Goal: Task Accomplishment & Management: Use online tool/utility

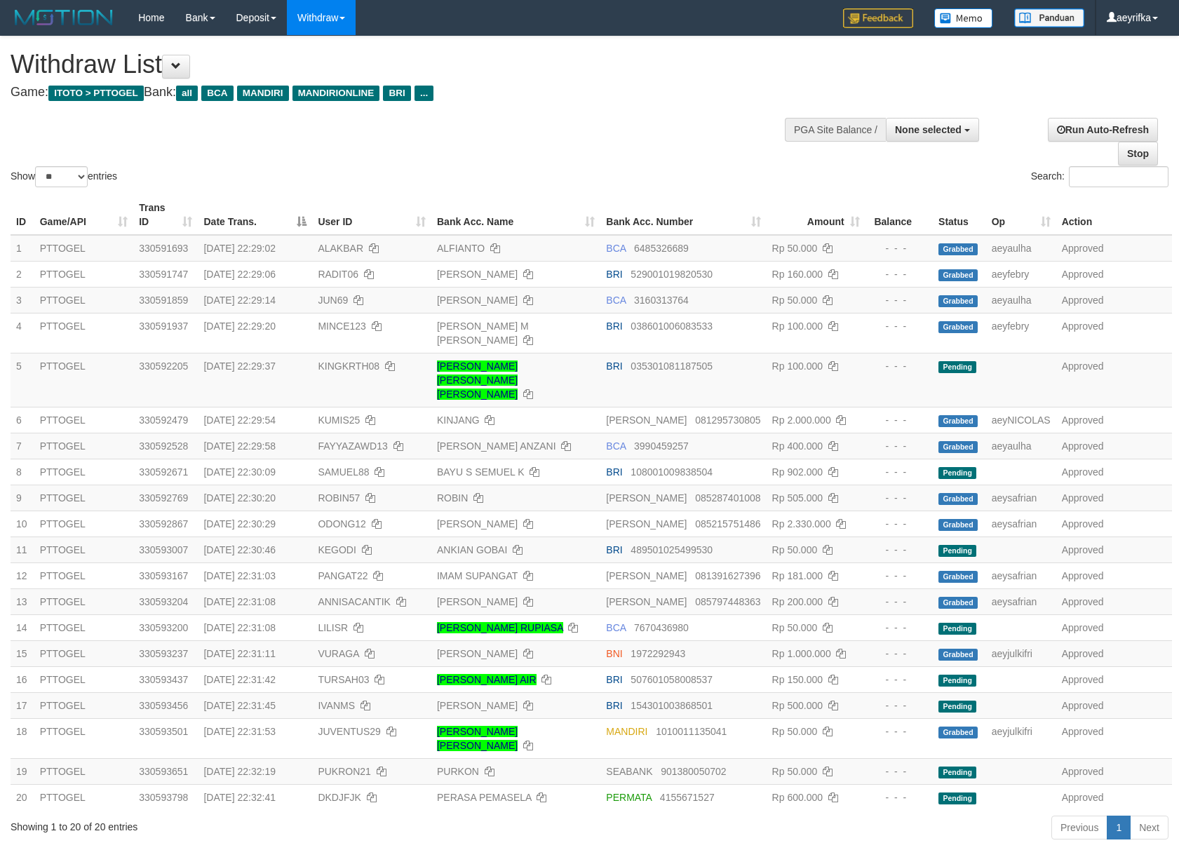
select select
select select "**"
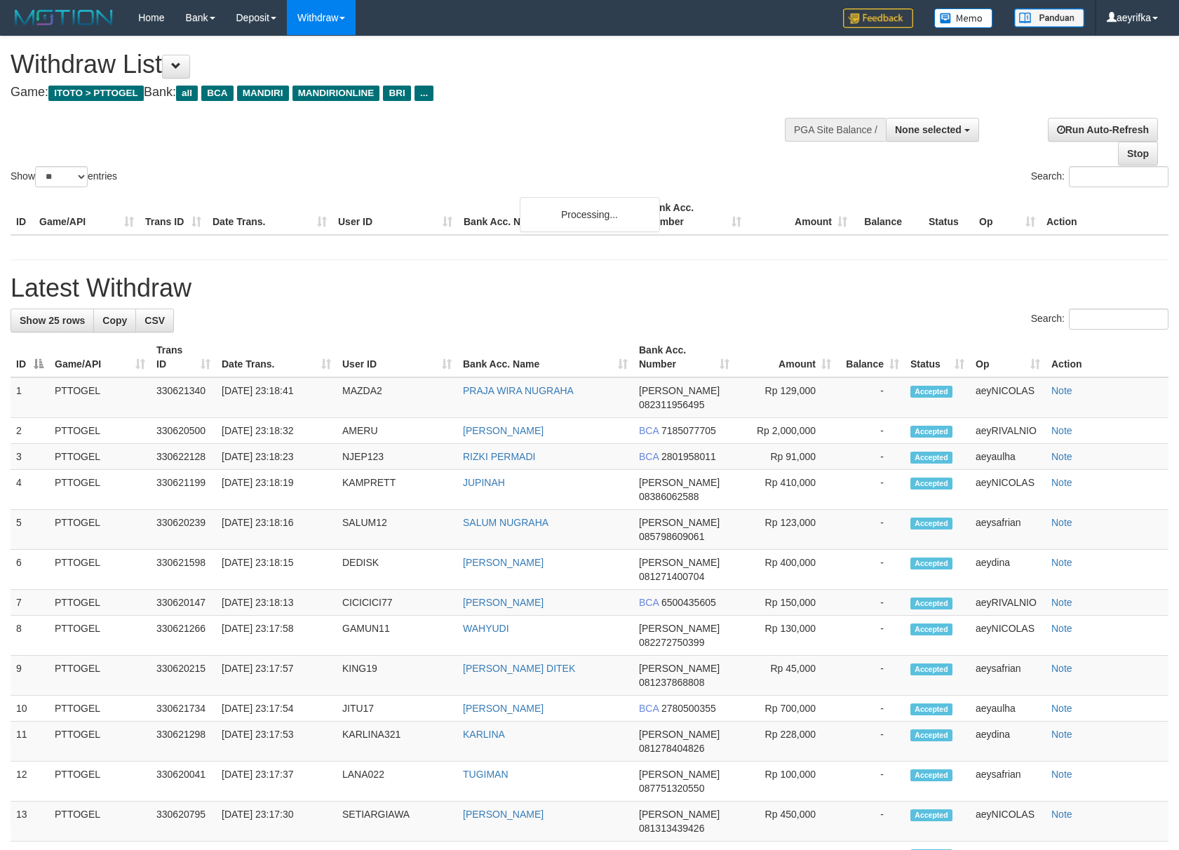
select select
select select "**"
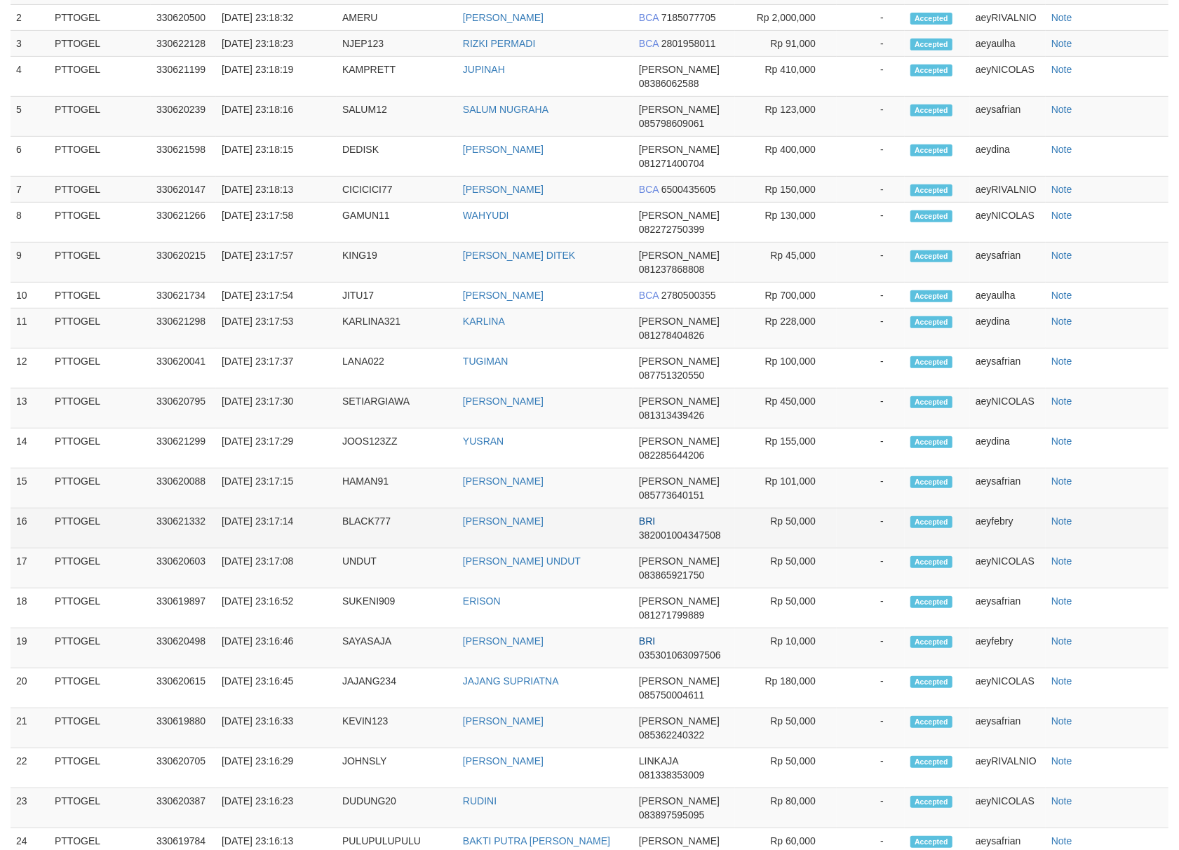
scroll to position [413, 0]
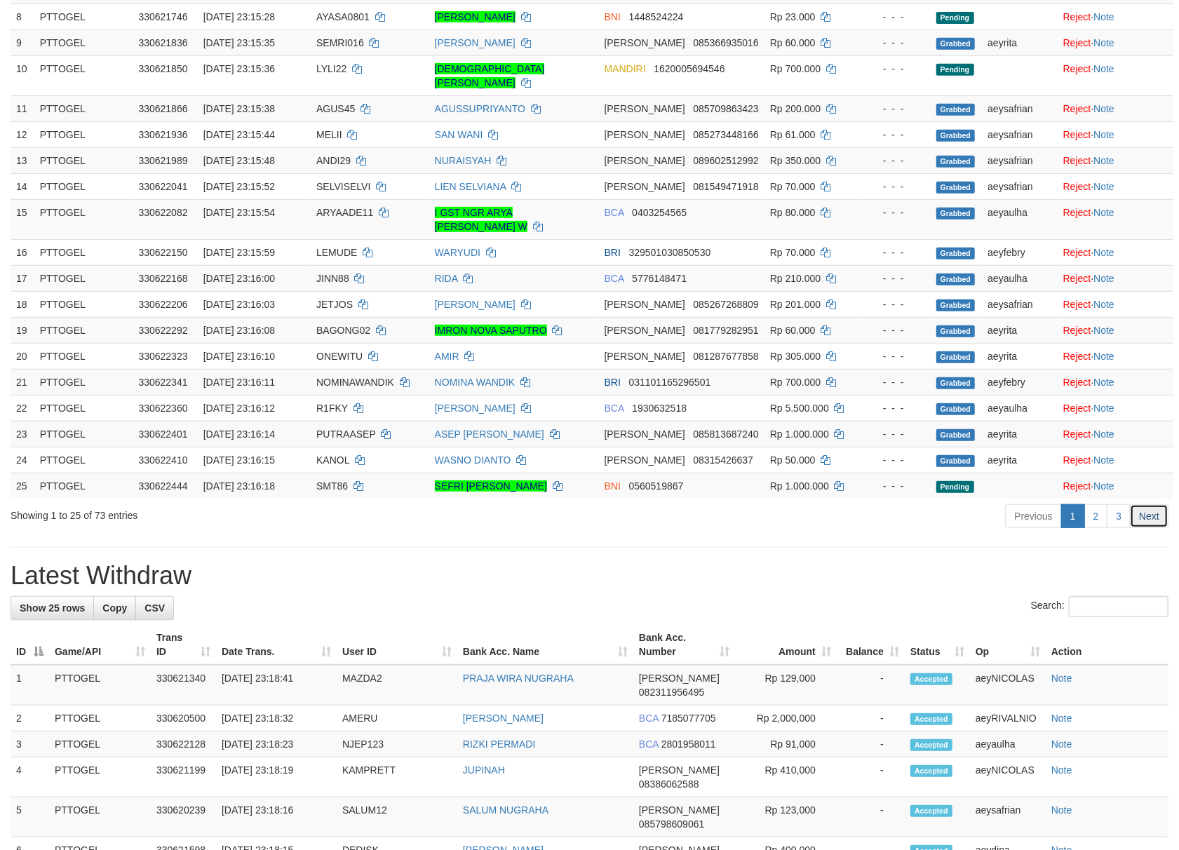
click at [1154, 516] on link "Next" at bounding box center [1148, 516] width 39 height 24
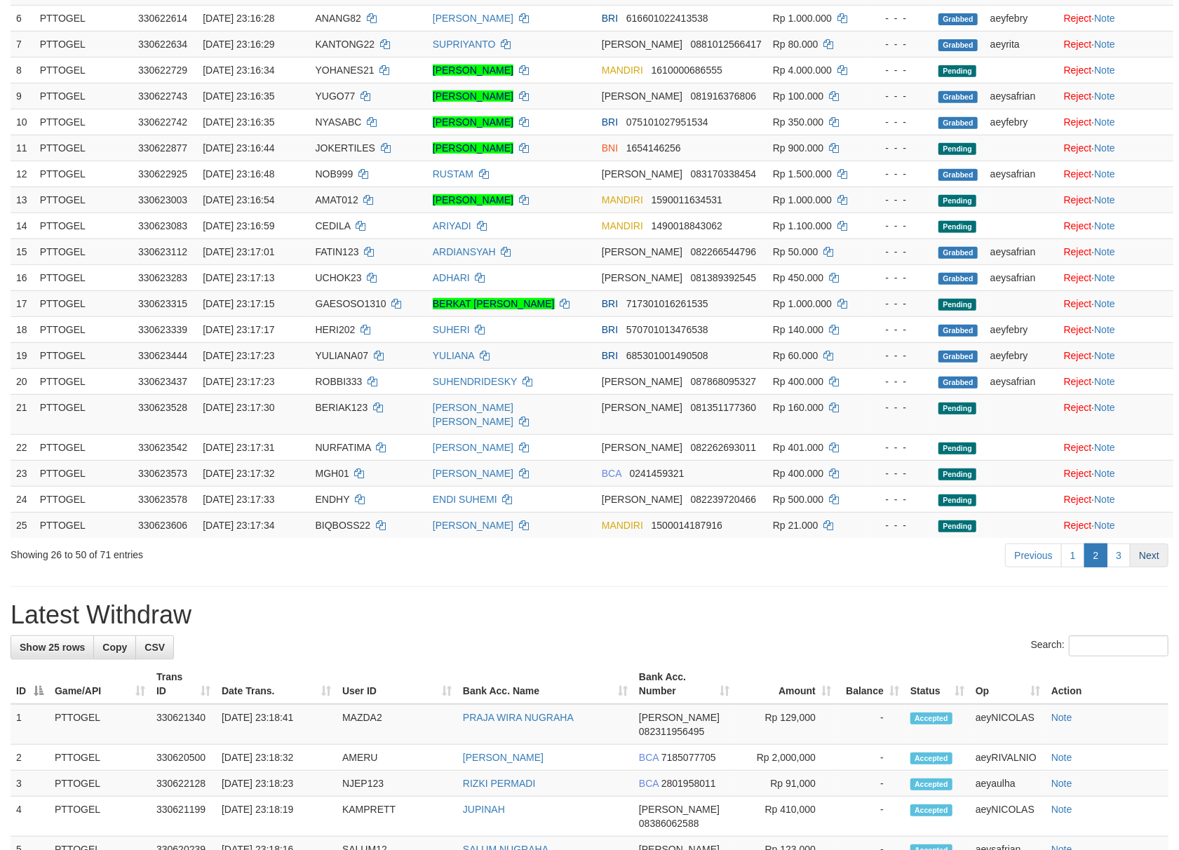
click at [1167, 567] on link "Next" at bounding box center [1148, 555] width 39 height 24
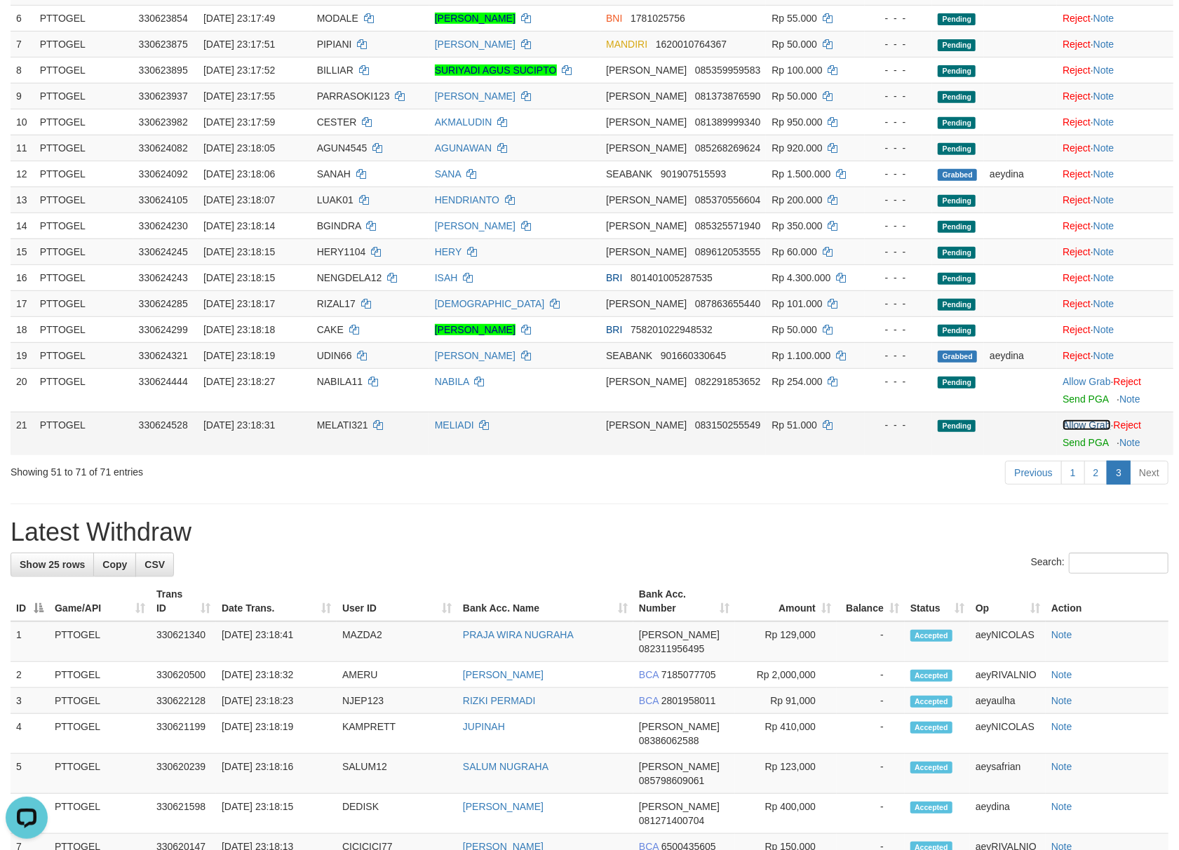
click at [1083, 419] on link "Allow Grab" at bounding box center [1086, 424] width 48 height 11
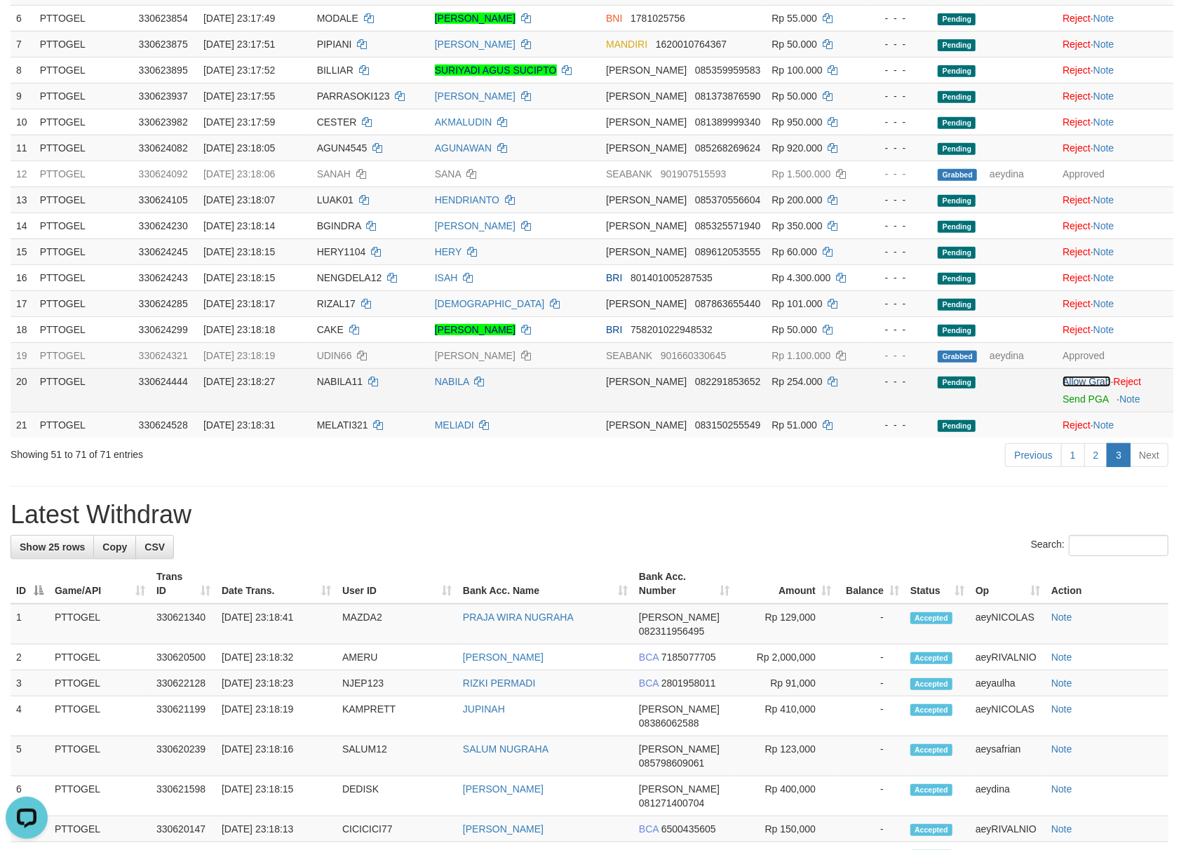
click at [1086, 376] on link "Allow Grab" at bounding box center [1086, 381] width 48 height 11
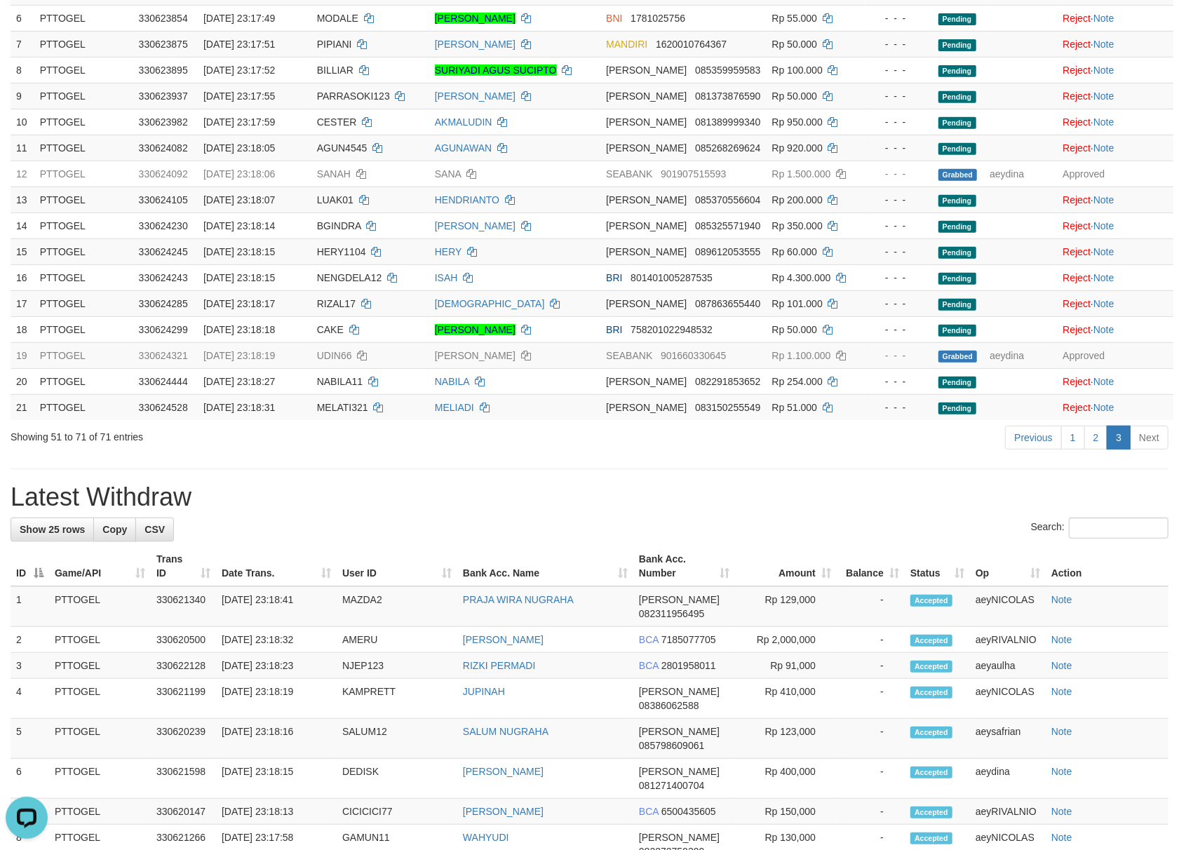
click at [851, 486] on h1 "Latest Withdraw" at bounding box center [590, 497] width 1158 height 28
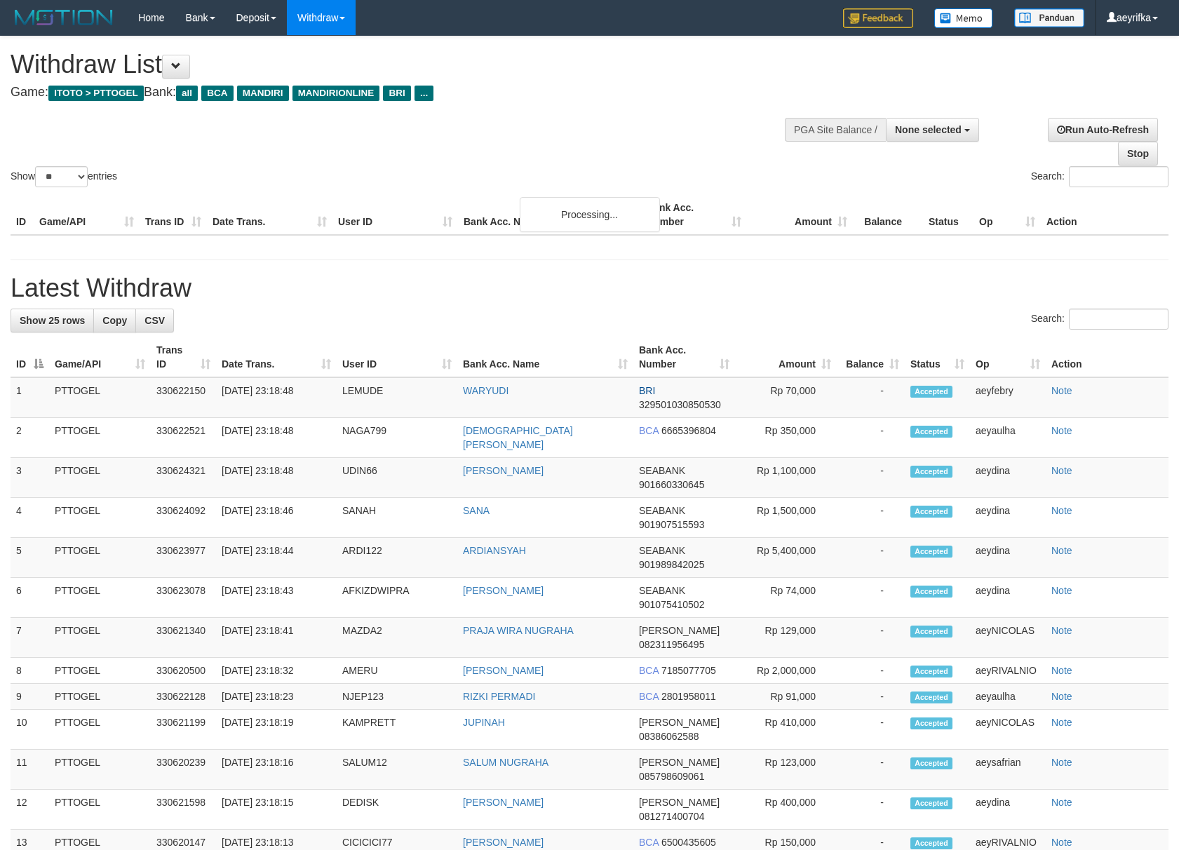
select select
select select "**"
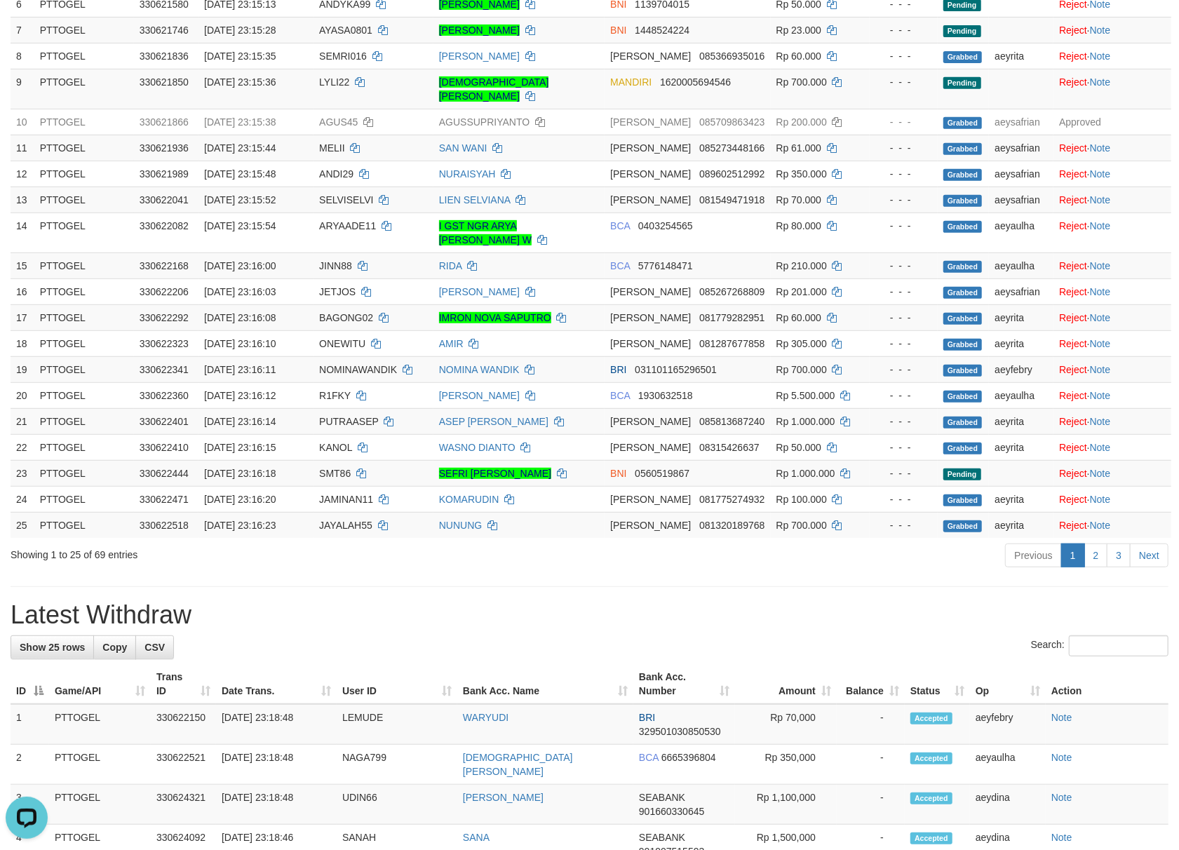
click at [667, 596] on div "**********" at bounding box center [589, 695] width 1179 height 2064
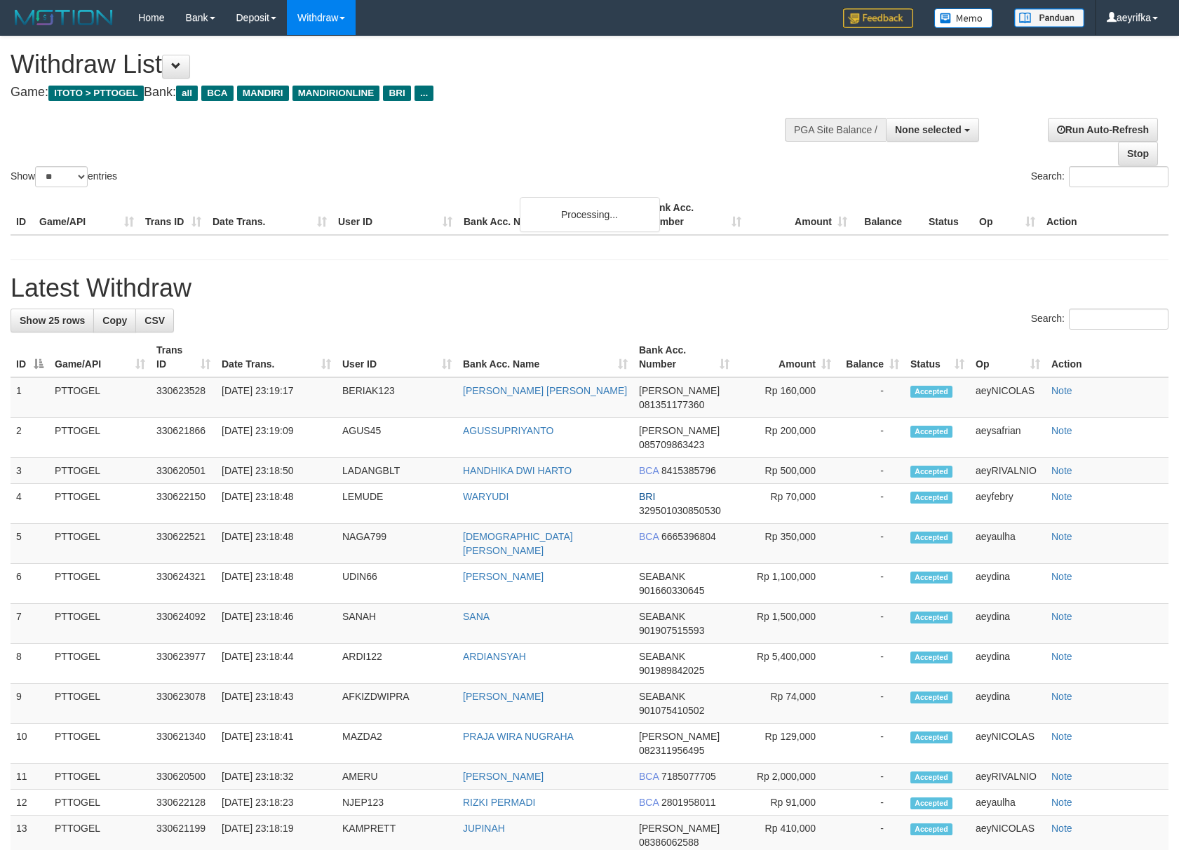
select select
select select "**"
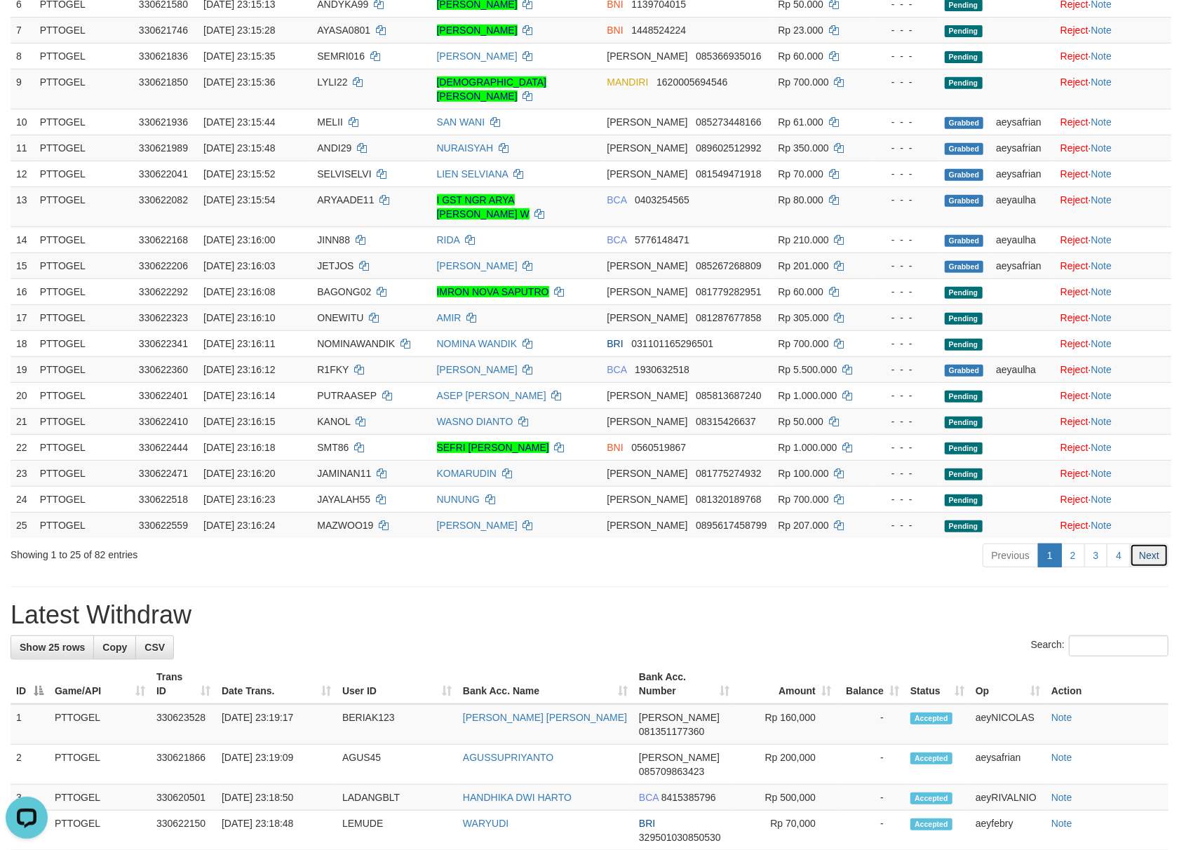
click at [1157, 553] on link "Next" at bounding box center [1148, 555] width 39 height 24
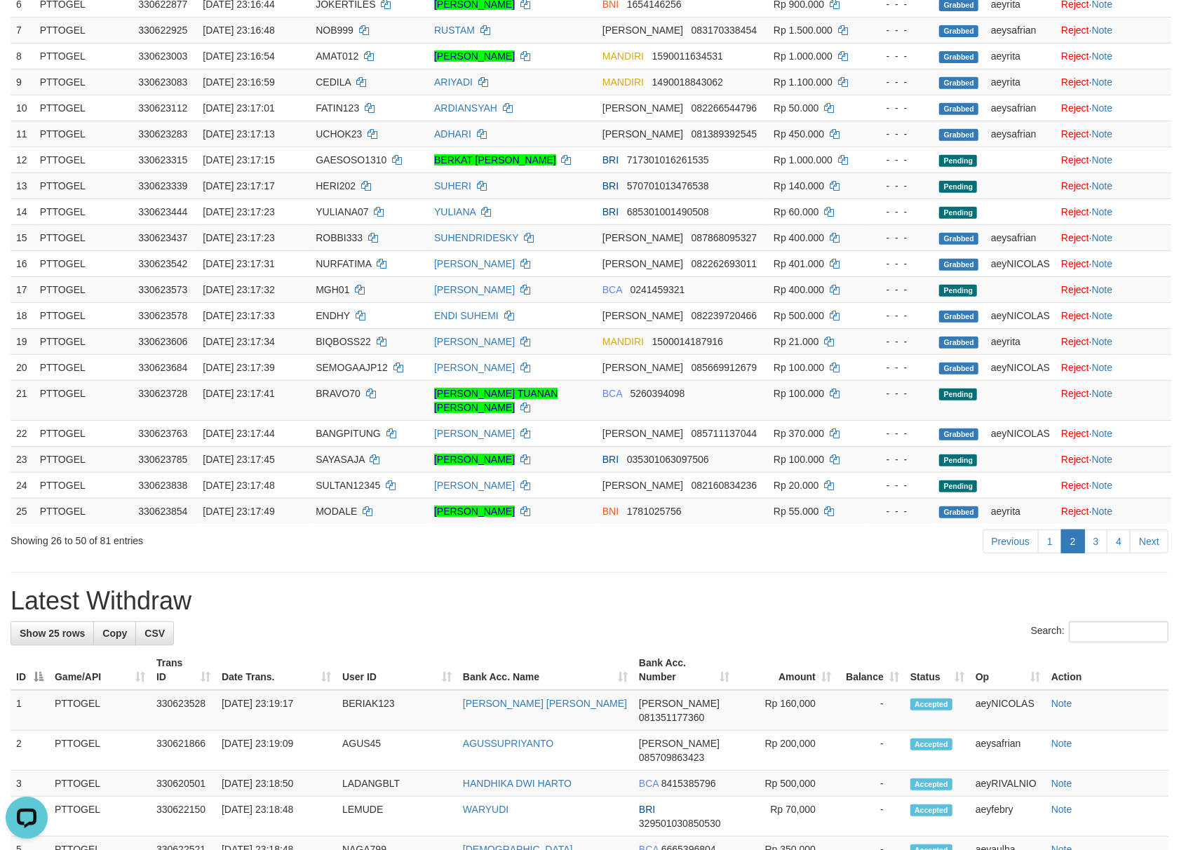
click at [1157, 553] on link "Next" at bounding box center [1148, 541] width 39 height 24
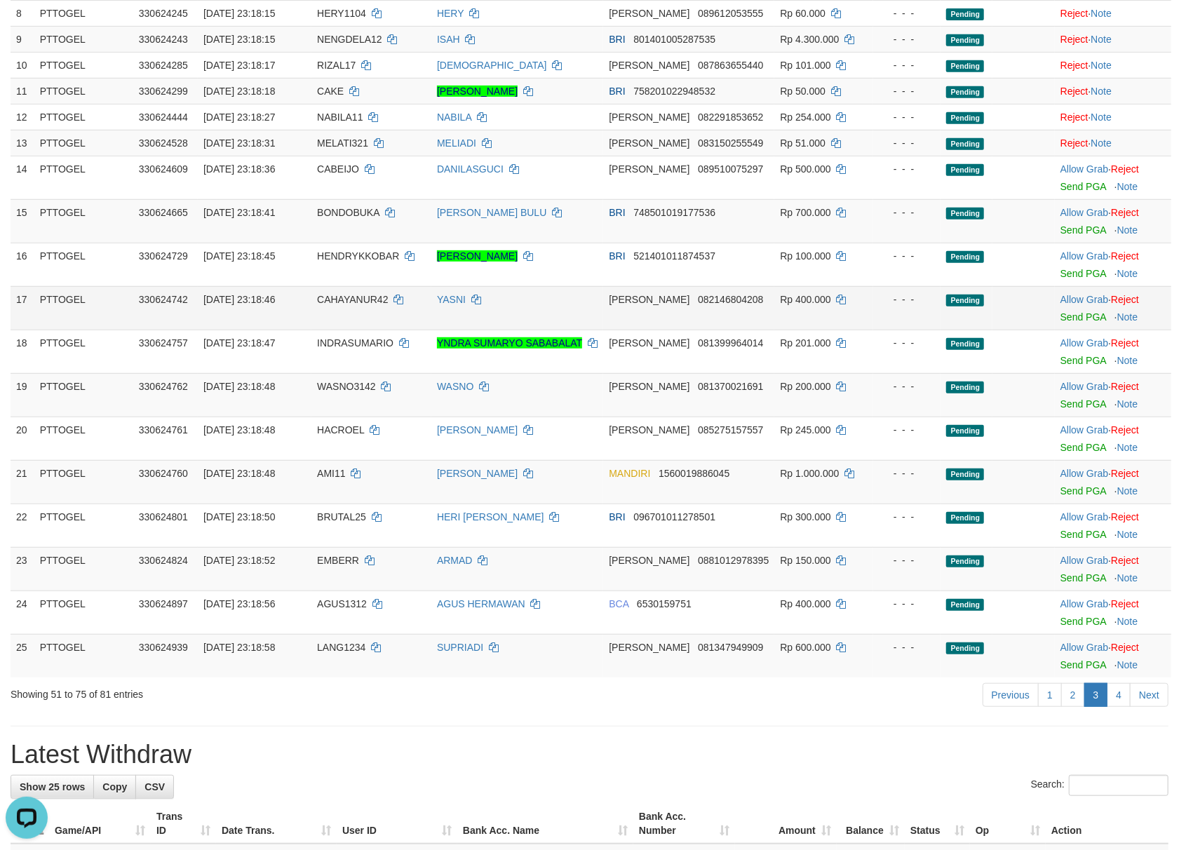
scroll to position [561, 0]
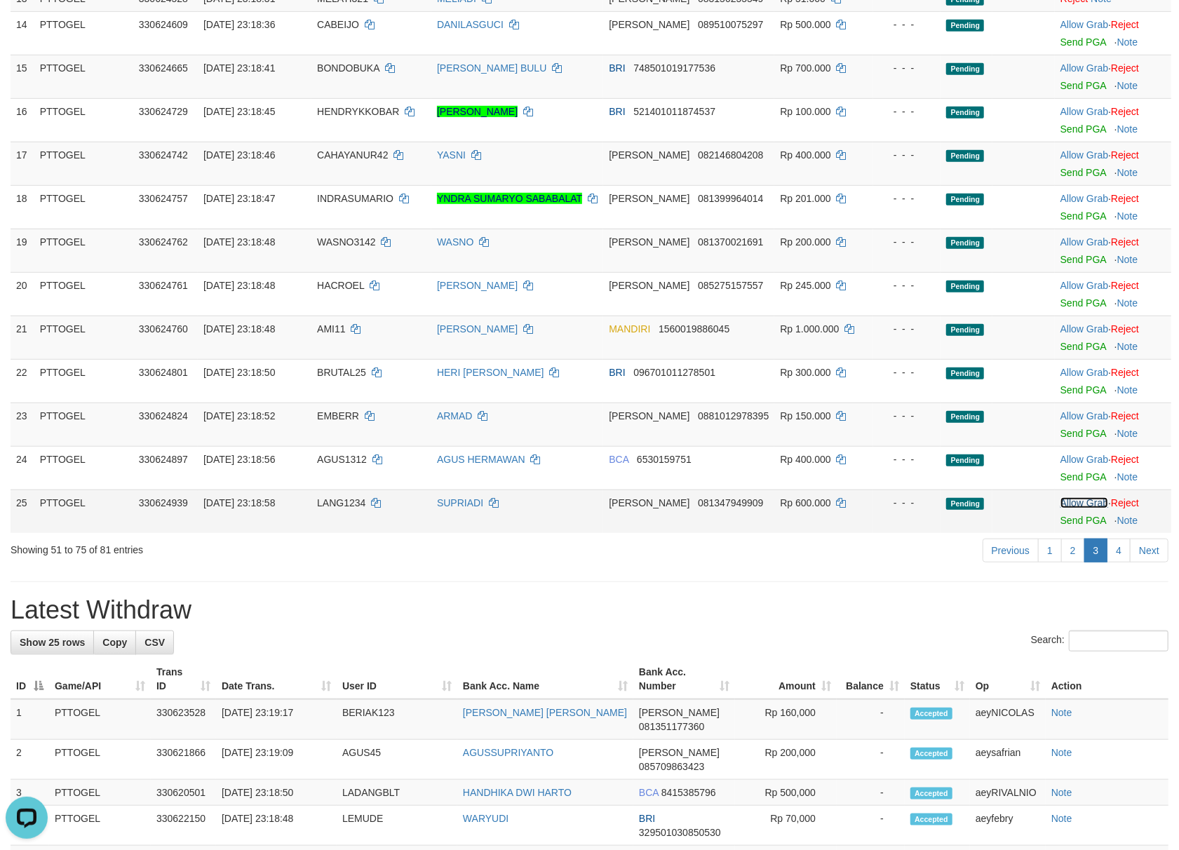
click at [1084, 508] on link "Allow Grab" at bounding box center [1084, 502] width 48 height 11
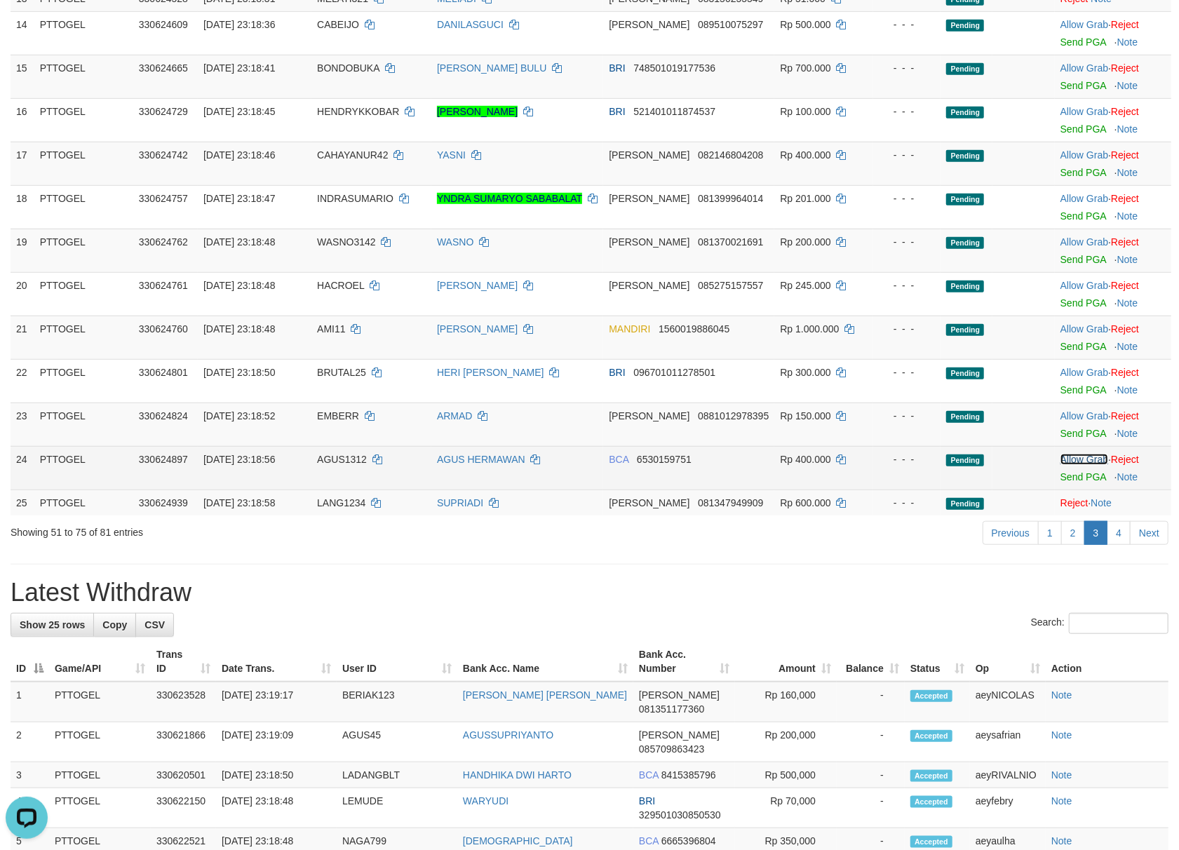
click at [1082, 461] on link "Allow Grab" at bounding box center [1084, 459] width 48 height 11
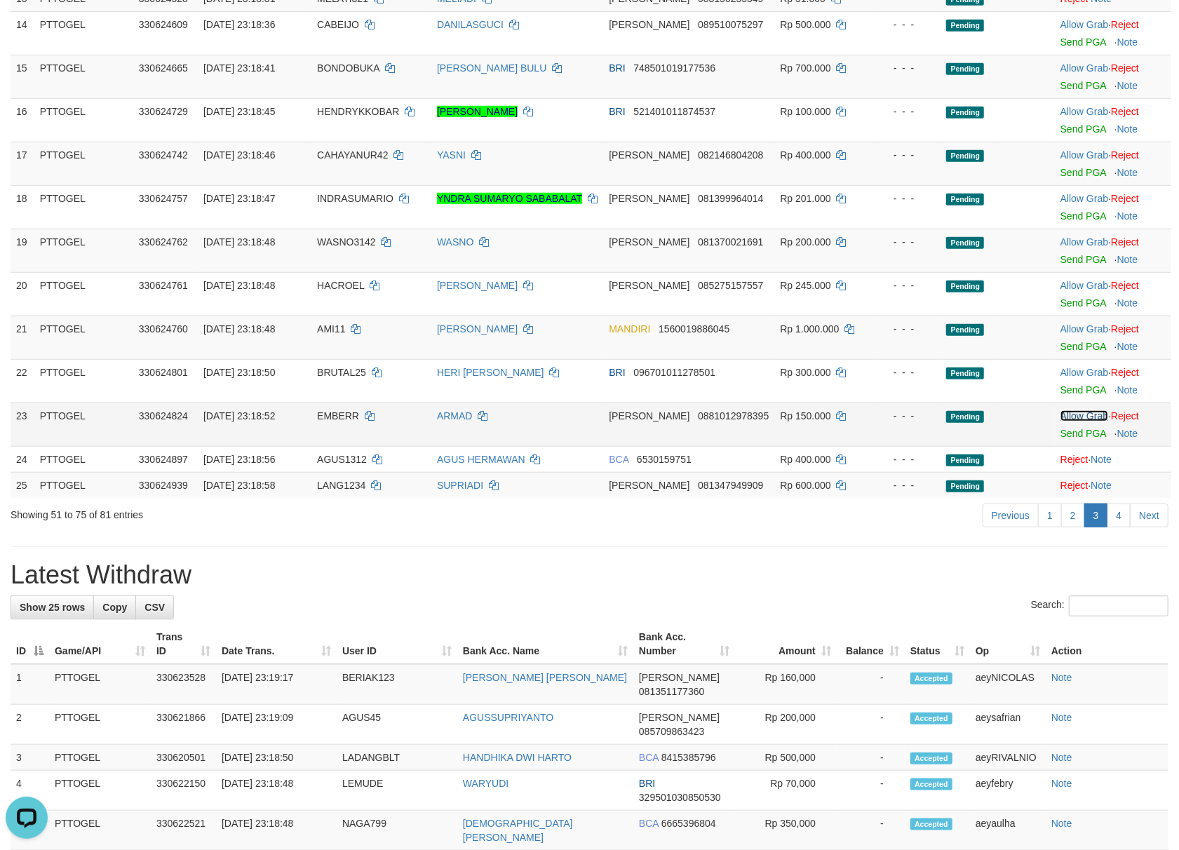
click at [1077, 416] on link "Allow Grab" at bounding box center [1084, 415] width 48 height 11
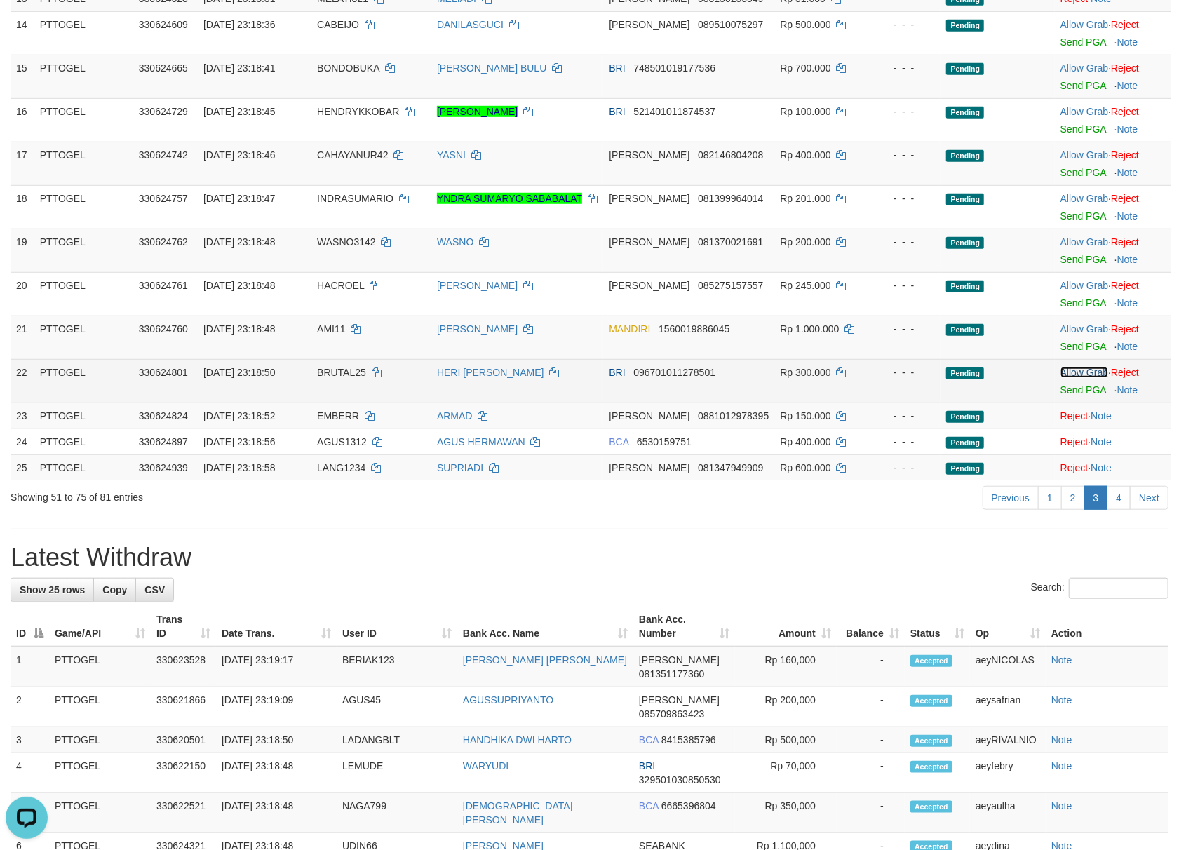
click at [1080, 377] on link "Allow Grab" at bounding box center [1084, 372] width 48 height 11
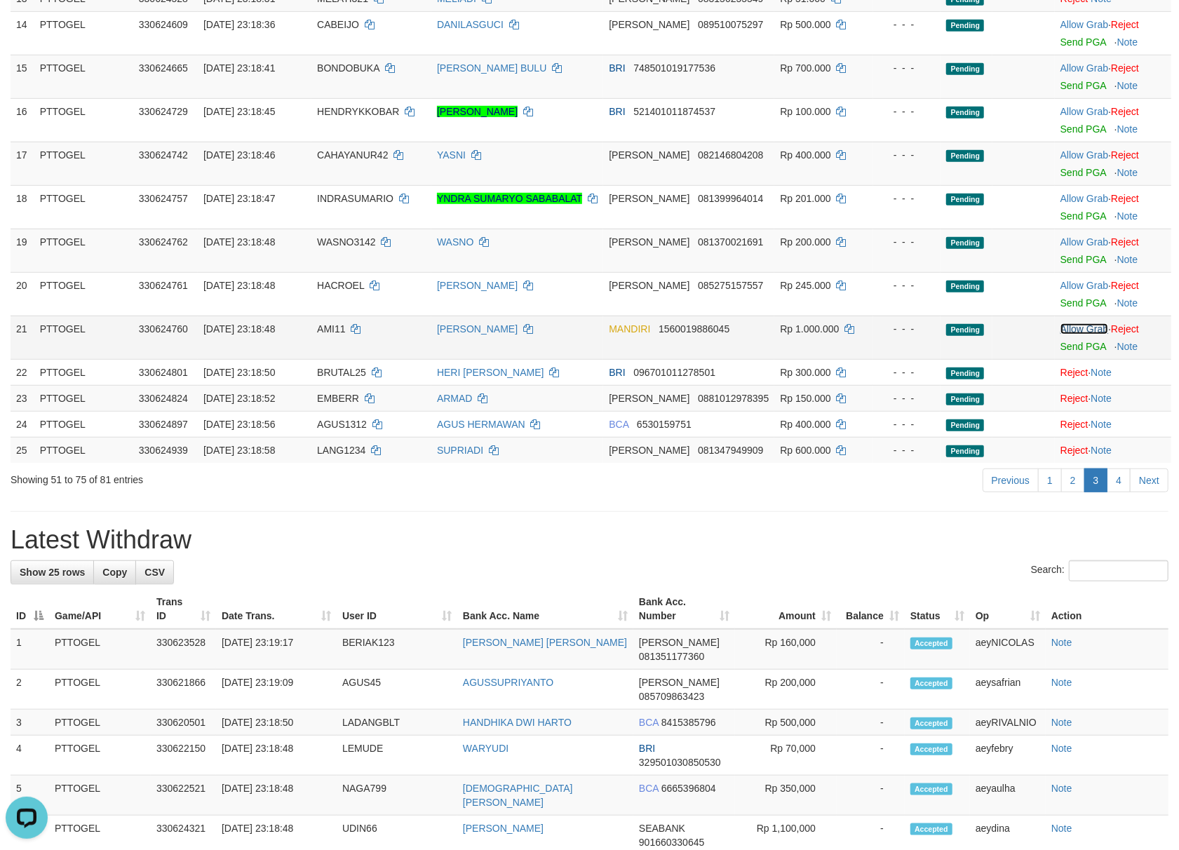
click at [1081, 327] on link "Allow Grab" at bounding box center [1084, 328] width 48 height 11
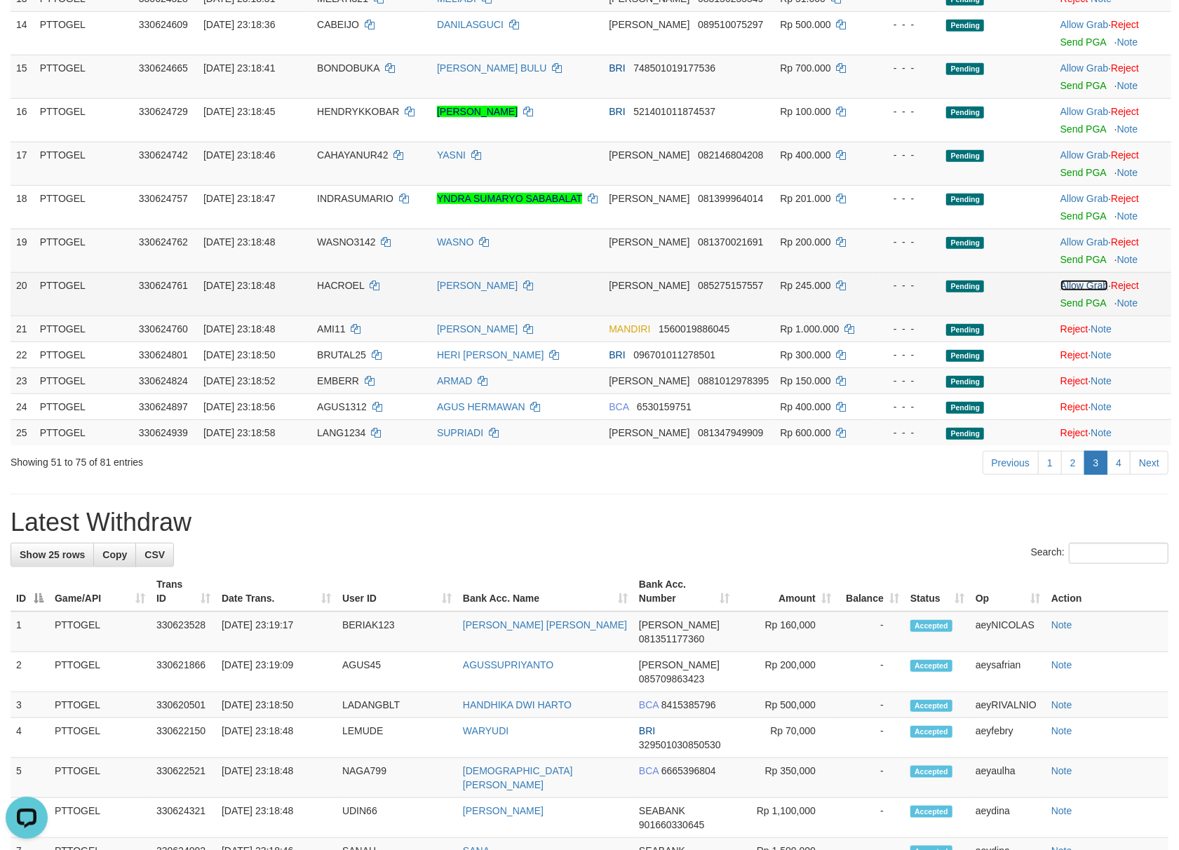
click at [1084, 290] on link "Allow Grab" at bounding box center [1084, 285] width 48 height 11
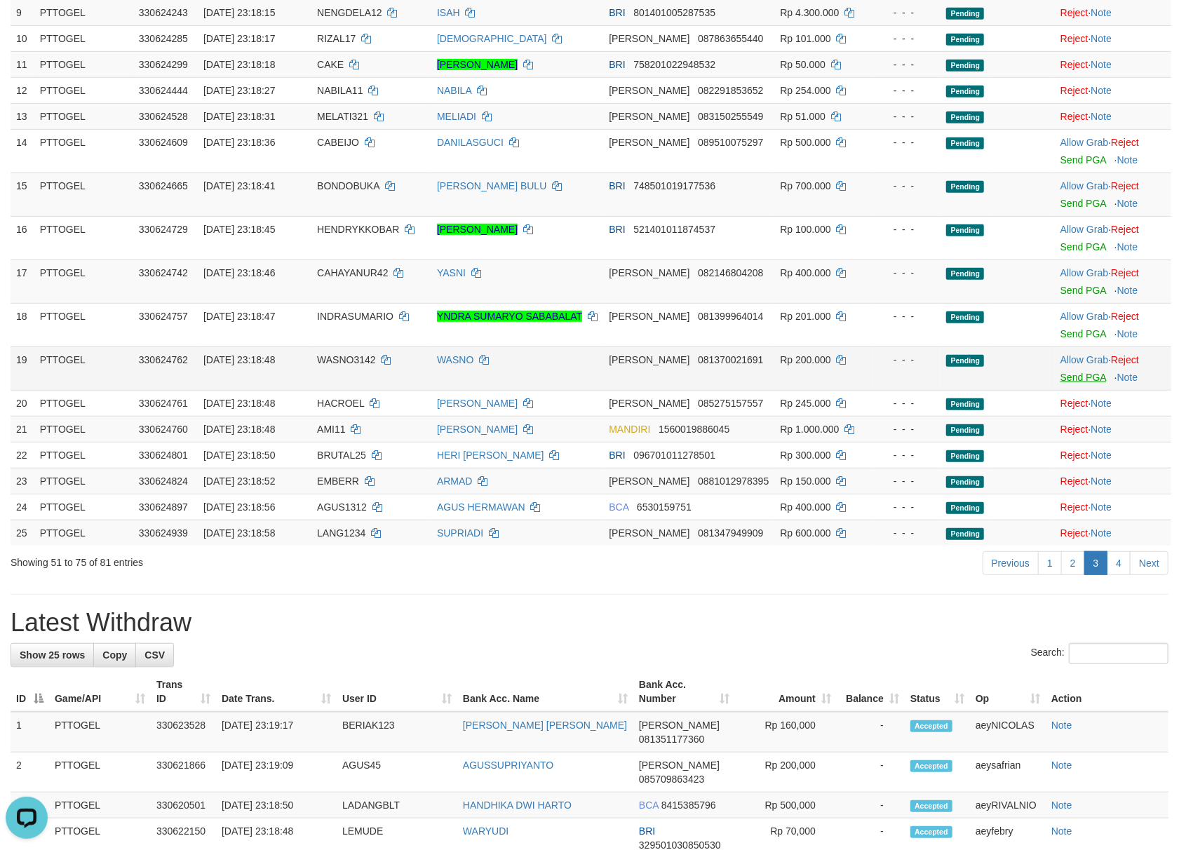
scroll to position [436, 0]
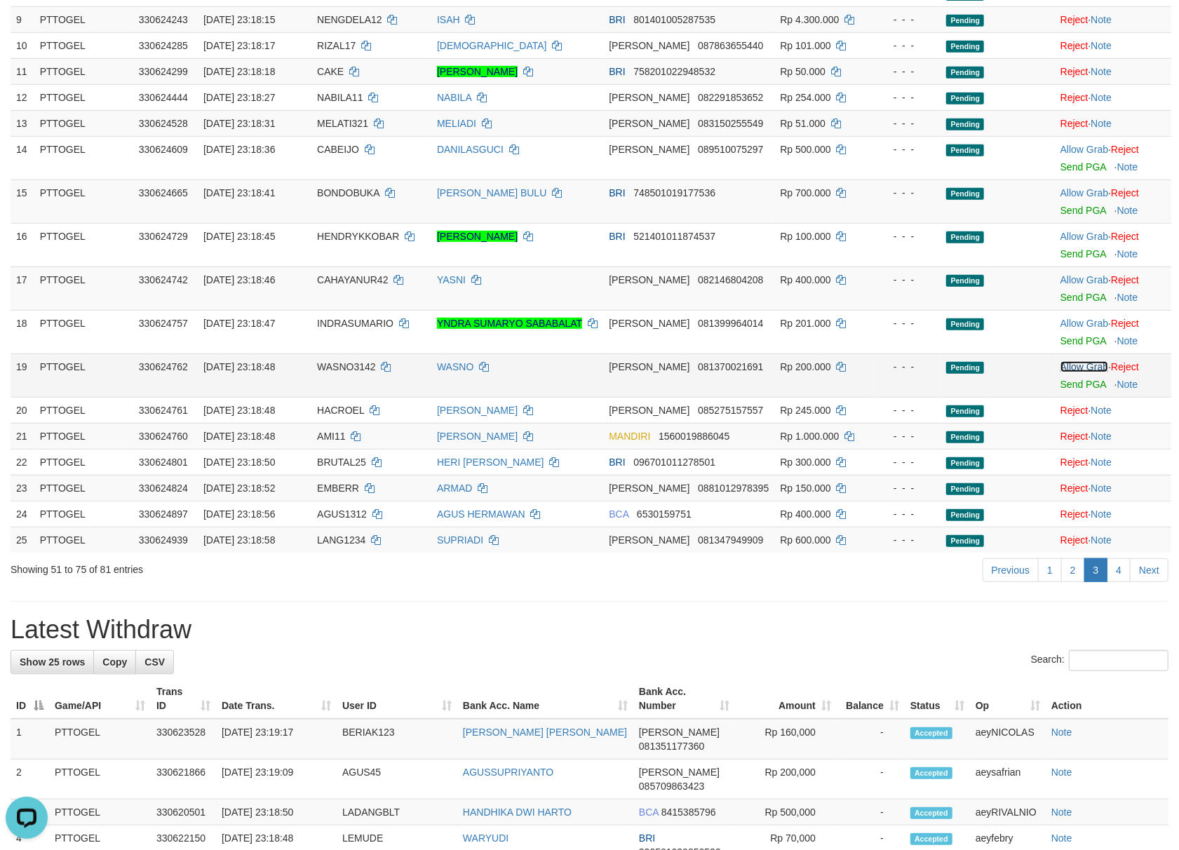
click at [1100, 366] on link "Allow Grab" at bounding box center [1084, 366] width 48 height 11
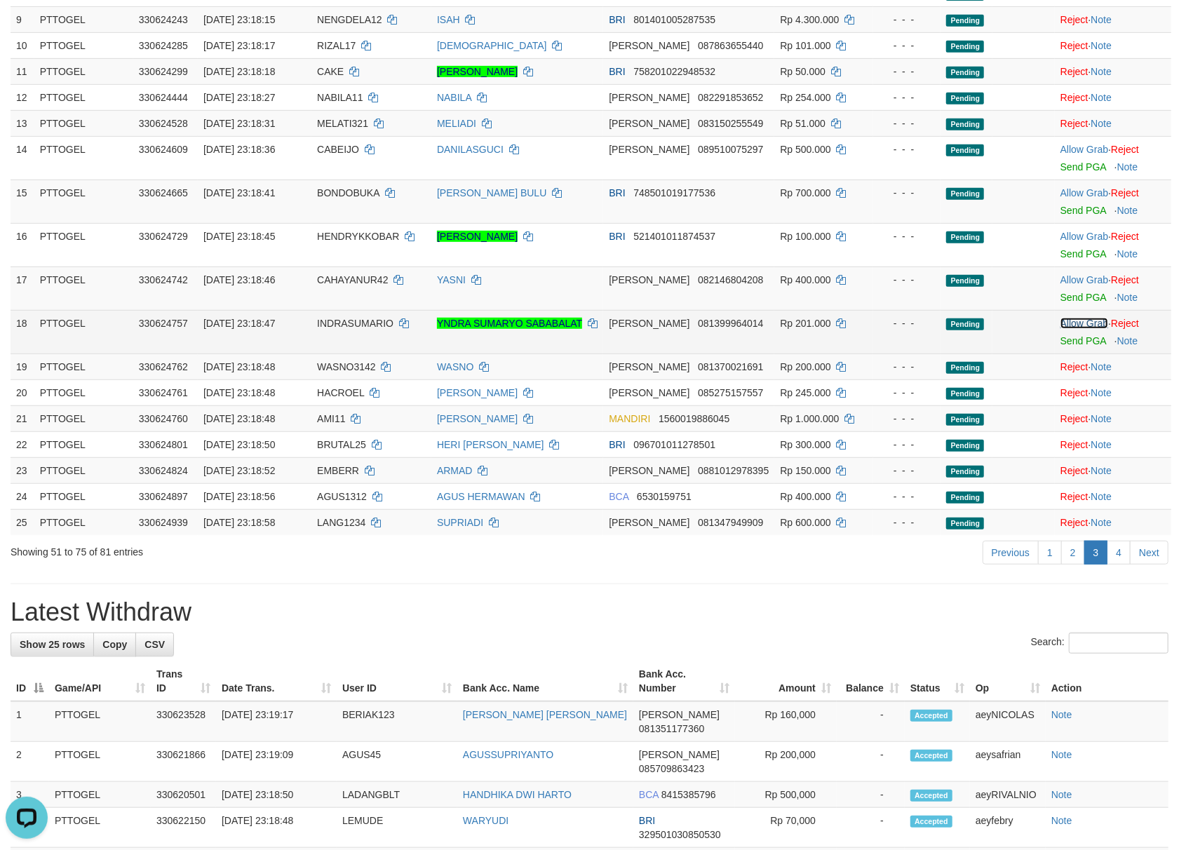
click at [1085, 321] on link "Allow Grab" at bounding box center [1084, 323] width 48 height 11
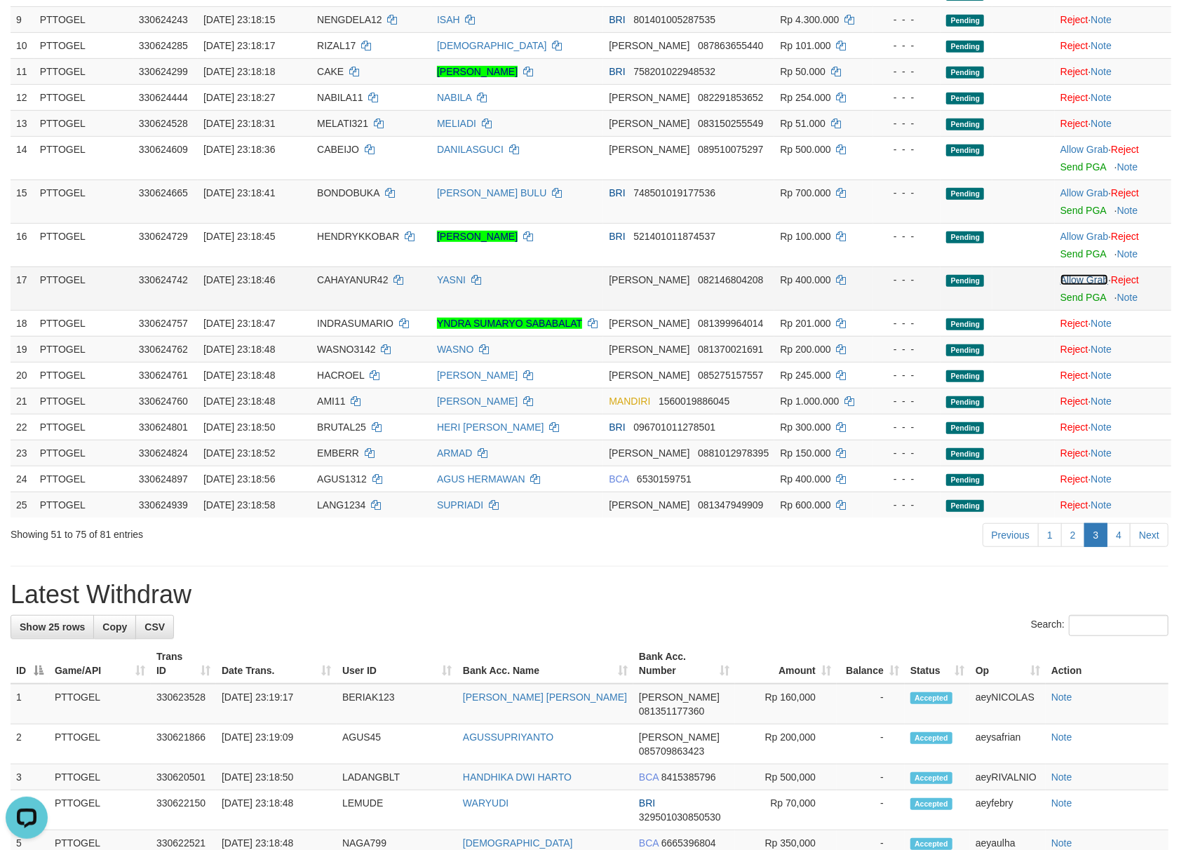
click at [1083, 285] on link "Allow Grab" at bounding box center [1084, 279] width 48 height 11
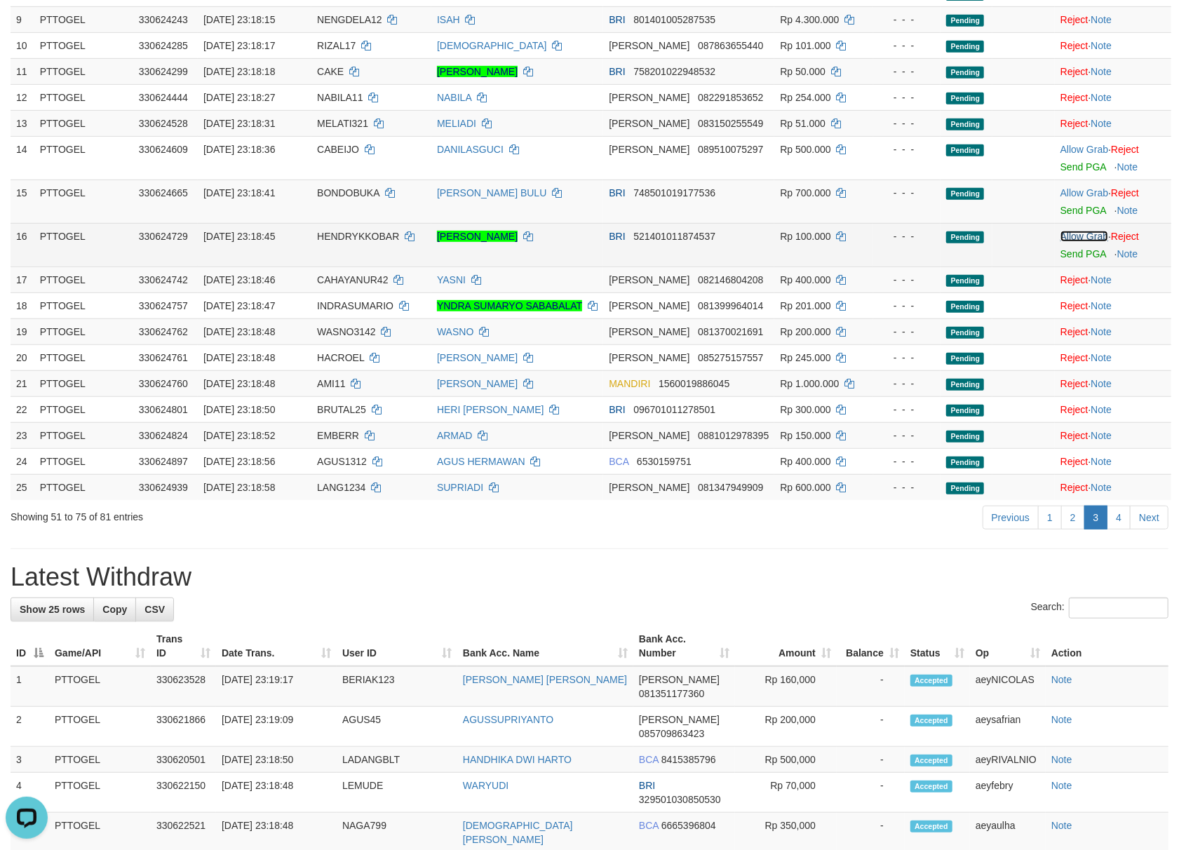
click at [1080, 236] on link "Allow Grab" at bounding box center [1084, 236] width 48 height 11
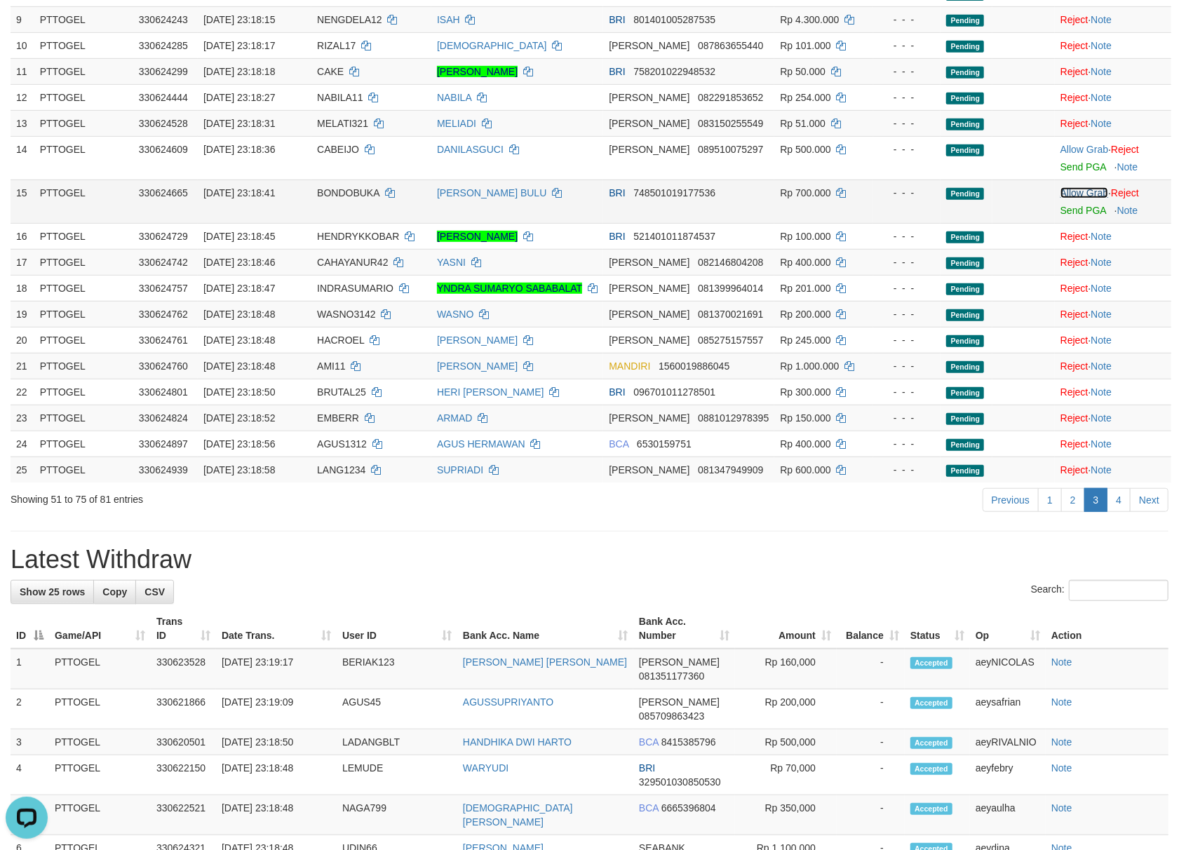
click at [1098, 198] on link "Allow Grab" at bounding box center [1084, 192] width 48 height 11
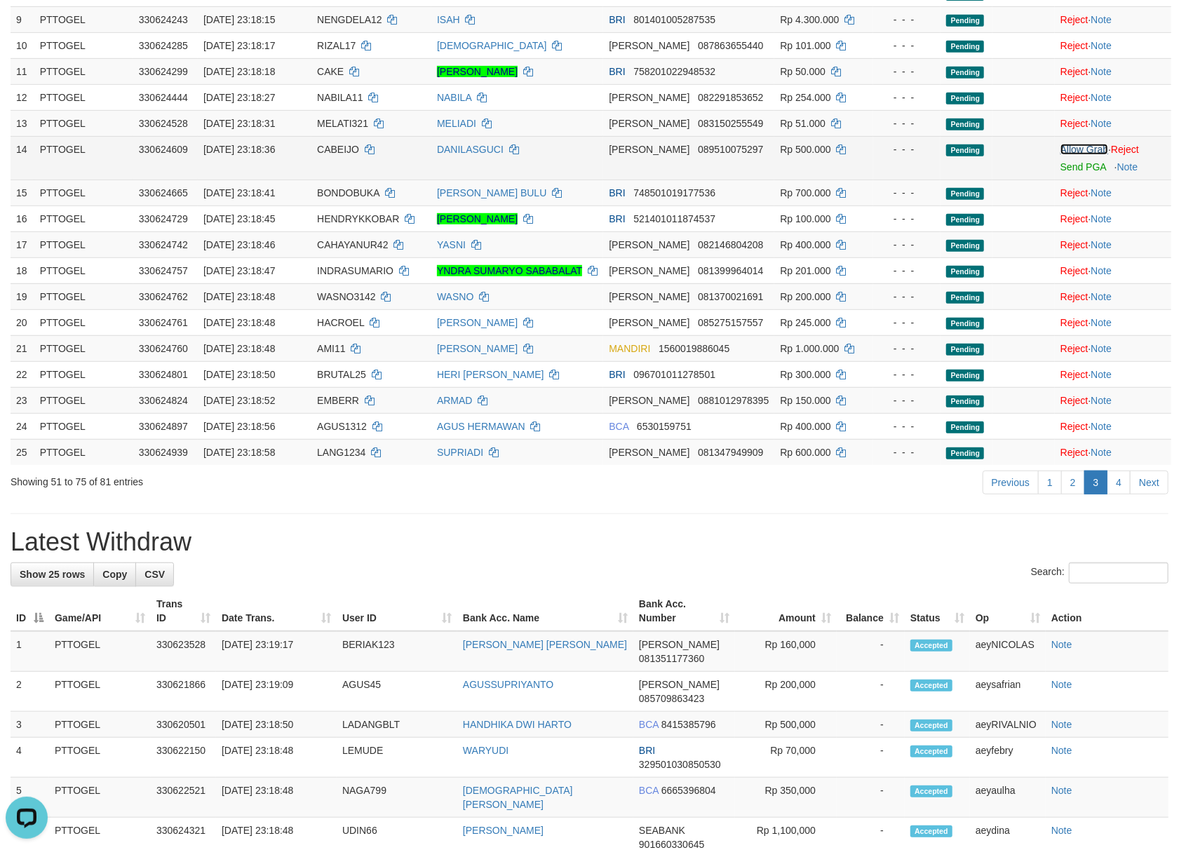
click at [1084, 149] on link "Allow Grab" at bounding box center [1084, 149] width 48 height 11
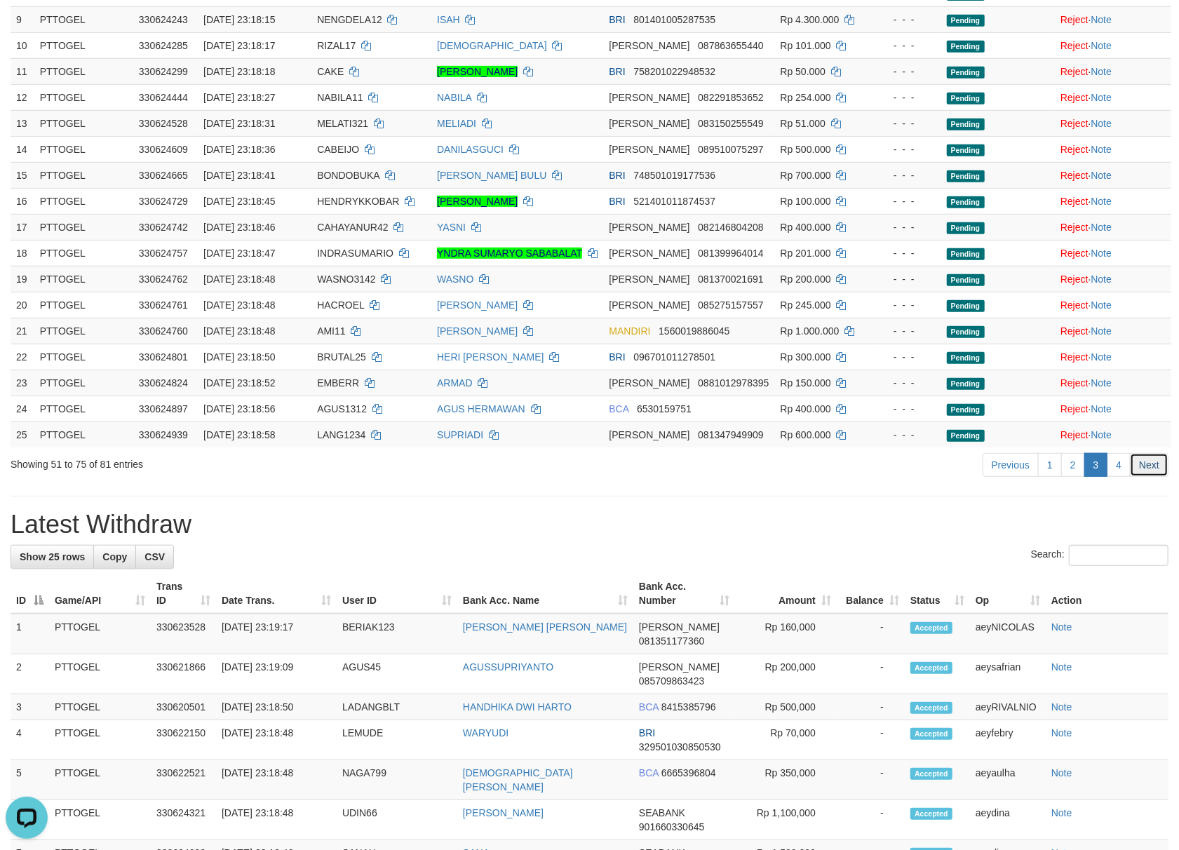
click at [1140, 477] on link "Next" at bounding box center [1148, 465] width 39 height 24
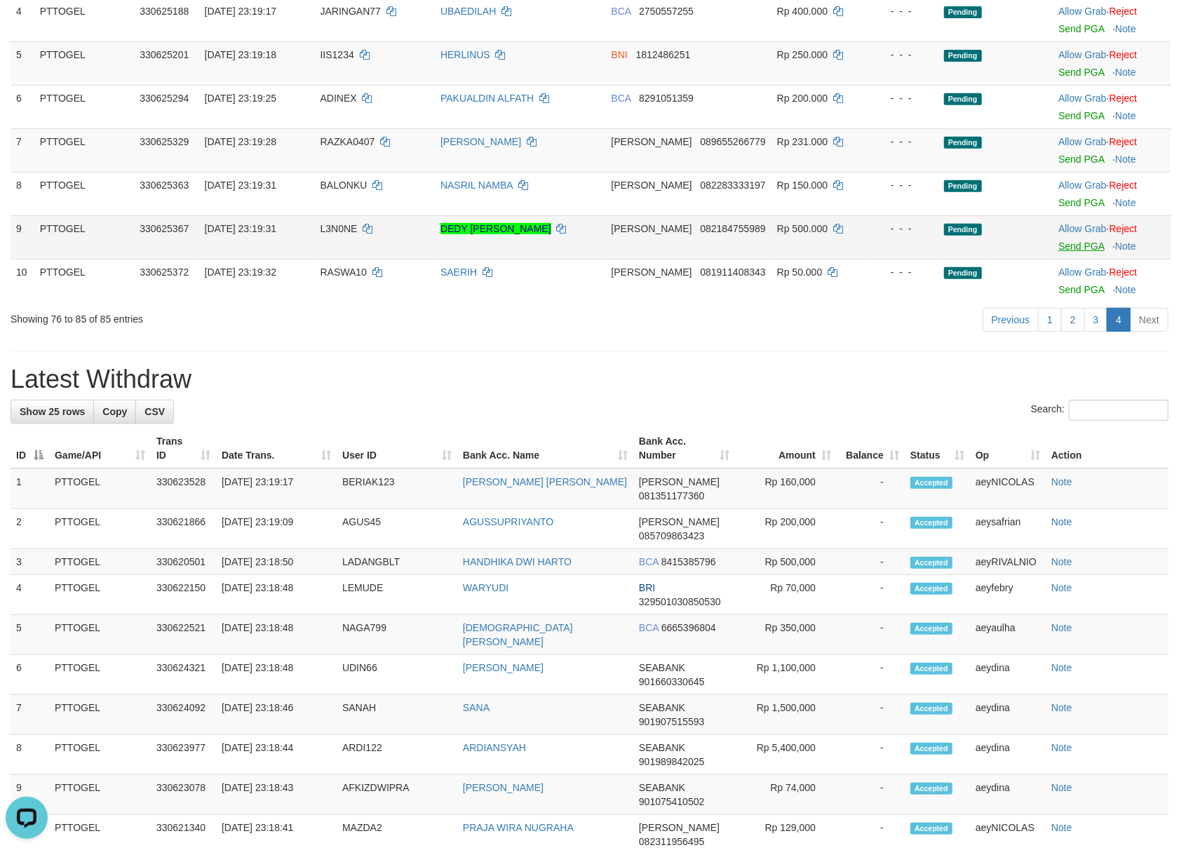
scroll to position [250, 0]
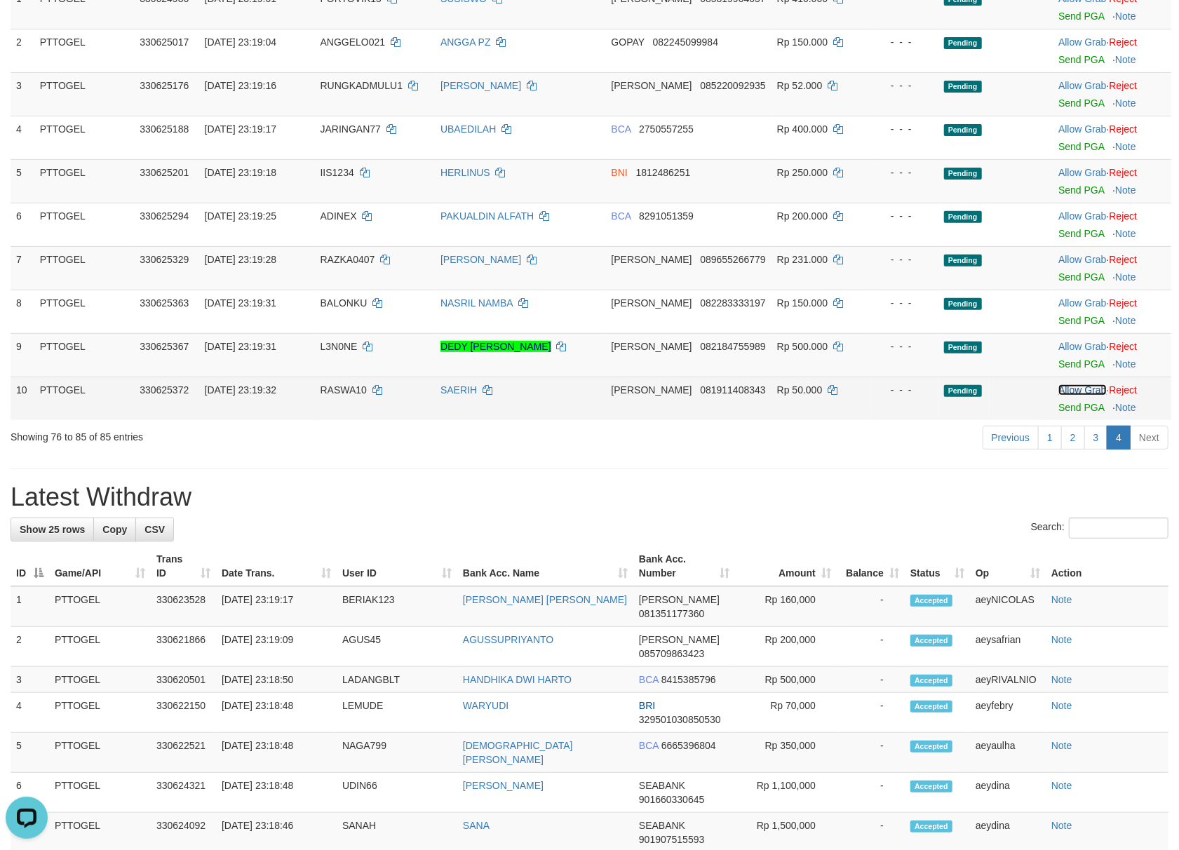
click at [1090, 388] on link "Allow Grab" at bounding box center [1082, 389] width 48 height 11
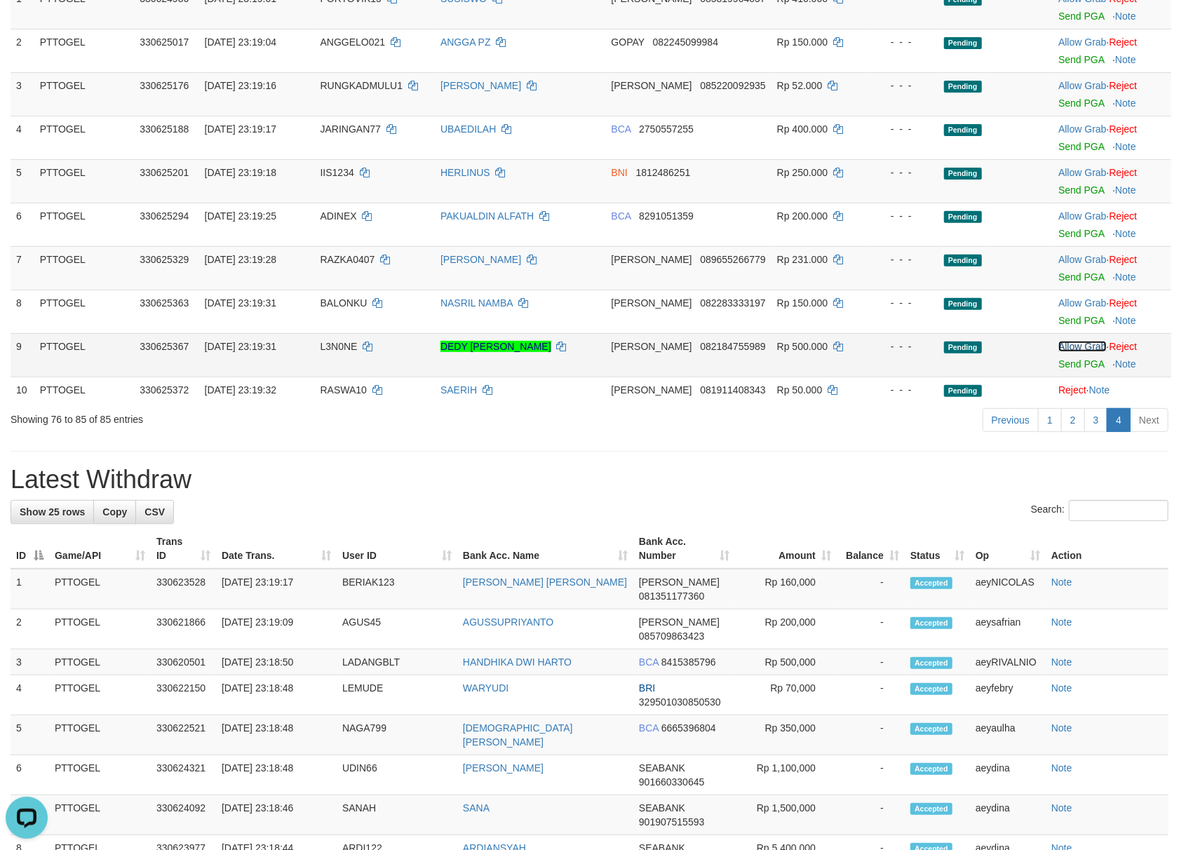
click at [1080, 352] on link "Allow Grab" at bounding box center [1082, 346] width 48 height 11
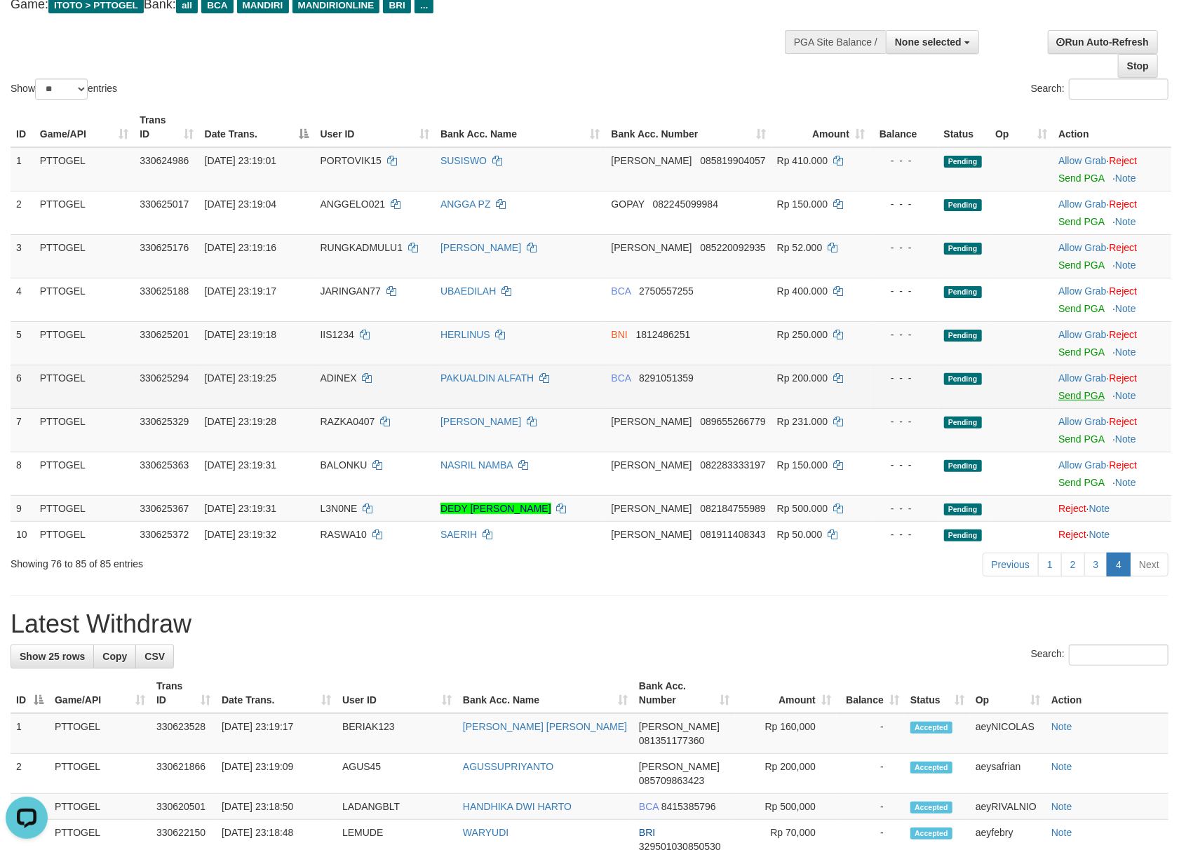
scroll to position [62, 0]
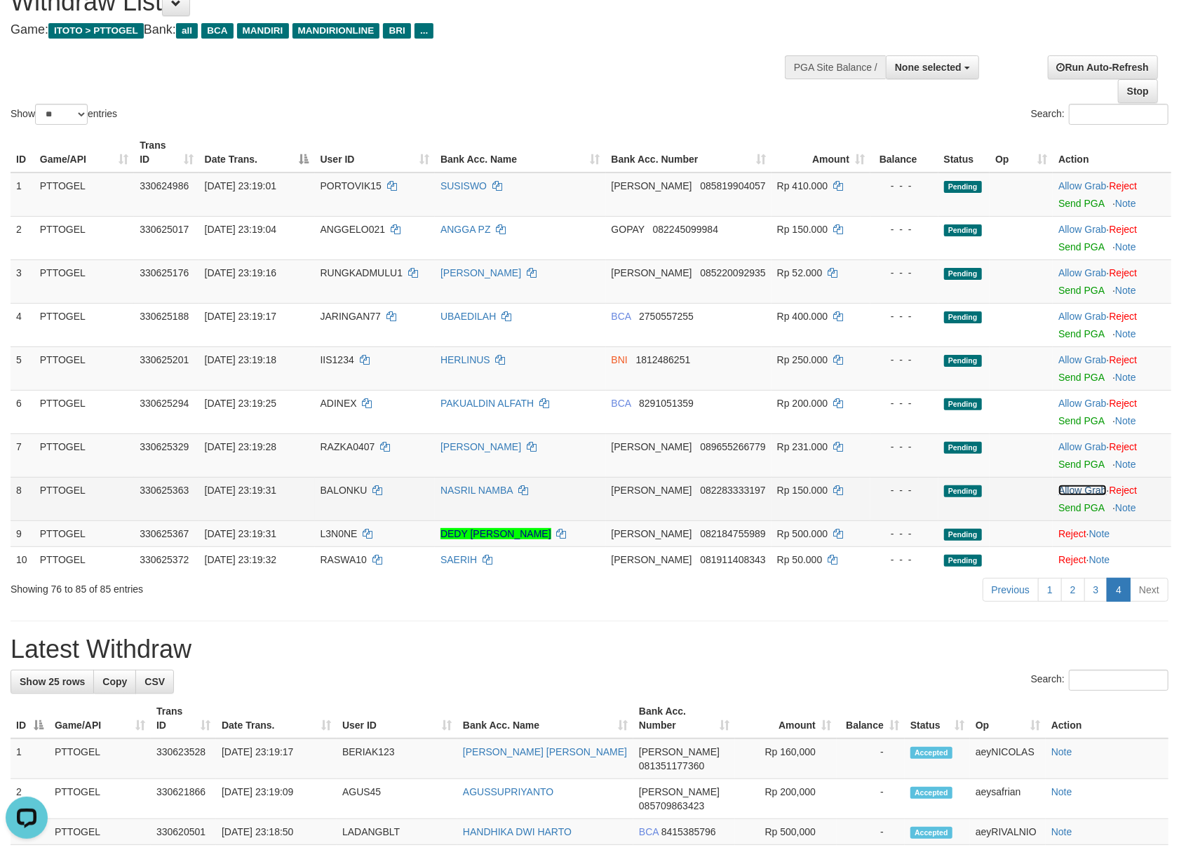
click at [1083, 485] on link "Allow Grab" at bounding box center [1082, 489] width 48 height 11
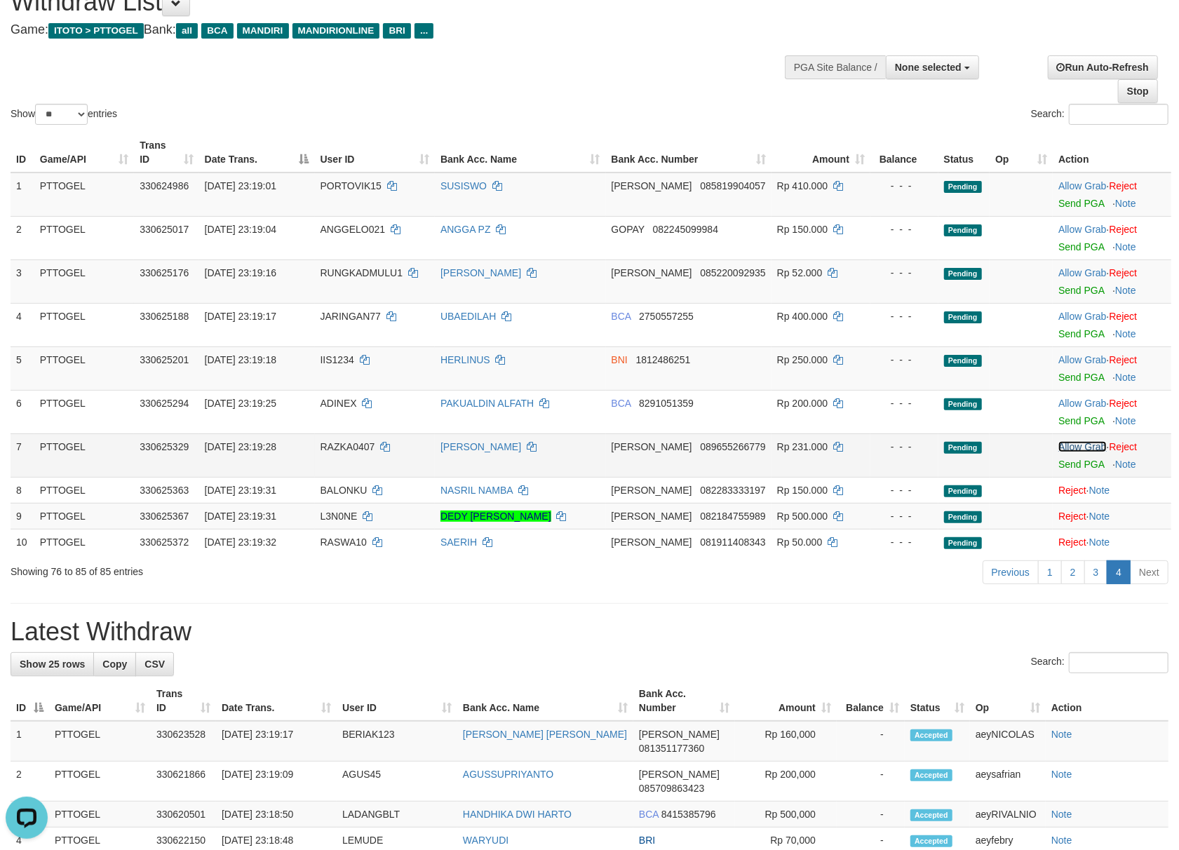
click at [1077, 444] on link "Allow Grab" at bounding box center [1082, 446] width 48 height 11
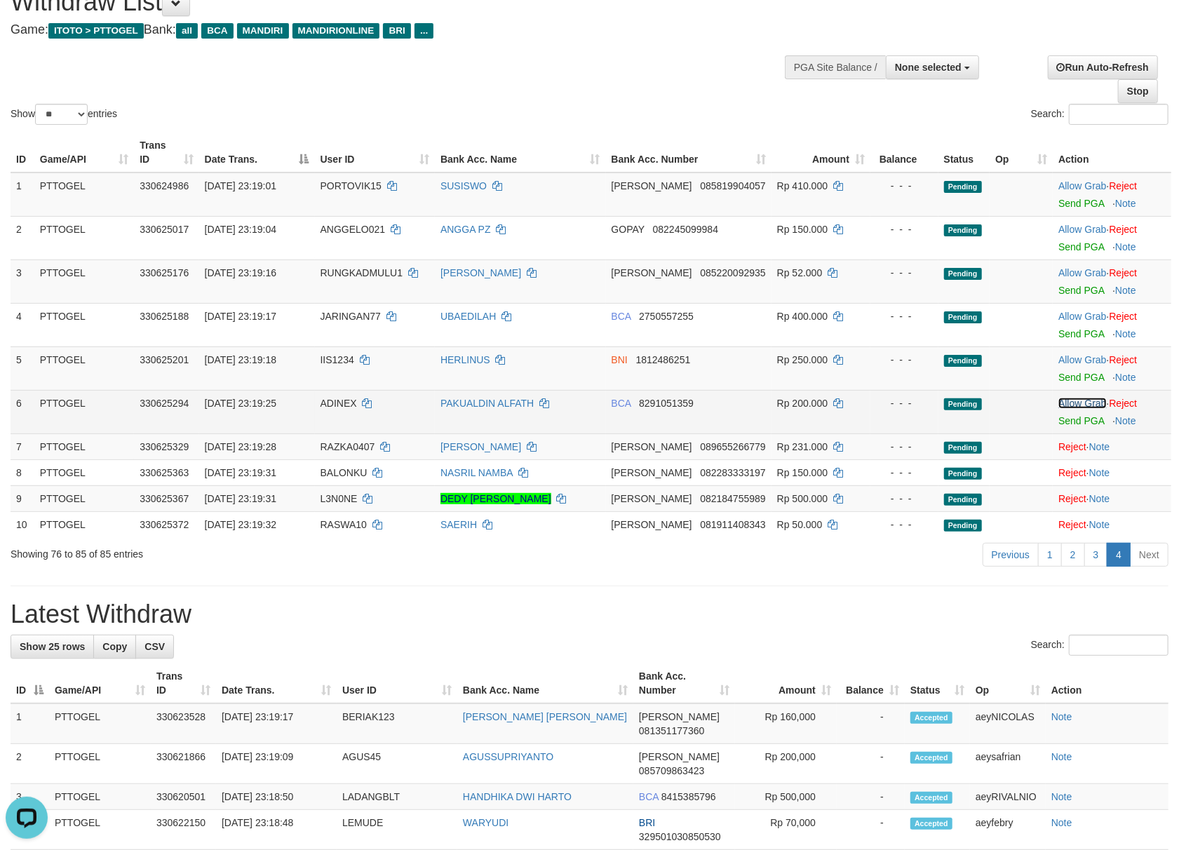
click at [1081, 401] on link "Allow Grab" at bounding box center [1082, 403] width 48 height 11
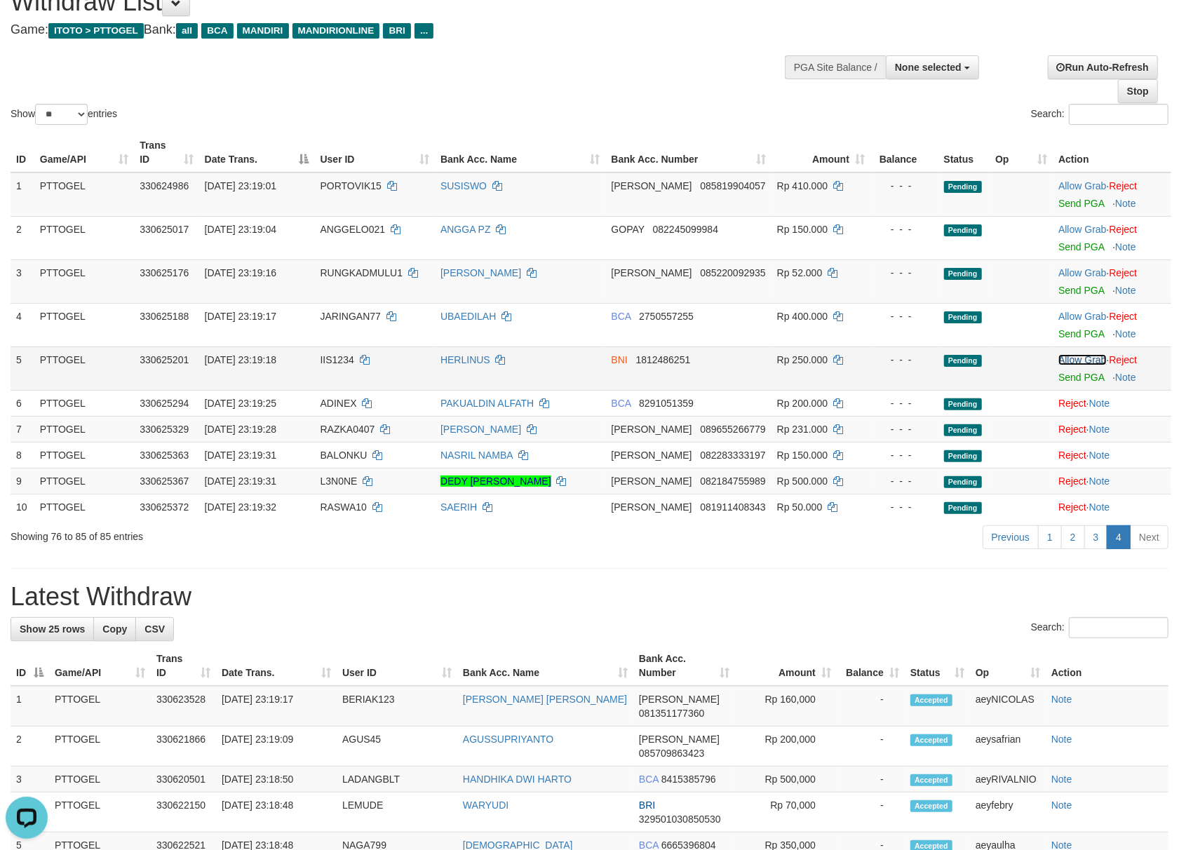
click at [1070, 357] on link "Allow Grab" at bounding box center [1082, 359] width 48 height 11
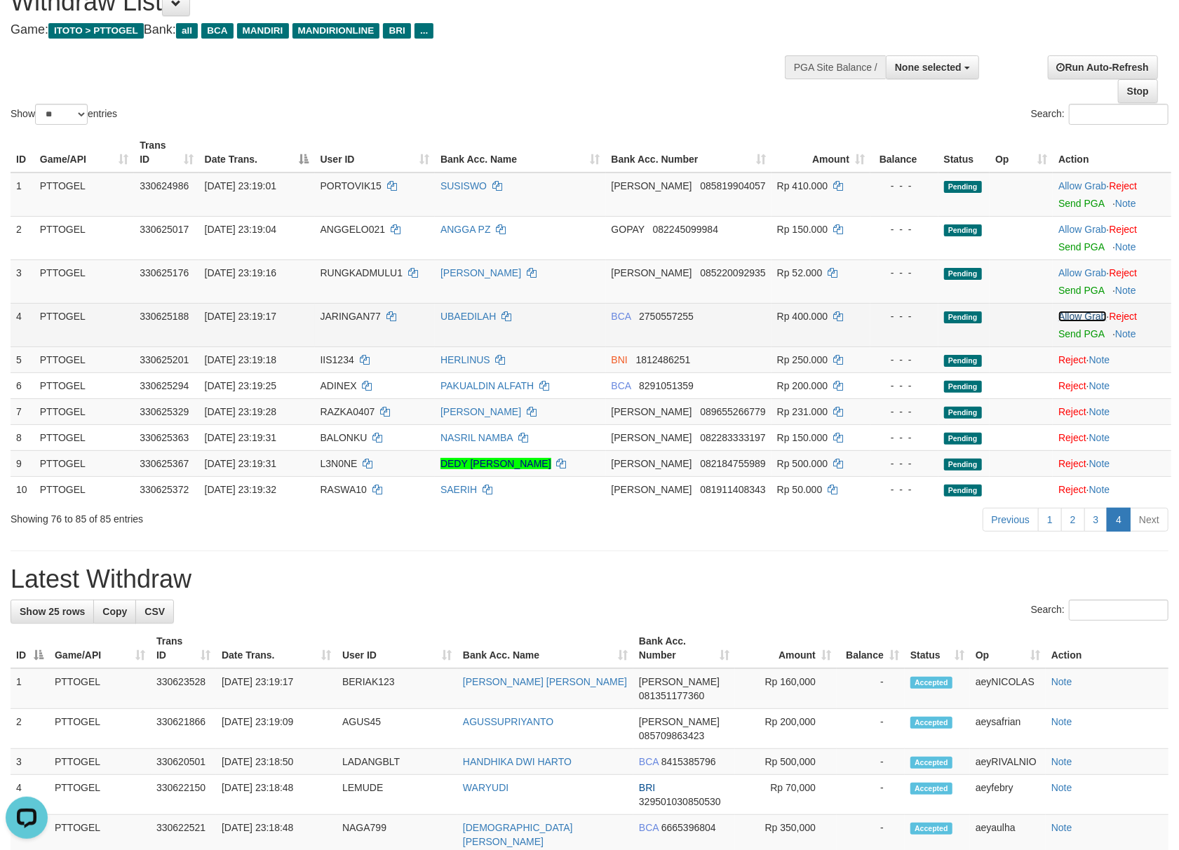
click at [1073, 311] on link "Allow Grab" at bounding box center [1082, 316] width 48 height 11
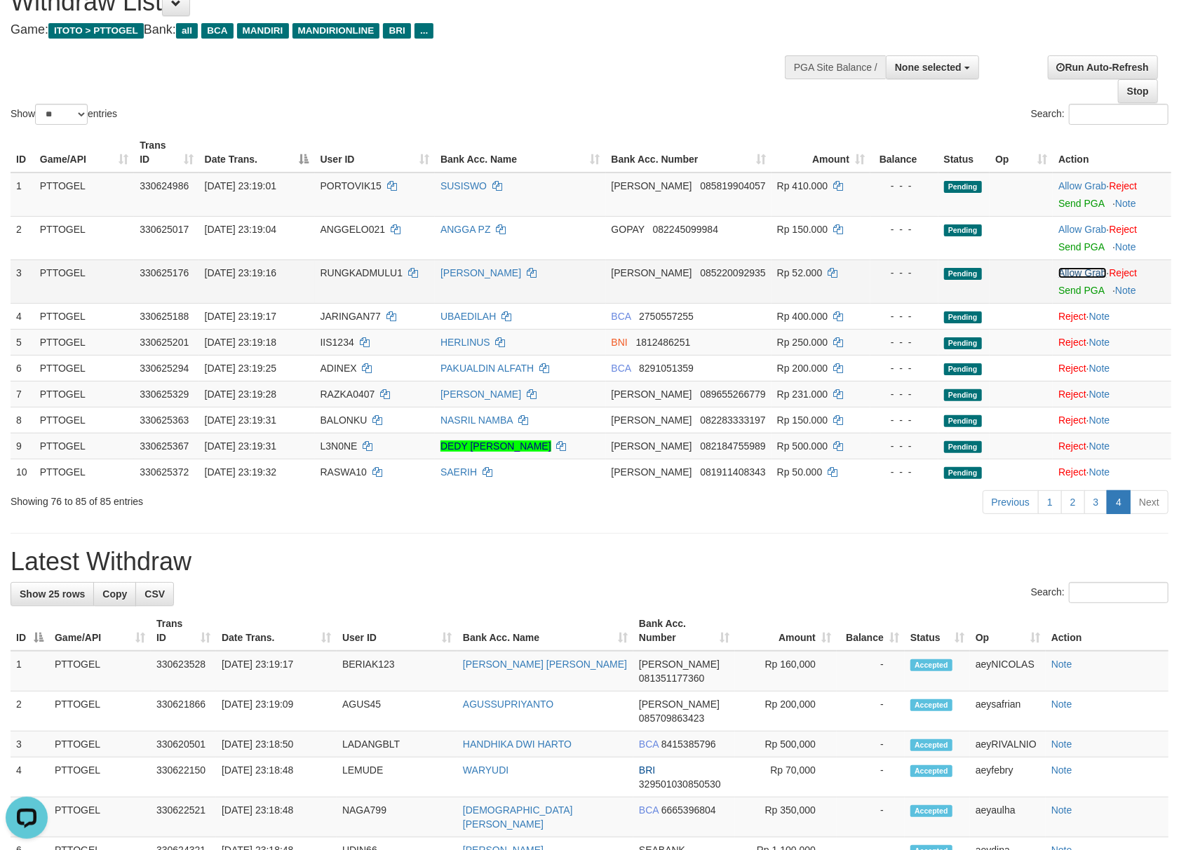
click at [1080, 272] on link "Allow Grab" at bounding box center [1082, 272] width 48 height 11
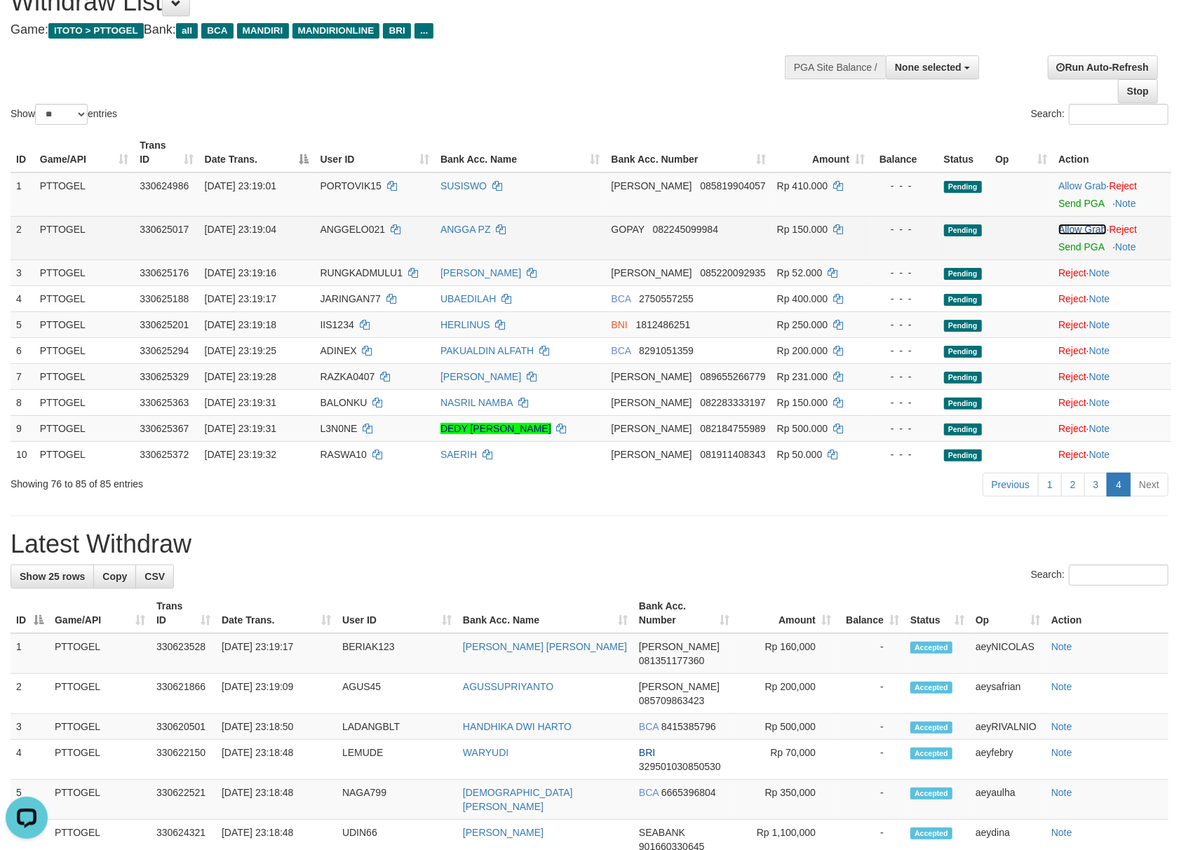
click at [1081, 229] on link "Allow Grab" at bounding box center [1082, 229] width 48 height 11
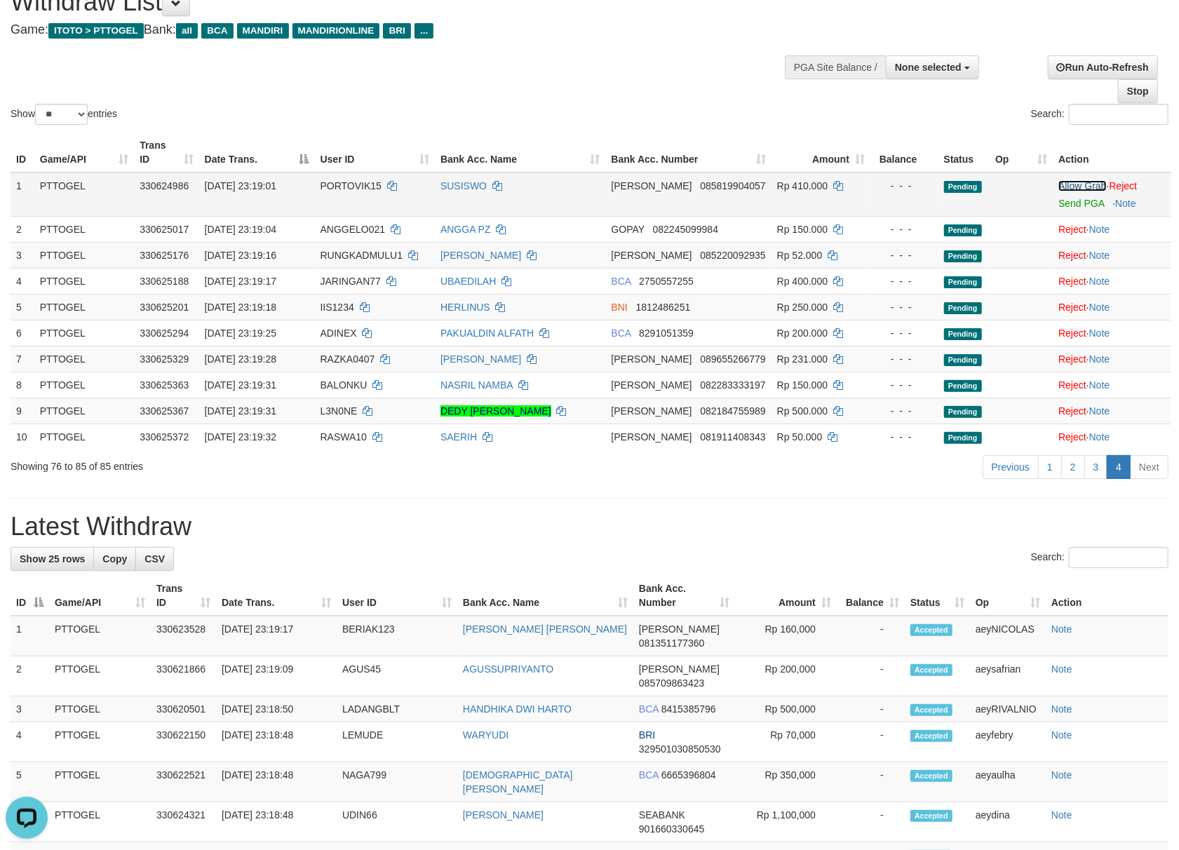
click at [1082, 182] on link "Allow Grab" at bounding box center [1082, 185] width 48 height 11
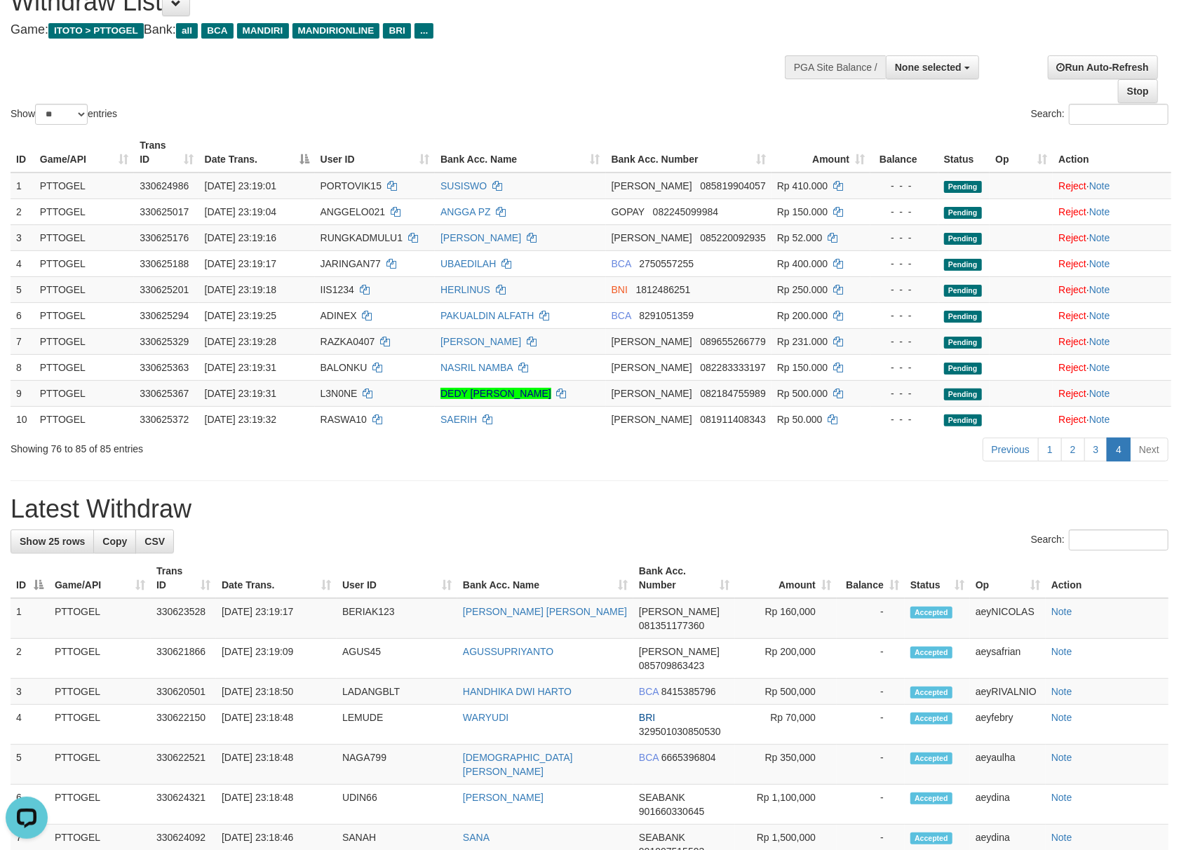
click at [789, 446] on div "Previous 1 2 3 4 Next" at bounding box center [834, 451] width 667 height 30
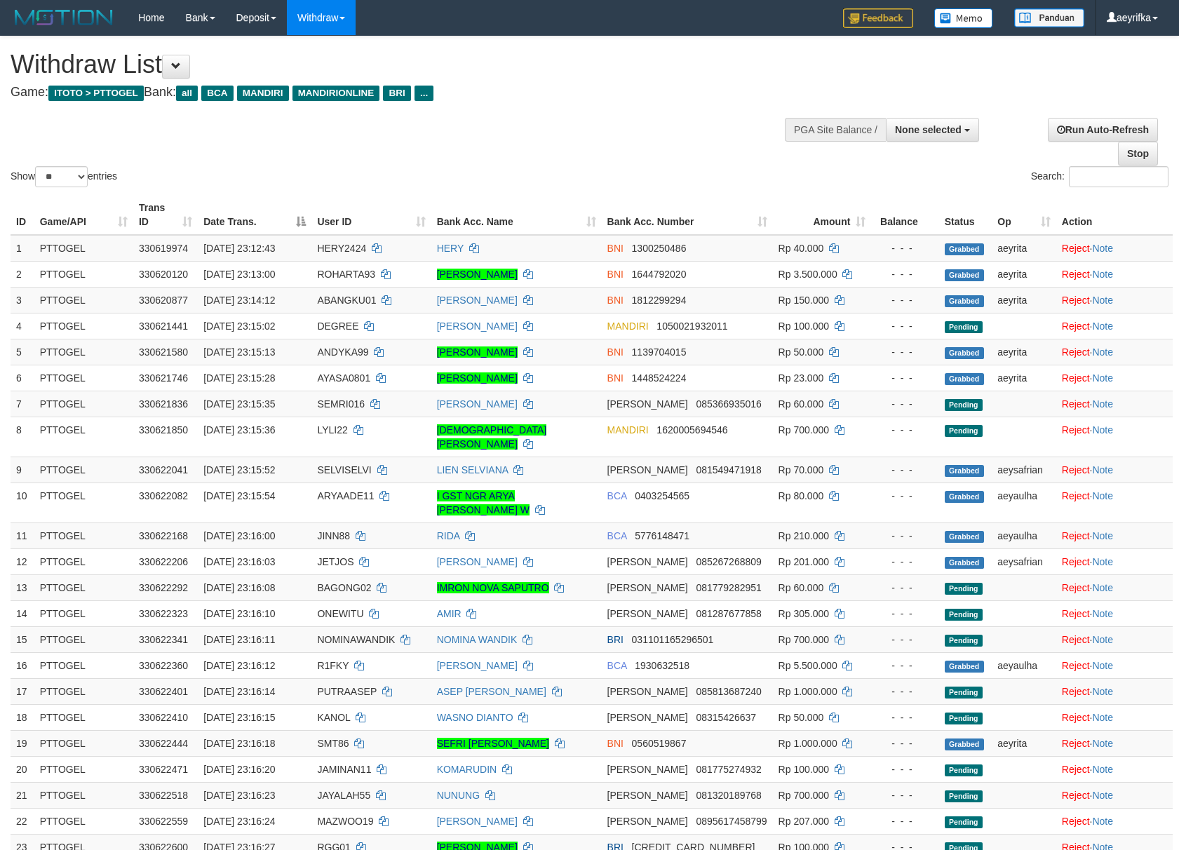
select select
select select "**"
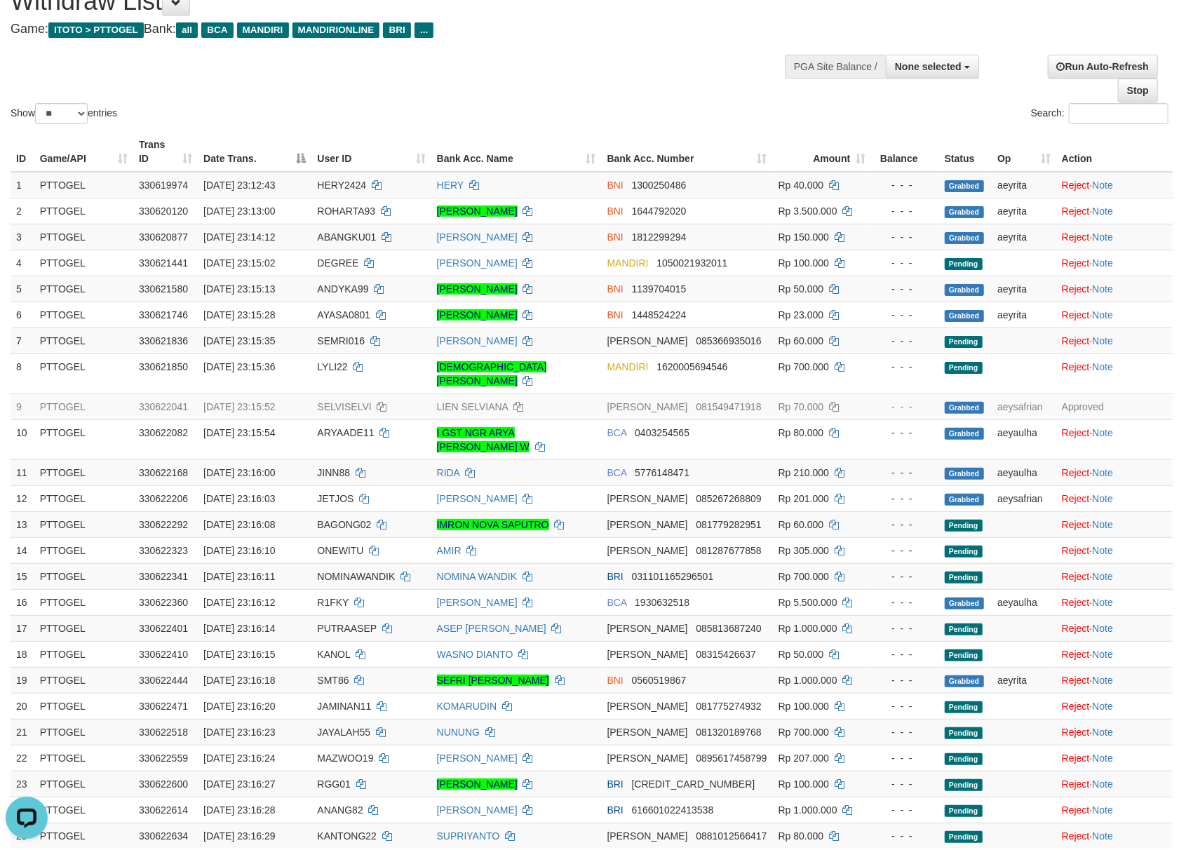
click at [606, 84] on div "Show ** ** ** *** entries Search:" at bounding box center [589, 50] width 1179 height 154
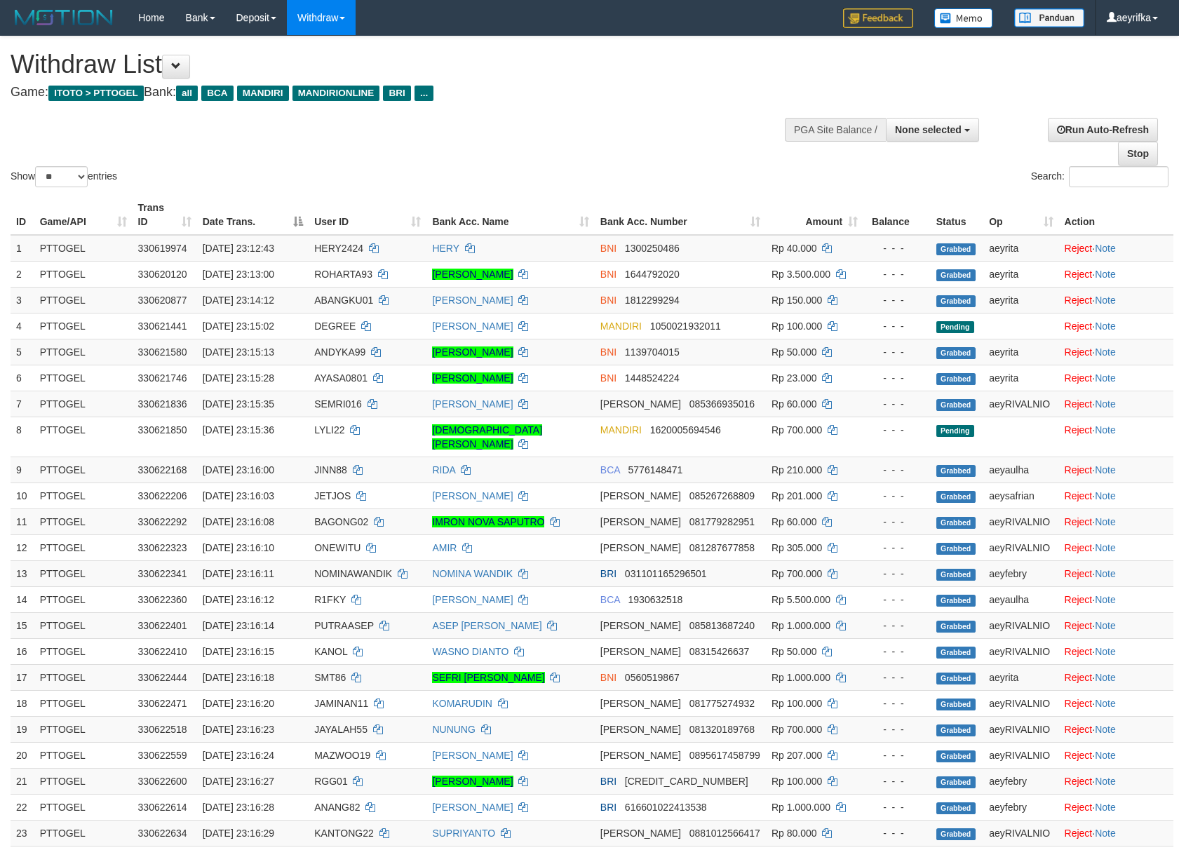
select select
select select "**"
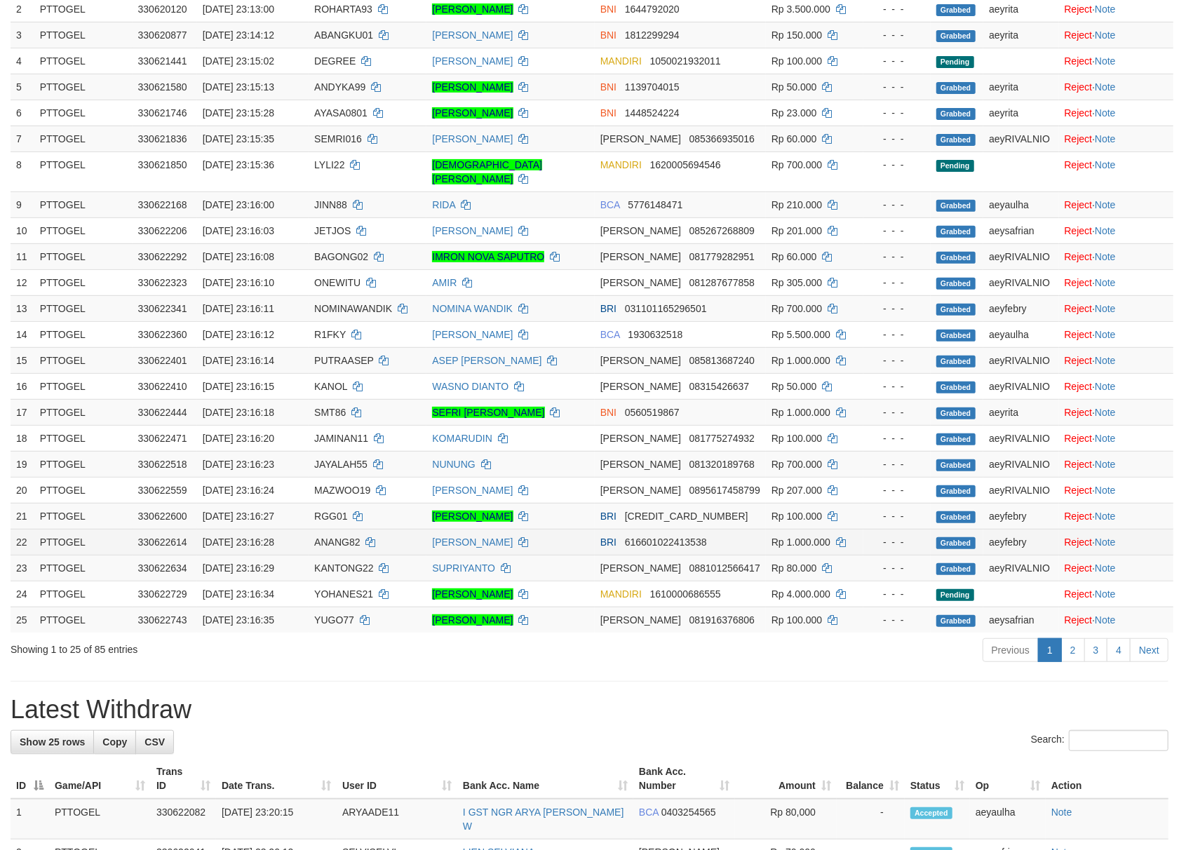
scroll to position [562, 0]
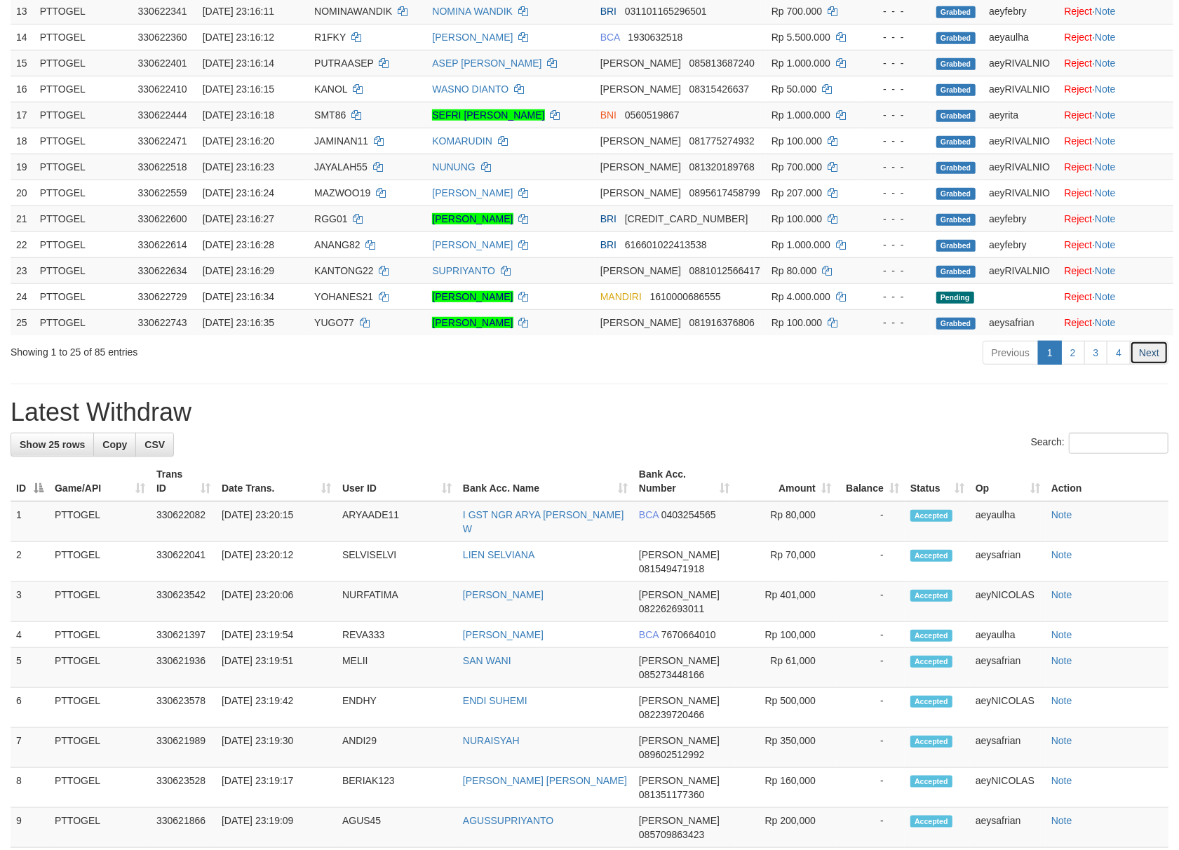
click at [1145, 365] on link "Next" at bounding box center [1148, 353] width 39 height 24
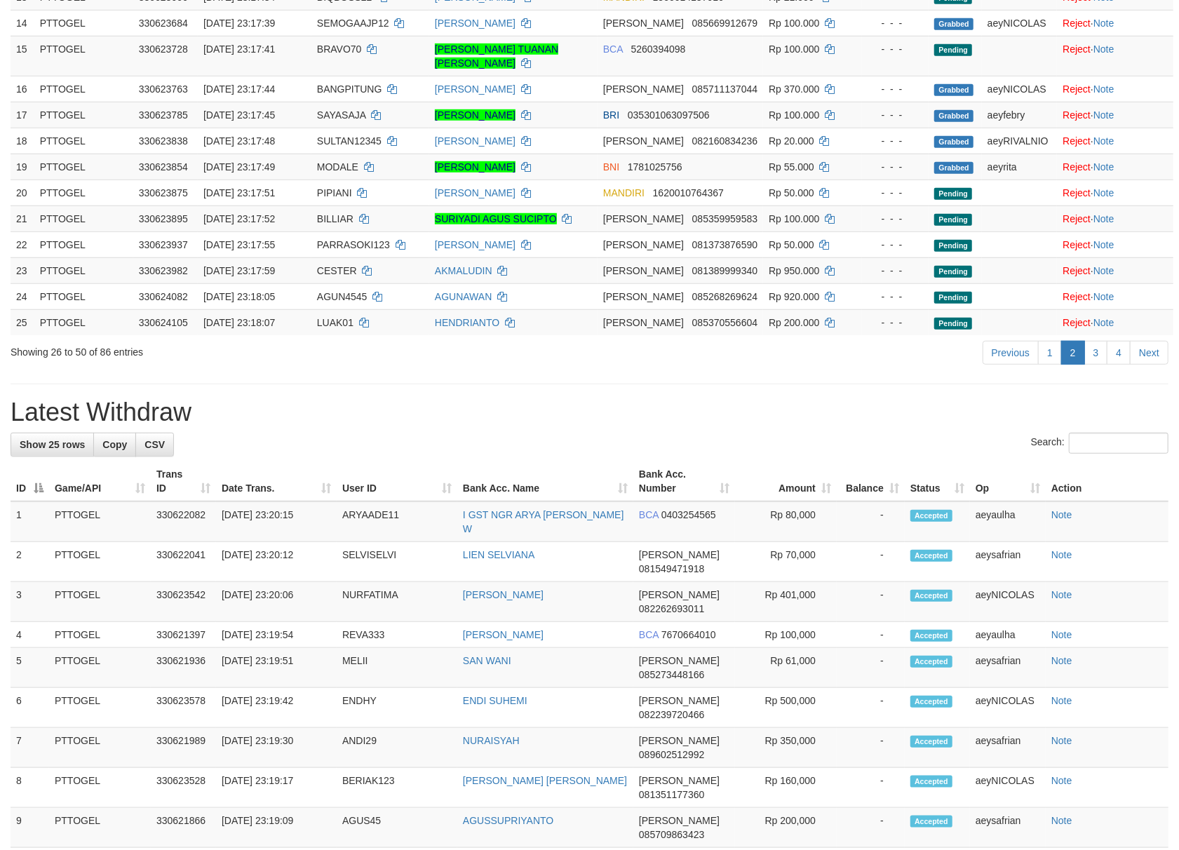
click at [1145, 365] on link "Next" at bounding box center [1148, 353] width 39 height 24
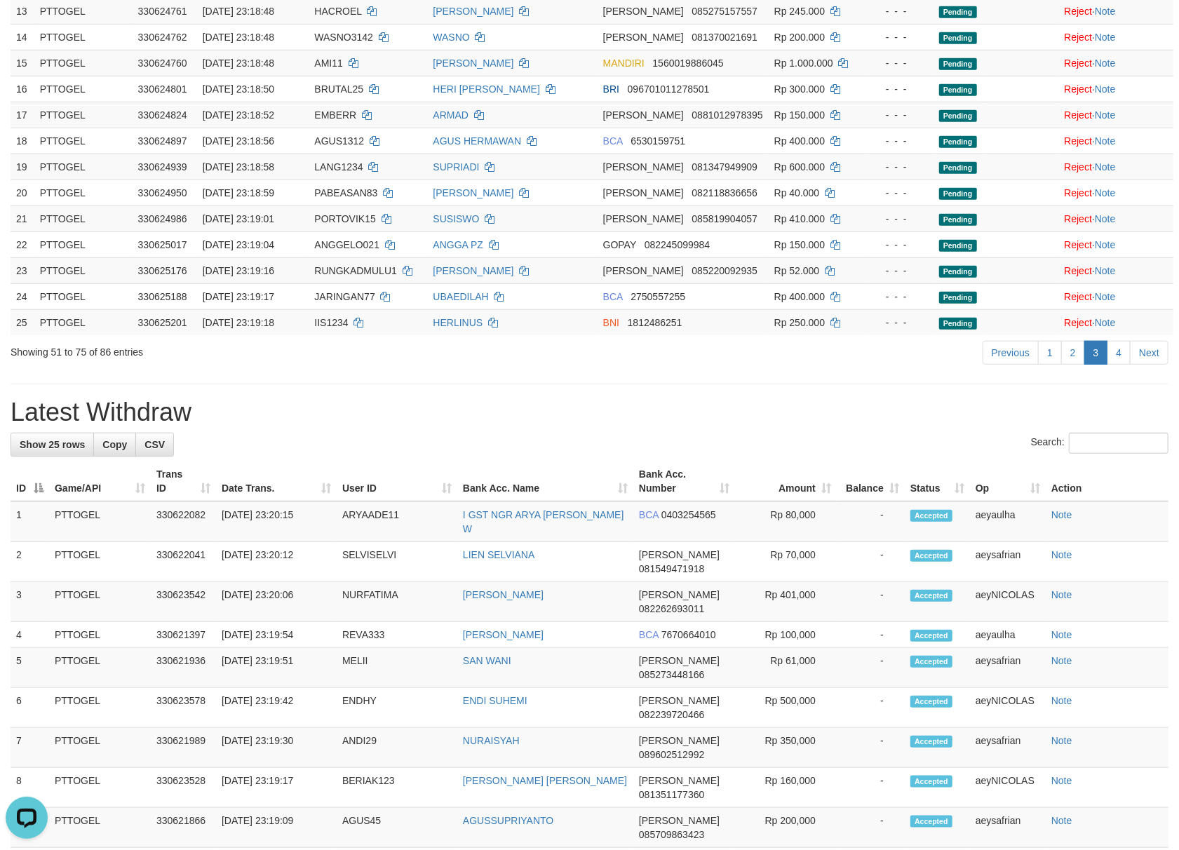
scroll to position [0, 0]
click at [1153, 344] on link "Next" at bounding box center [1148, 353] width 39 height 24
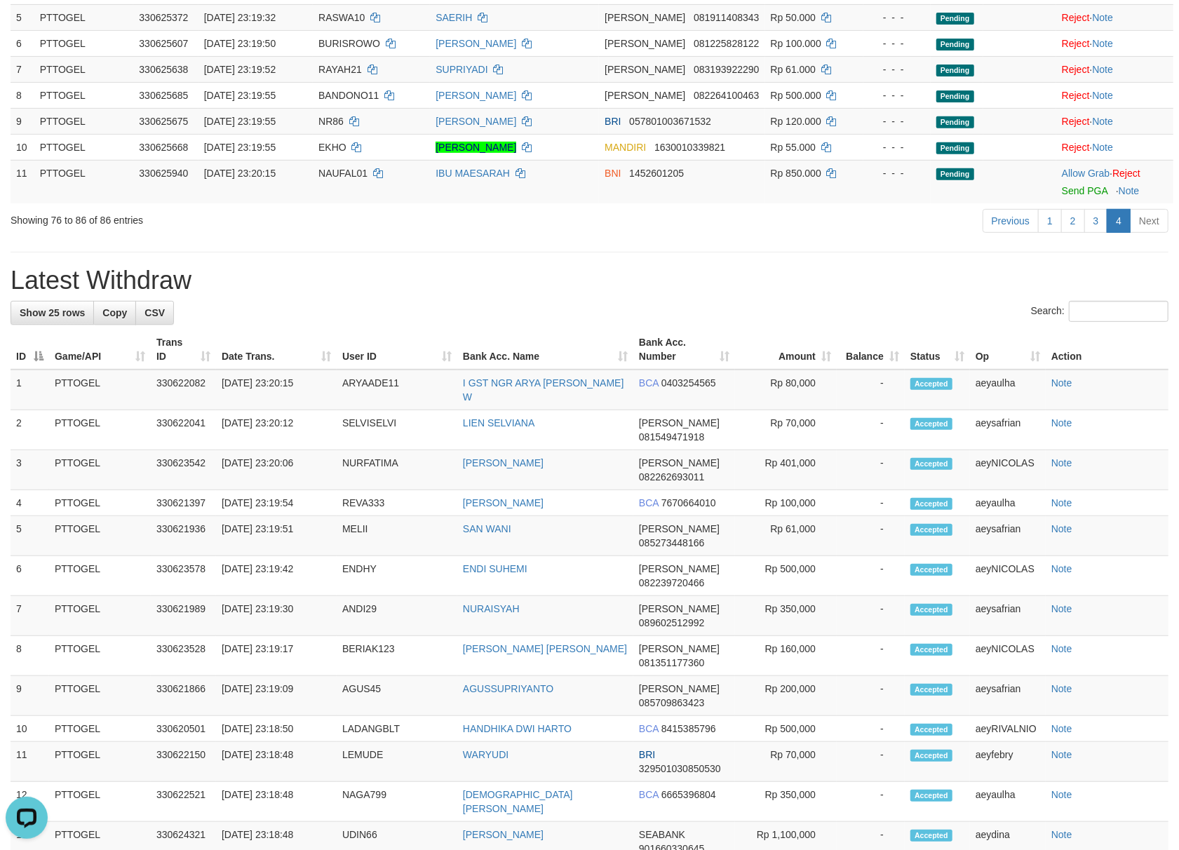
scroll to position [186, 0]
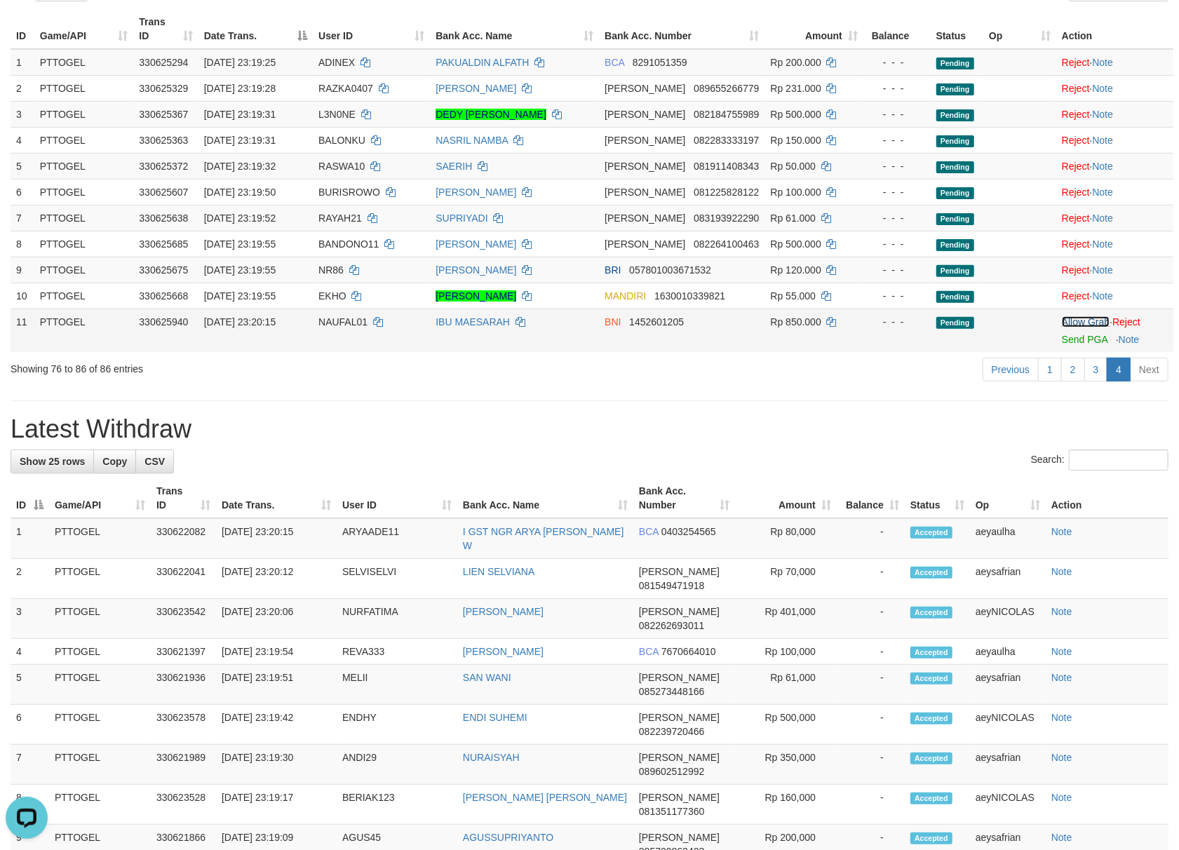
click at [1077, 327] on link "Allow Grab" at bounding box center [1085, 321] width 48 height 11
click at [613, 491] on th "Bank Acc. Name" at bounding box center [545, 498] width 176 height 40
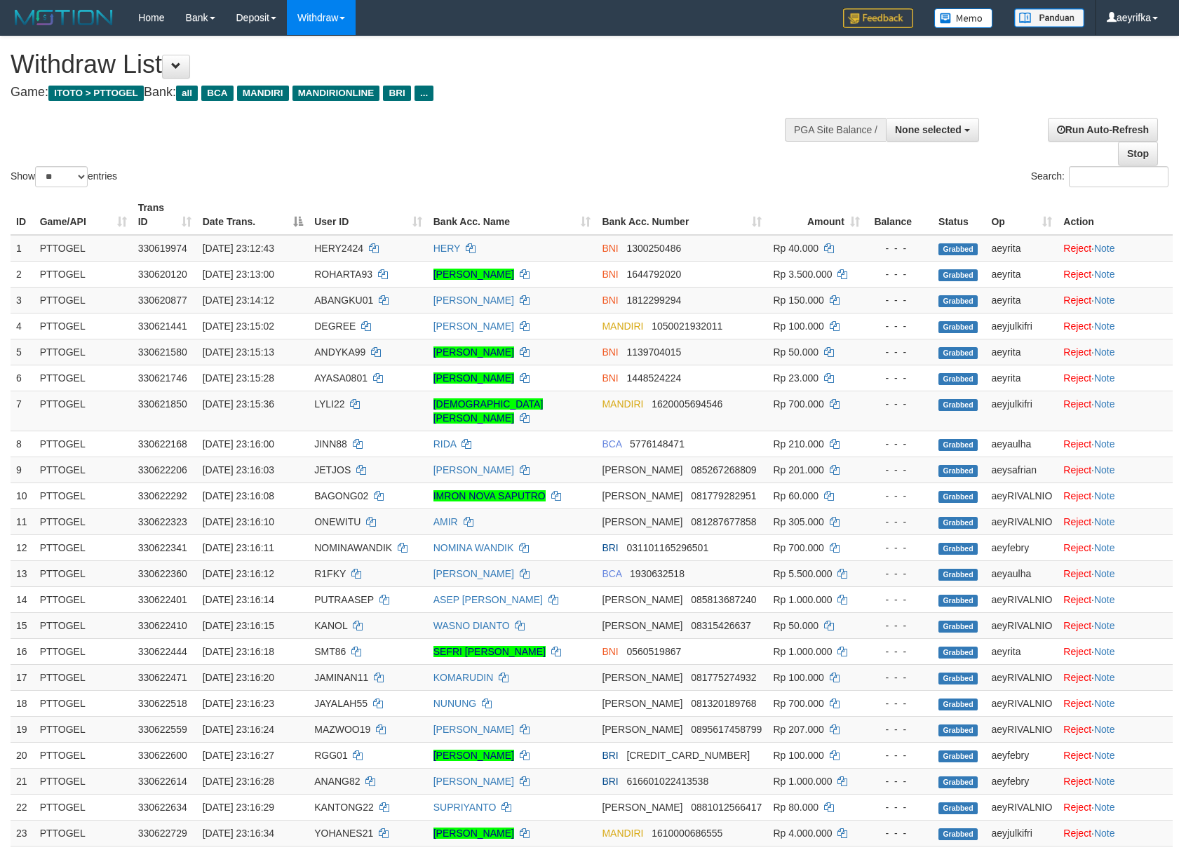
select select
select select "**"
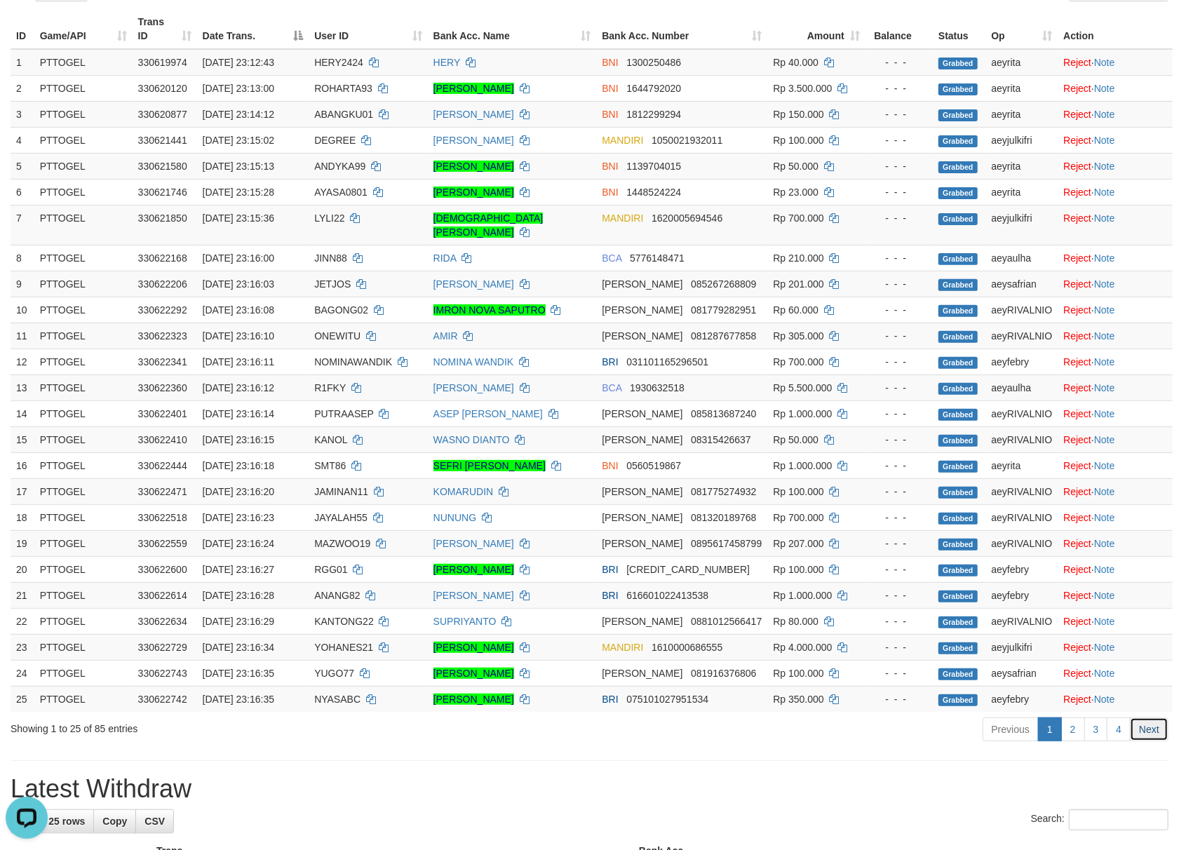
click at [1156, 741] on link "Next" at bounding box center [1148, 729] width 39 height 24
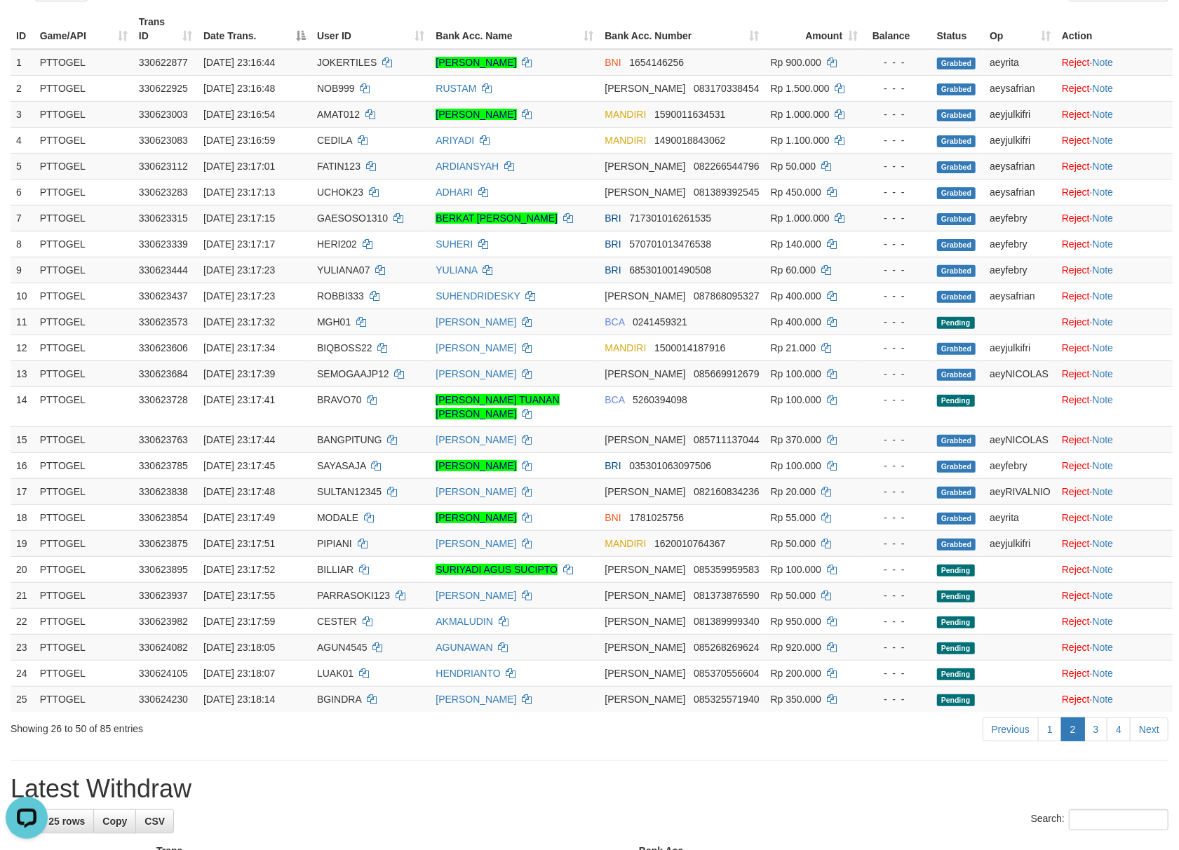
click at [1156, 741] on link "Next" at bounding box center [1148, 729] width 39 height 24
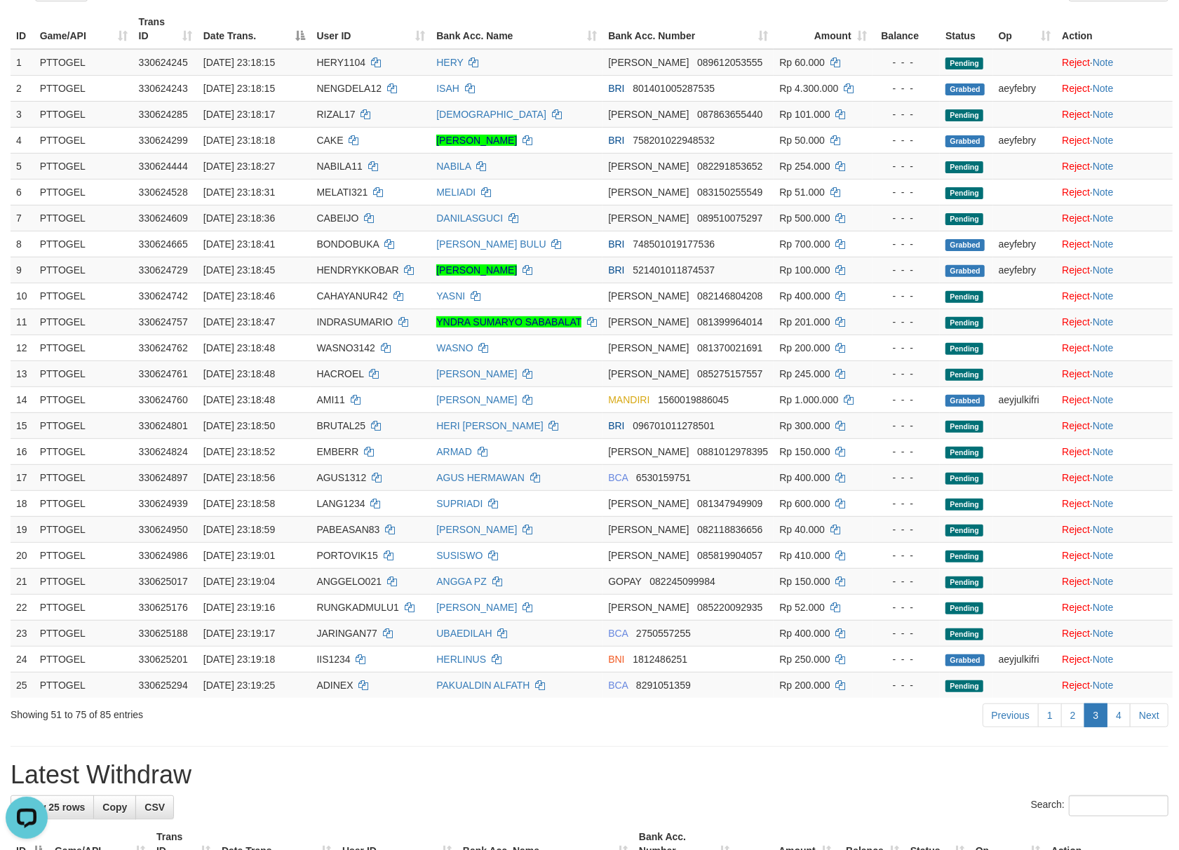
click at [1156, 750] on div "**********" at bounding box center [589, 862] width 1179 height 2022
click at [1164, 721] on link "Next" at bounding box center [1148, 715] width 39 height 24
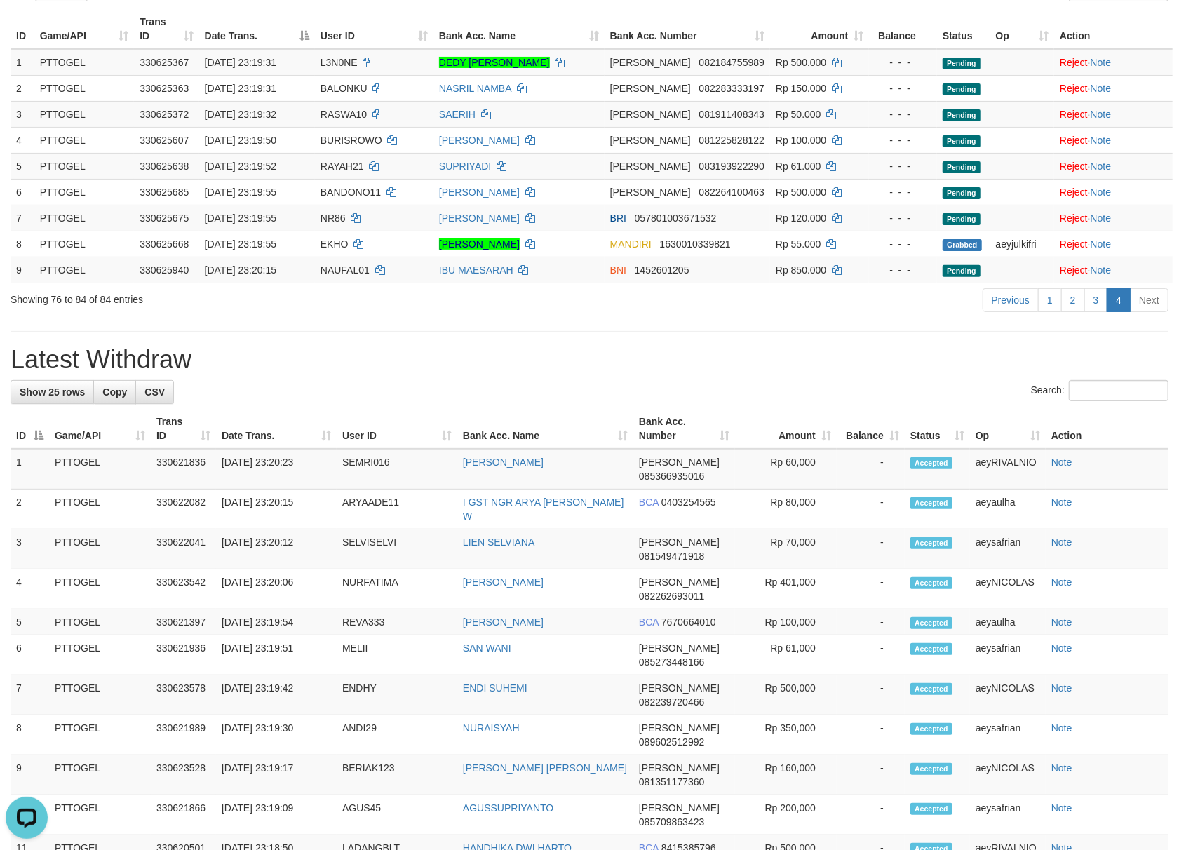
click at [604, 358] on div "**********" at bounding box center [589, 654] width 1179 height 1607
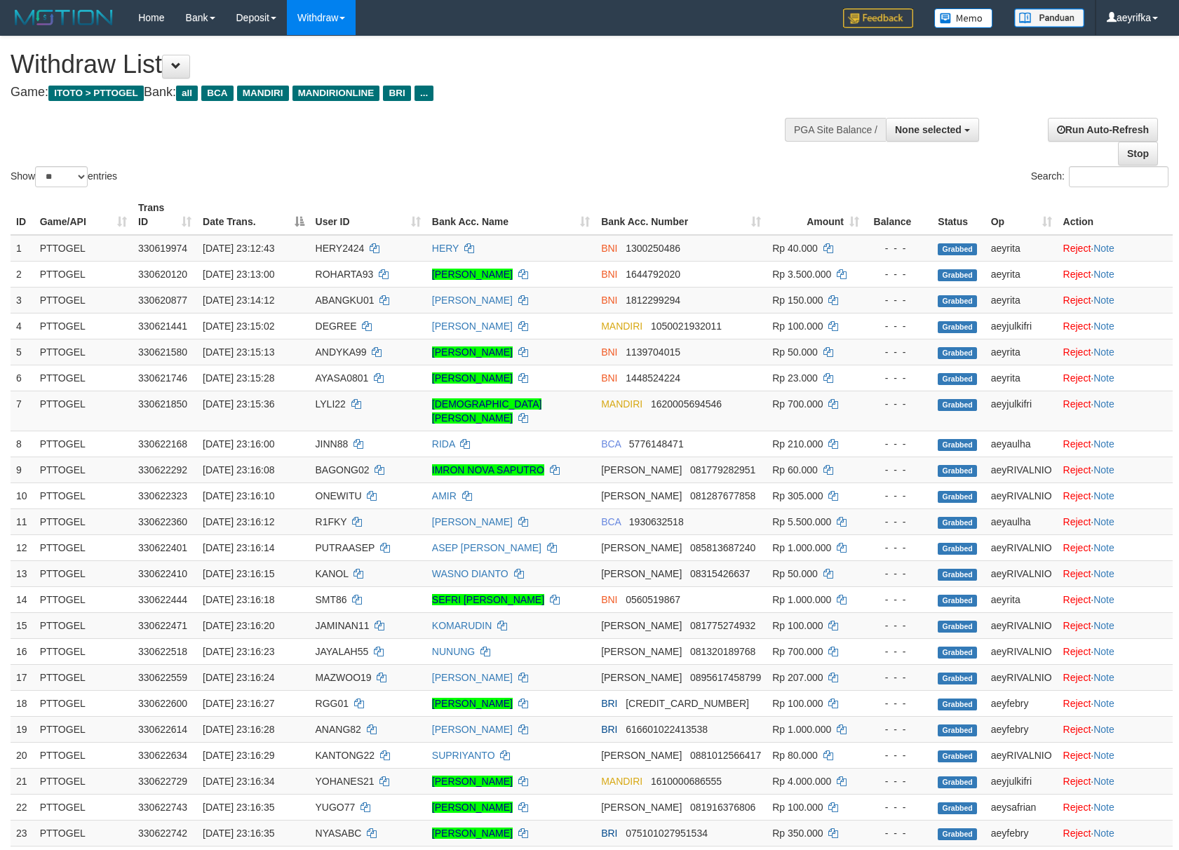
select select
select select "**"
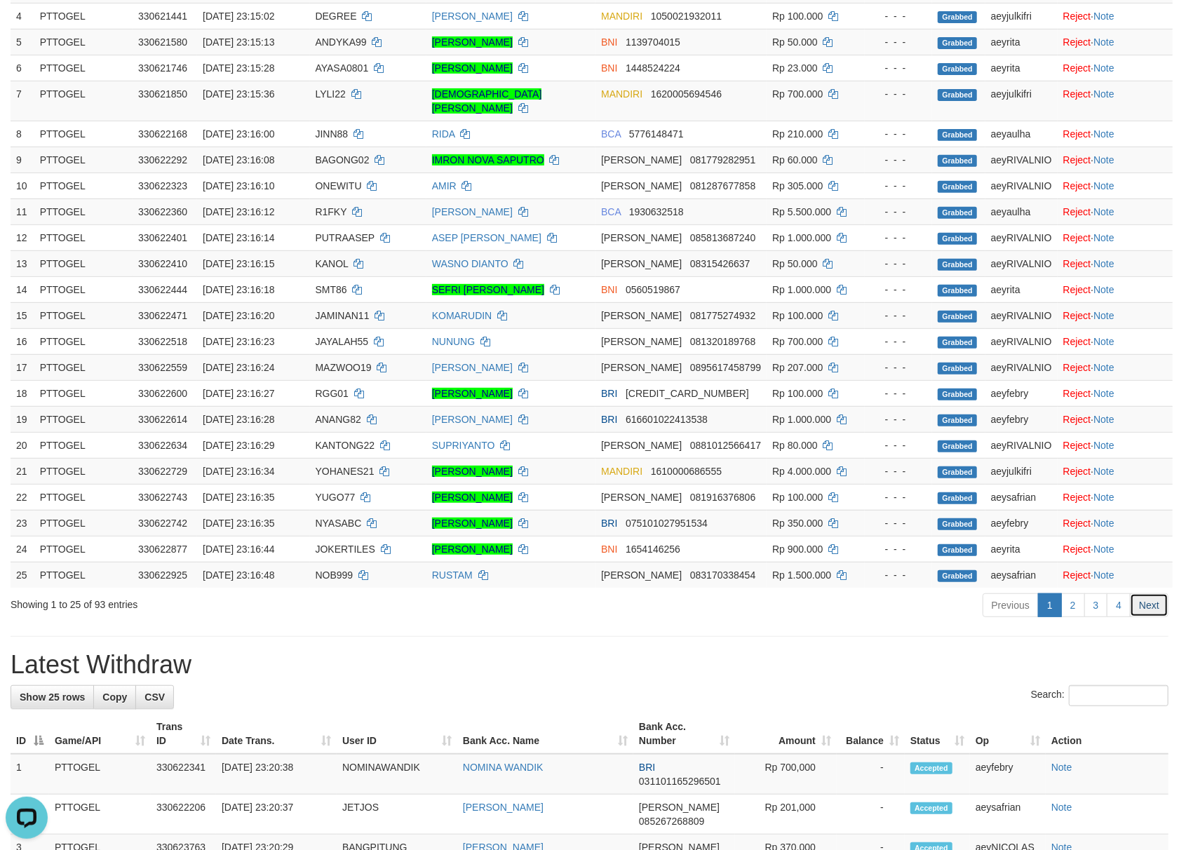
click at [1159, 617] on link "Next" at bounding box center [1148, 605] width 39 height 24
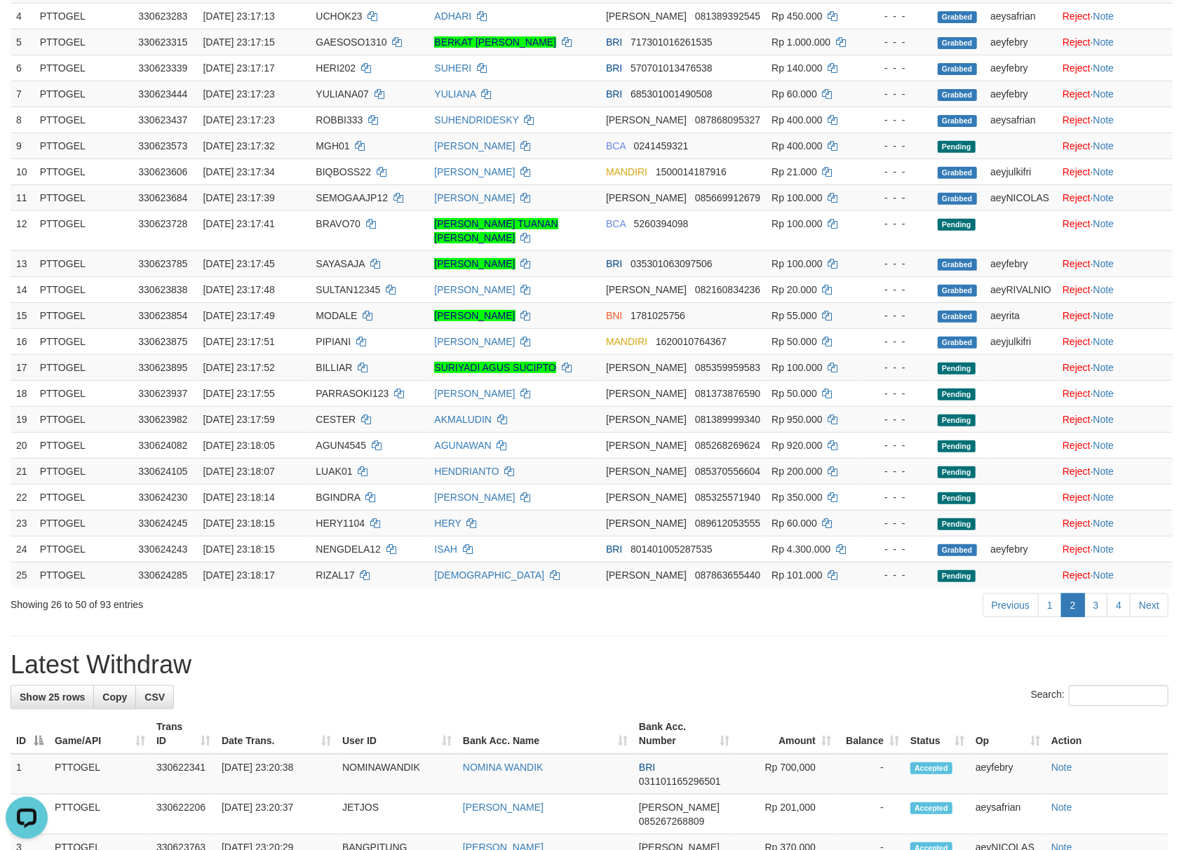
click at [1159, 648] on div "**********" at bounding box center [589, 752] width 1179 height 2050
click at [1154, 617] on link "Next" at bounding box center [1148, 605] width 39 height 24
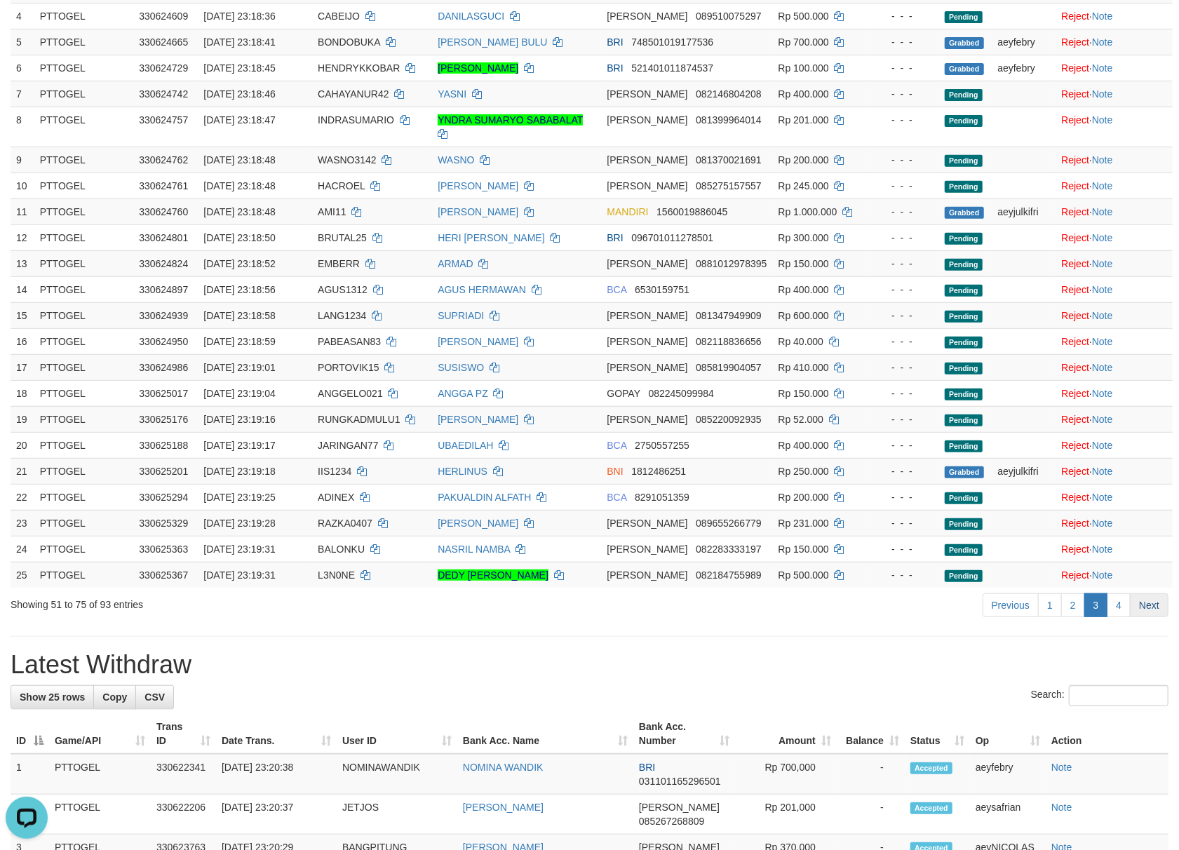
click at [1154, 599] on link "Next" at bounding box center [1148, 605] width 39 height 24
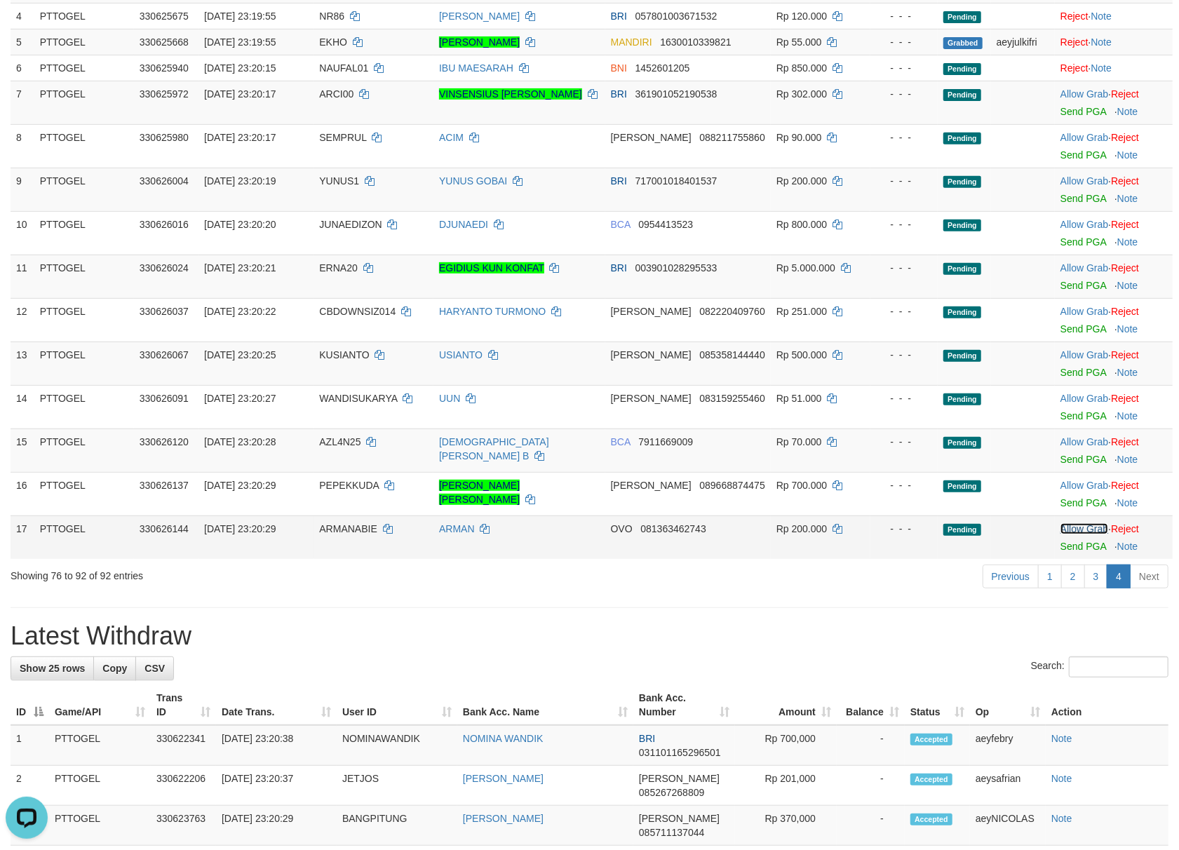
click at [1064, 534] on link "Allow Grab" at bounding box center [1084, 528] width 48 height 11
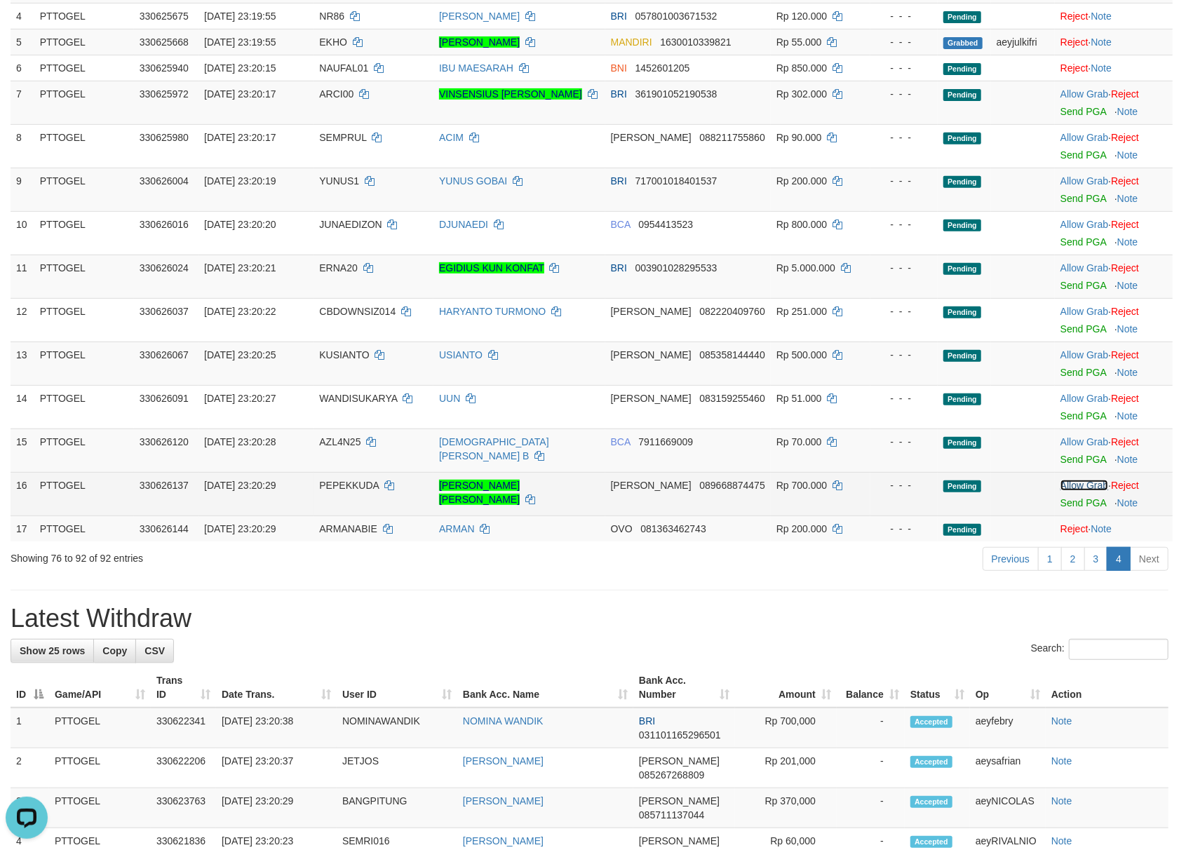
click at [1066, 491] on link "Allow Grab" at bounding box center [1084, 485] width 48 height 11
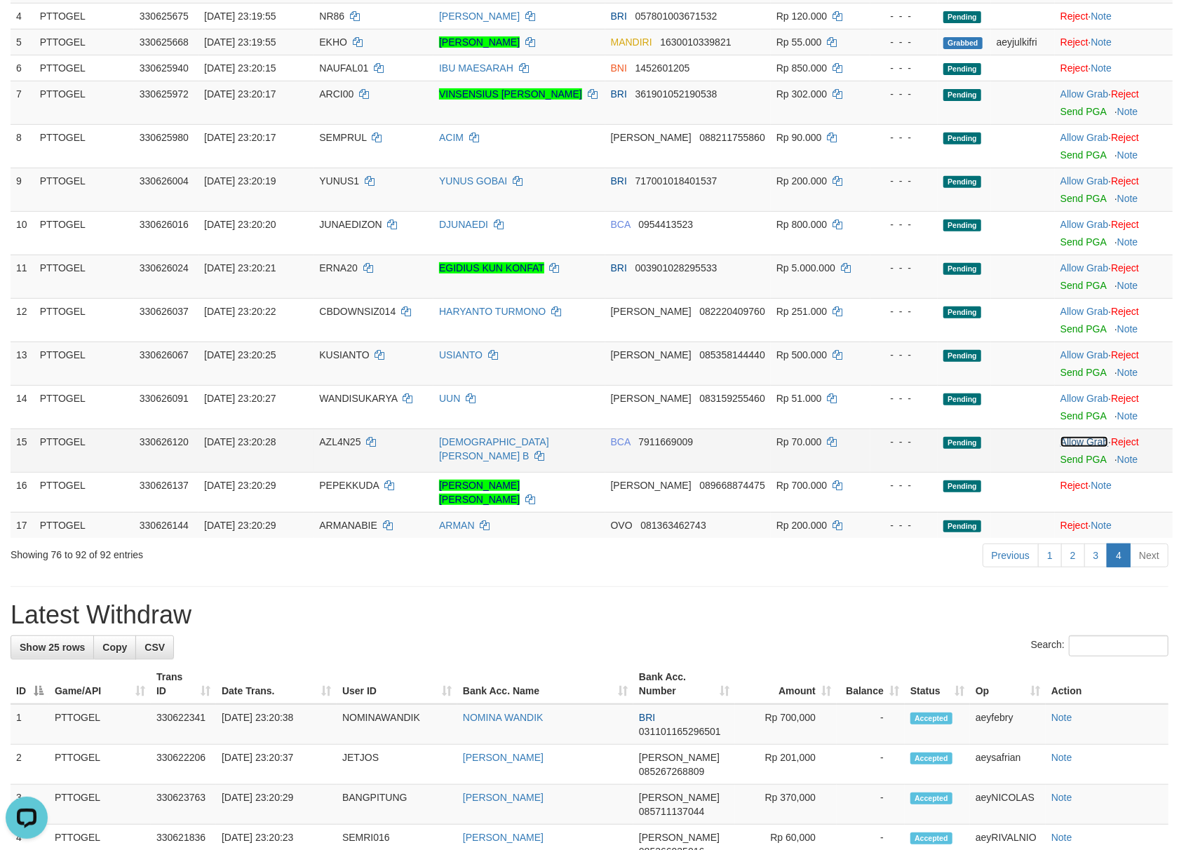
click at [1073, 447] on link "Allow Grab" at bounding box center [1084, 441] width 48 height 11
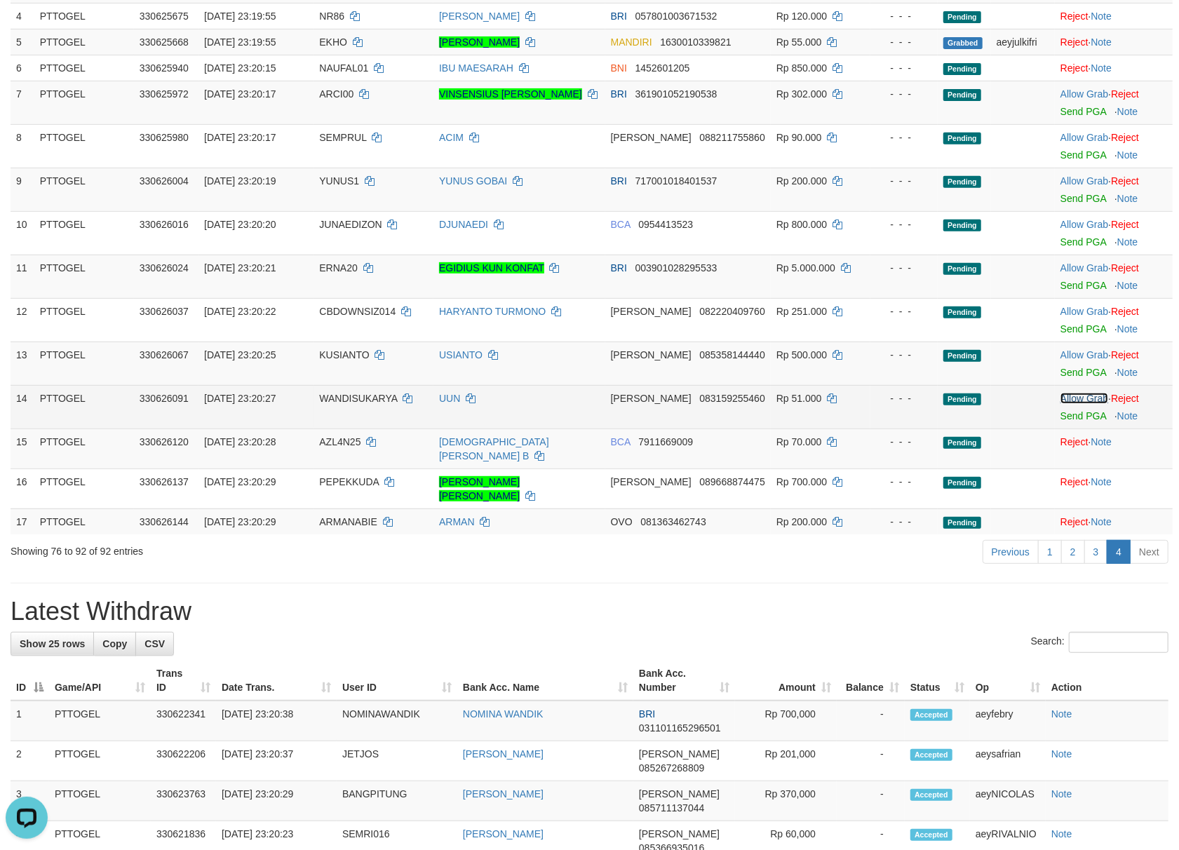
click at [1073, 404] on link "Allow Grab" at bounding box center [1084, 398] width 48 height 11
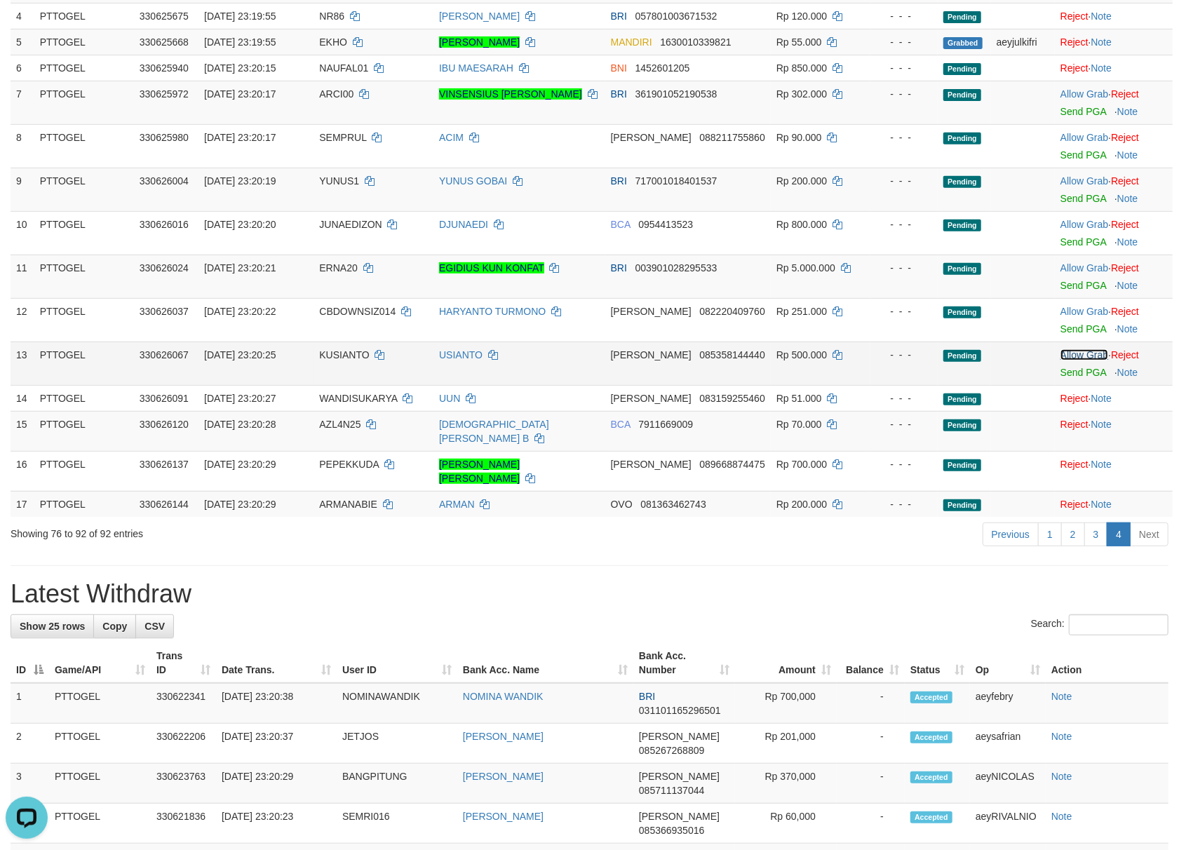
click at [1075, 360] on link "Allow Grab" at bounding box center [1084, 354] width 48 height 11
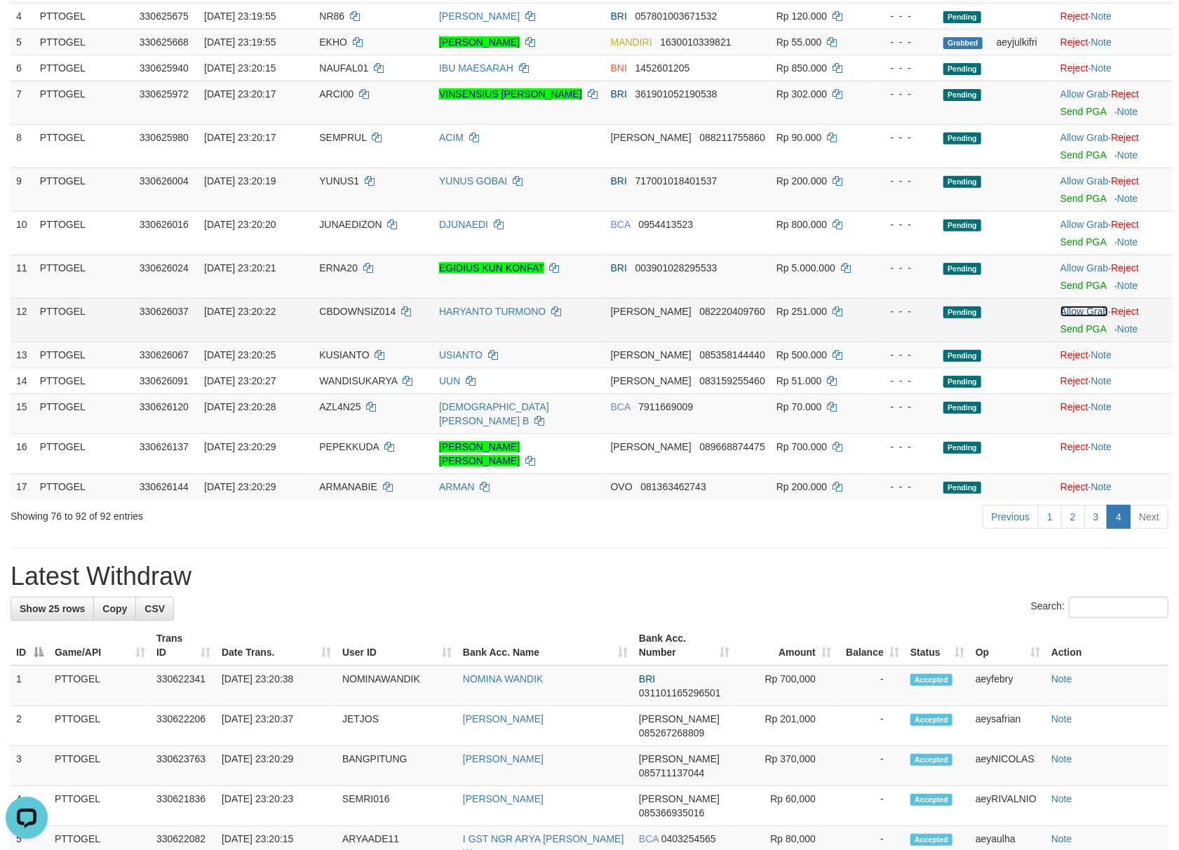
click at [1075, 317] on link "Allow Grab" at bounding box center [1084, 311] width 48 height 11
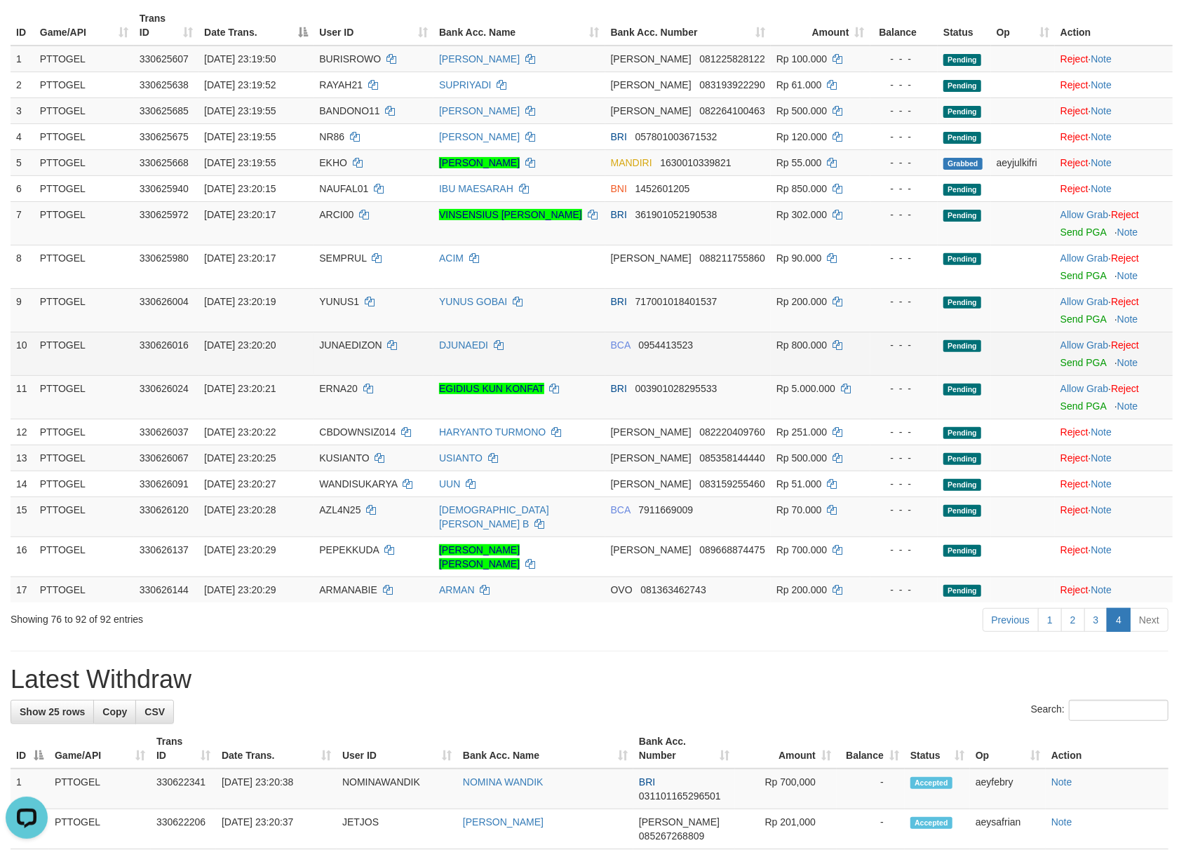
scroll to position [186, 0]
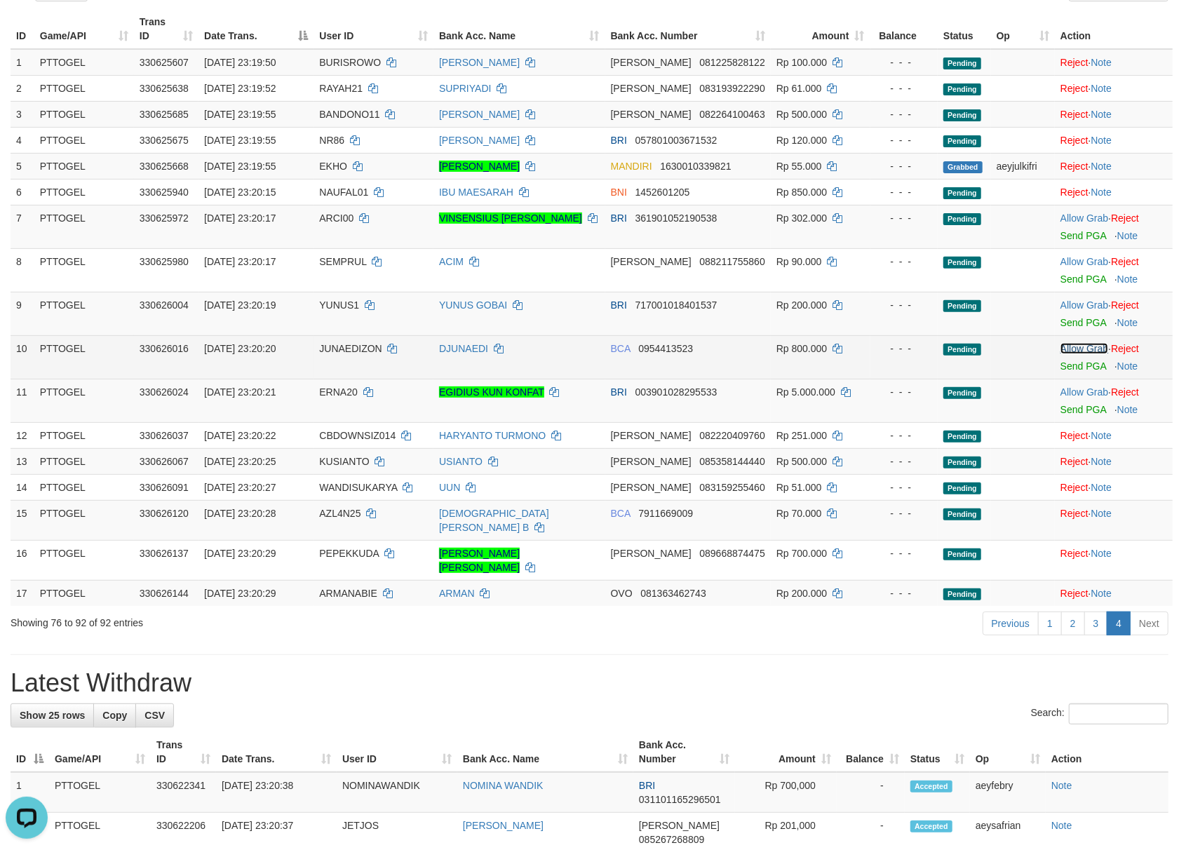
click at [1081, 354] on link "Allow Grab" at bounding box center [1084, 348] width 48 height 11
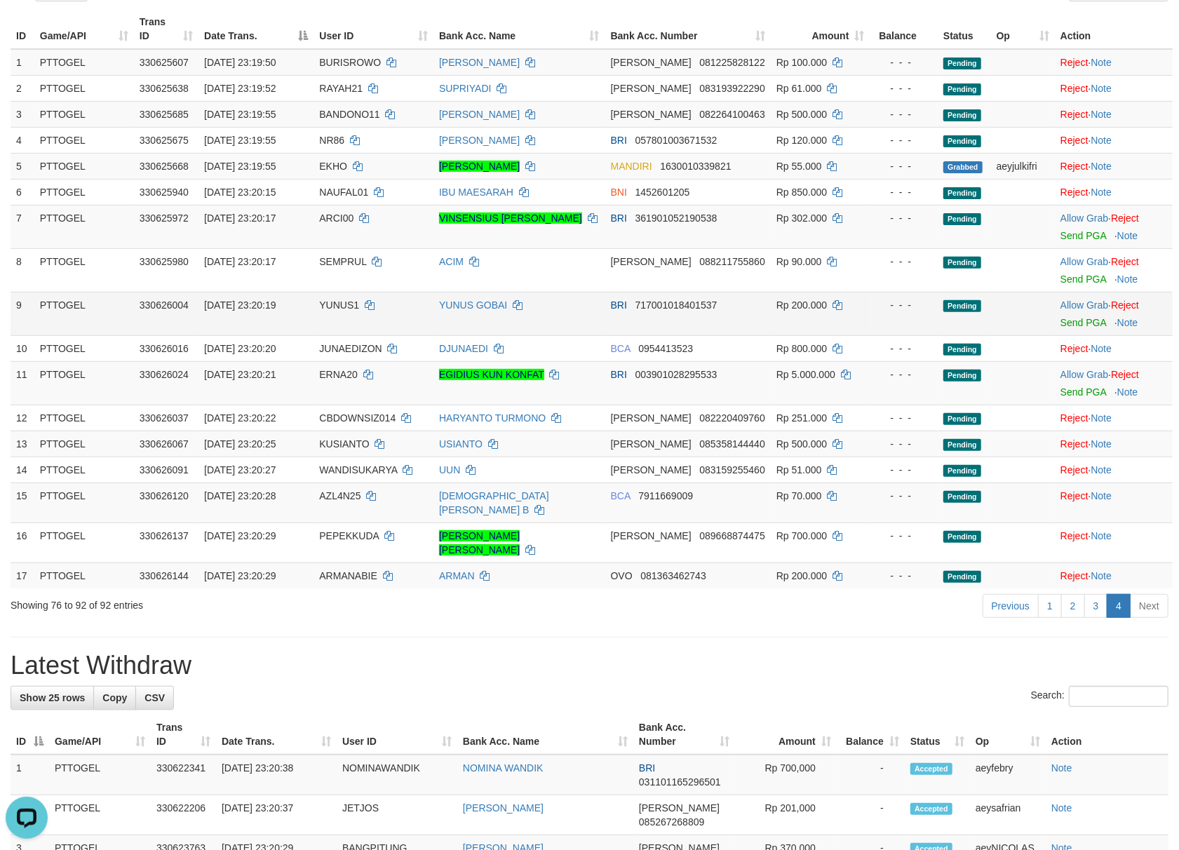
click at [1083, 314] on td "Allow Grab · Reject Send PGA · Note" at bounding box center [1113, 313] width 118 height 43
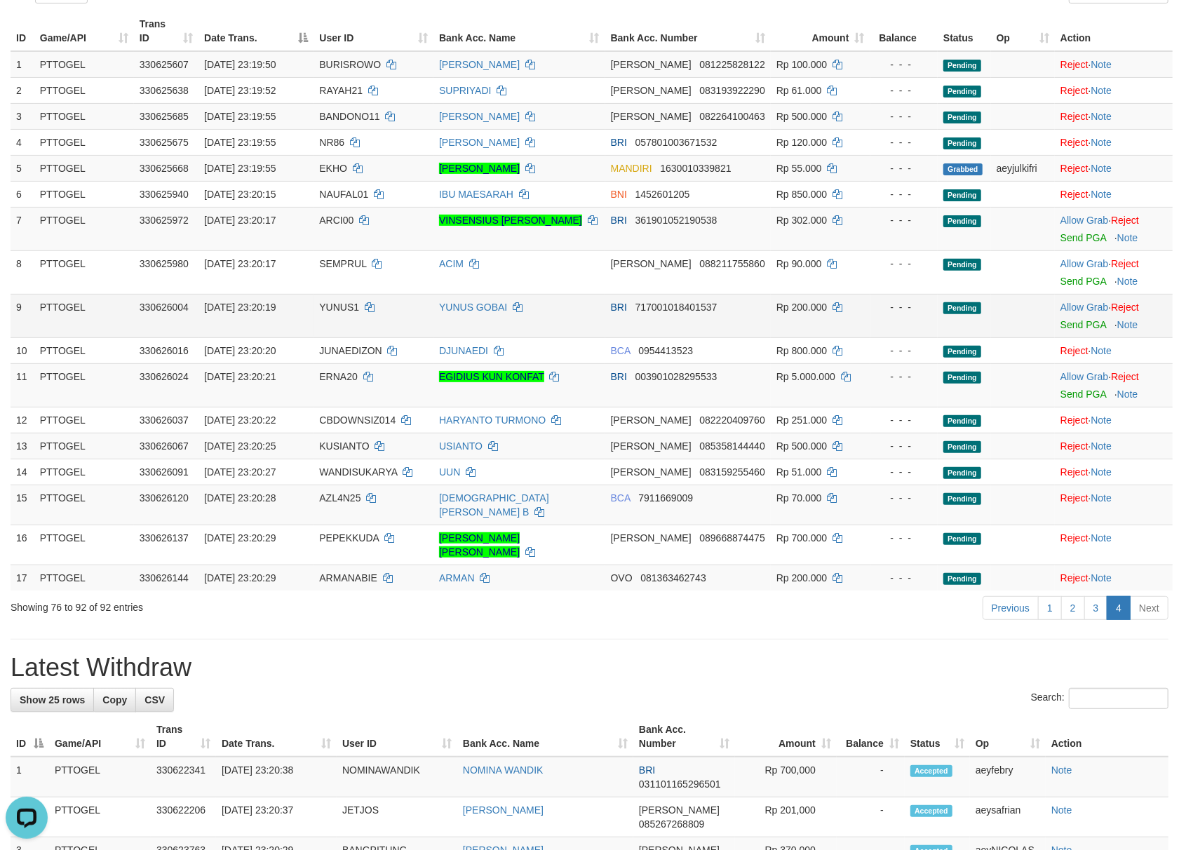
scroll to position [181, 0]
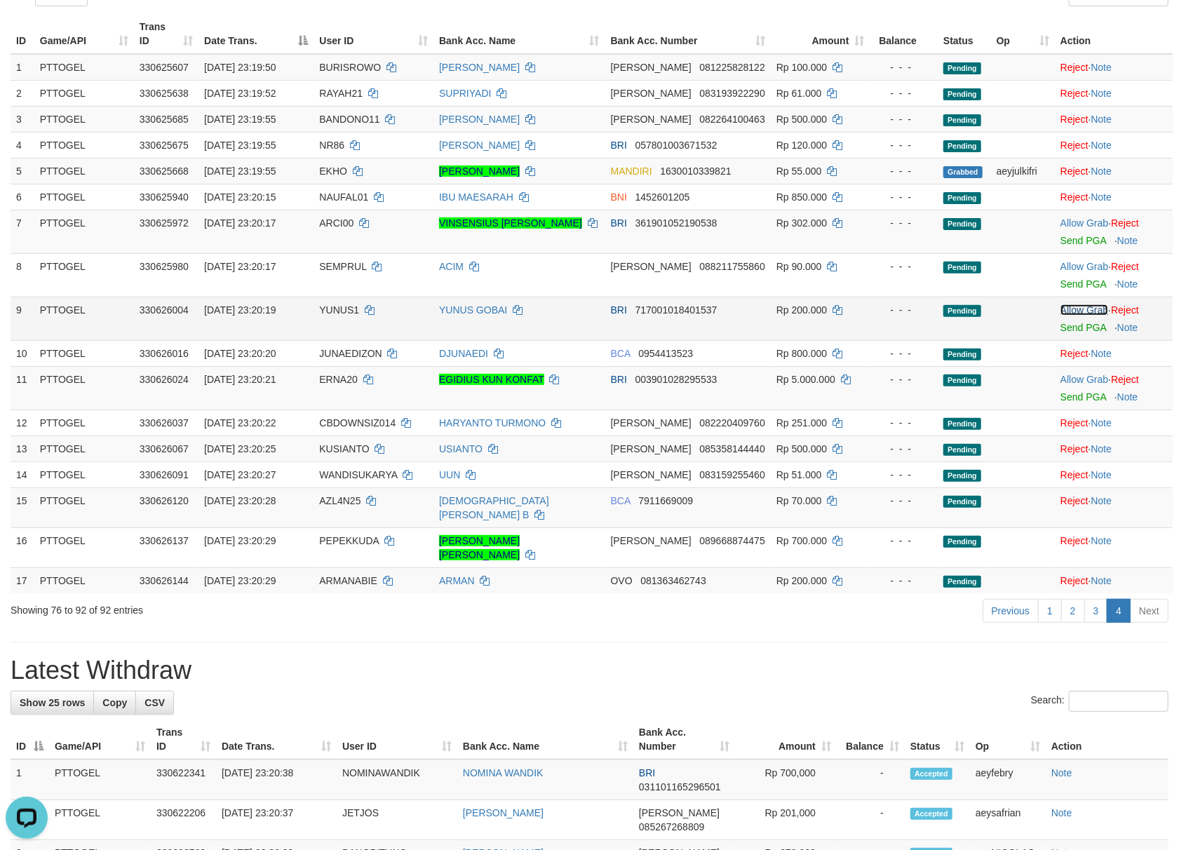
click at [1091, 315] on link "Allow Grab" at bounding box center [1084, 309] width 48 height 11
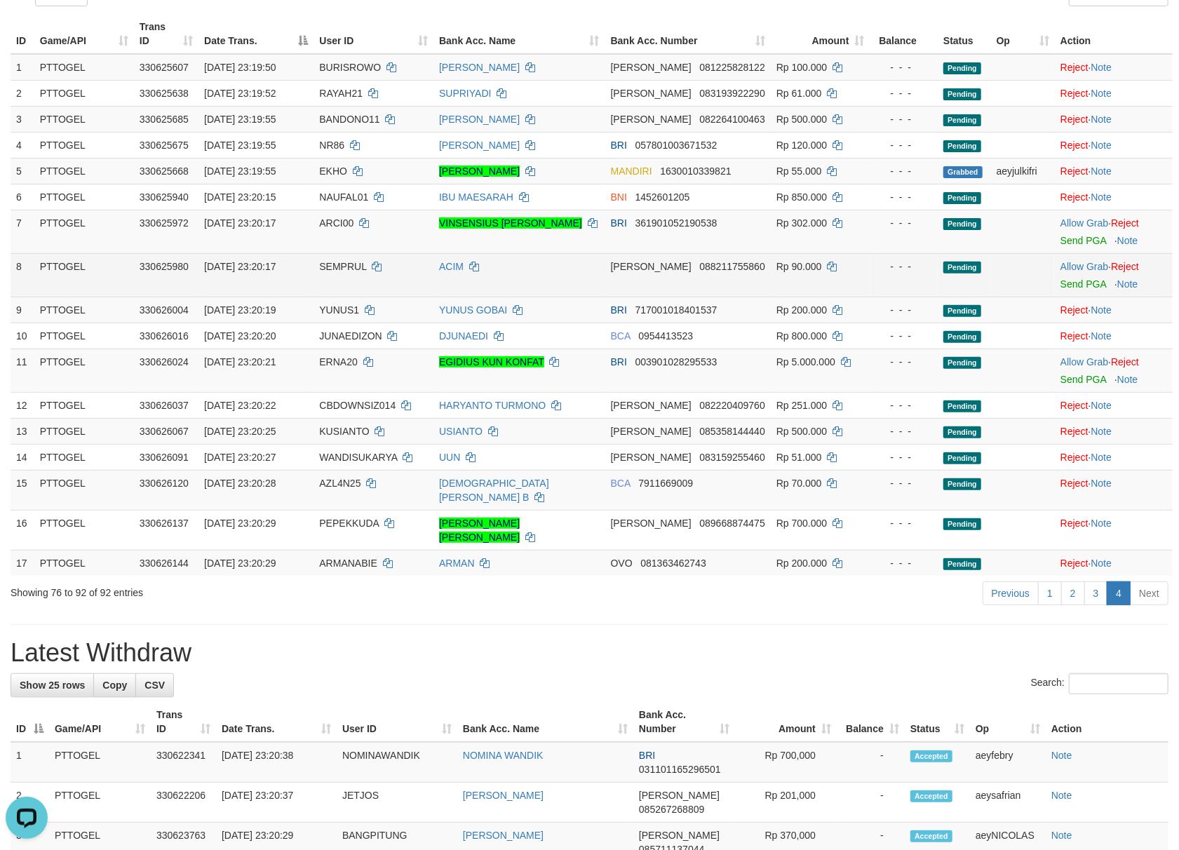
click at [1078, 275] on td "Allow Grab · Reject Send PGA · Note" at bounding box center [1113, 274] width 118 height 43
click at [1078, 272] on link "Allow Grab" at bounding box center [1084, 266] width 48 height 11
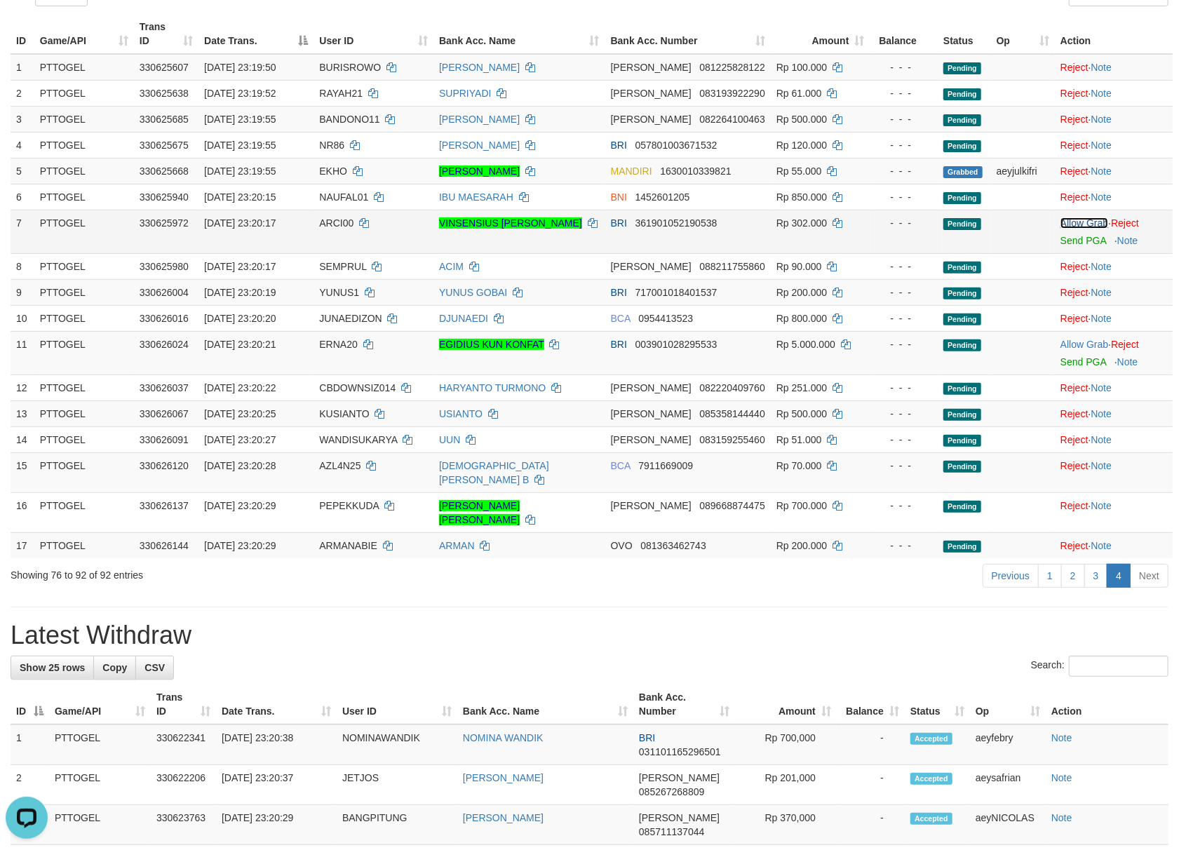
click at [1083, 229] on link "Allow Grab" at bounding box center [1084, 222] width 48 height 11
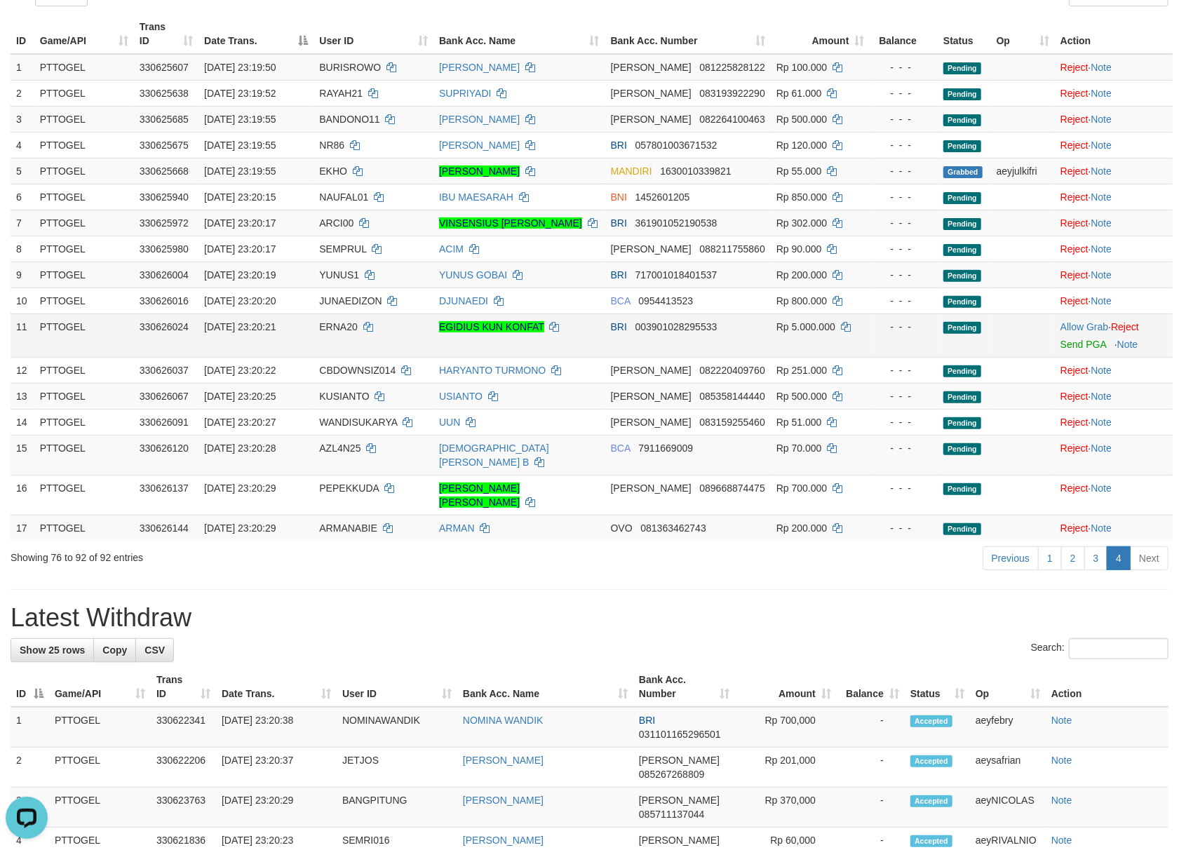
click at [341, 332] on span "ERNA20" at bounding box center [338, 326] width 38 height 11
copy td "ERNA20"
click at [1071, 332] on link "Allow Grab" at bounding box center [1084, 326] width 48 height 11
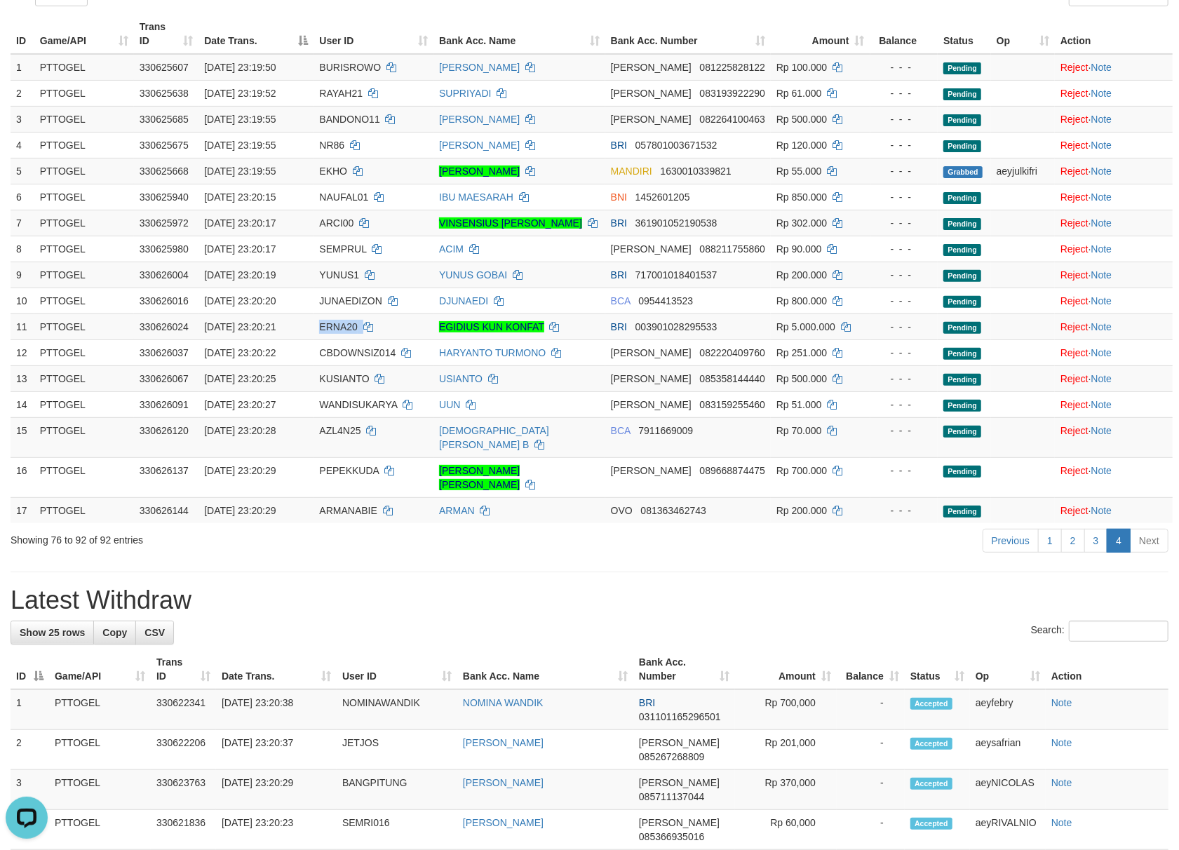
click at [749, 665] on th "Amount" at bounding box center [786, 669] width 102 height 40
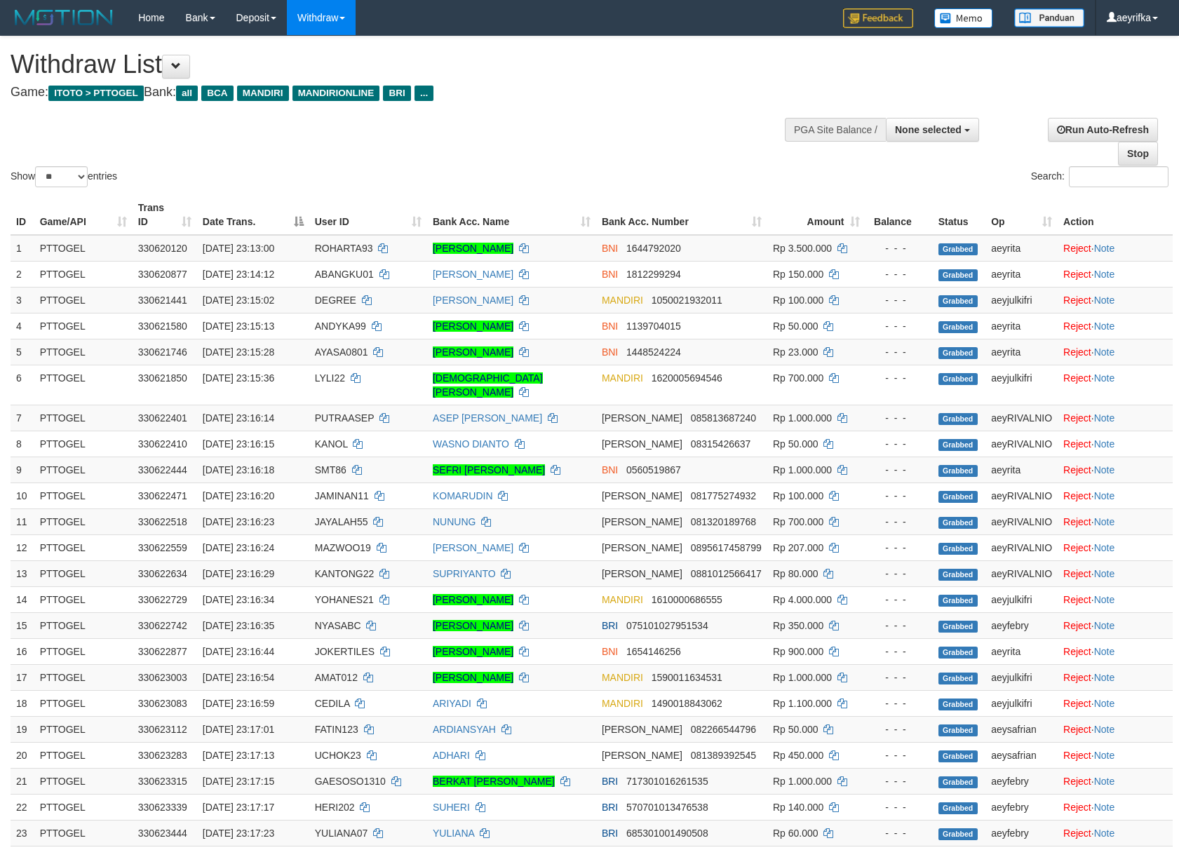
select select
select select "**"
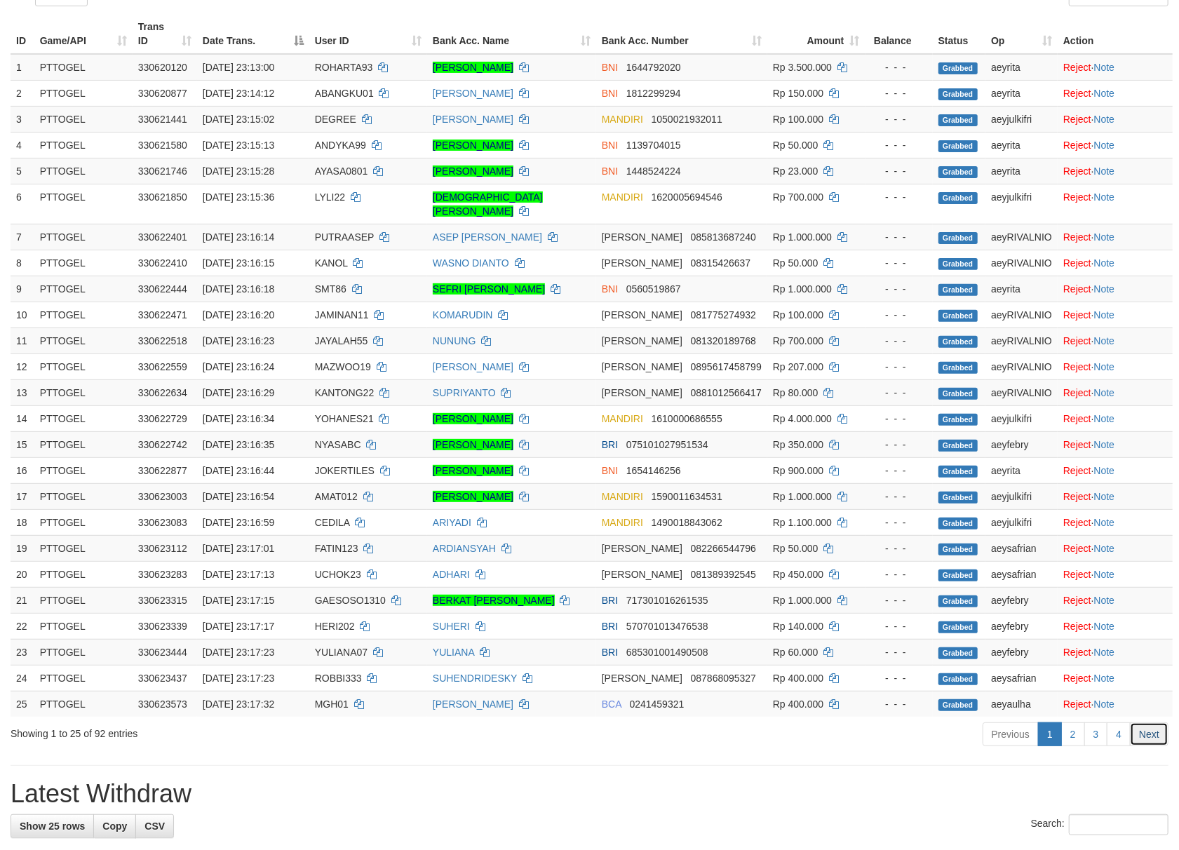
click at [1162, 746] on link "Next" at bounding box center [1148, 734] width 39 height 24
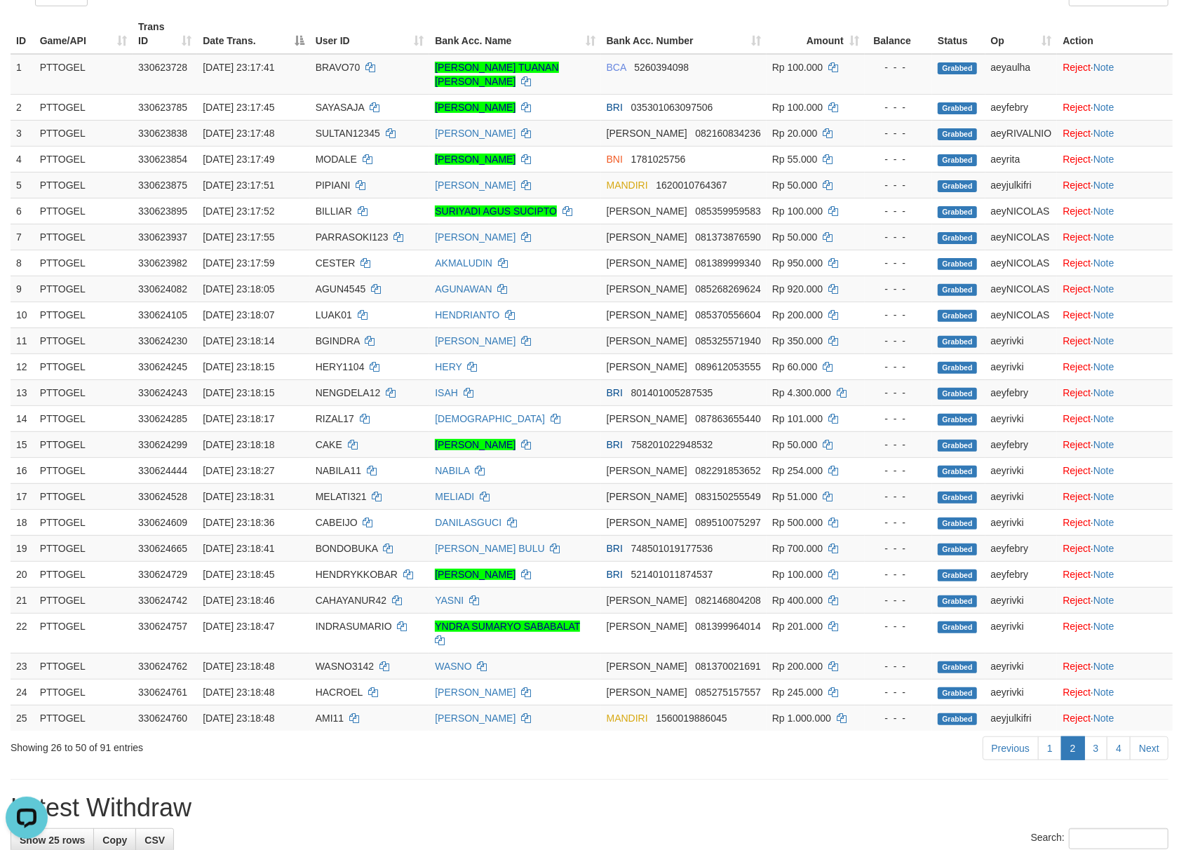
scroll to position [0, 0]
click at [1150, 736] on link "Next" at bounding box center [1148, 748] width 39 height 24
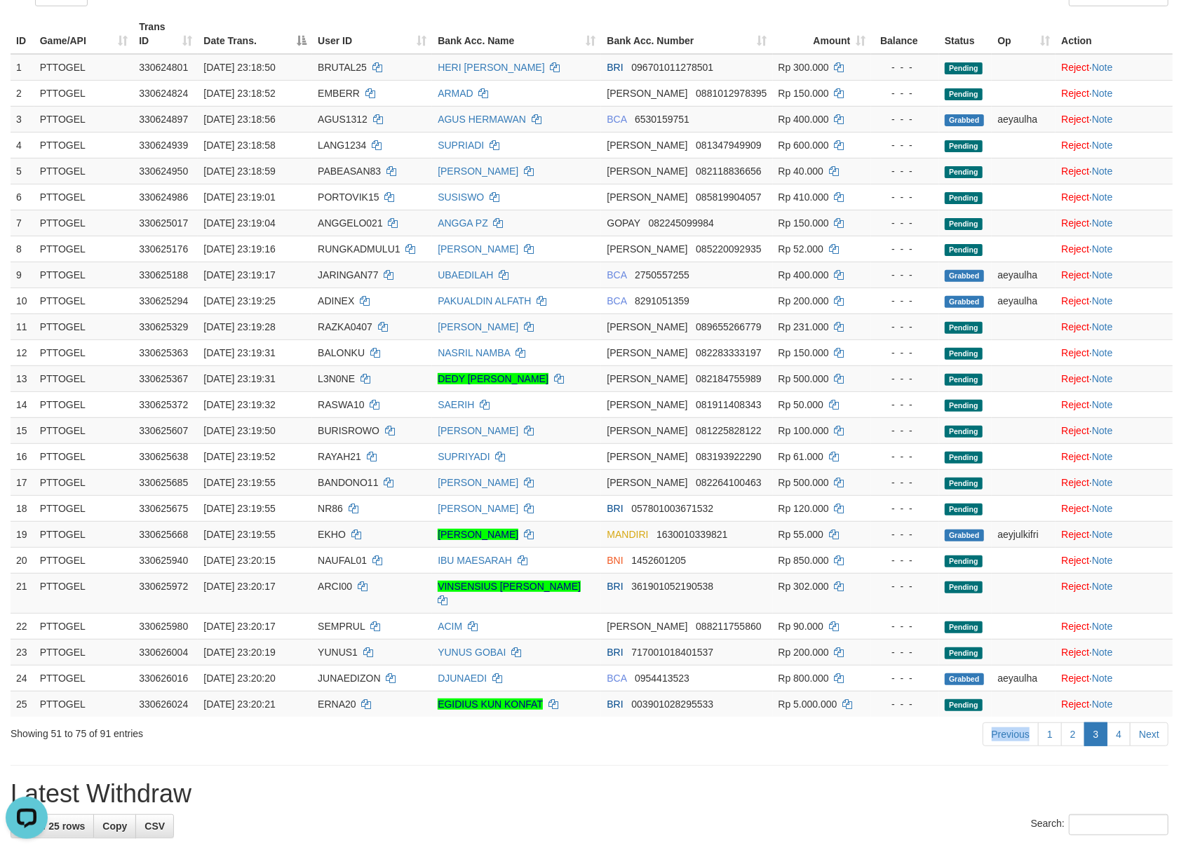
click at [1150, 726] on div "Previous 1 2 3 4 Next" at bounding box center [834, 736] width 667 height 30
click at [1162, 742] on link "Next" at bounding box center [1148, 734] width 39 height 24
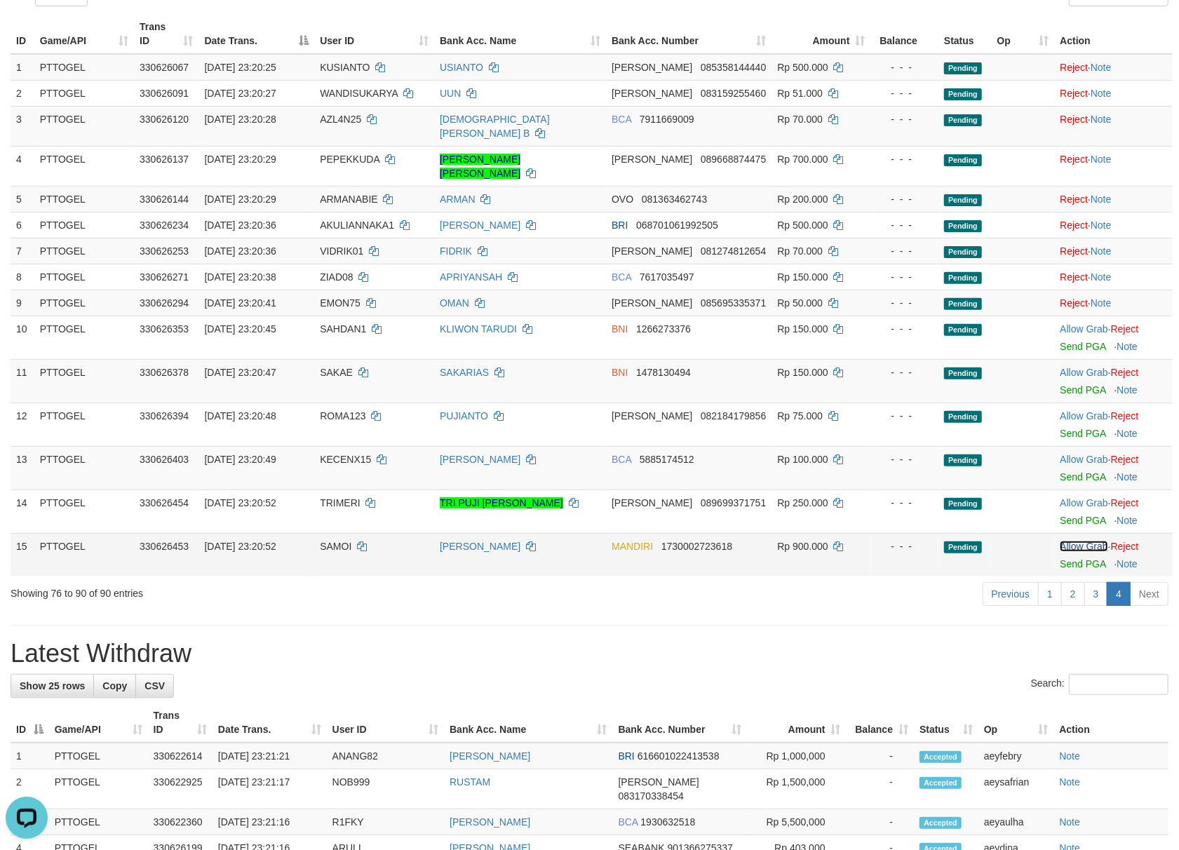
click at [1089, 541] on link "Allow Grab" at bounding box center [1083, 546] width 48 height 11
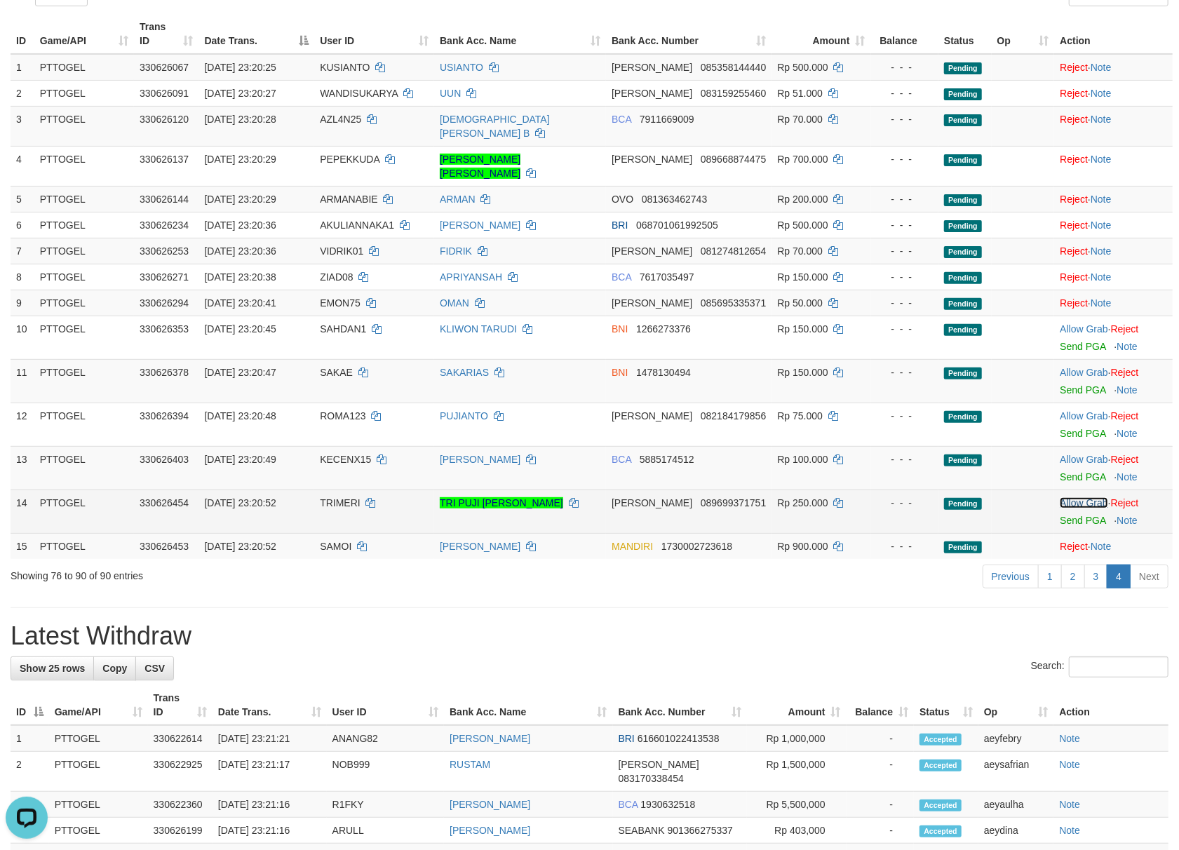
click at [1087, 497] on link "Allow Grab" at bounding box center [1083, 502] width 48 height 11
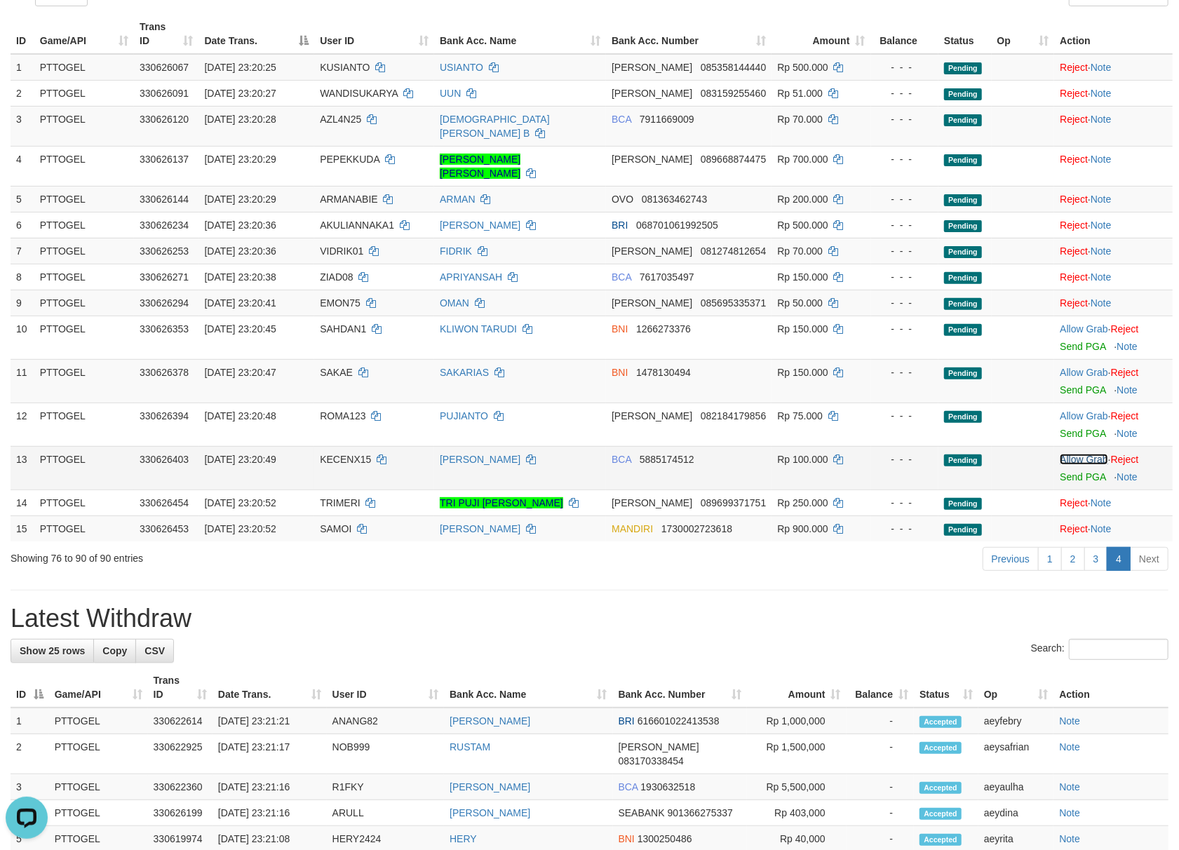
click at [1075, 454] on link "Allow Grab" at bounding box center [1083, 459] width 48 height 11
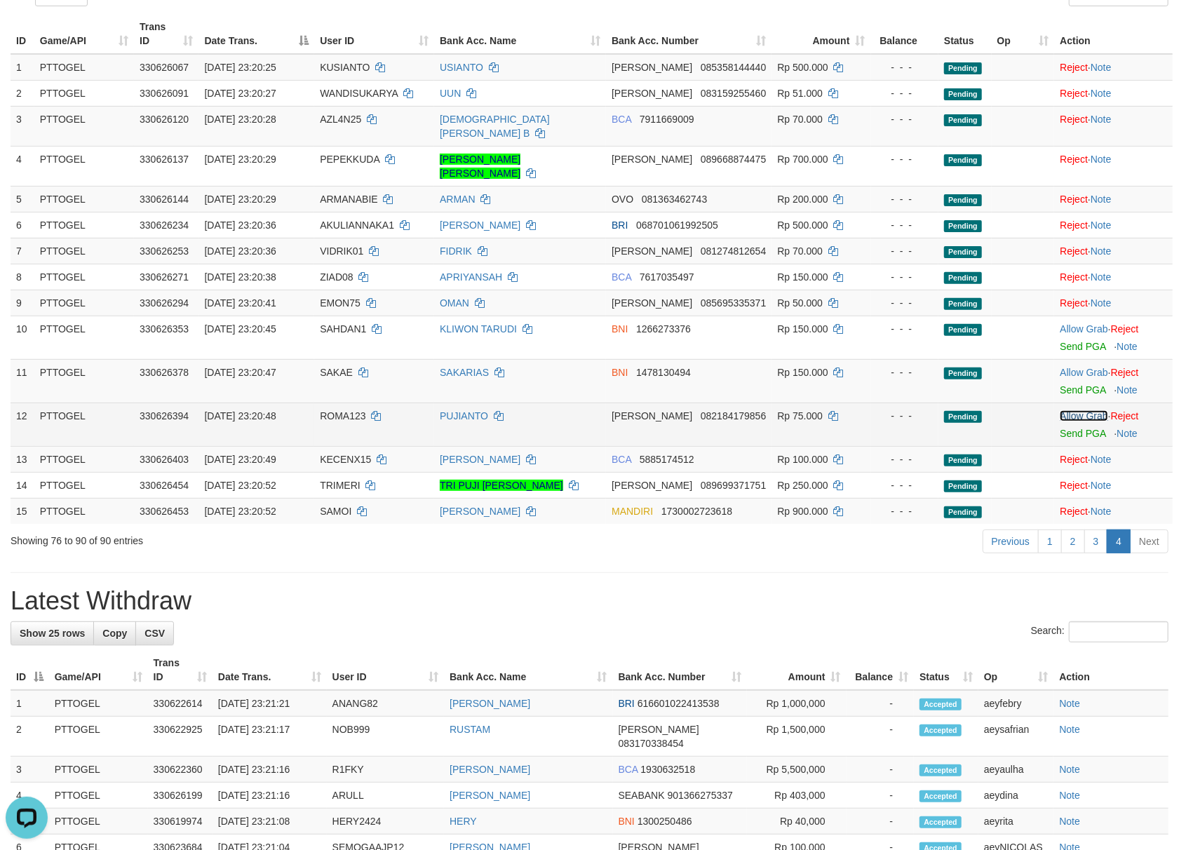
click at [1085, 410] on link "Allow Grab" at bounding box center [1083, 415] width 48 height 11
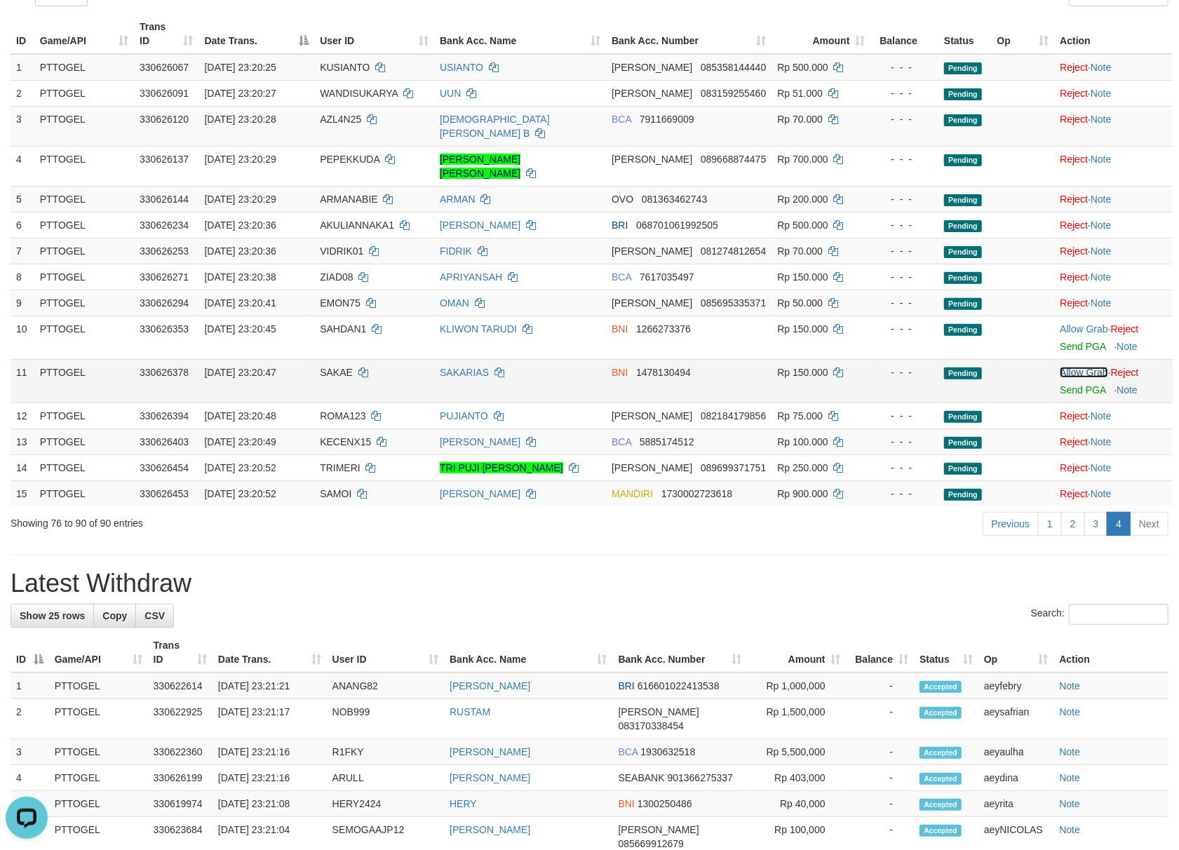
click at [1075, 367] on link "Allow Grab" at bounding box center [1083, 372] width 48 height 11
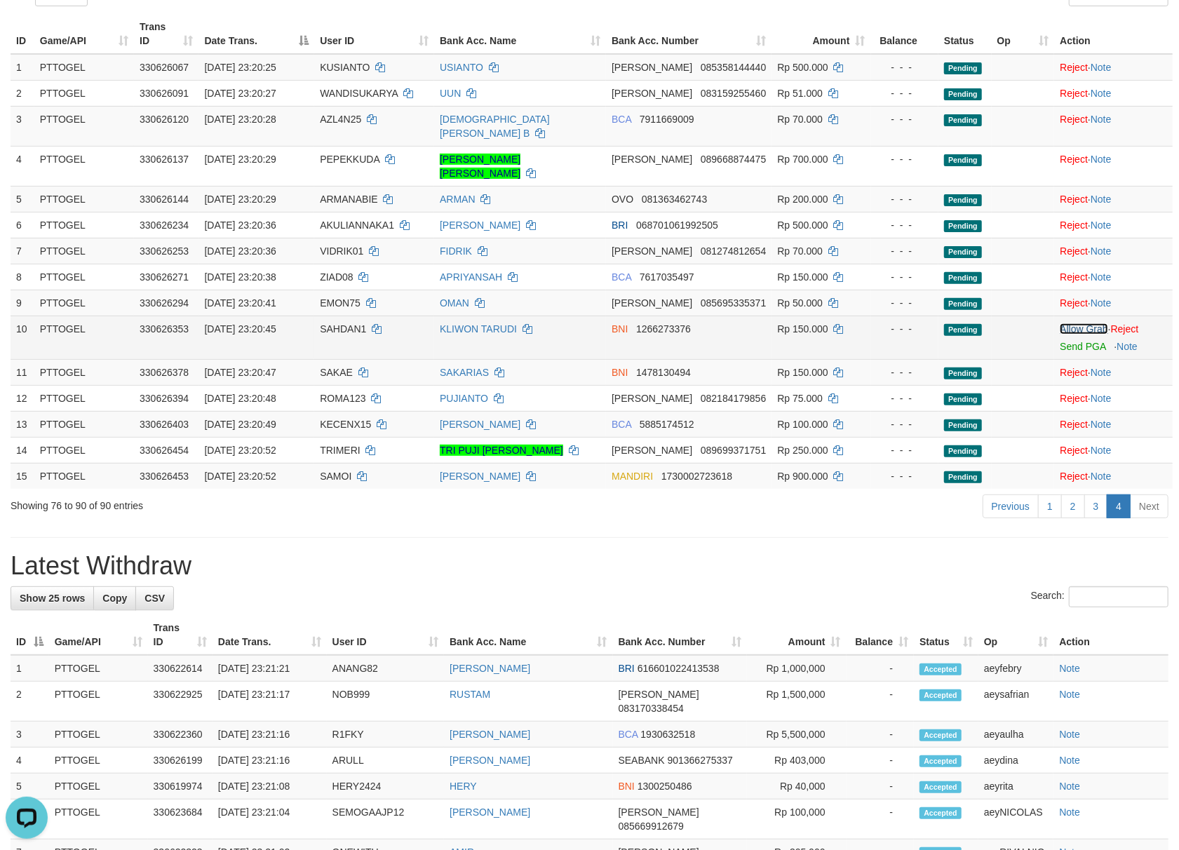
click at [1077, 323] on link "Allow Grab" at bounding box center [1083, 328] width 48 height 11
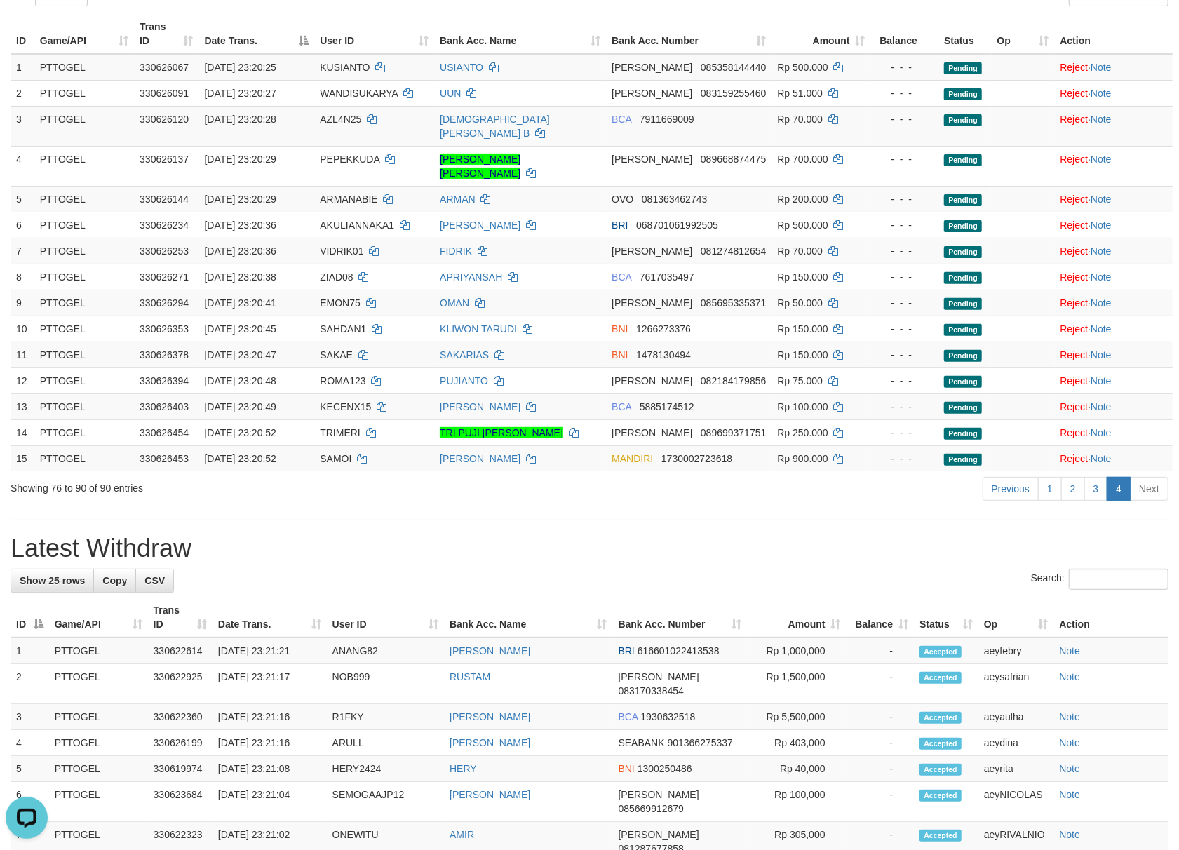
click at [927, 551] on h1 "Latest Withdraw" at bounding box center [590, 548] width 1158 height 28
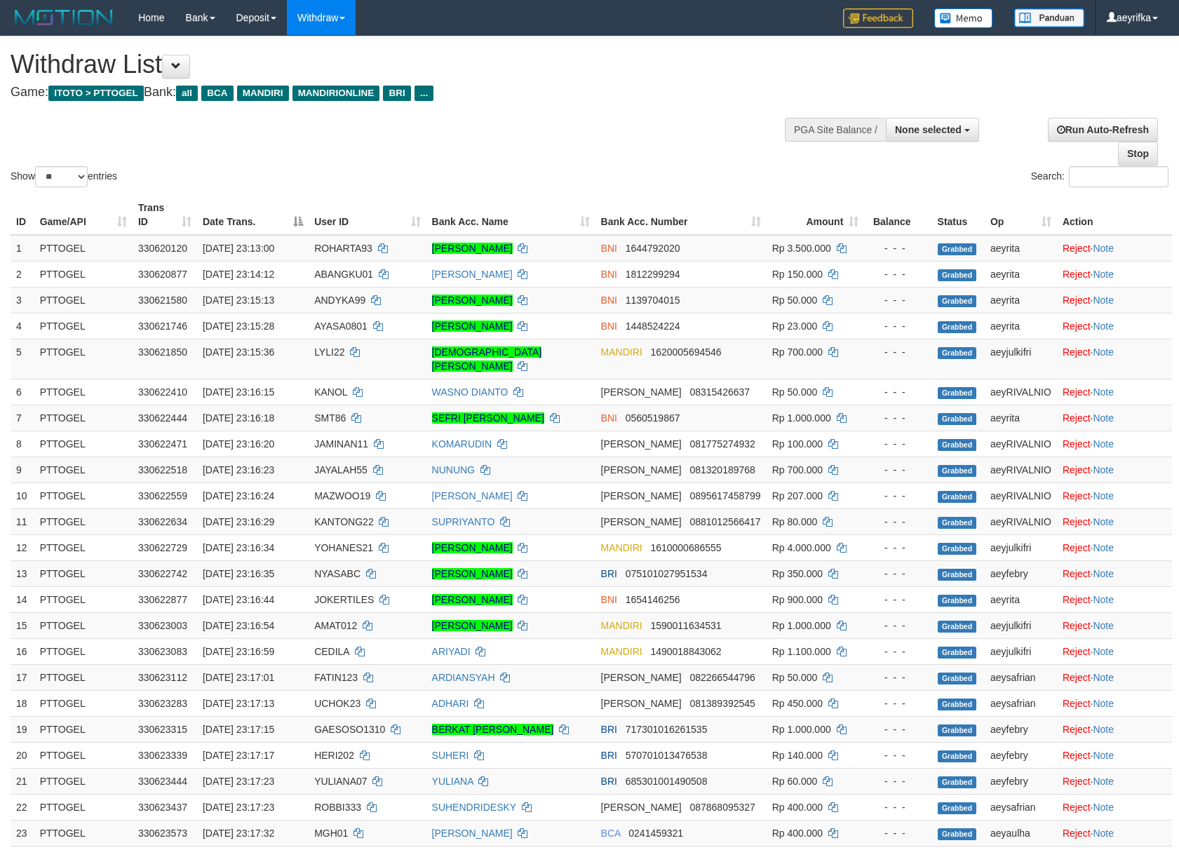
select select
select select "**"
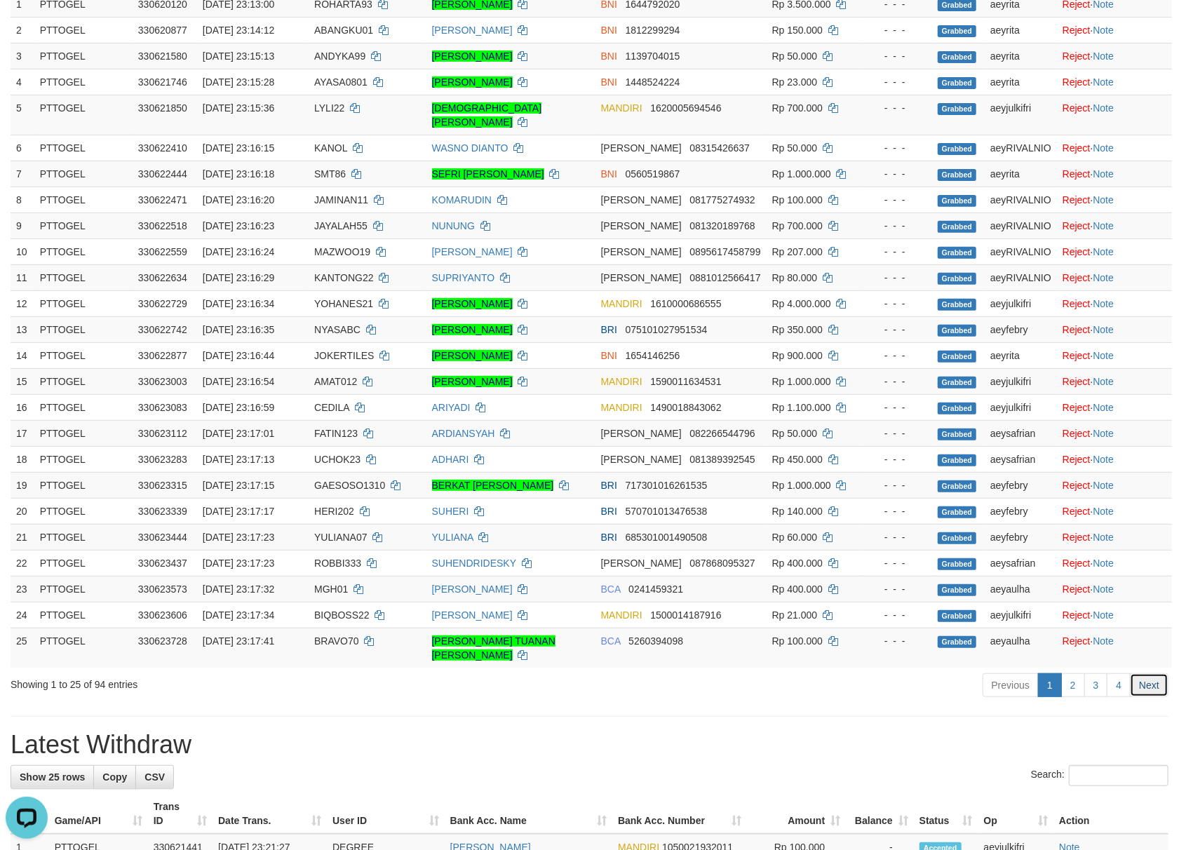
click at [1148, 697] on link "Next" at bounding box center [1148, 685] width 39 height 24
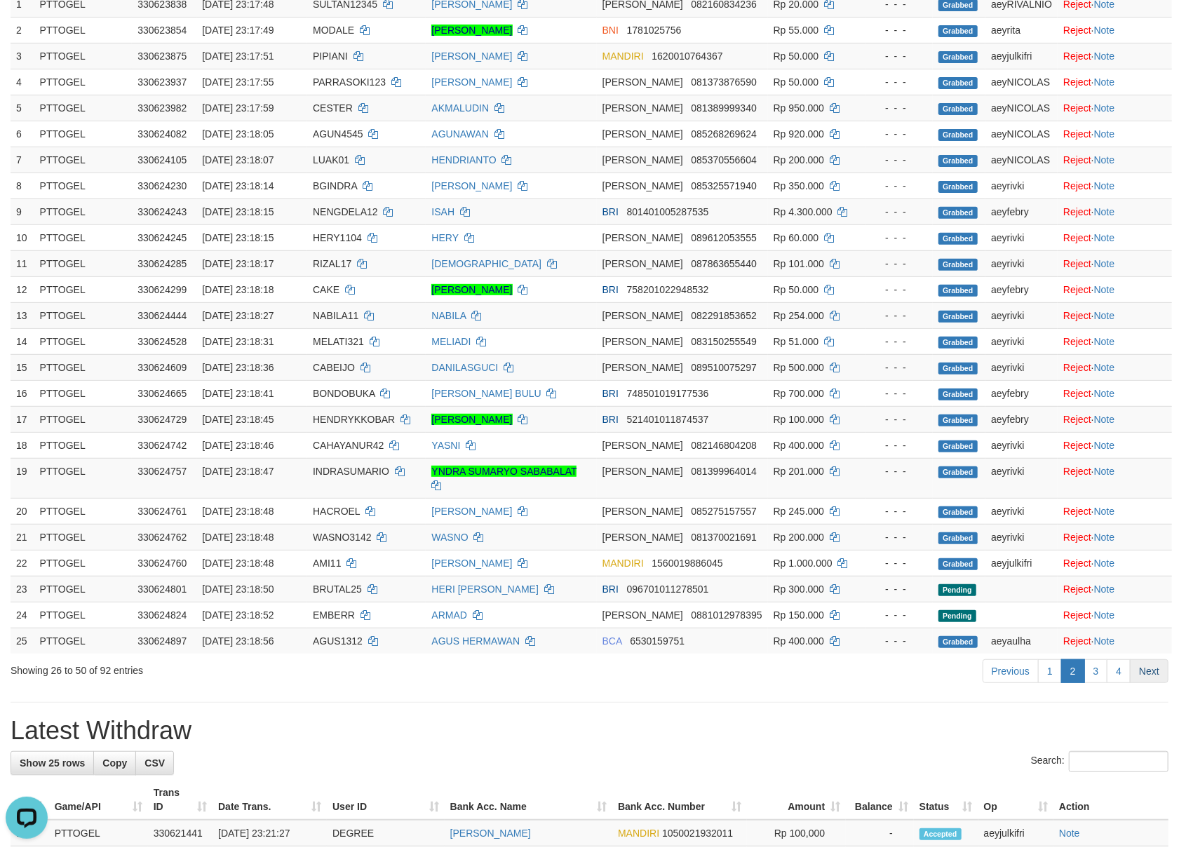
click at [1155, 669] on link "Next" at bounding box center [1148, 671] width 39 height 24
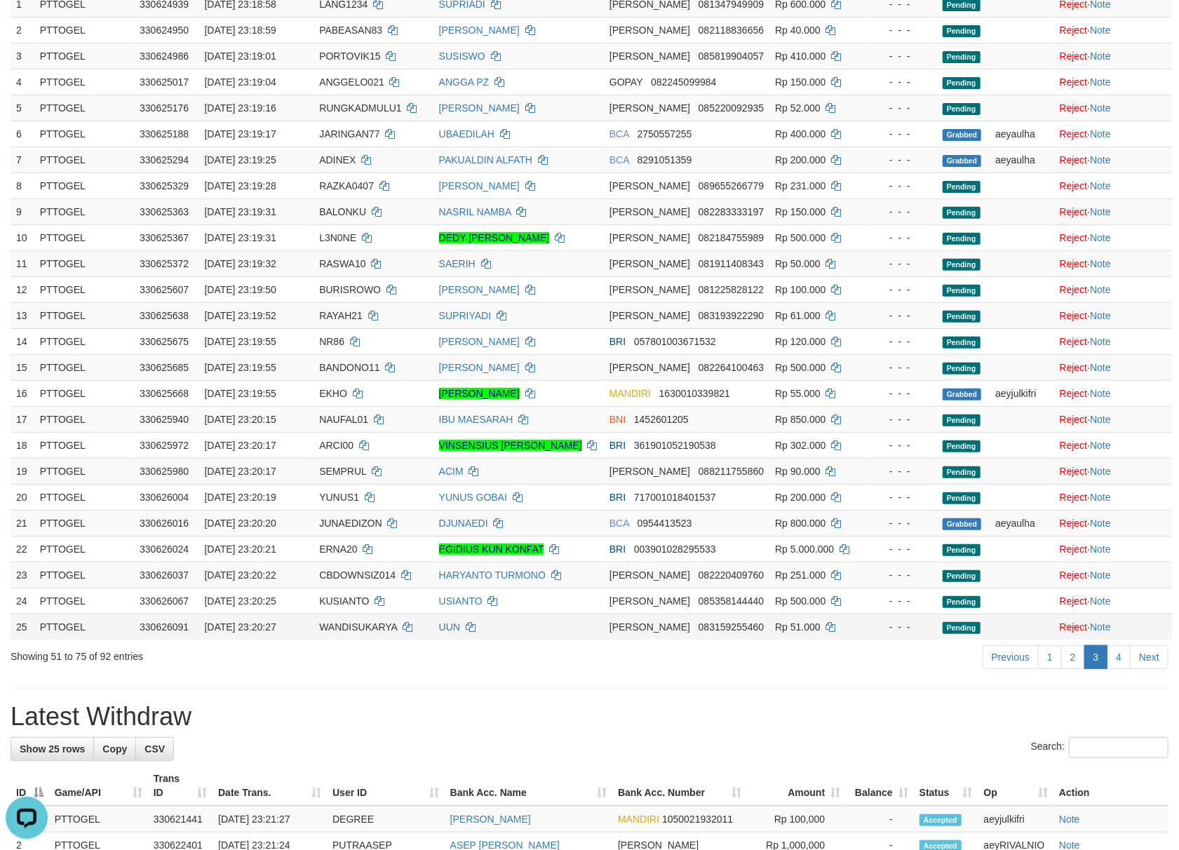
click at [1160, 639] on td "Reject · Note" at bounding box center [1113, 626] width 118 height 26
click at [1160, 669] on link "Next" at bounding box center [1148, 657] width 39 height 24
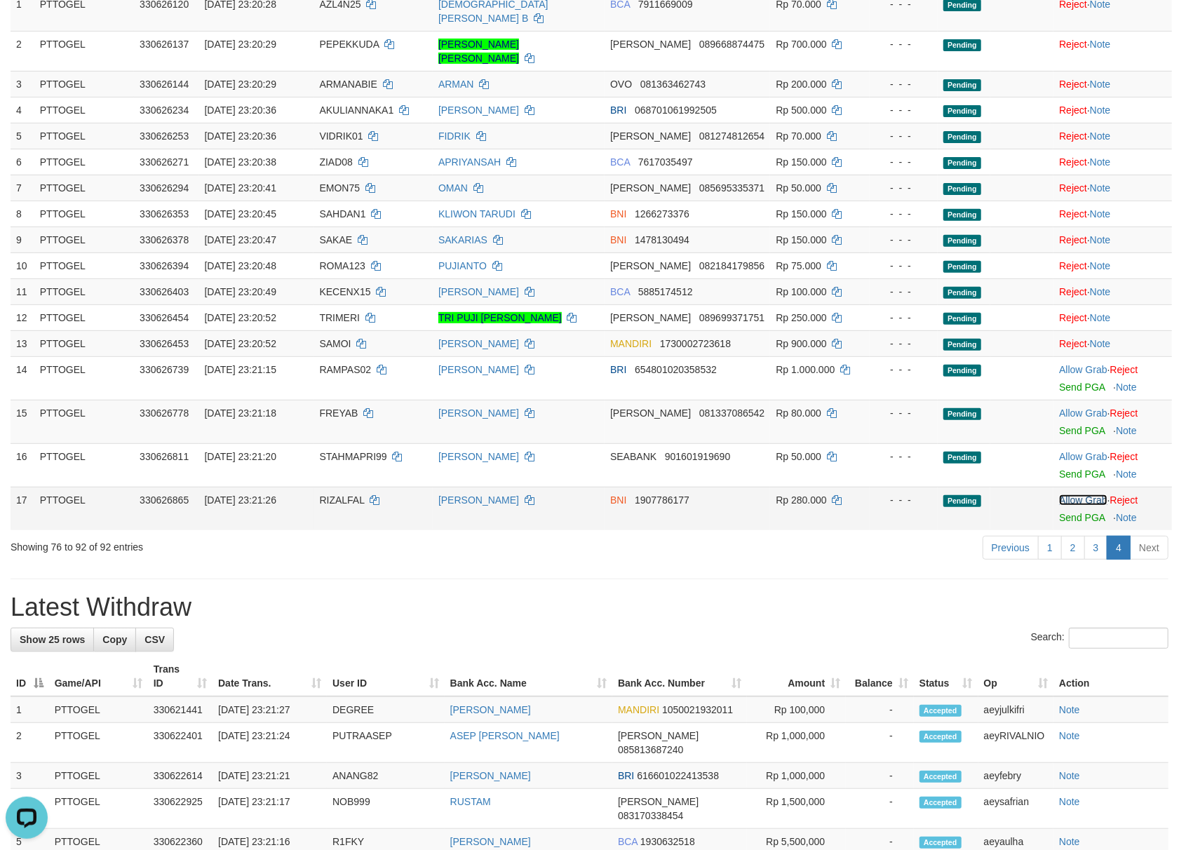
click at [1084, 494] on link "Allow Grab" at bounding box center [1083, 499] width 48 height 11
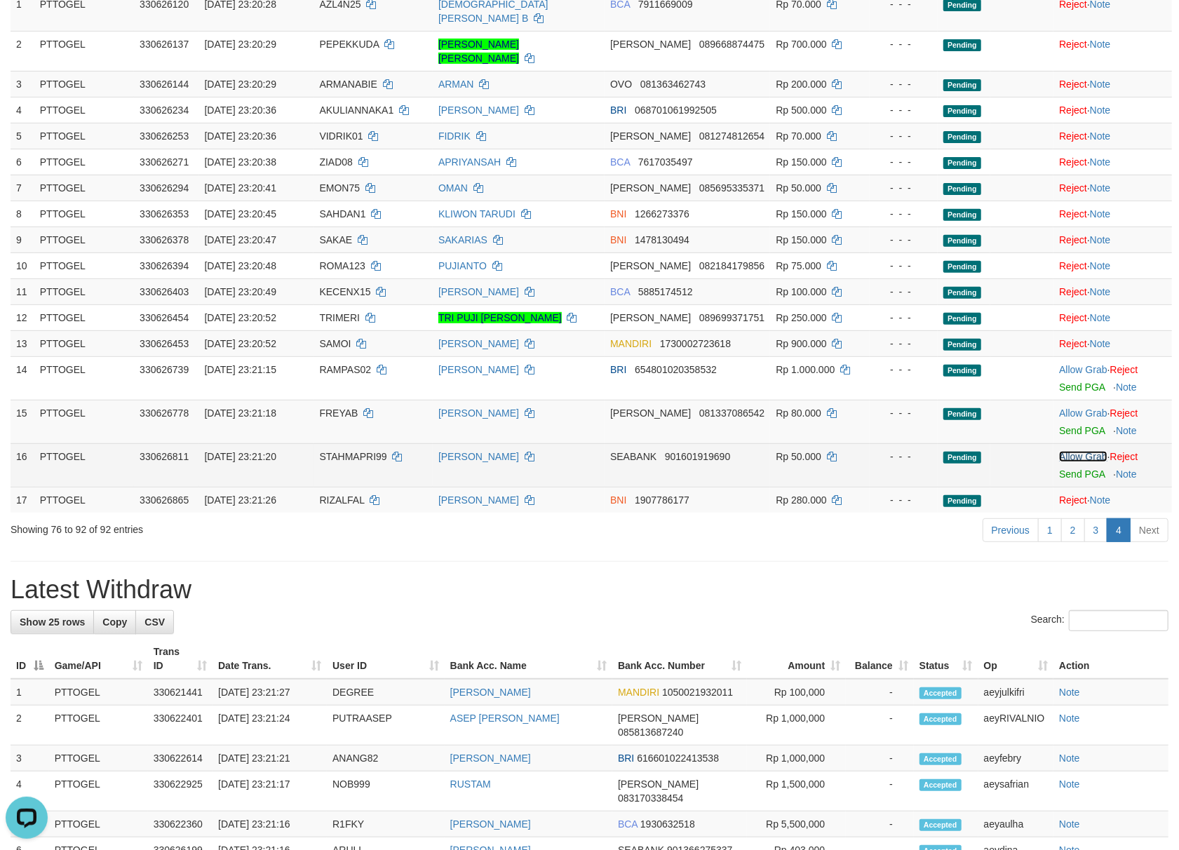
click at [1080, 451] on link "Allow Grab" at bounding box center [1083, 456] width 48 height 11
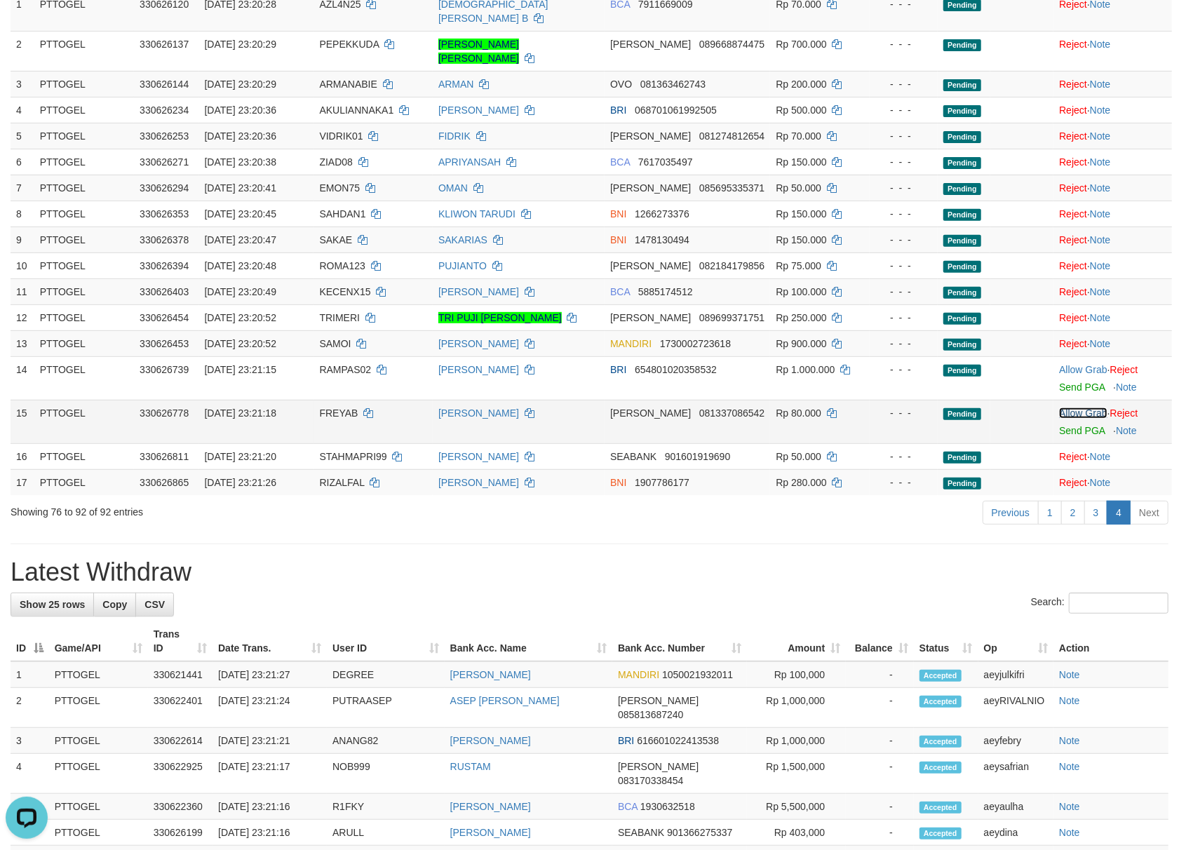
click at [1081, 407] on link "Allow Grab" at bounding box center [1083, 412] width 48 height 11
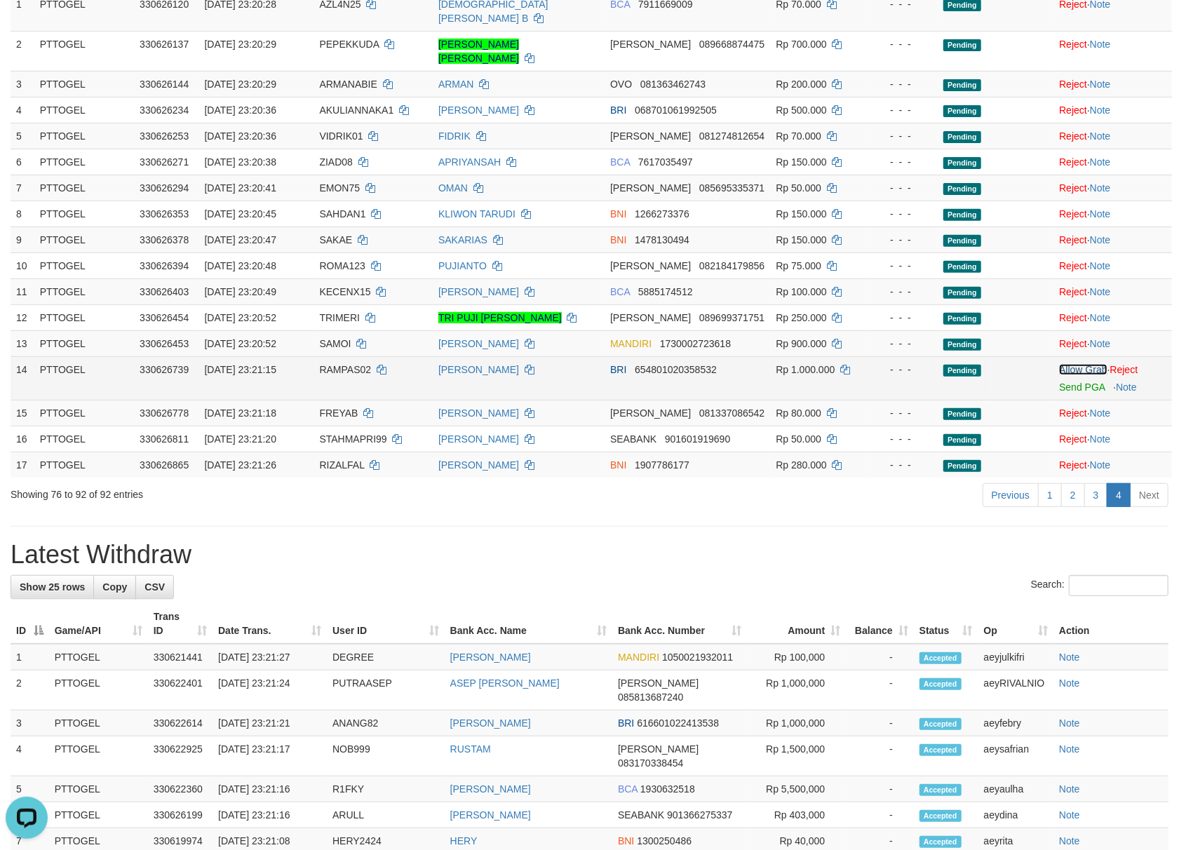
click at [1074, 364] on link "Allow Grab" at bounding box center [1083, 369] width 48 height 11
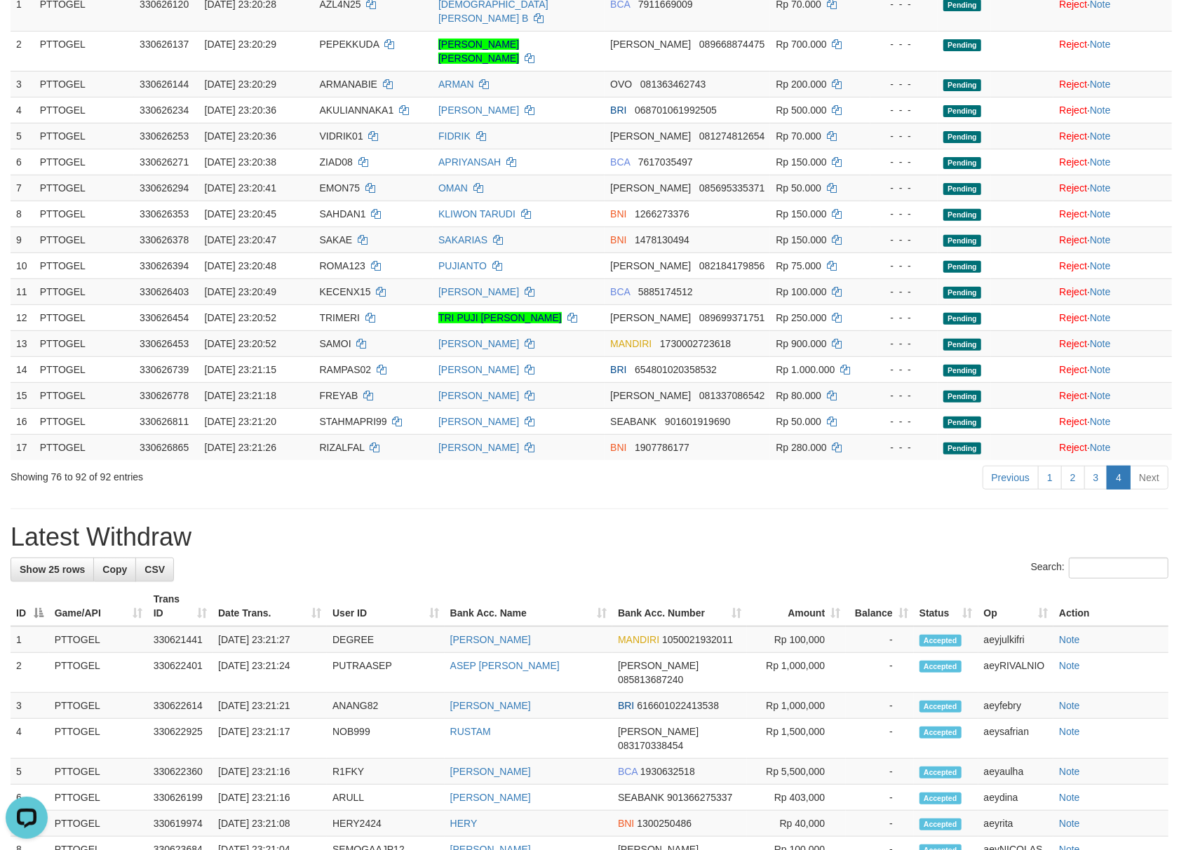
click at [862, 528] on h1 "Latest Withdraw" at bounding box center [590, 537] width 1158 height 28
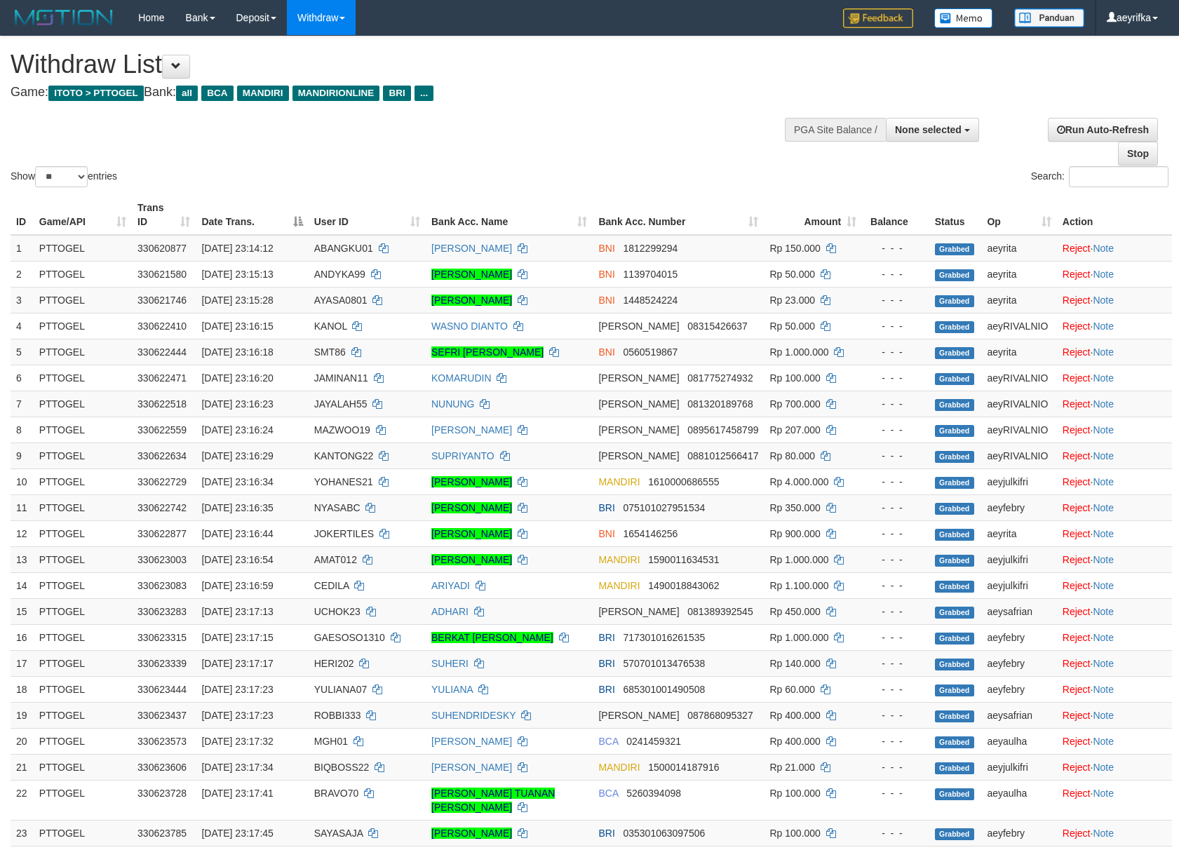
select select
select select "**"
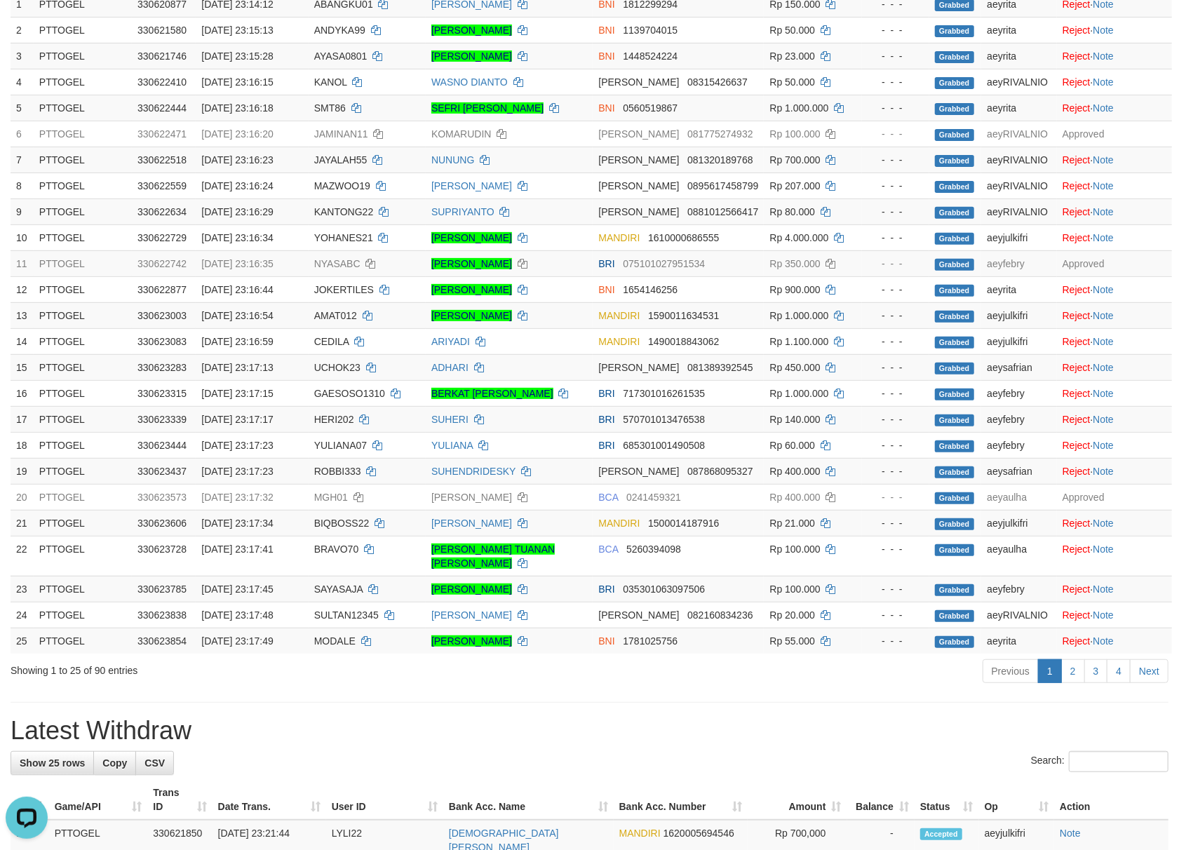
click at [578, 724] on div "**********" at bounding box center [589, 782] width 1179 height 1980
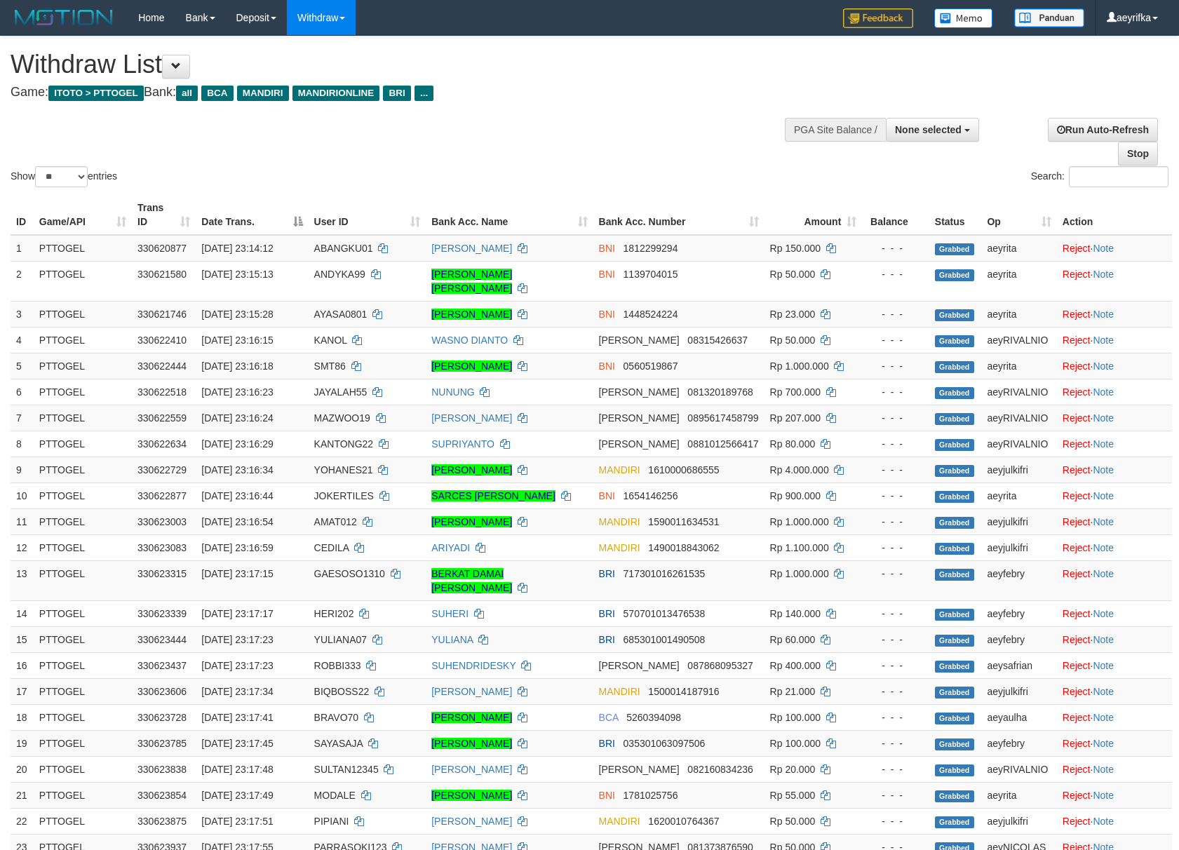
select select
select select "**"
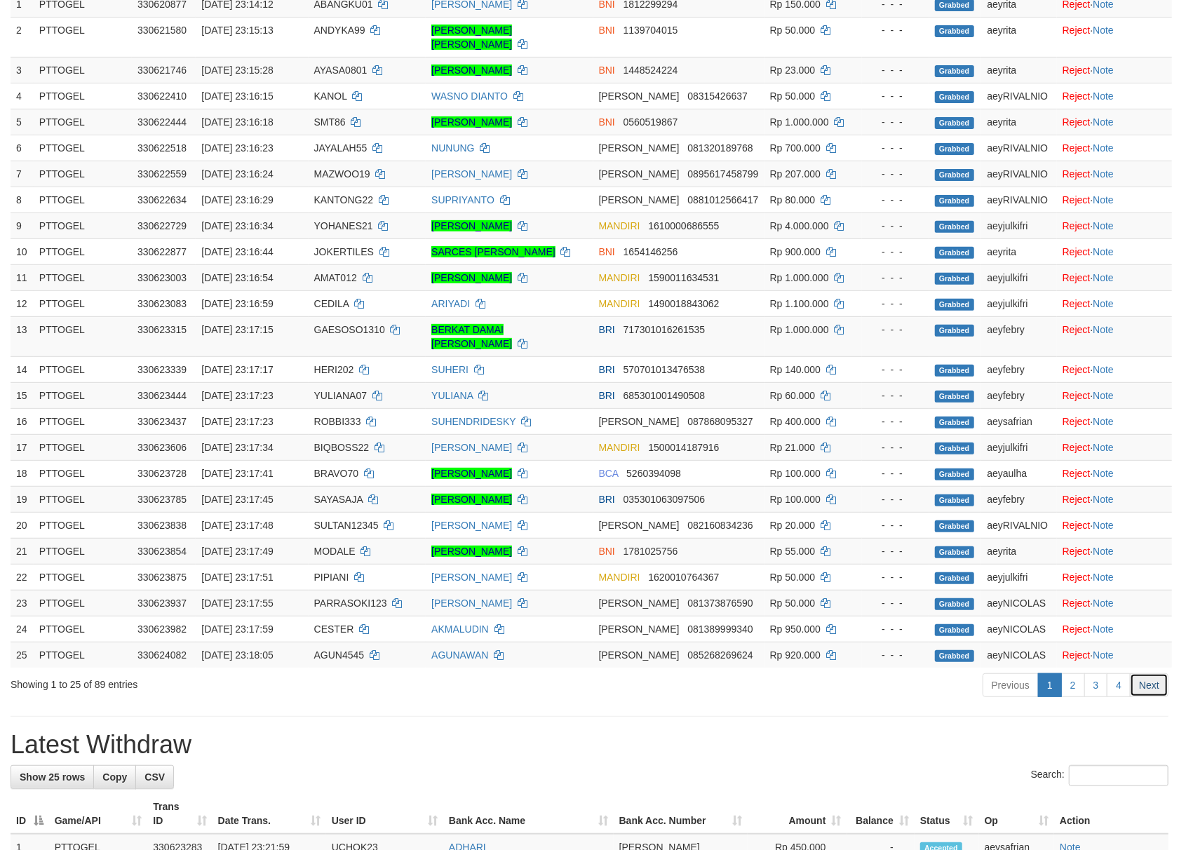
click at [1151, 697] on link "Next" at bounding box center [1148, 685] width 39 height 24
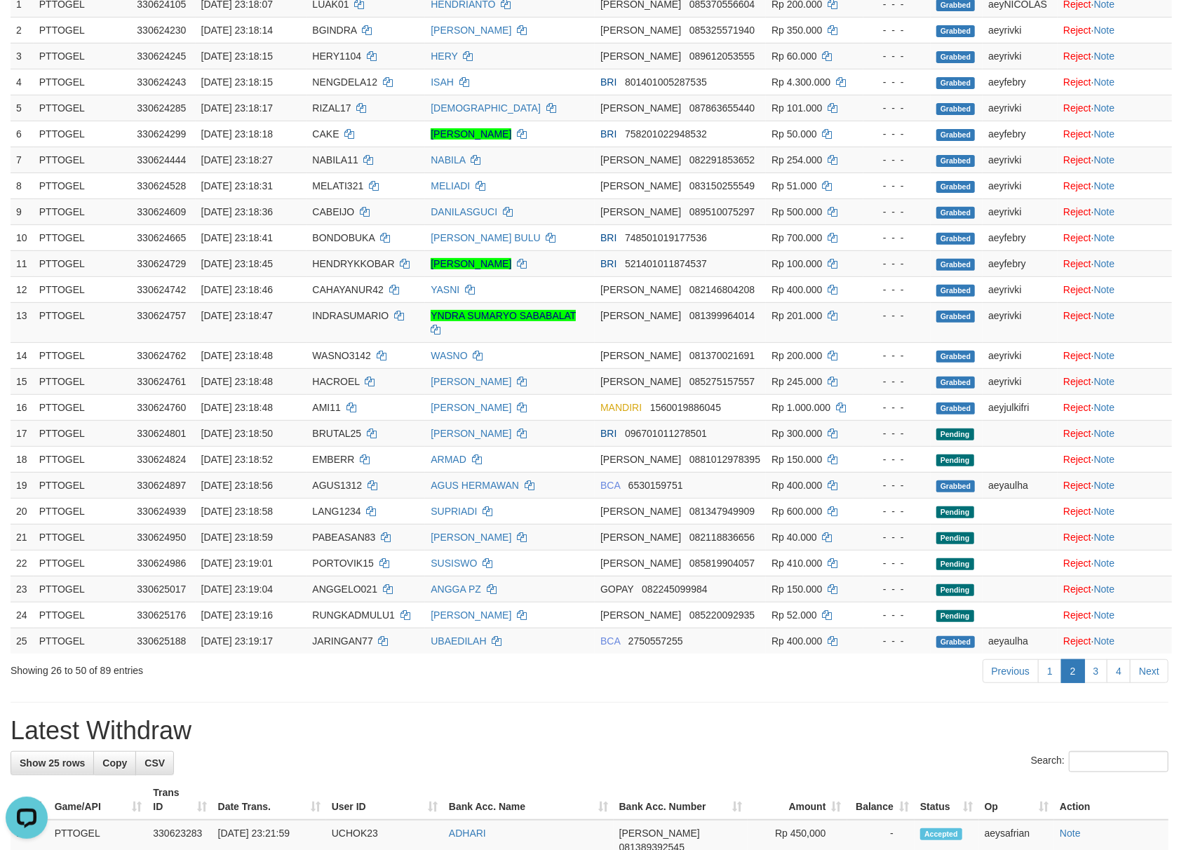
scroll to position [0, 0]
click at [1167, 674] on link "Next" at bounding box center [1148, 671] width 39 height 24
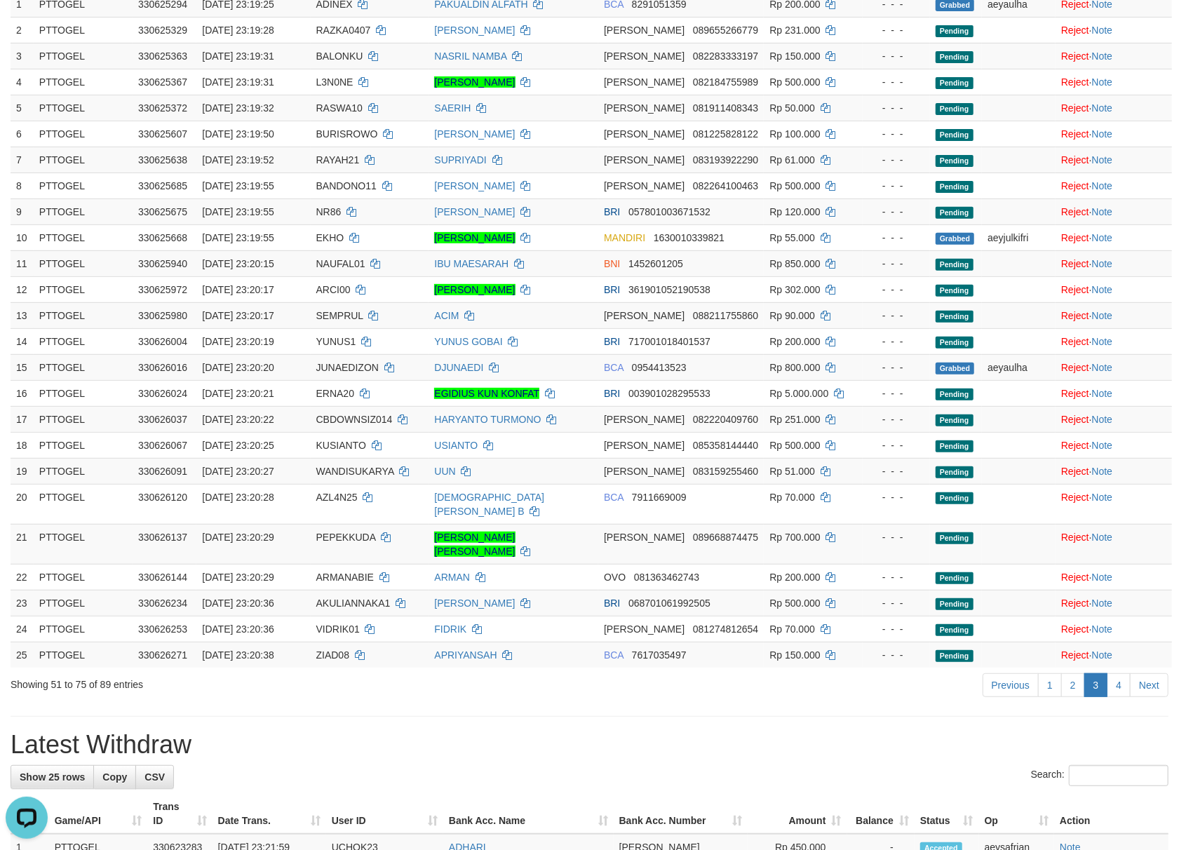
click at [1167, 672] on div "ID Game/API Trans ID Date Trans. User ID Bank Acc. Name Bank Acc. Number Amount…" at bounding box center [589, 309] width 1179 height 725
click at [1165, 696] on link "Next" at bounding box center [1148, 685] width 39 height 24
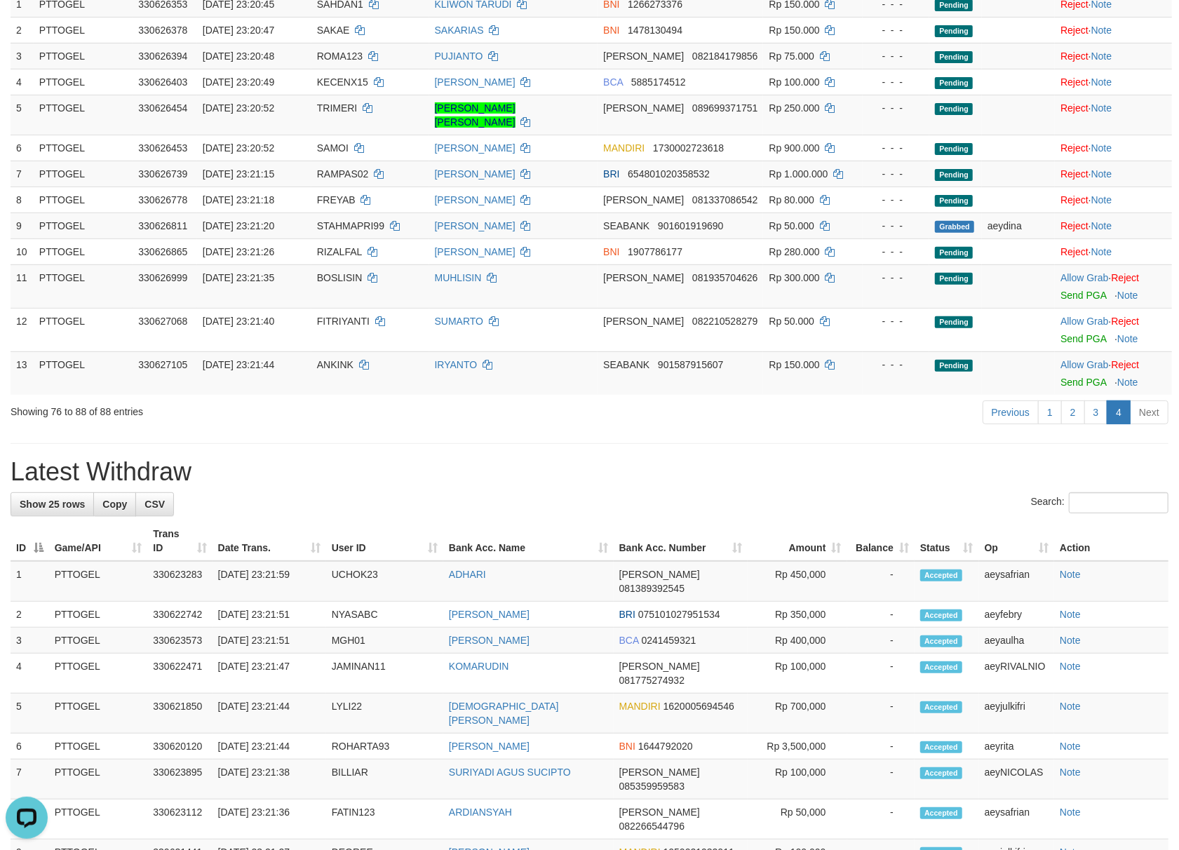
click at [928, 494] on div "Search:" at bounding box center [590, 504] width 1158 height 25
click at [1083, 359] on link "Allow Grab" at bounding box center [1084, 364] width 48 height 11
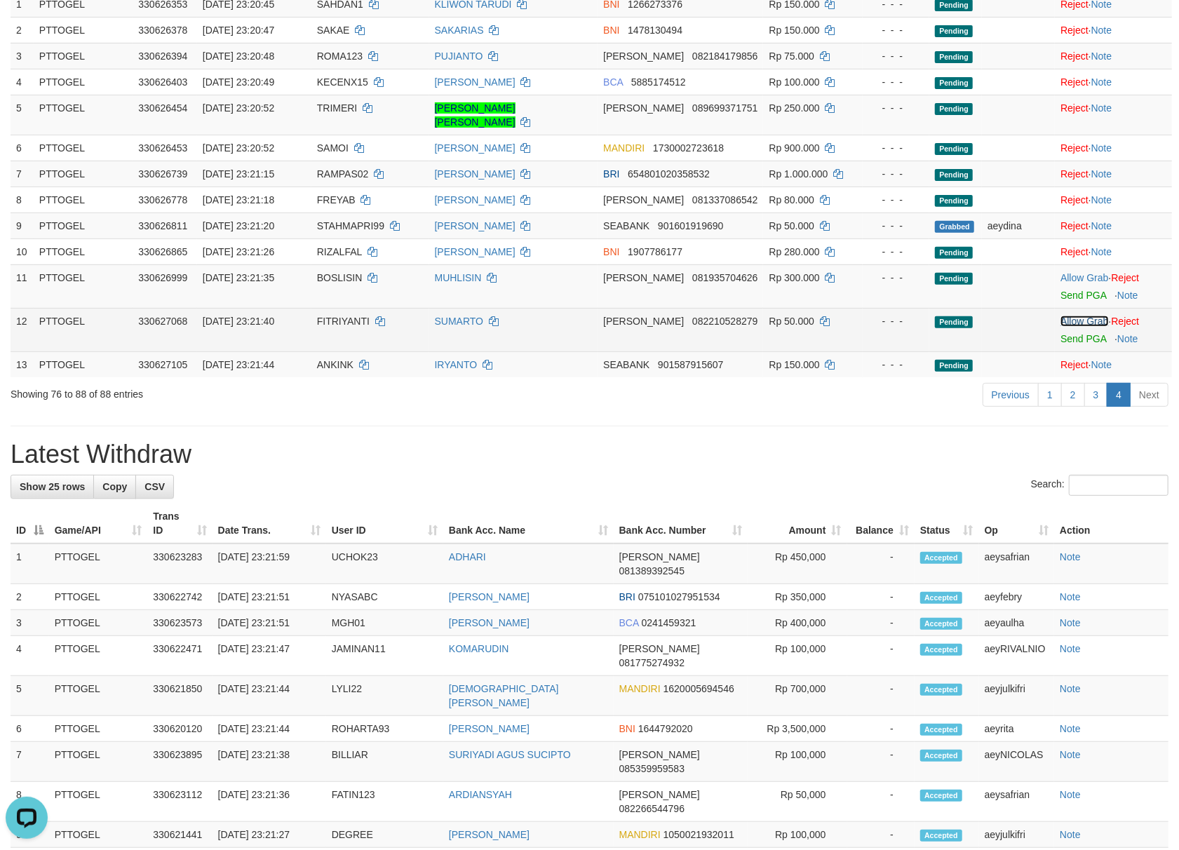
click at [1068, 315] on link "Allow Grab" at bounding box center [1084, 320] width 48 height 11
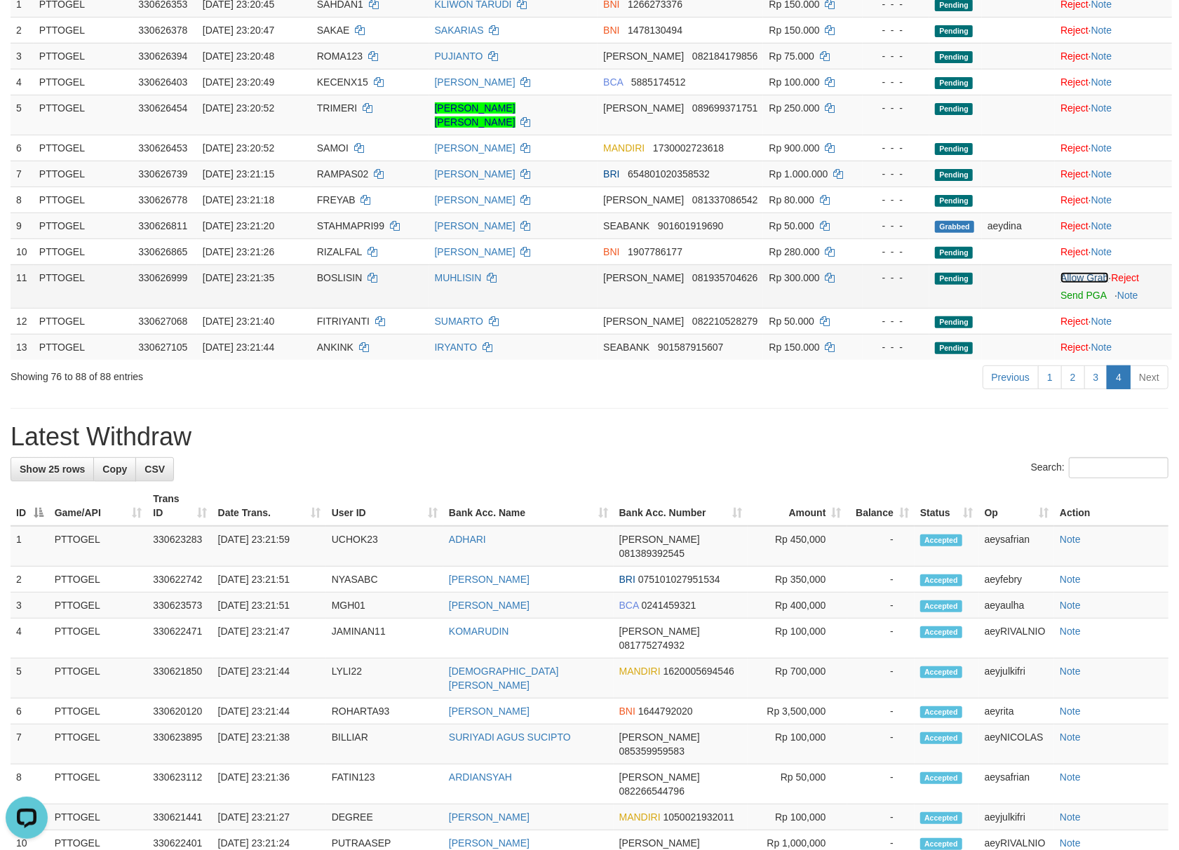
click at [1072, 272] on link "Allow Grab" at bounding box center [1084, 277] width 48 height 11
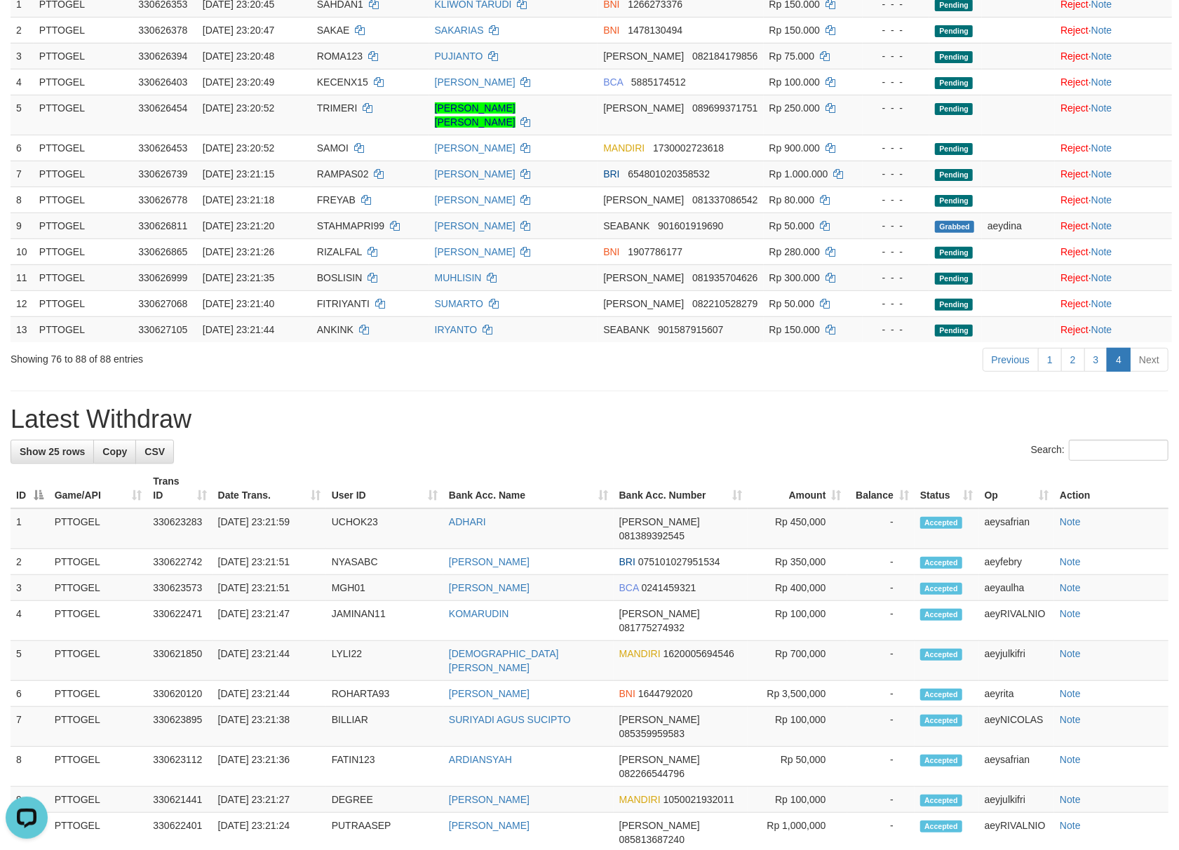
click at [935, 440] on div "Search:" at bounding box center [590, 452] width 1158 height 25
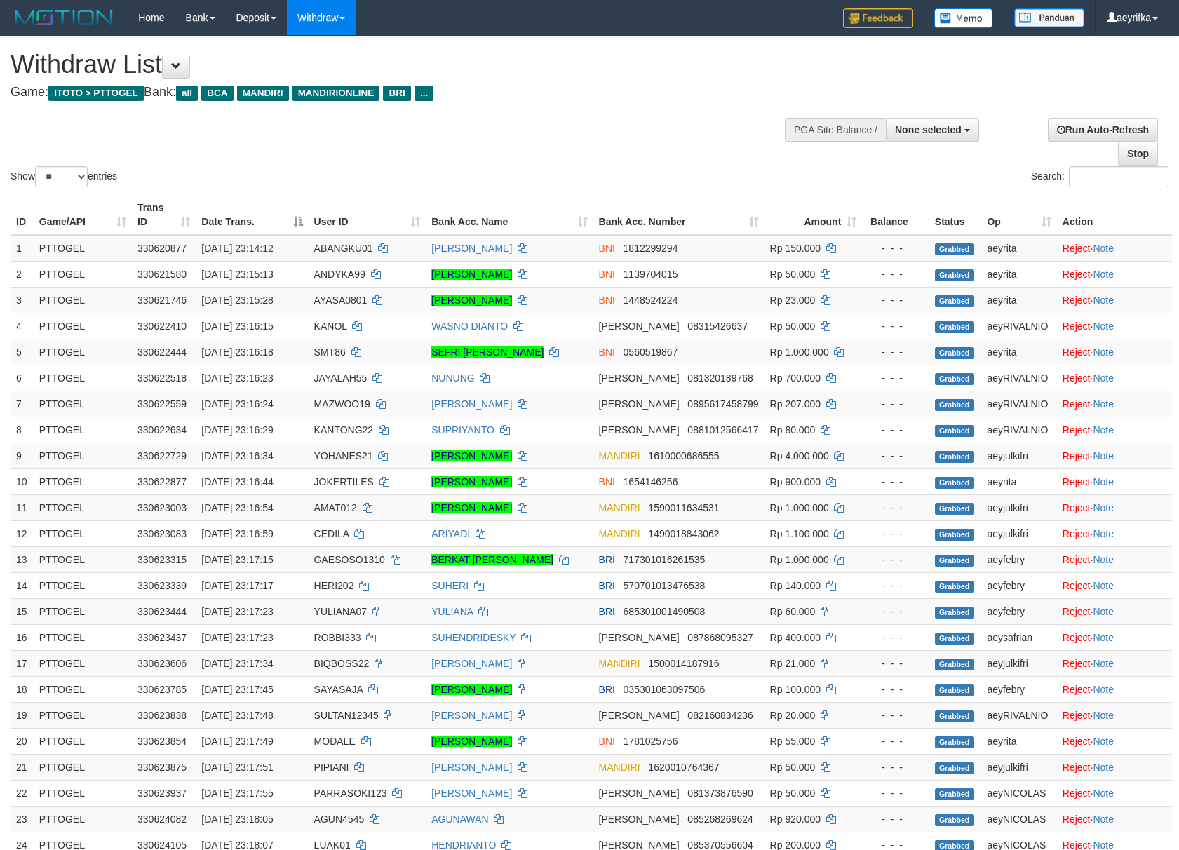
select select
select select "**"
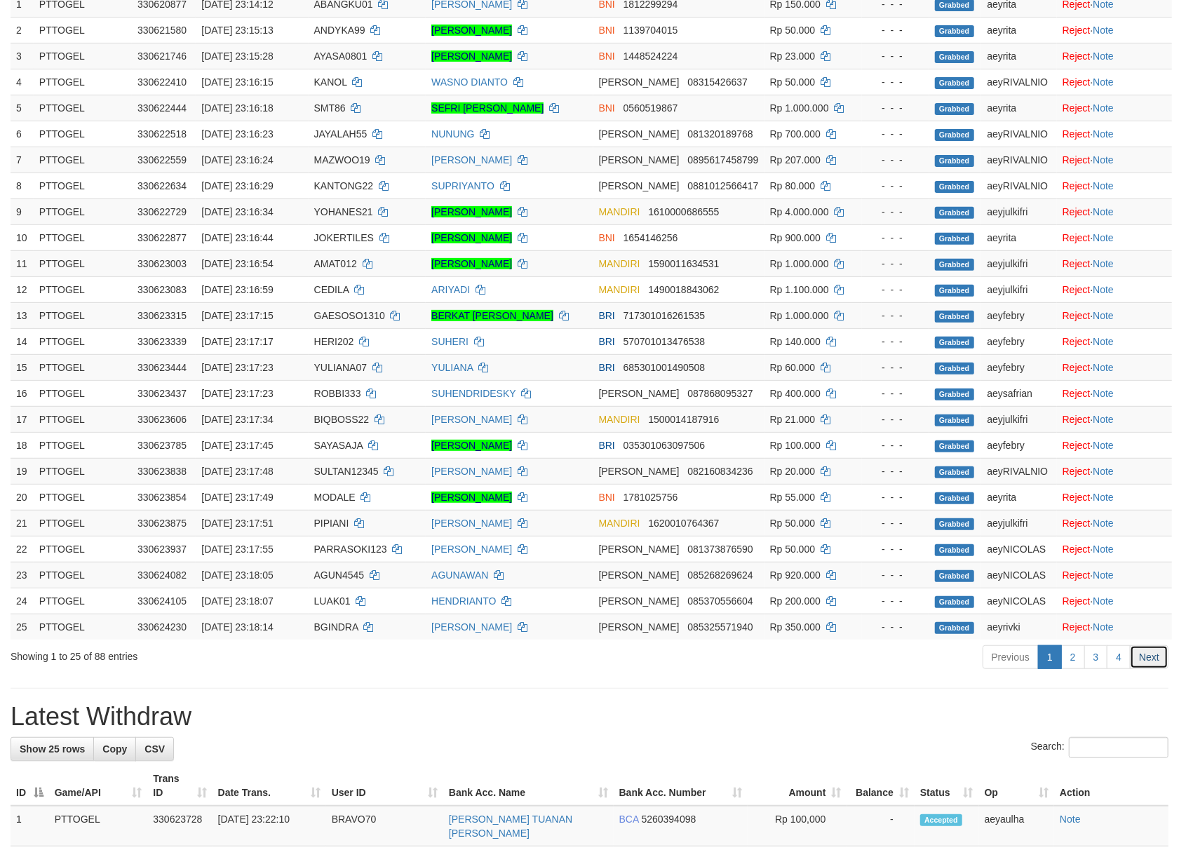
click at [1156, 669] on link "Next" at bounding box center [1148, 657] width 39 height 24
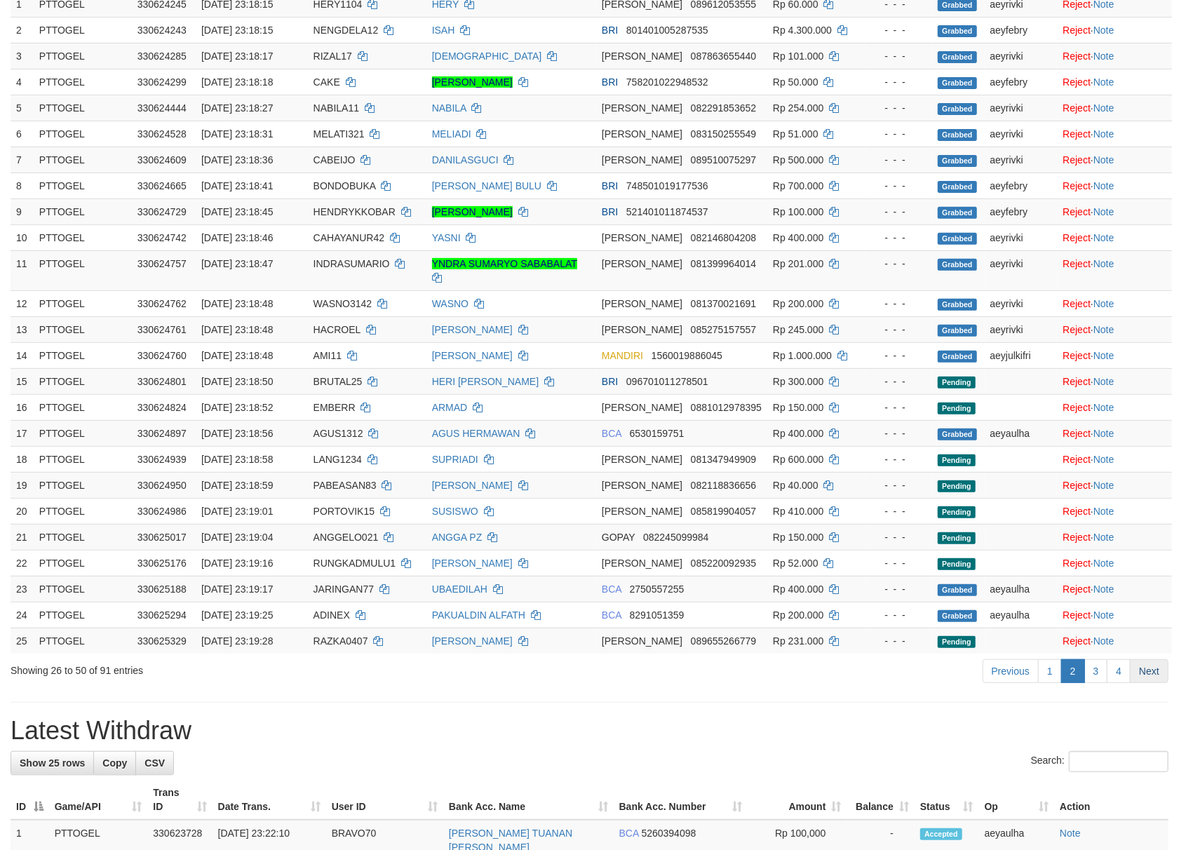
click at [1154, 662] on link "Next" at bounding box center [1148, 671] width 39 height 24
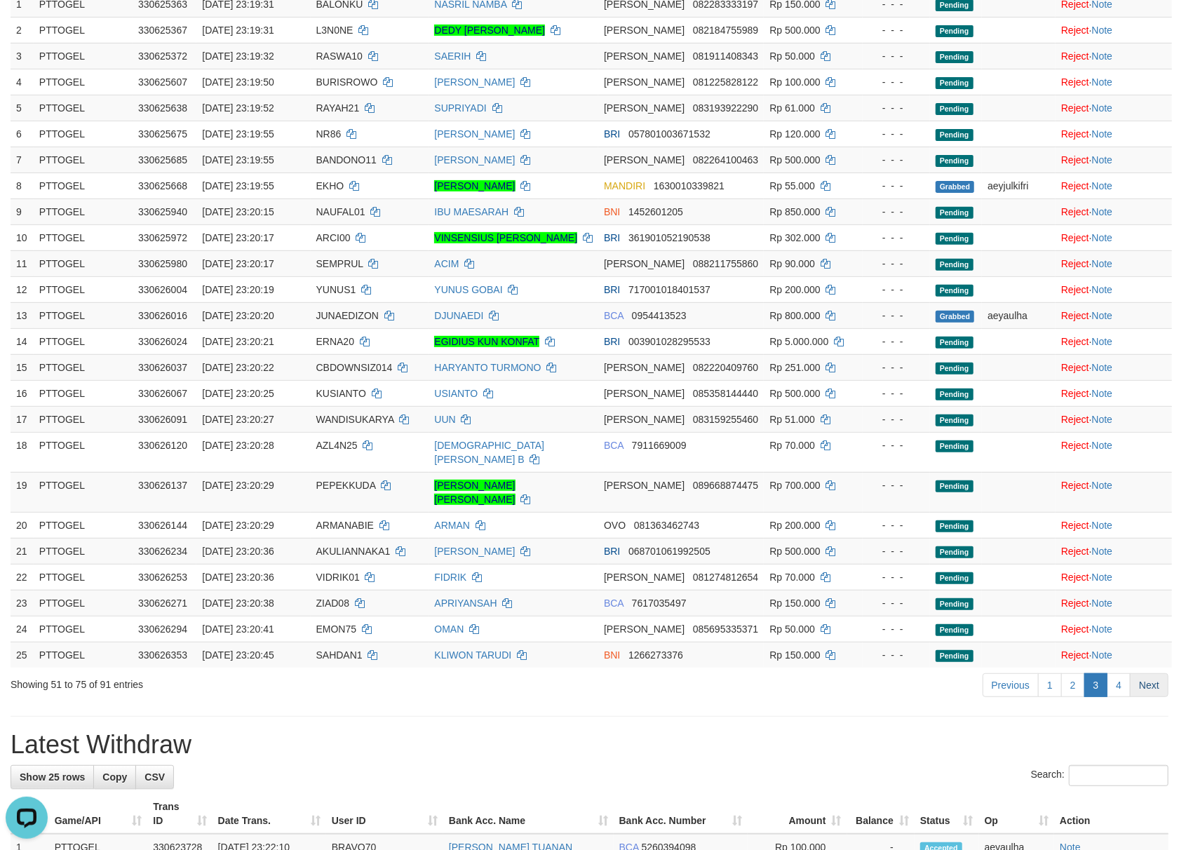
click at [1137, 697] on link "Next" at bounding box center [1148, 685] width 39 height 24
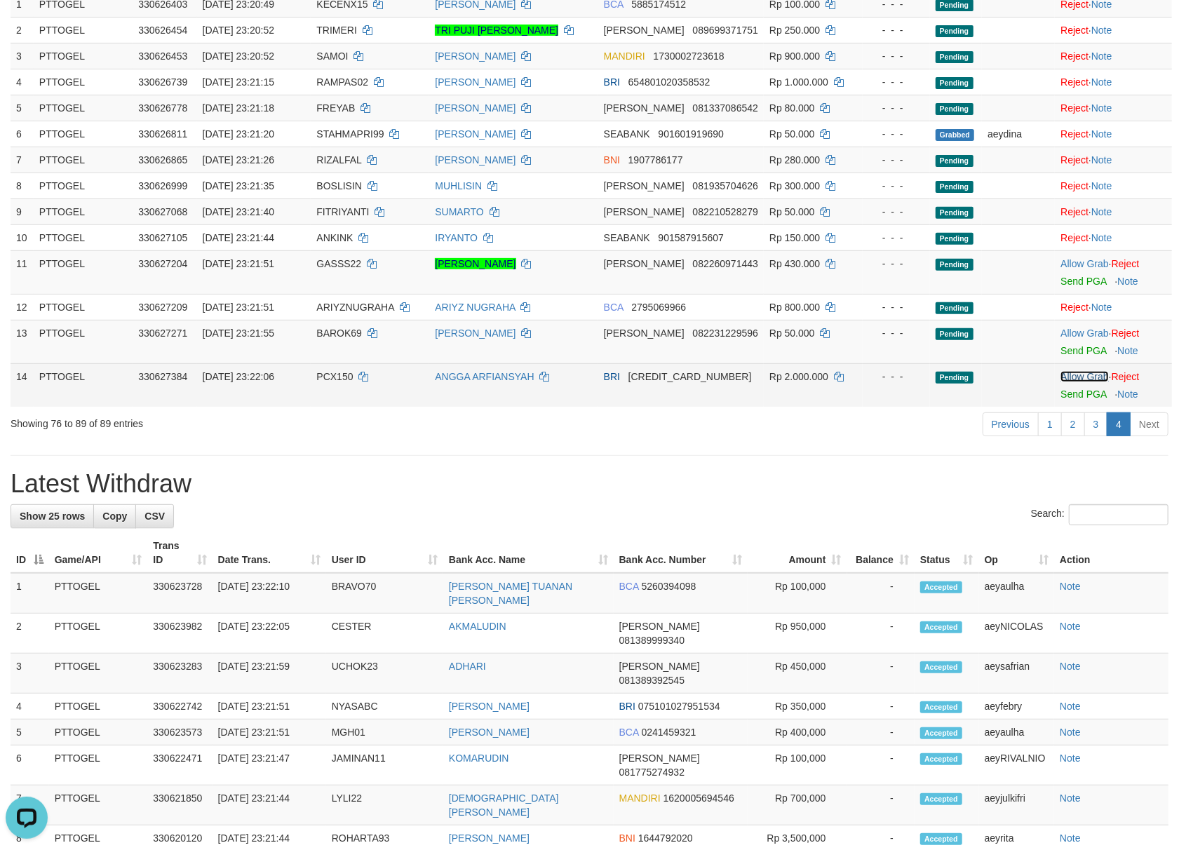
click at [1081, 379] on link "Allow Grab" at bounding box center [1084, 376] width 48 height 11
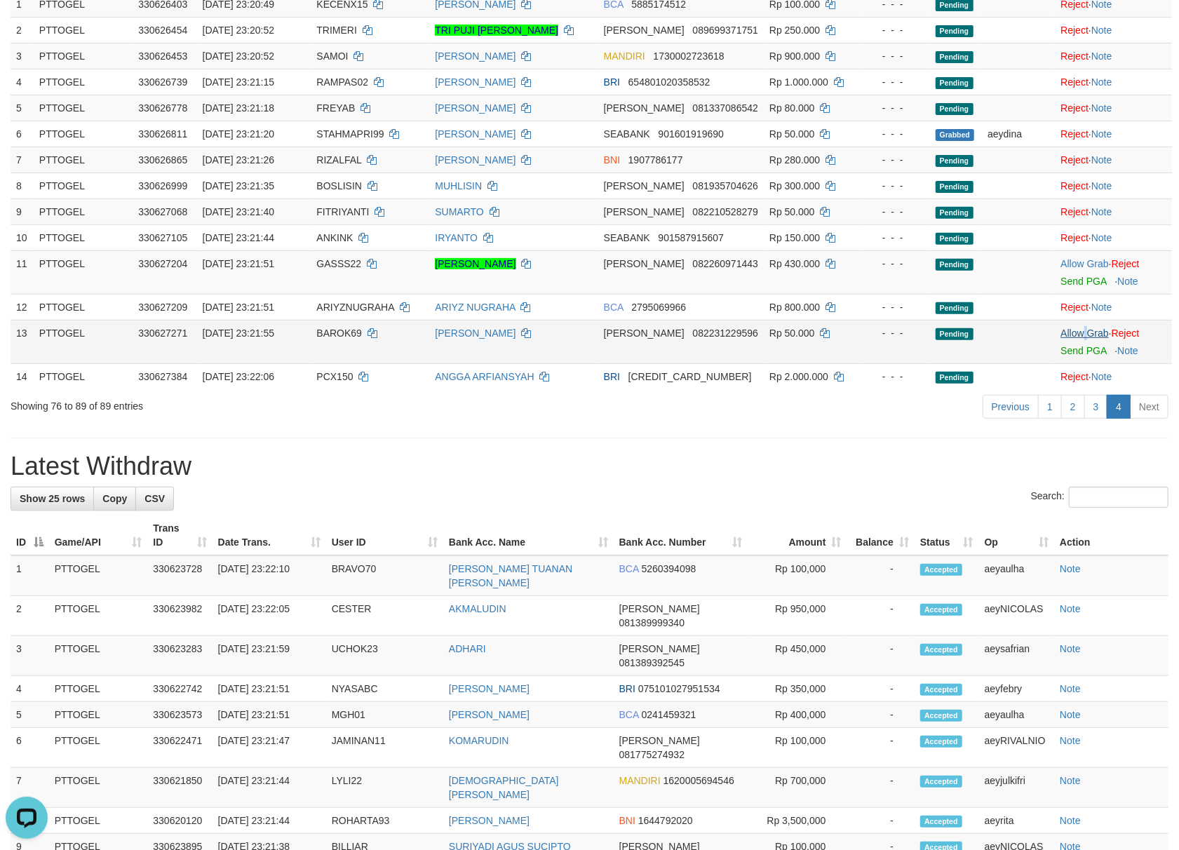
click at [1080, 330] on td "Allow Grab · Reject Send PGA · Note" at bounding box center [1112, 341] width 117 height 43
click at [1077, 334] on link "Allow Grab" at bounding box center [1084, 332] width 48 height 11
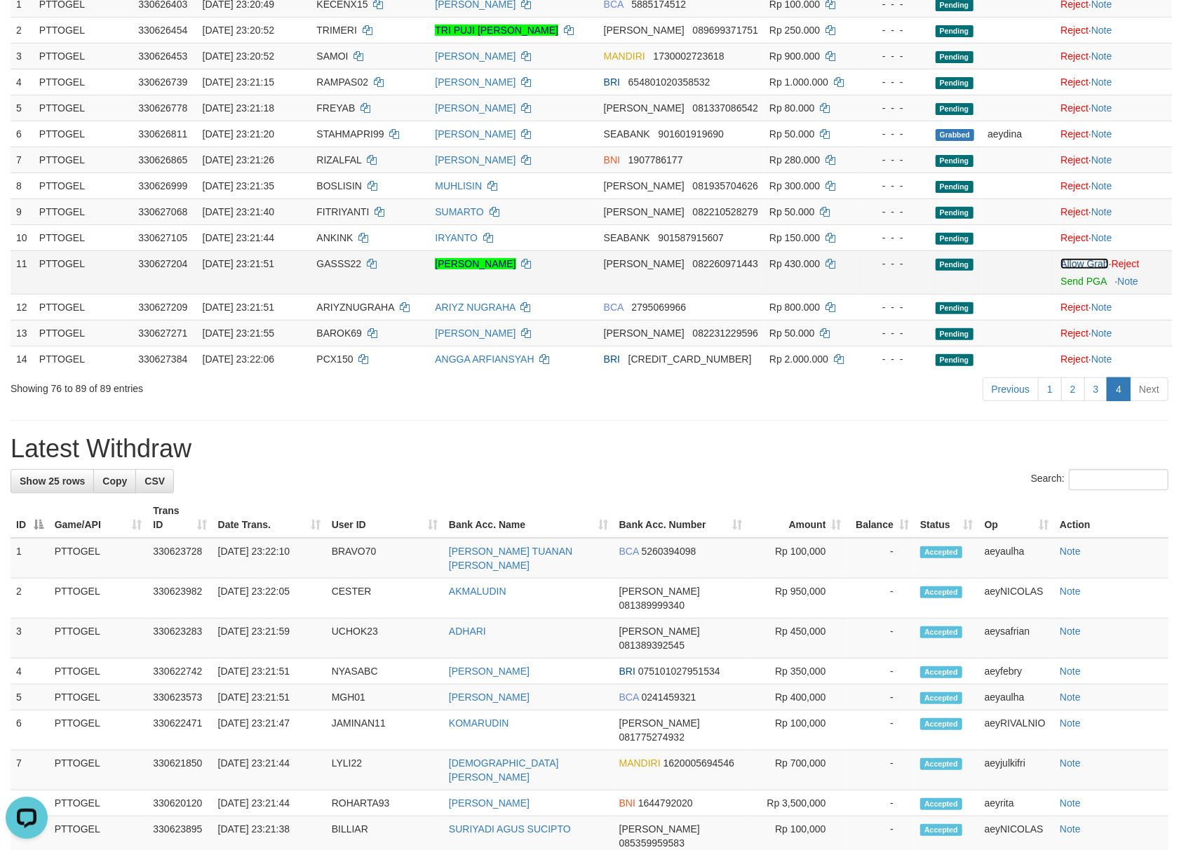
click at [1075, 266] on link "Allow Grab" at bounding box center [1084, 263] width 48 height 11
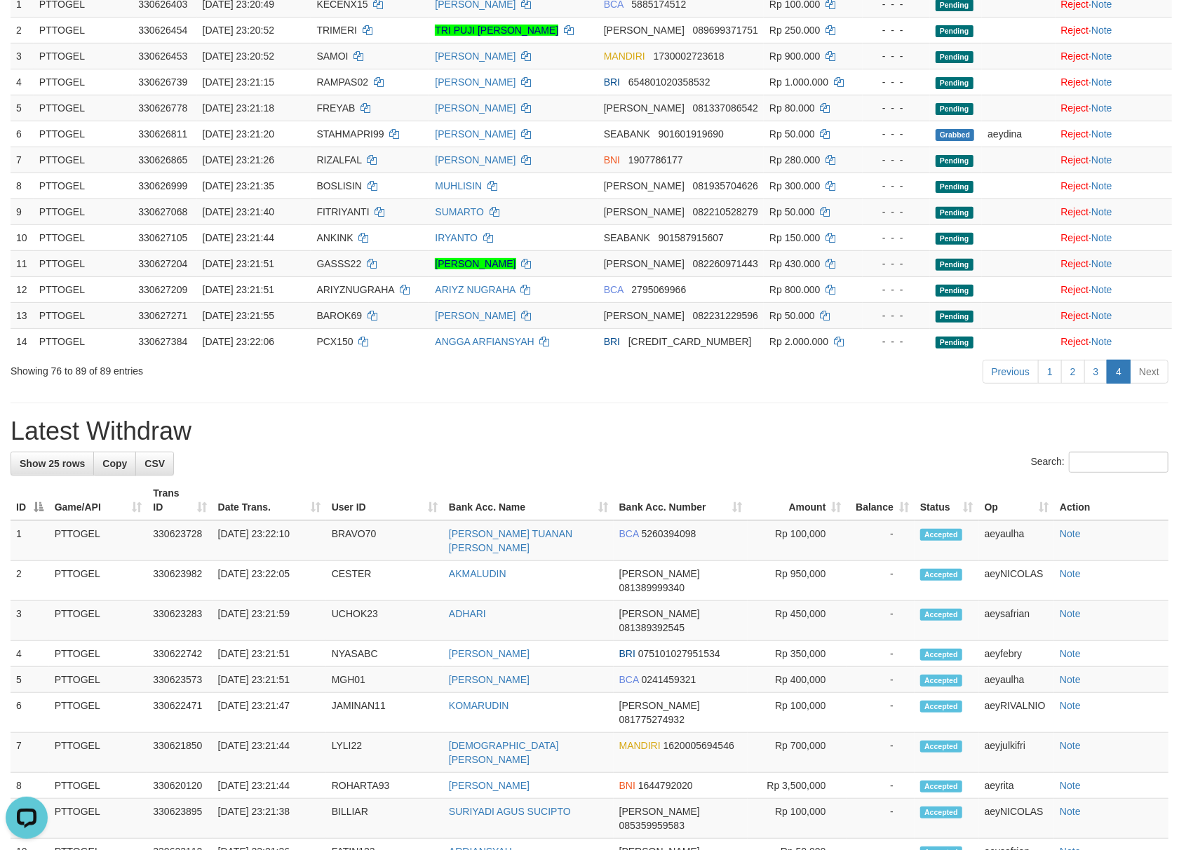
click at [949, 470] on div "Search:" at bounding box center [590, 464] width 1158 height 25
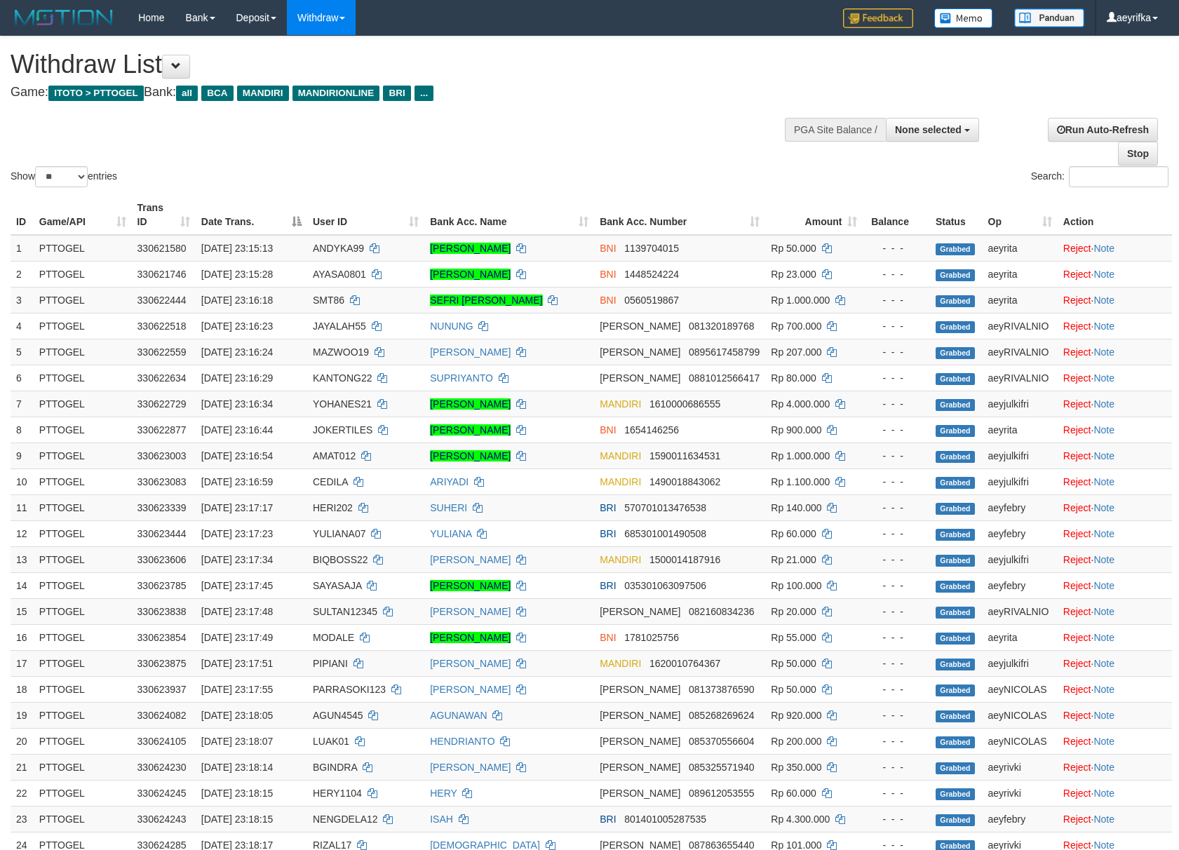
select select
select select "**"
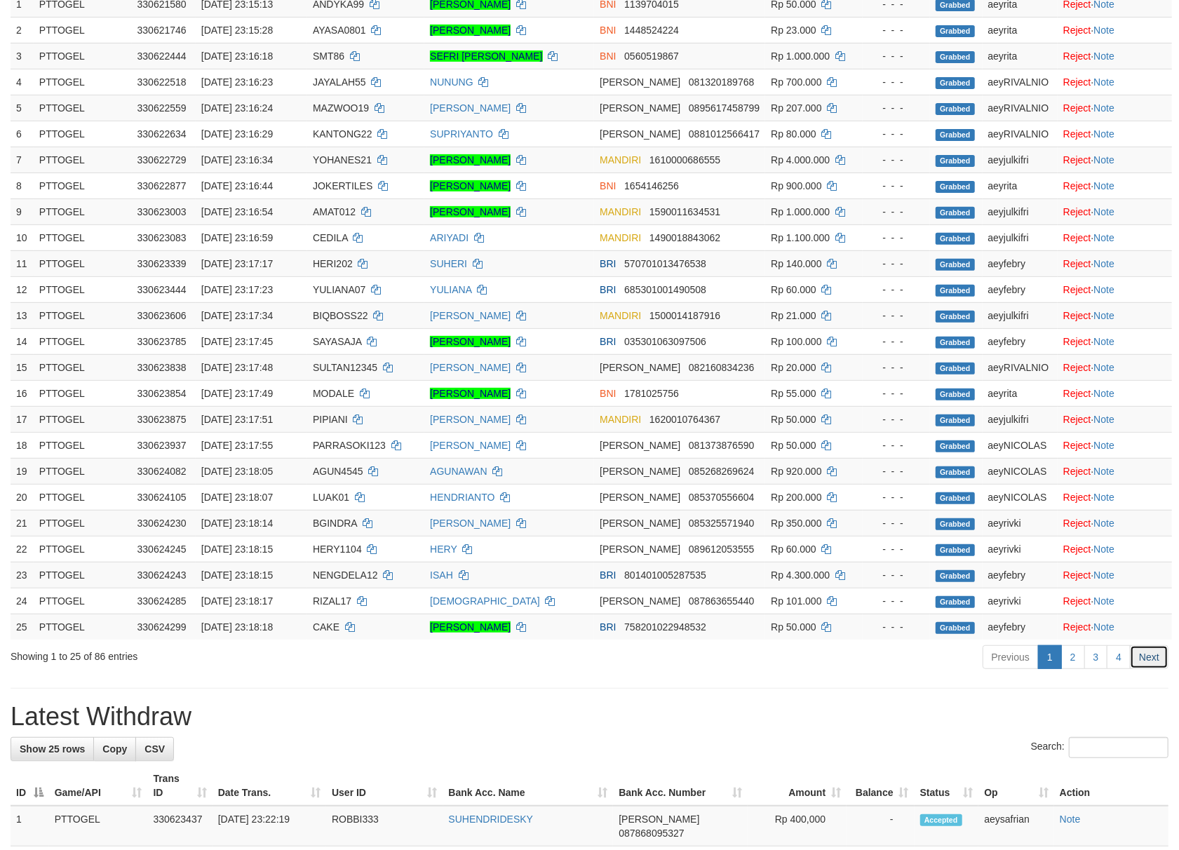
click at [1146, 669] on link "Next" at bounding box center [1148, 657] width 39 height 24
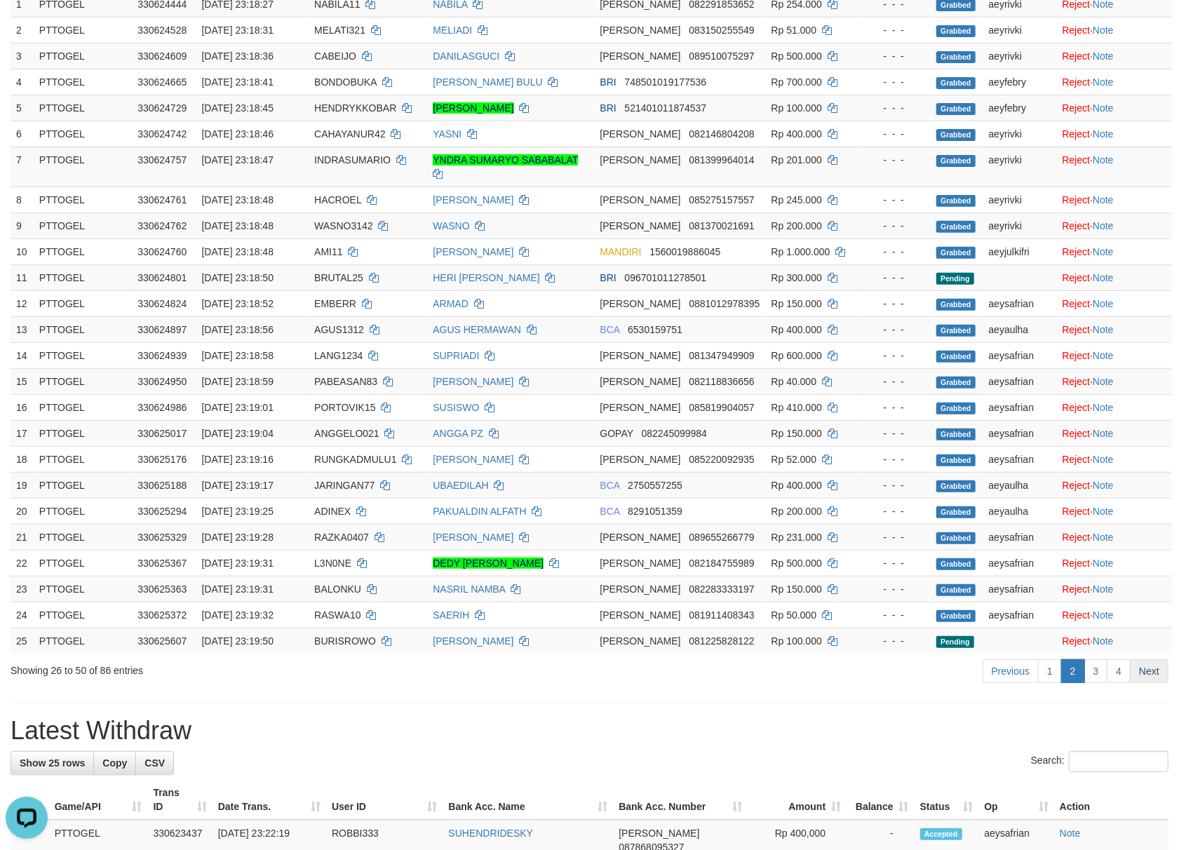
click at [1144, 665] on link "Next" at bounding box center [1148, 671] width 39 height 24
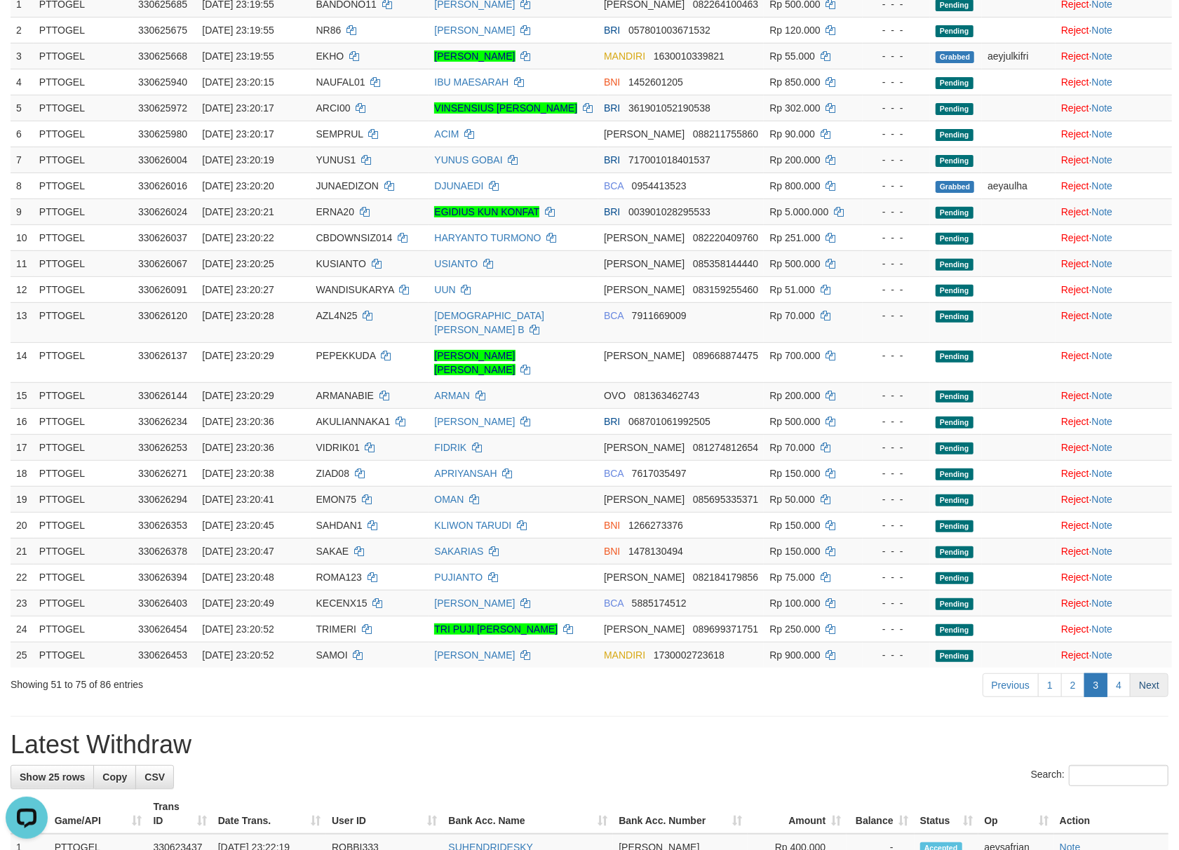
click at [1162, 697] on link "Next" at bounding box center [1148, 685] width 39 height 24
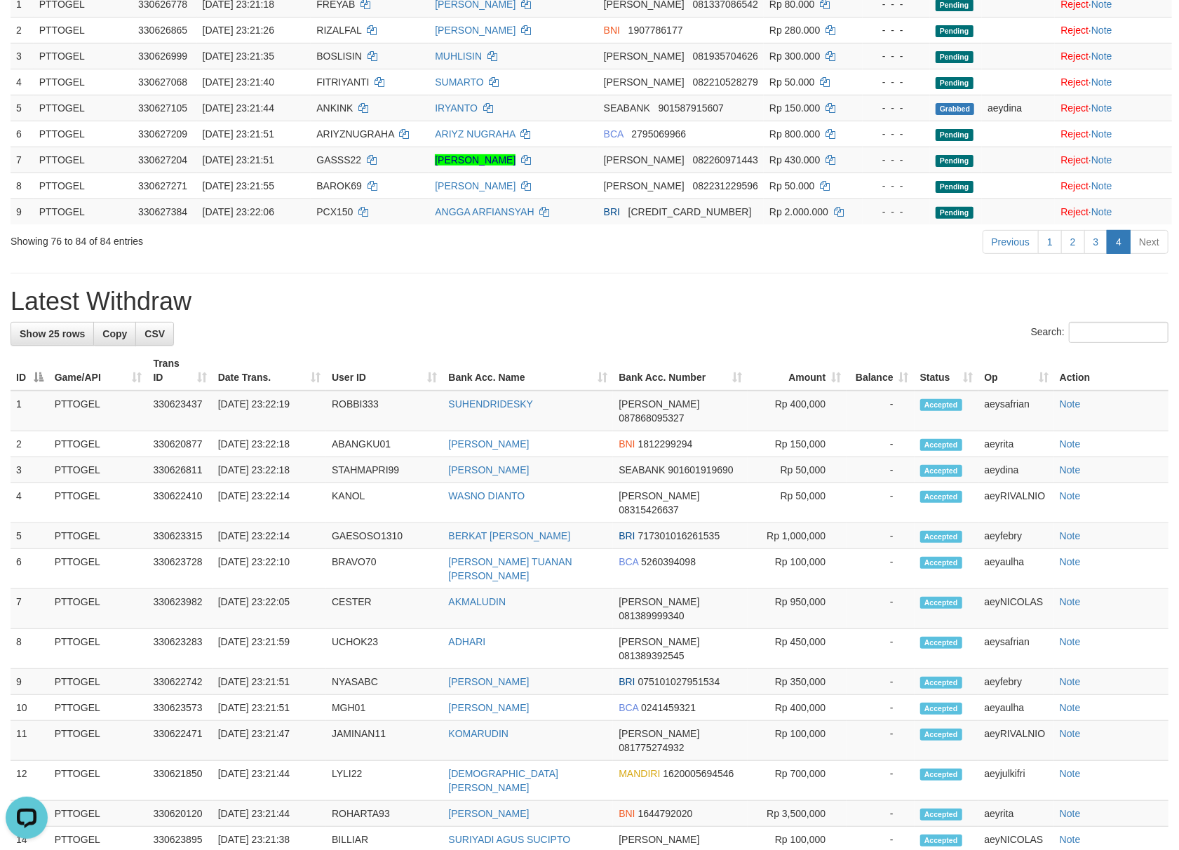
click at [738, 309] on h1 "Latest Withdraw" at bounding box center [590, 301] width 1158 height 28
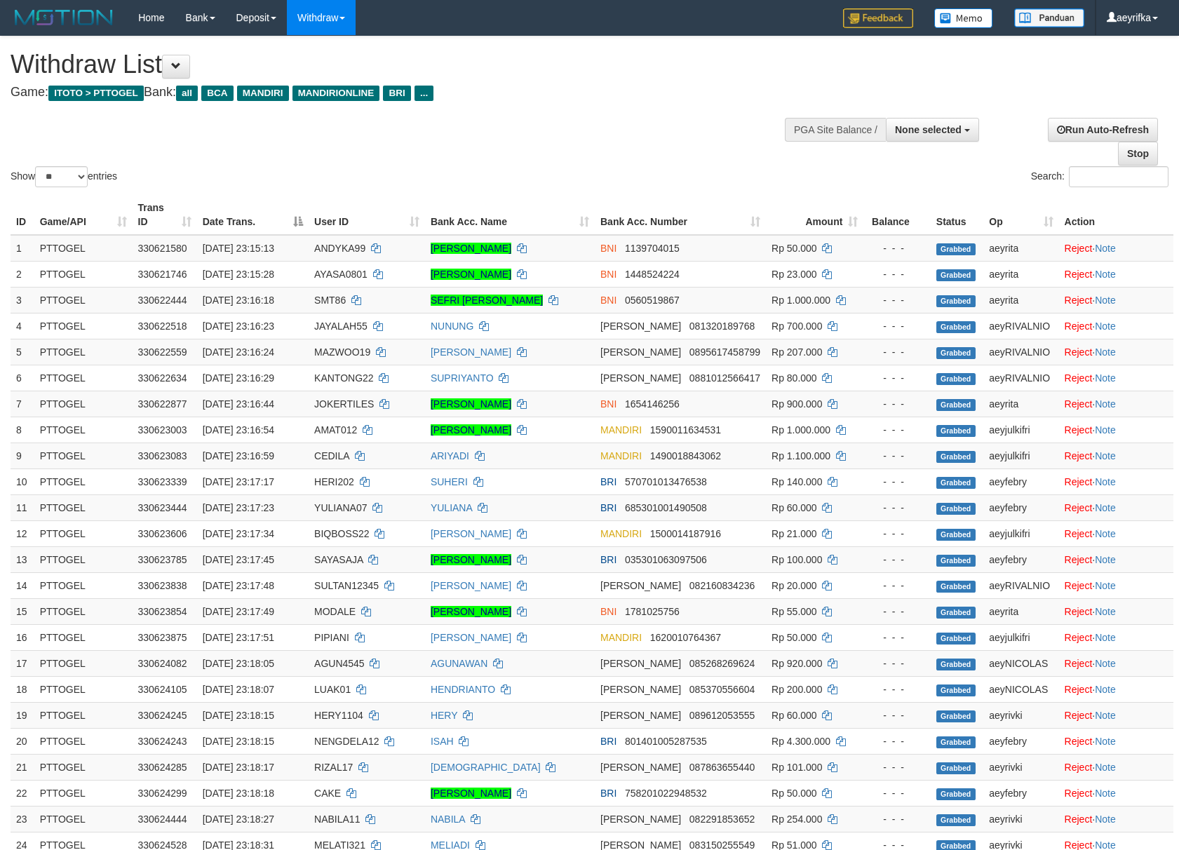
select select
select select "**"
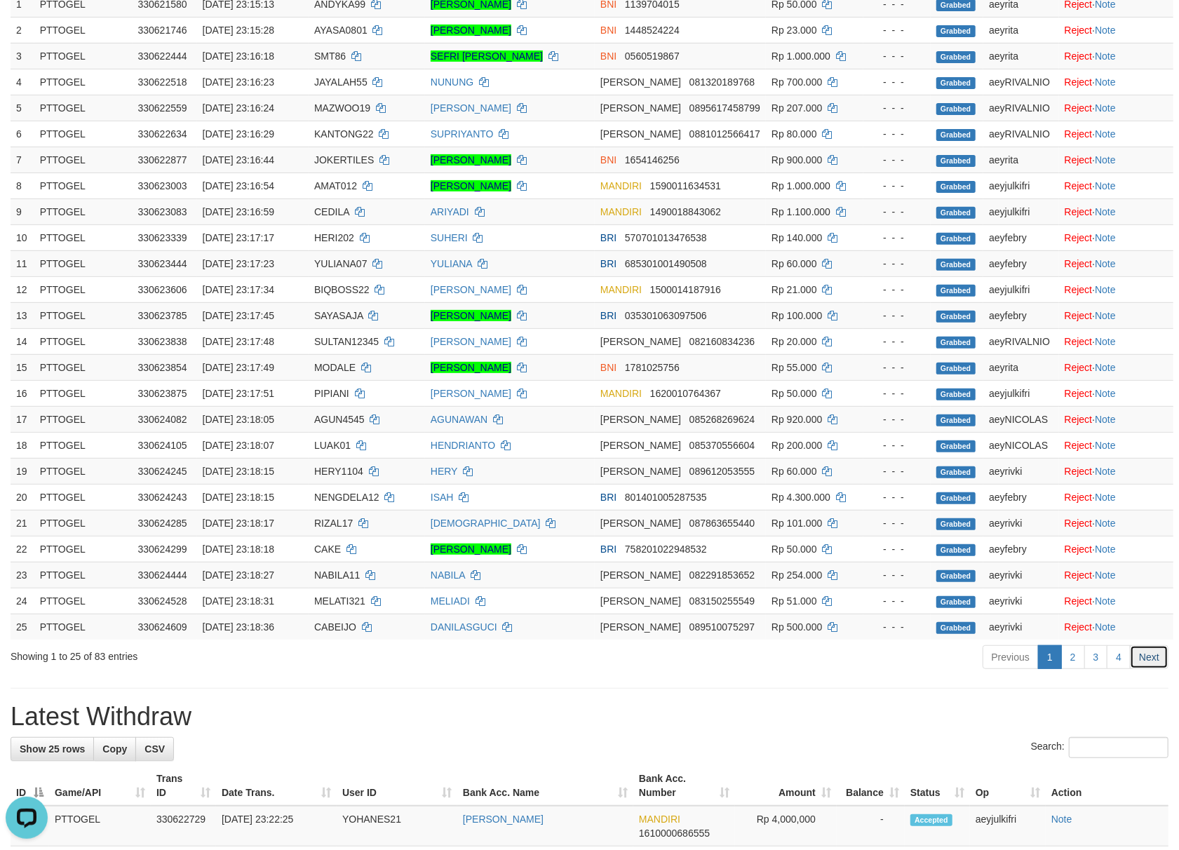
click at [1151, 669] on link "Next" at bounding box center [1148, 657] width 39 height 24
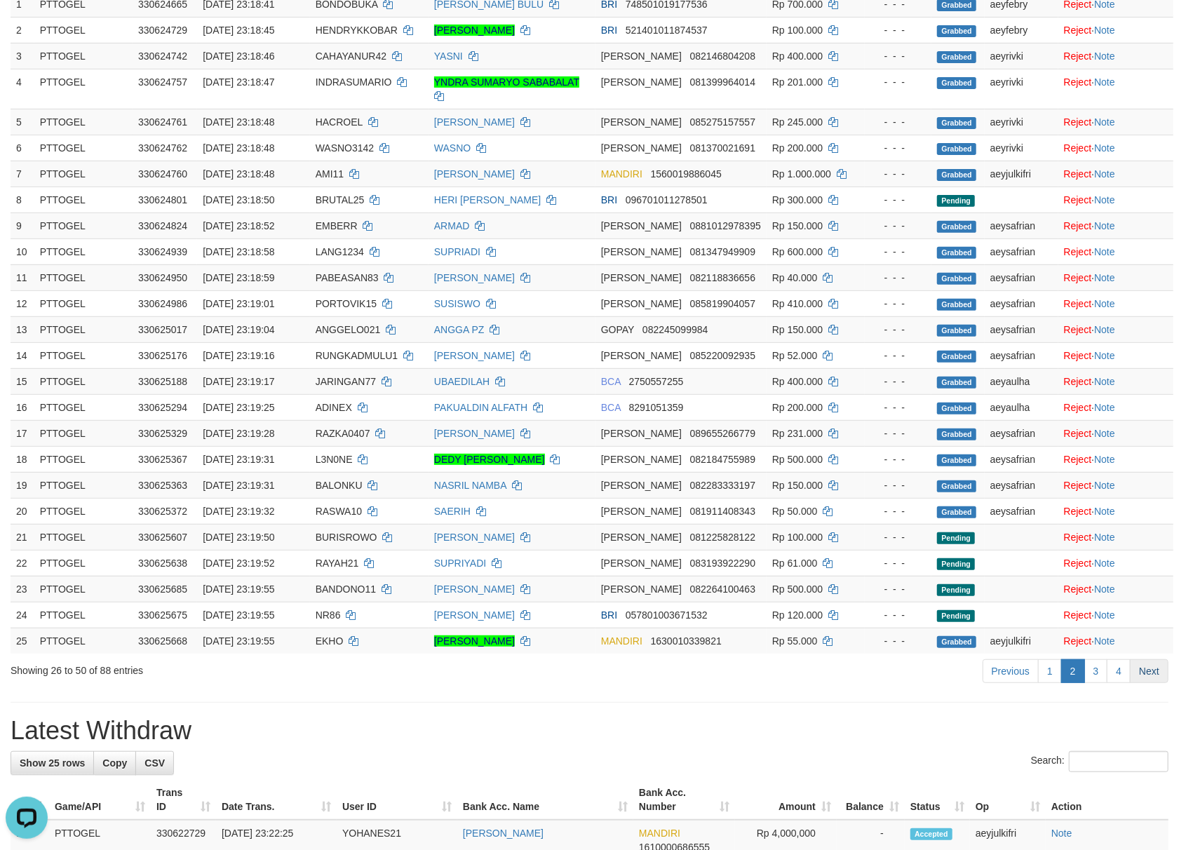
click at [1153, 677] on link "Next" at bounding box center [1148, 671] width 39 height 24
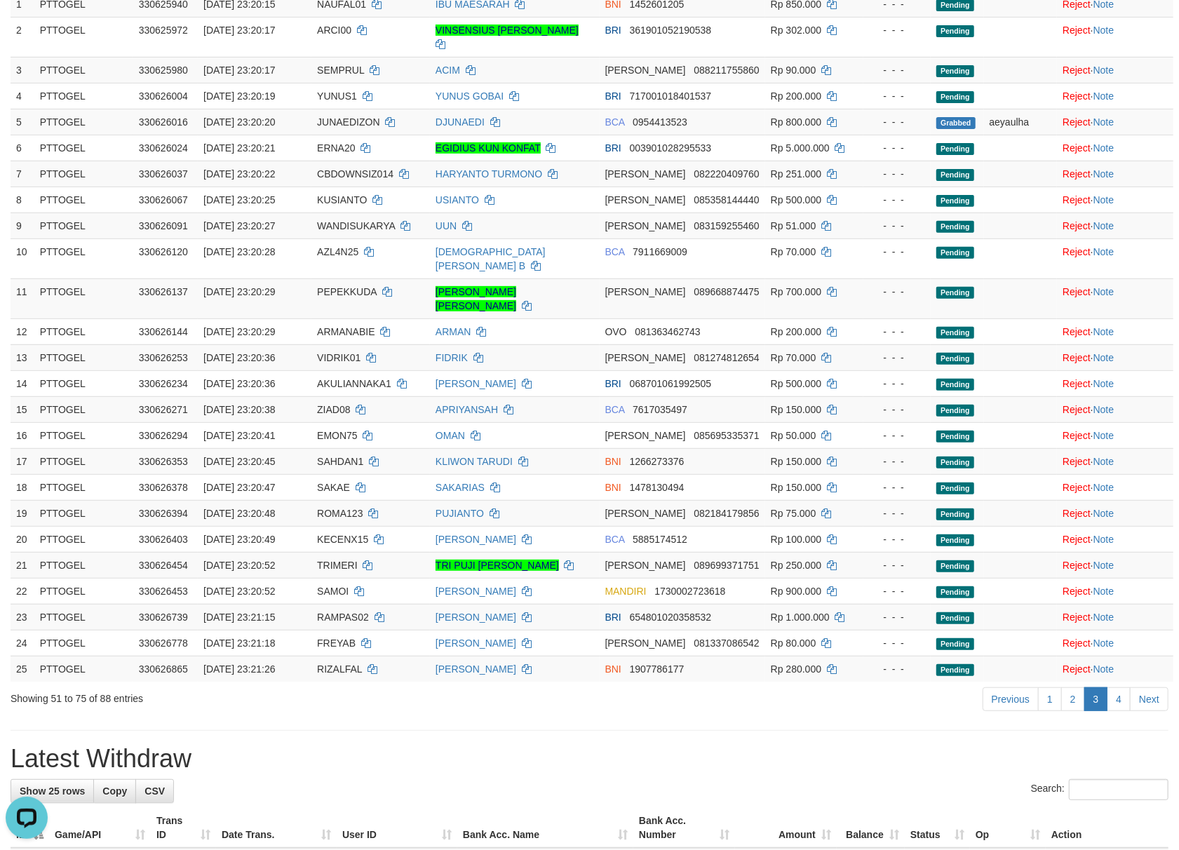
click at [1153, 687] on link "Next" at bounding box center [1148, 699] width 39 height 24
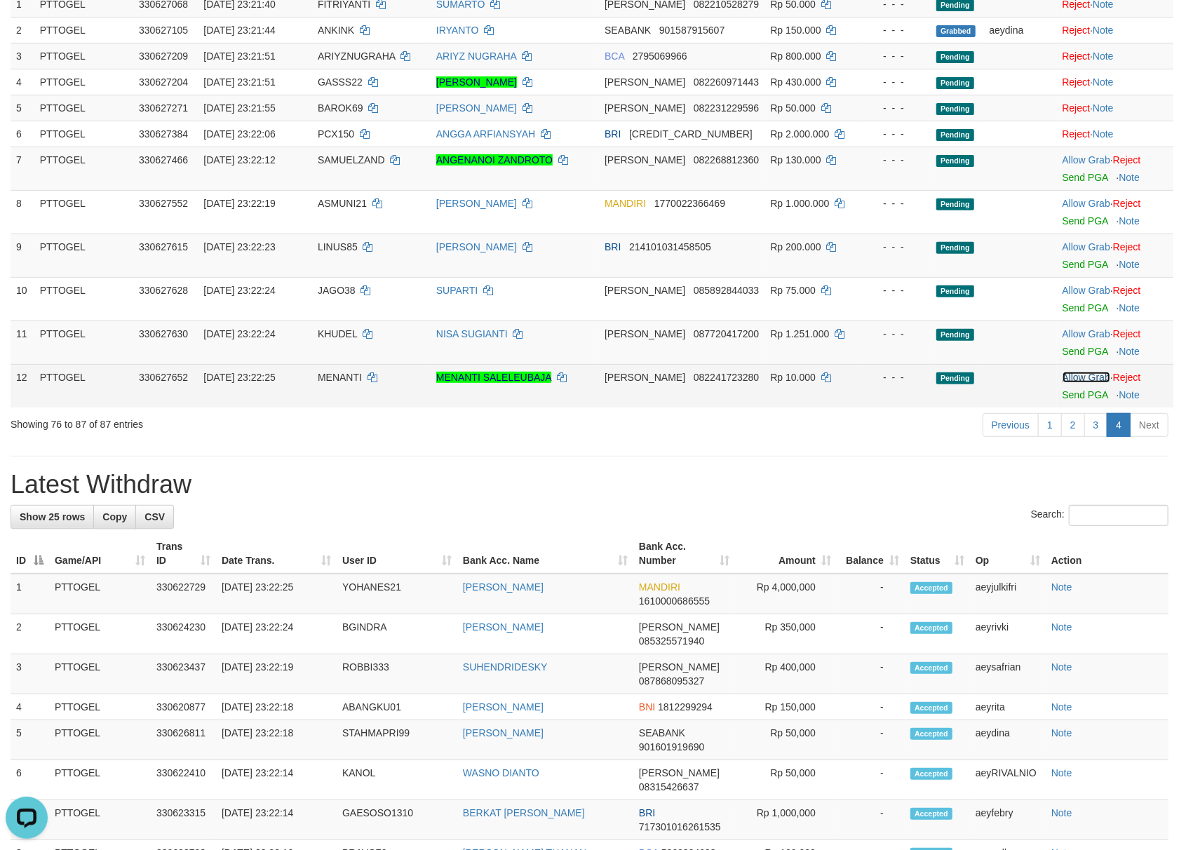
click at [1066, 377] on link "Allow Grab" at bounding box center [1086, 377] width 48 height 11
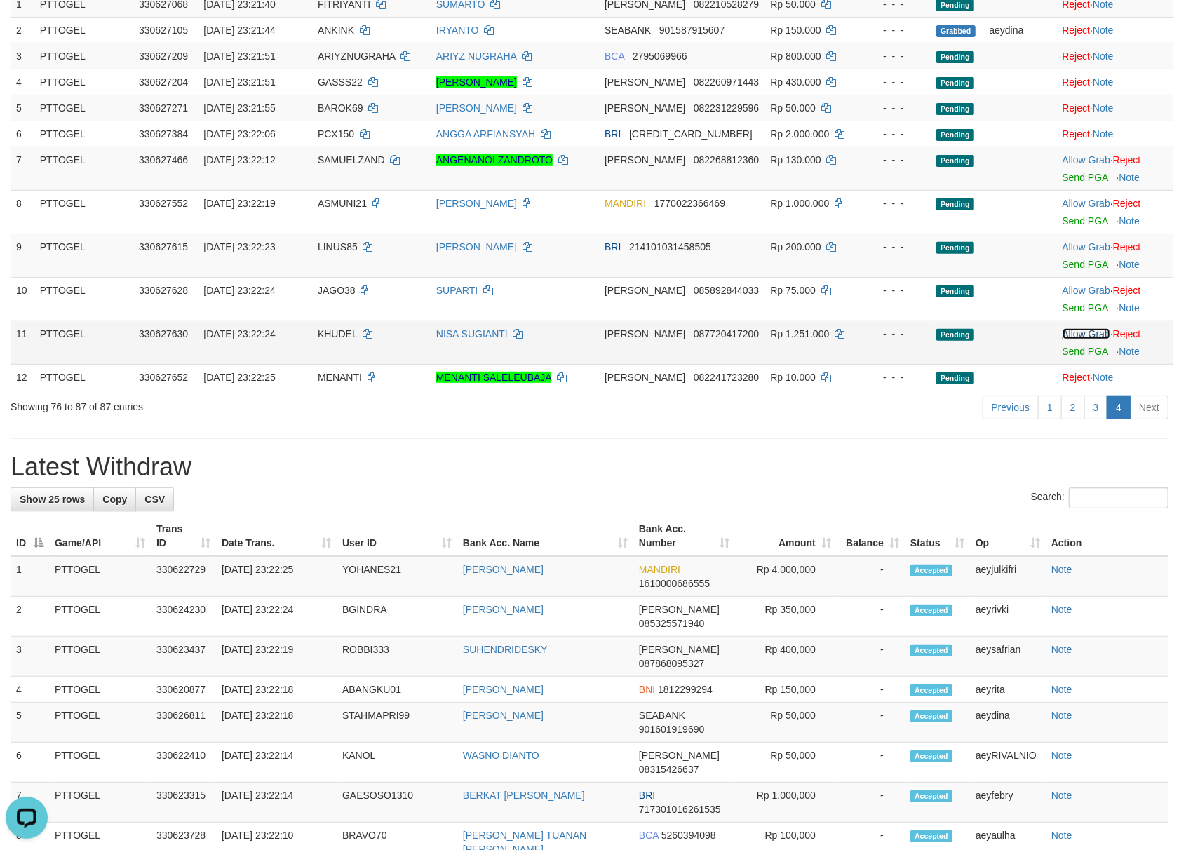
click at [1073, 332] on link "Allow Grab" at bounding box center [1086, 333] width 48 height 11
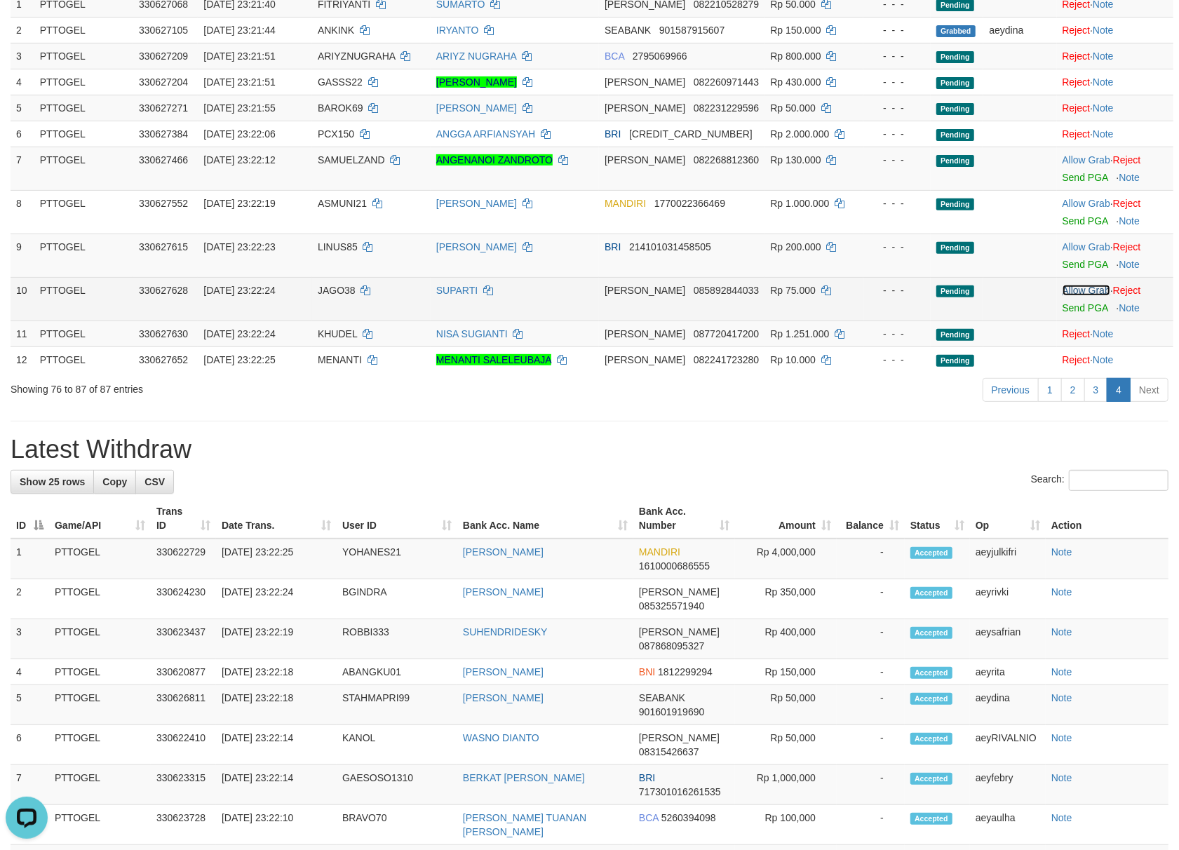
click at [1070, 292] on link "Allow Grab" at bounding box center [1086, 290] width 48 height 11
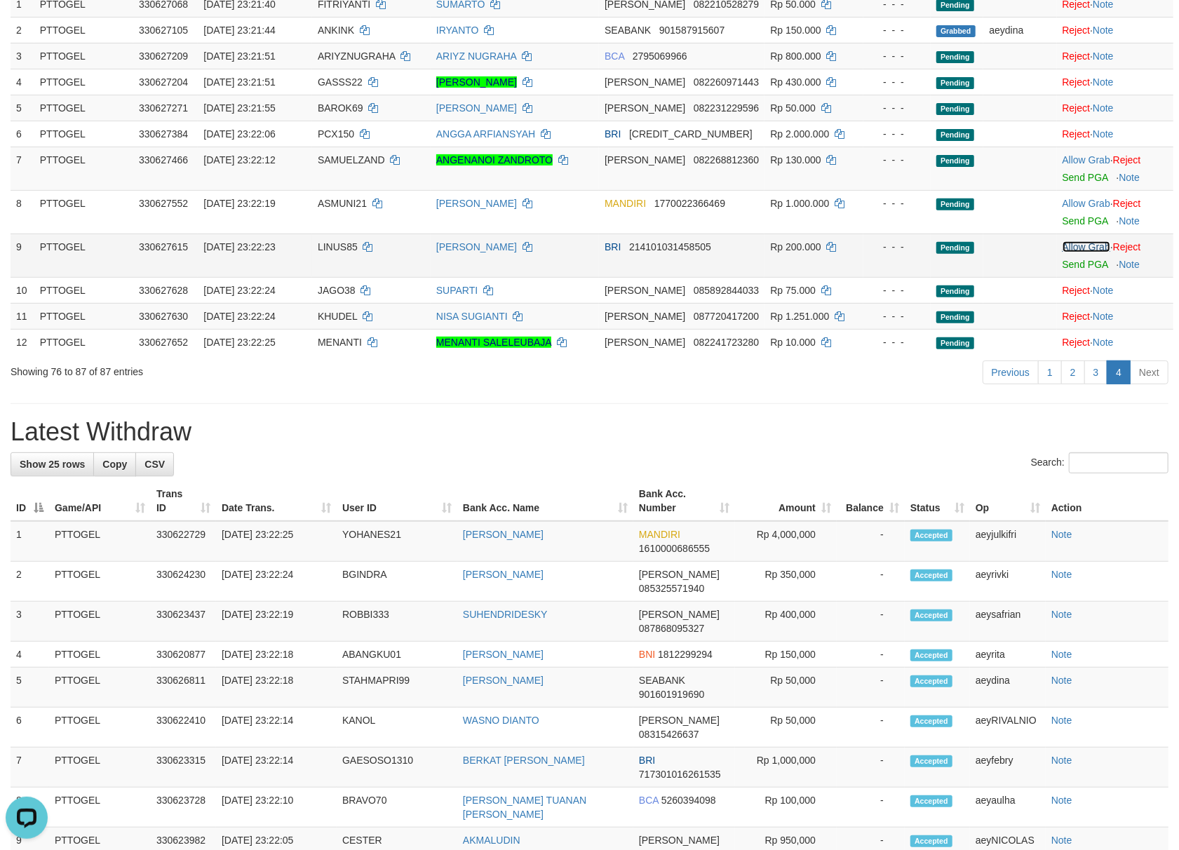
click at [1075, 247] on link "Allow Grab" at bounding box center [1086, 246] width 48 height 11
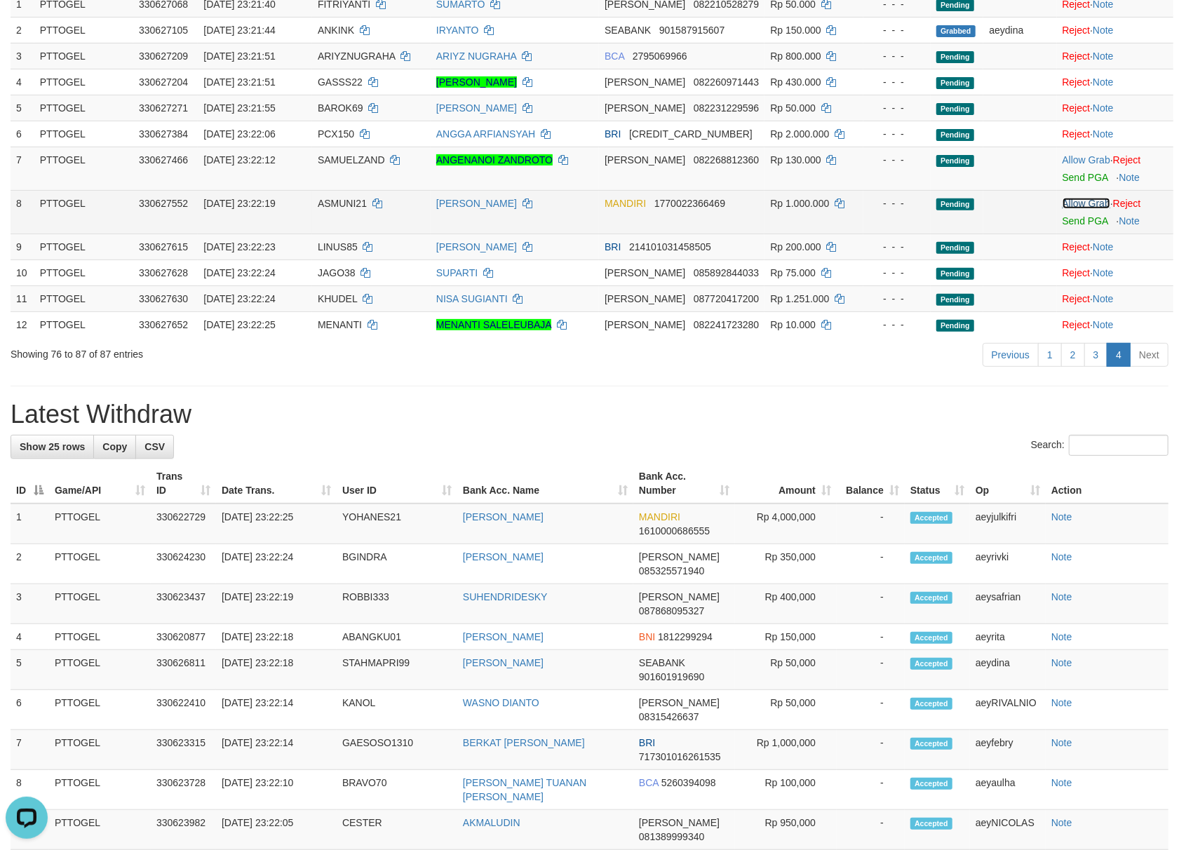
click at [1070, 202] on link "Allow Grab" at bounding box center [1086, 203] width 48 height 11
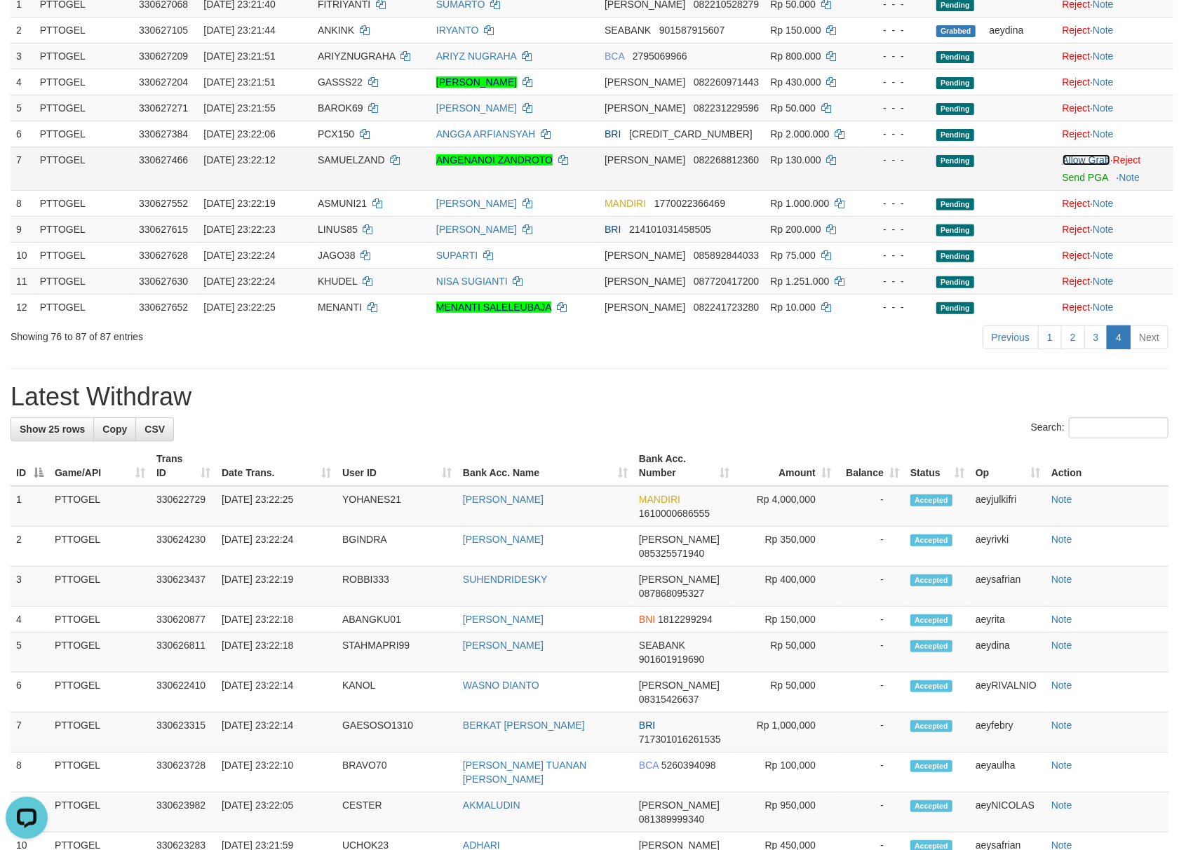
click at [1070, 161] on link "Allow Grab" at bounding box center [1086, 159] width 48 height 11
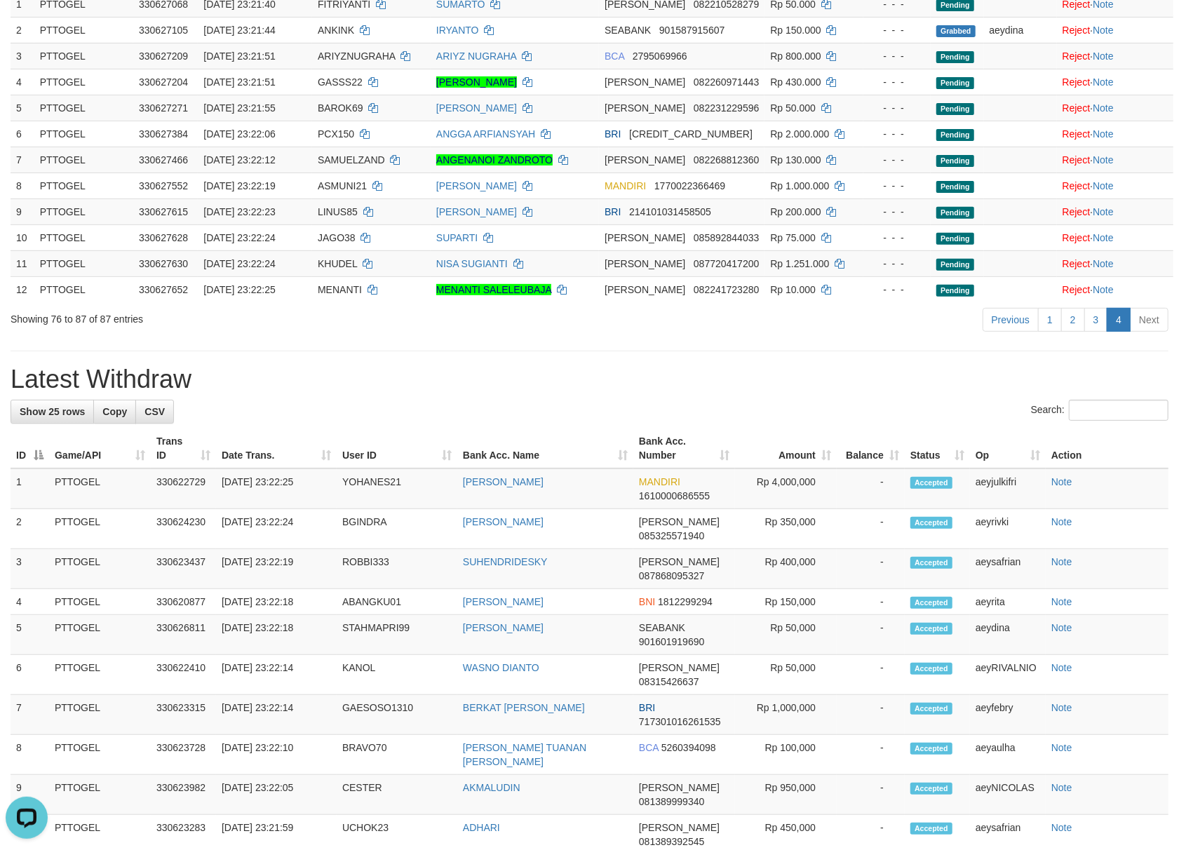
click at [860, 393] on h1 "Latest Withdraw" at bounding box center [590, 379] width 1158 height 28
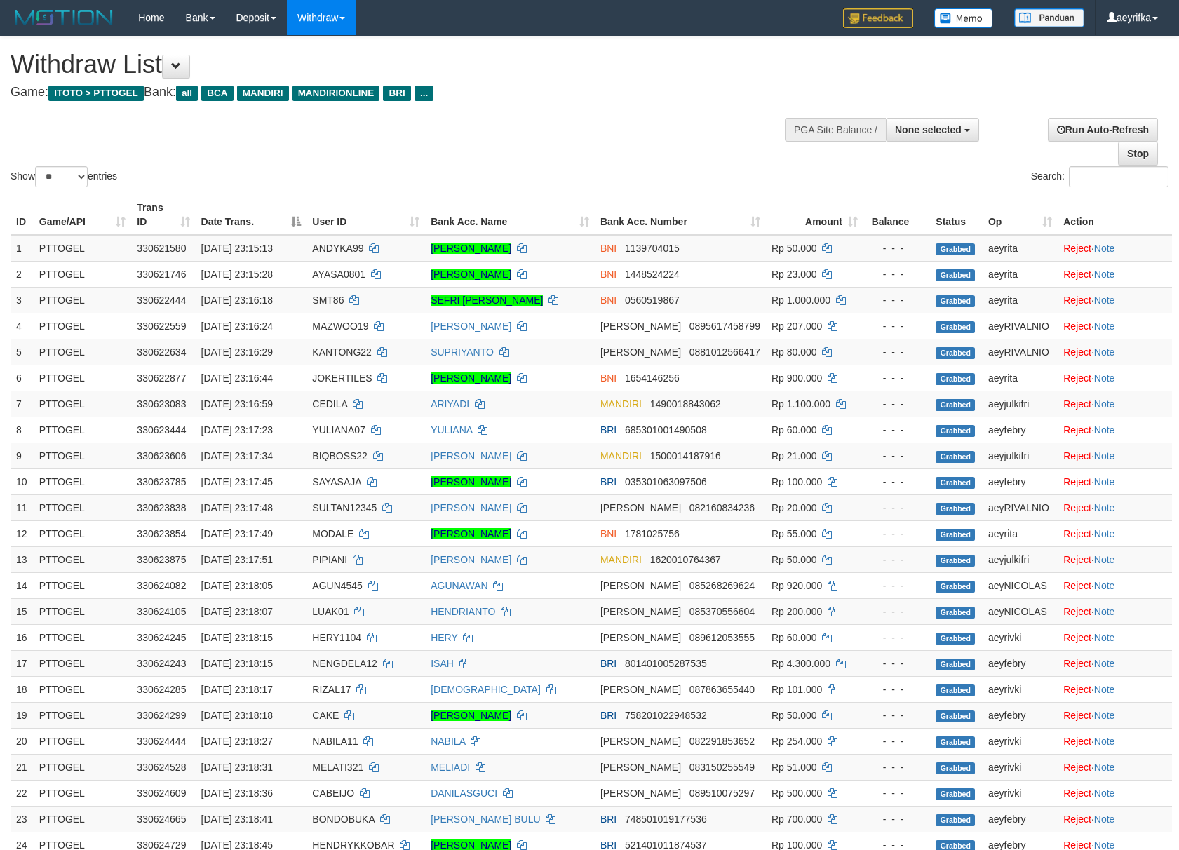
select select
select select "**"
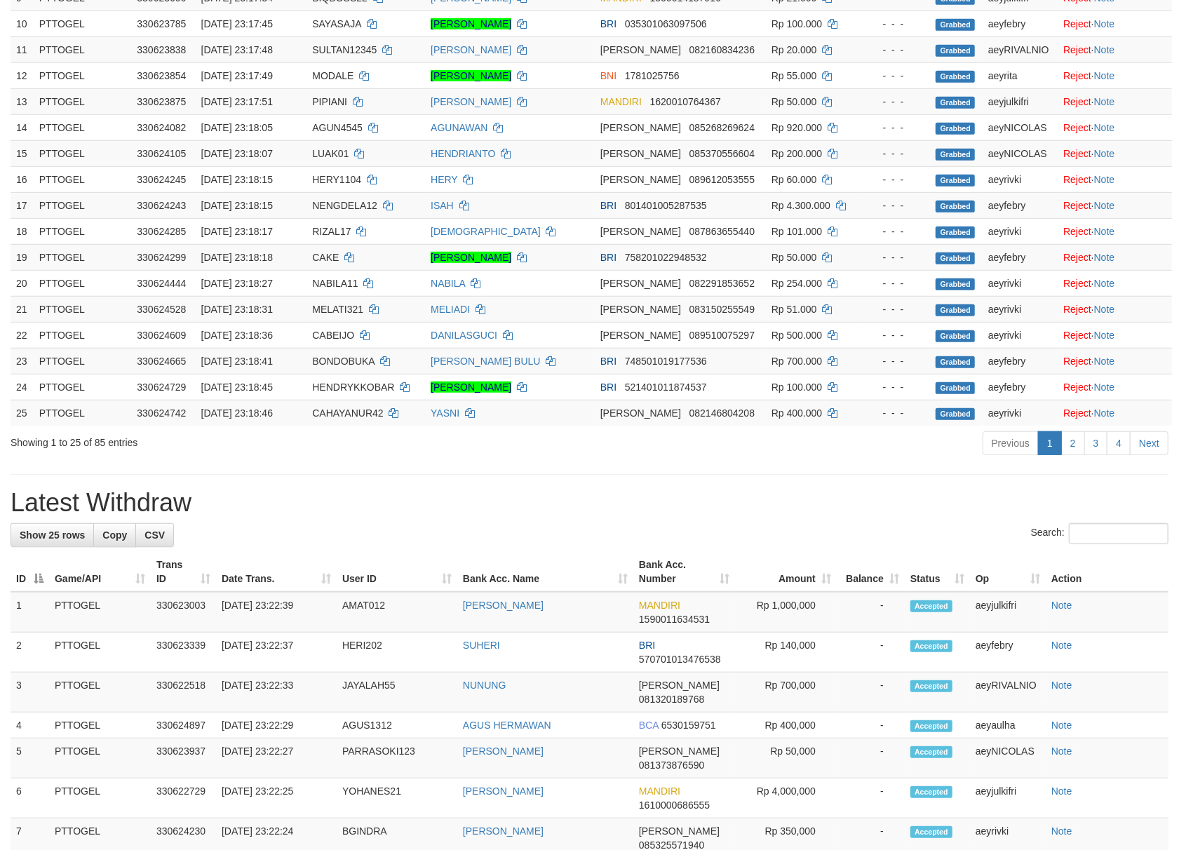
scroll to position [494, 0]
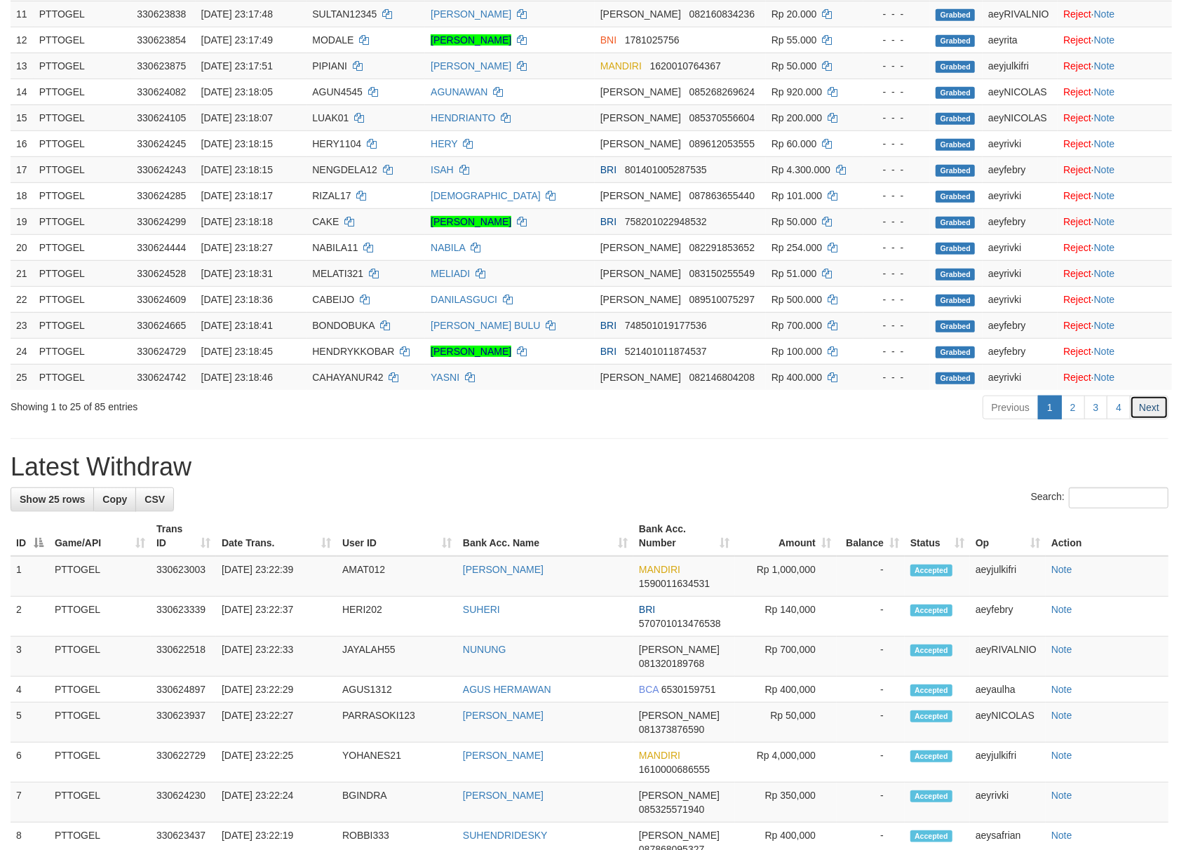
click at [1137, 419] on link "Next" at bounding box center [1148, 407] width 39 height 24
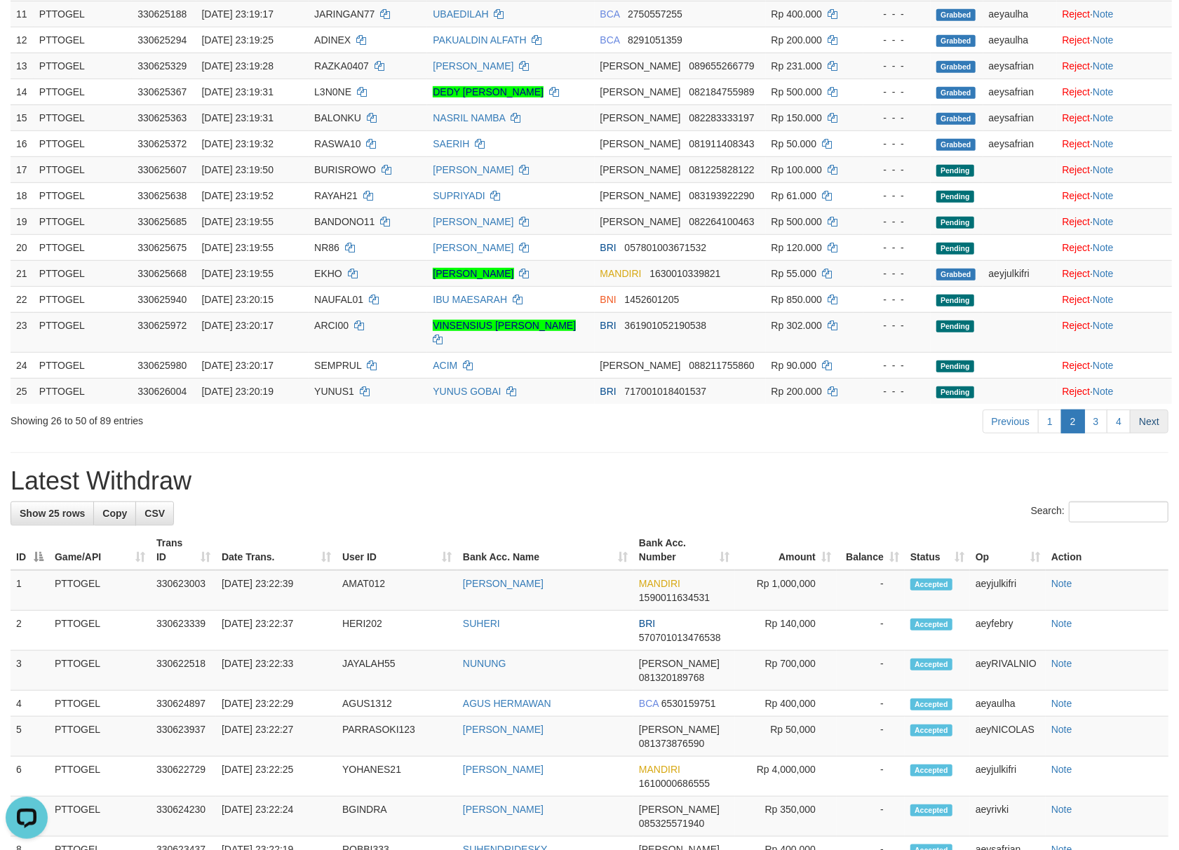
click at [1158, 430] on link "Next" at bounding box center [1148, 421] width 39 height 24
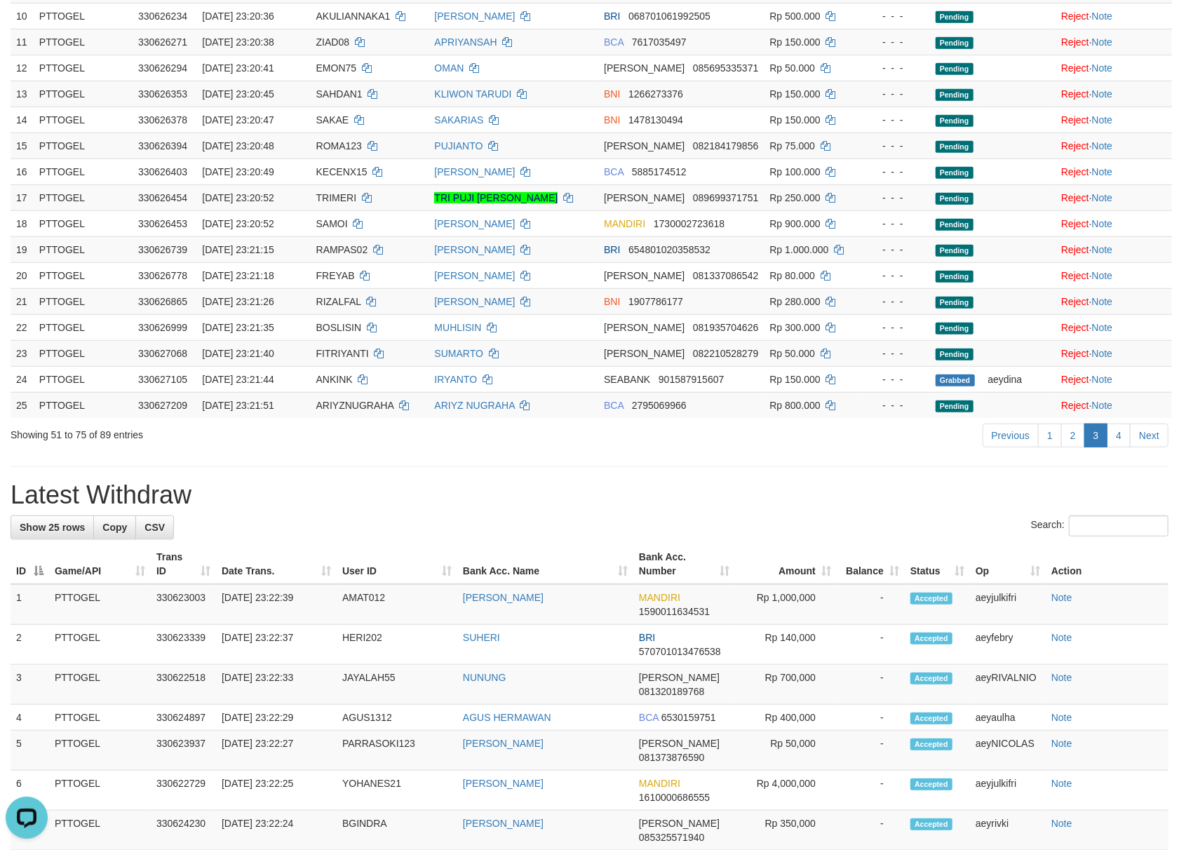
click at [1158, 430] on link "Next" at bounding box center [1148, 435] width 39 height 24
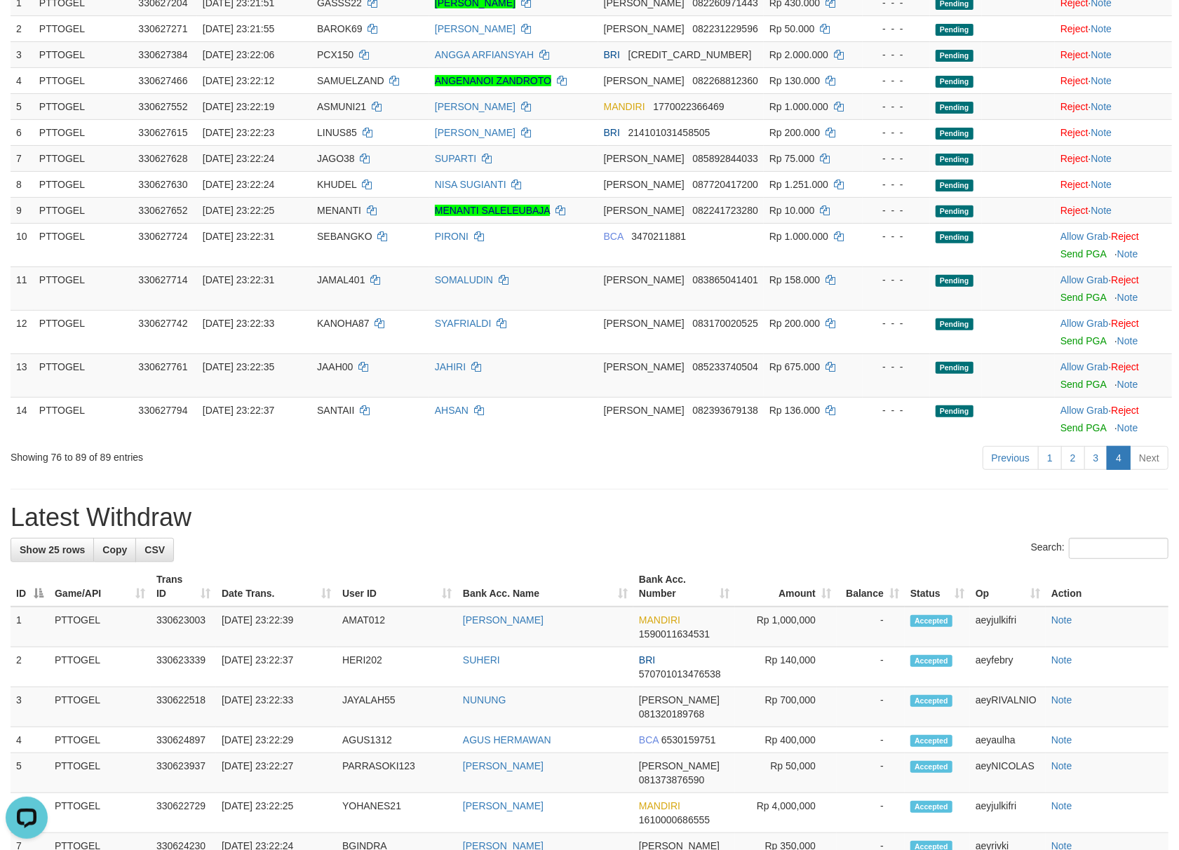
scroll to position [244, 0]
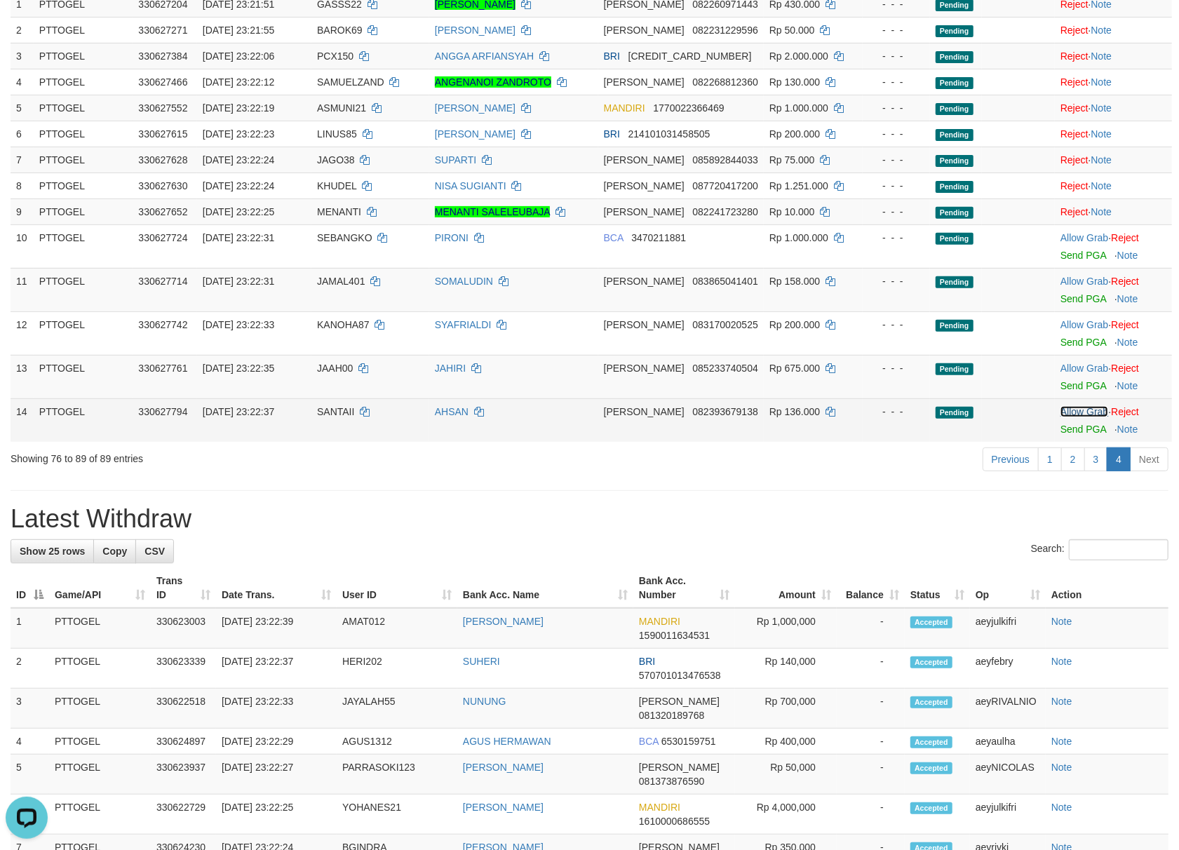
click at [1080, 411] on link "Allow Grab" at bounding box center [1084, 411] width 48 height 11
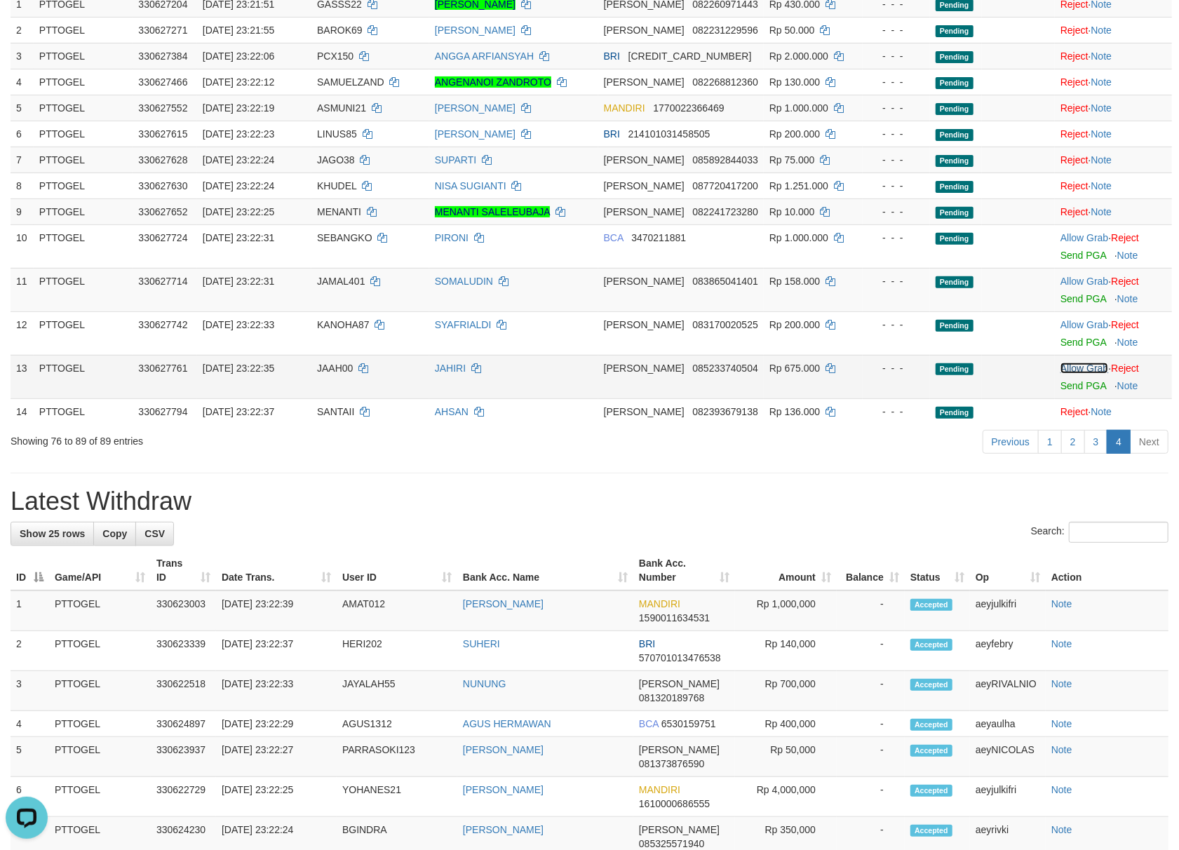
click at [1085, 372] on link "Allow Grab" at bounding box center [1084, 367] width 48 height 11
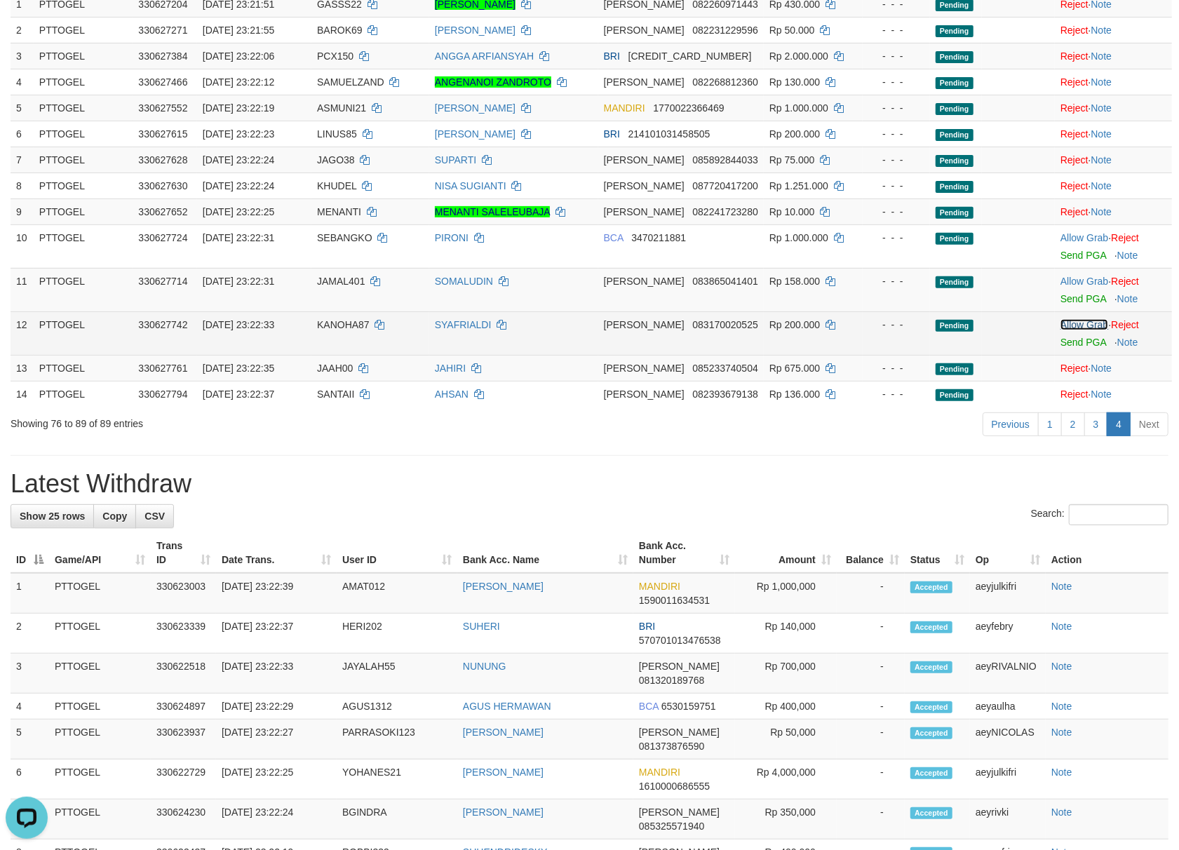
click at [1085, 323] on link "Allow Grab" at bounding box center [1084, 324] width 48 height 11
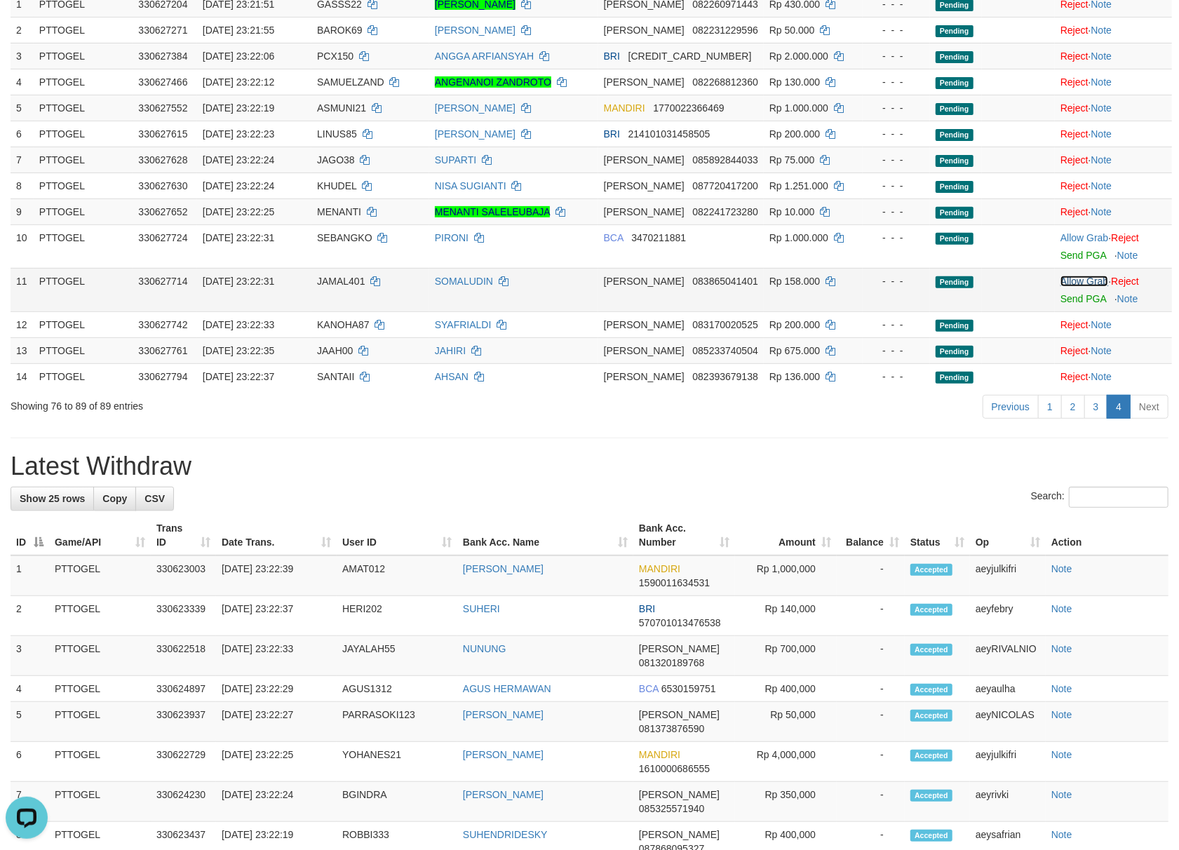
click at [1084, 283] on link "Allow Grab" at bounding box center [1084, 281] width 48 height 11
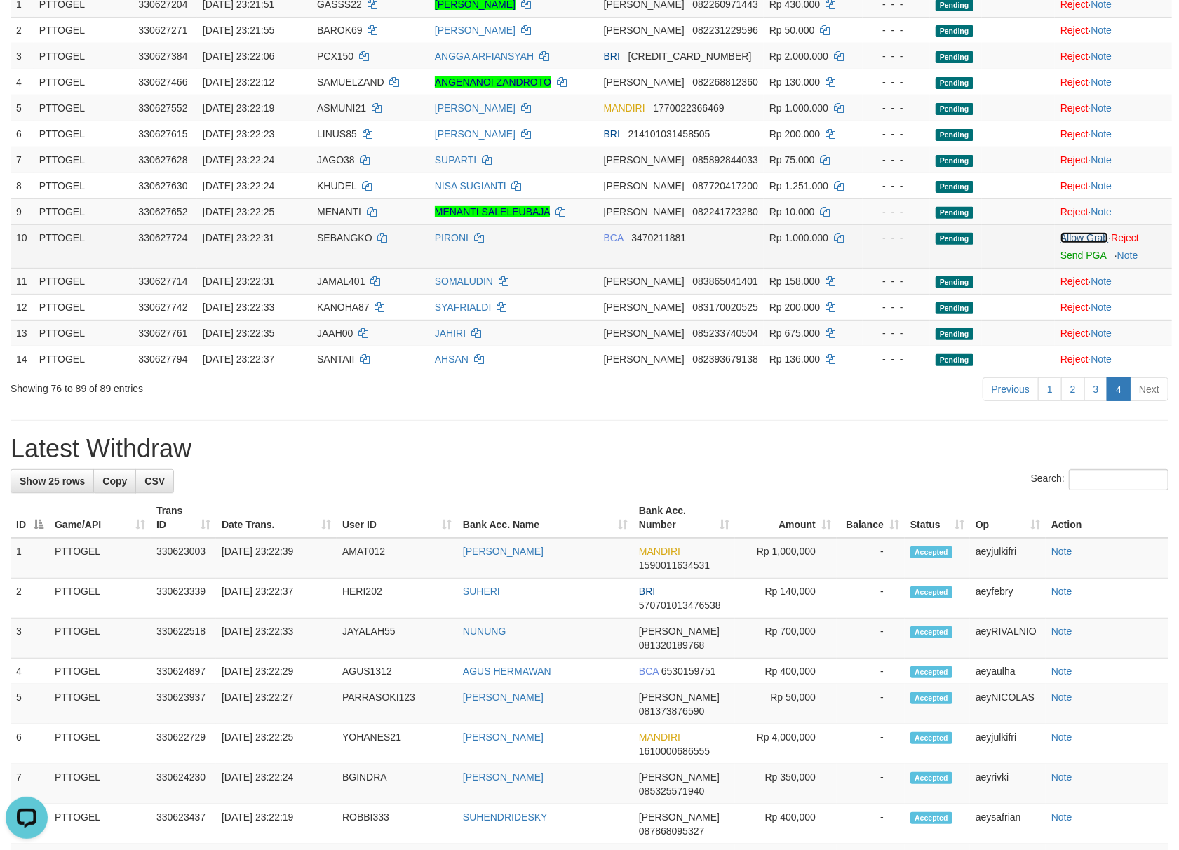
click at [1080, 237] on link "Allow Grab" at bounding box center [1084, 237] width 48 height 11
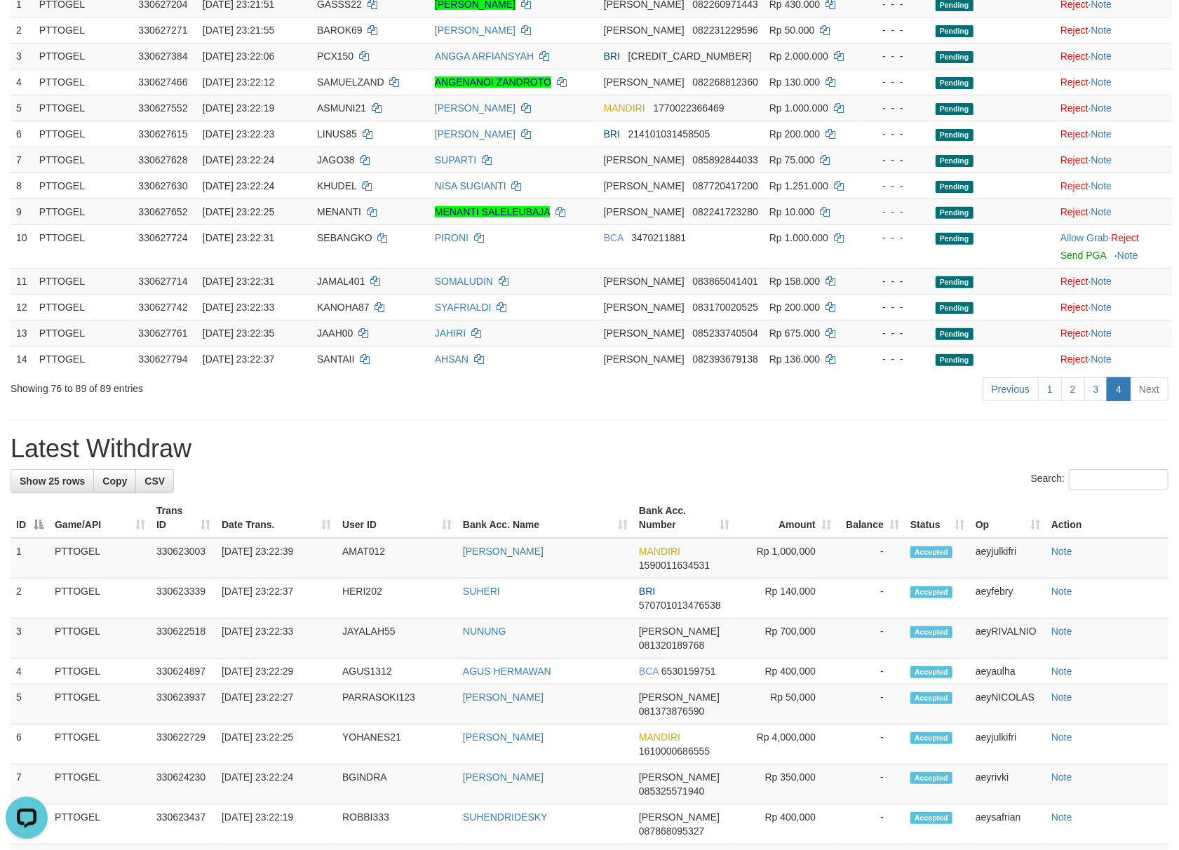
click at [890, 442] on h1 "Latest Withdraw" at bounding box center [590, 449] width 1158 height 28
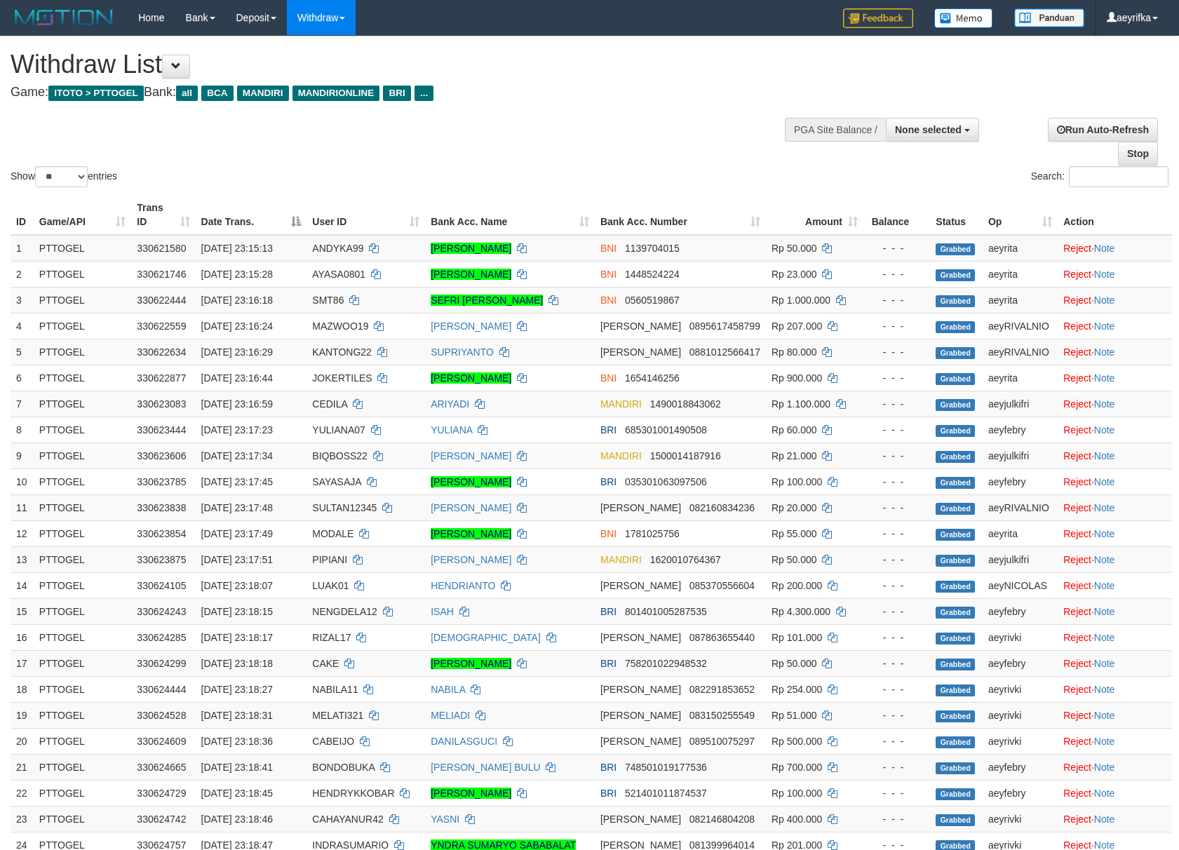
select select
select select "**"
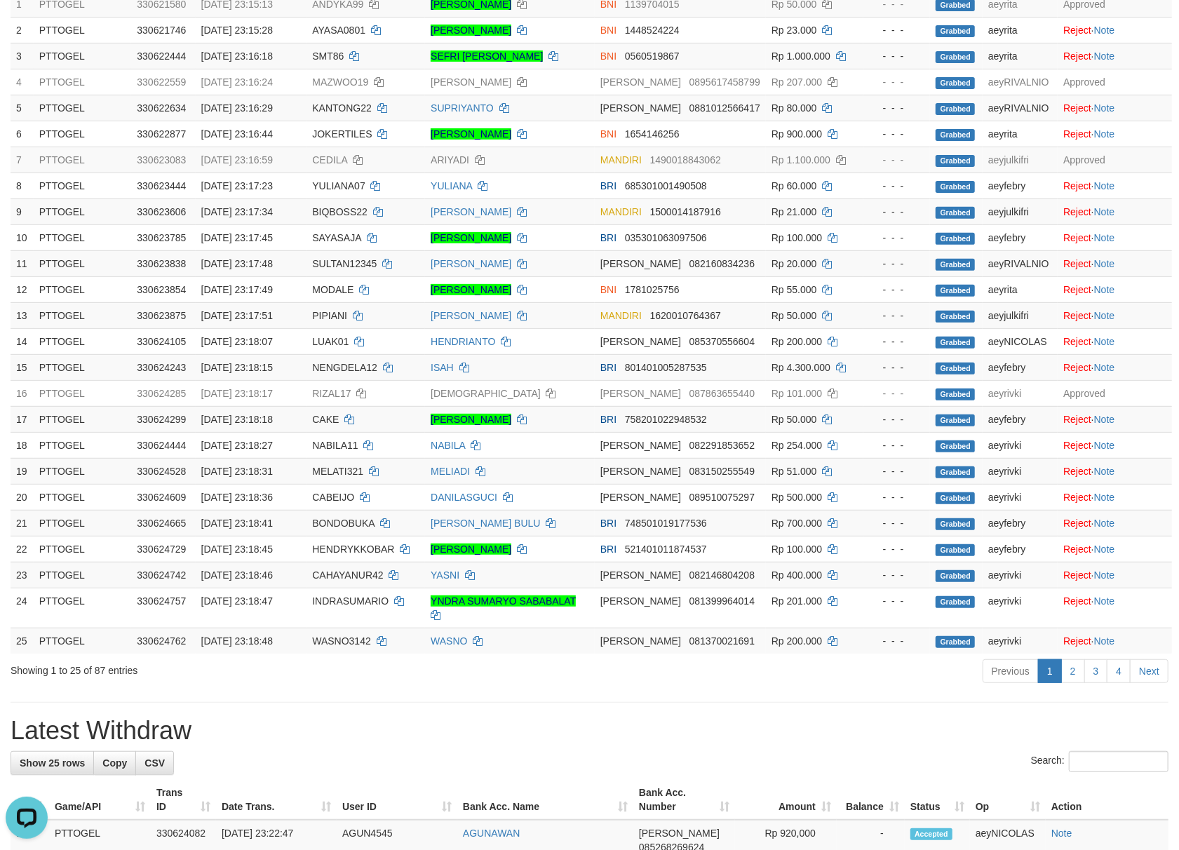
click at [830, 775] on div "Search:" at bounding box center [590, 763] width 1158 height 25
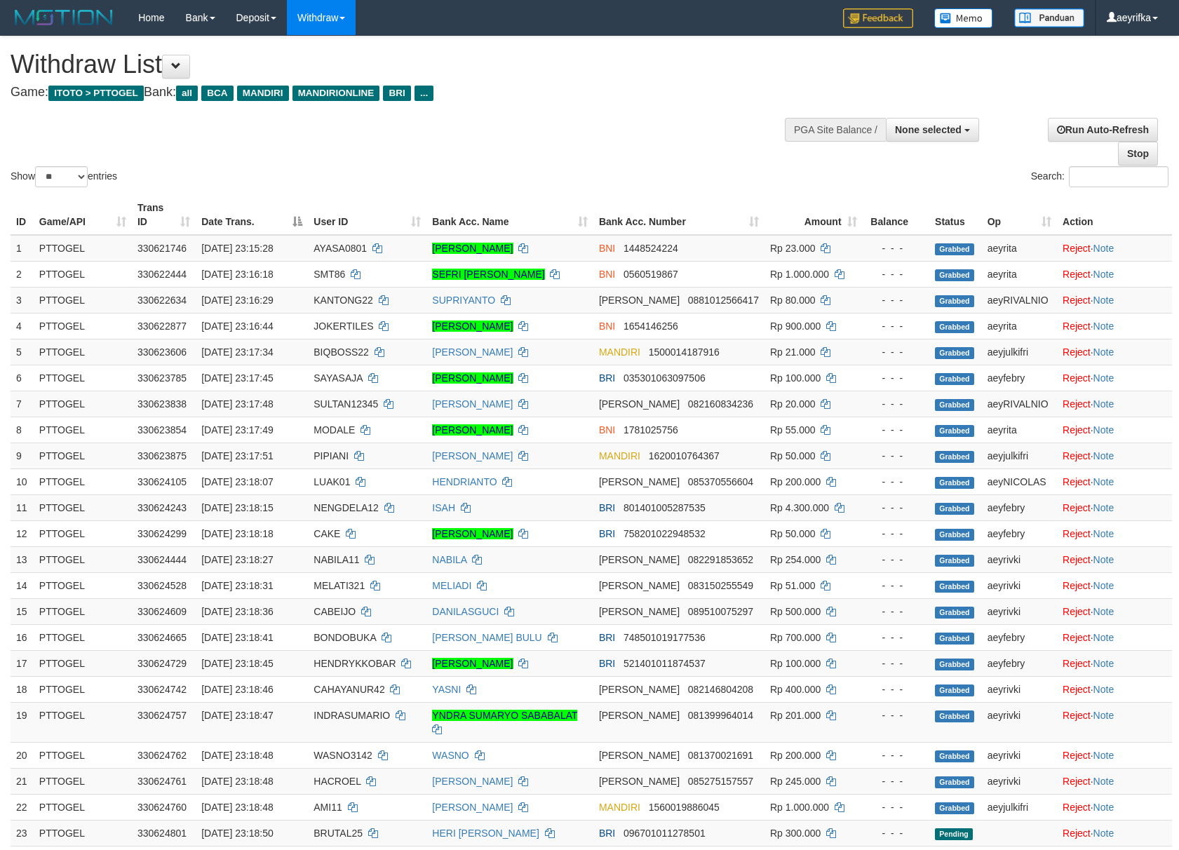
select select
select select "**"
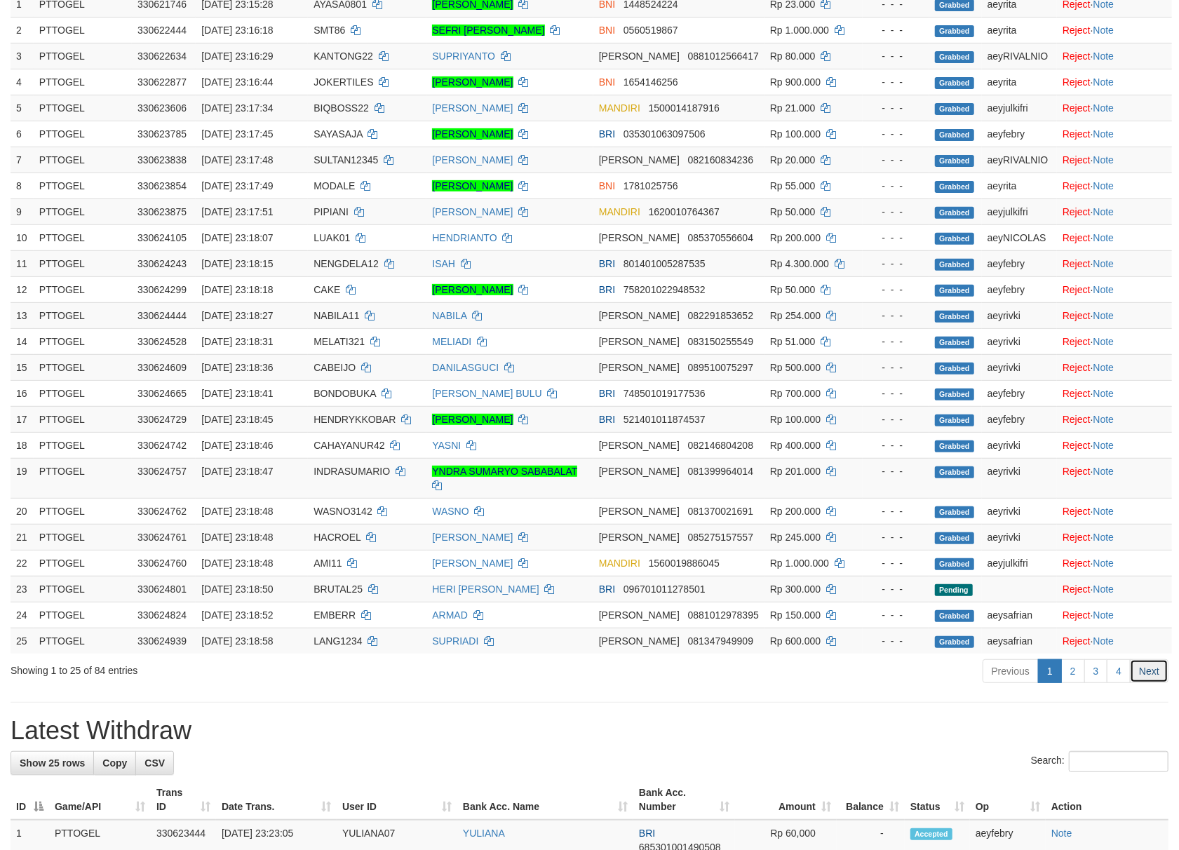
click at [1144, 681] on link "Next" at bounding box center [1148, 671] width 39 height 24
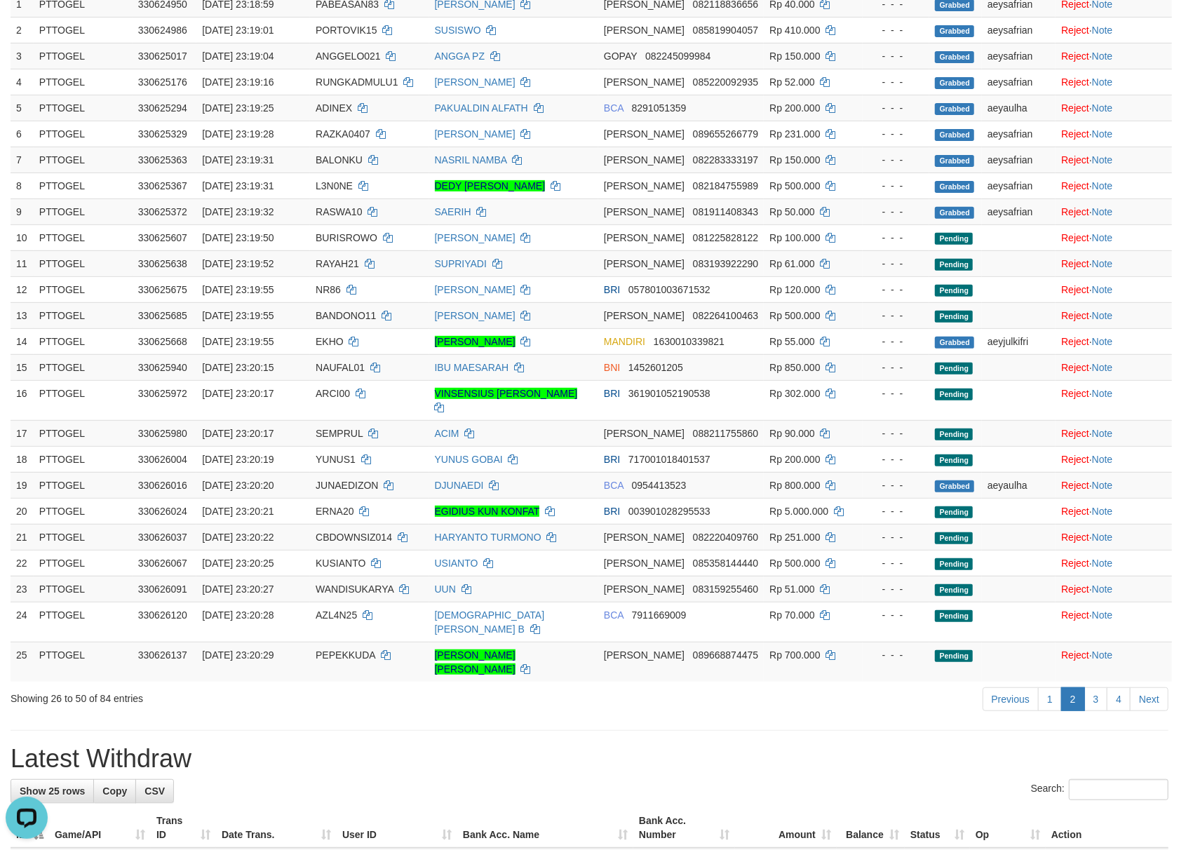
click at [1144, 687] on link "Next" at bounding box center [1148, 699] width 39 height 24
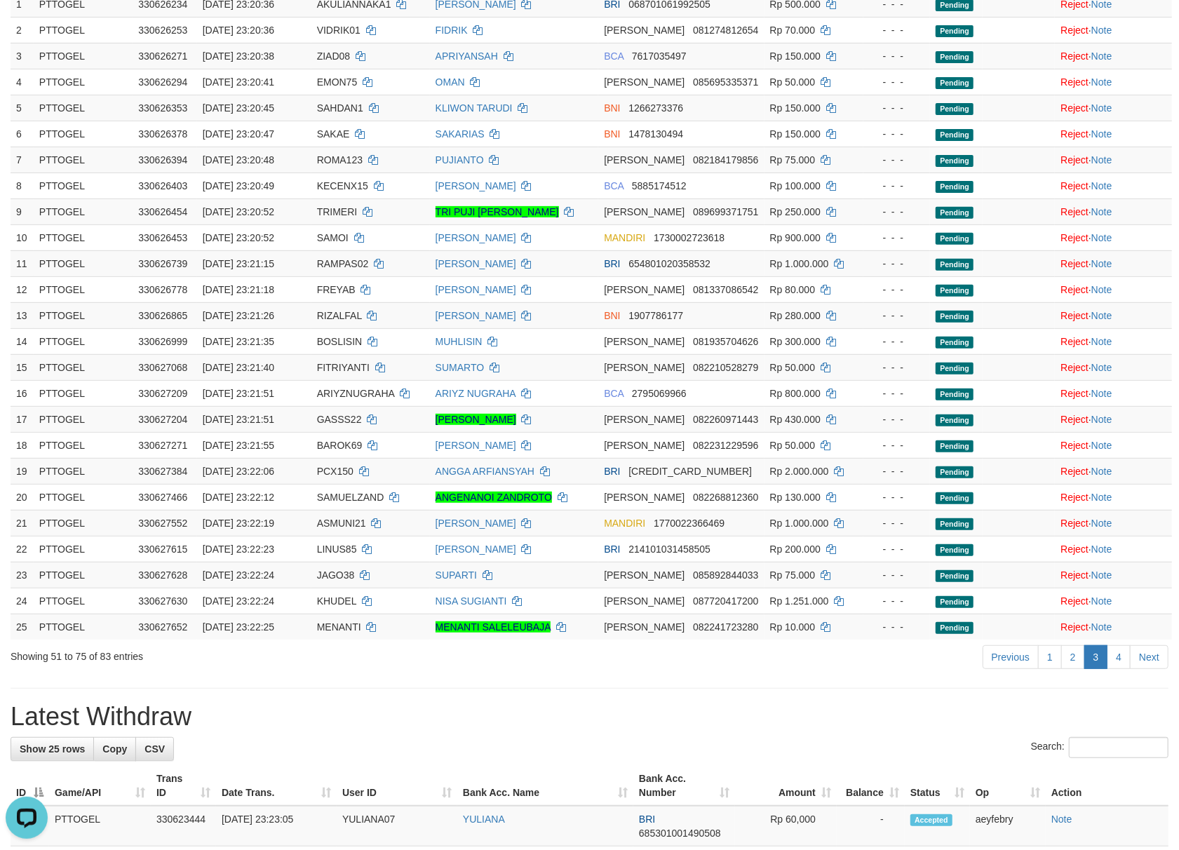
click at [1144, 681] on div "**********" at bounding box center [589, 810] width 1179 height 2036
click at [1151, 669] on link "Next" at bounding box center [1148, 657] width 39 height 24
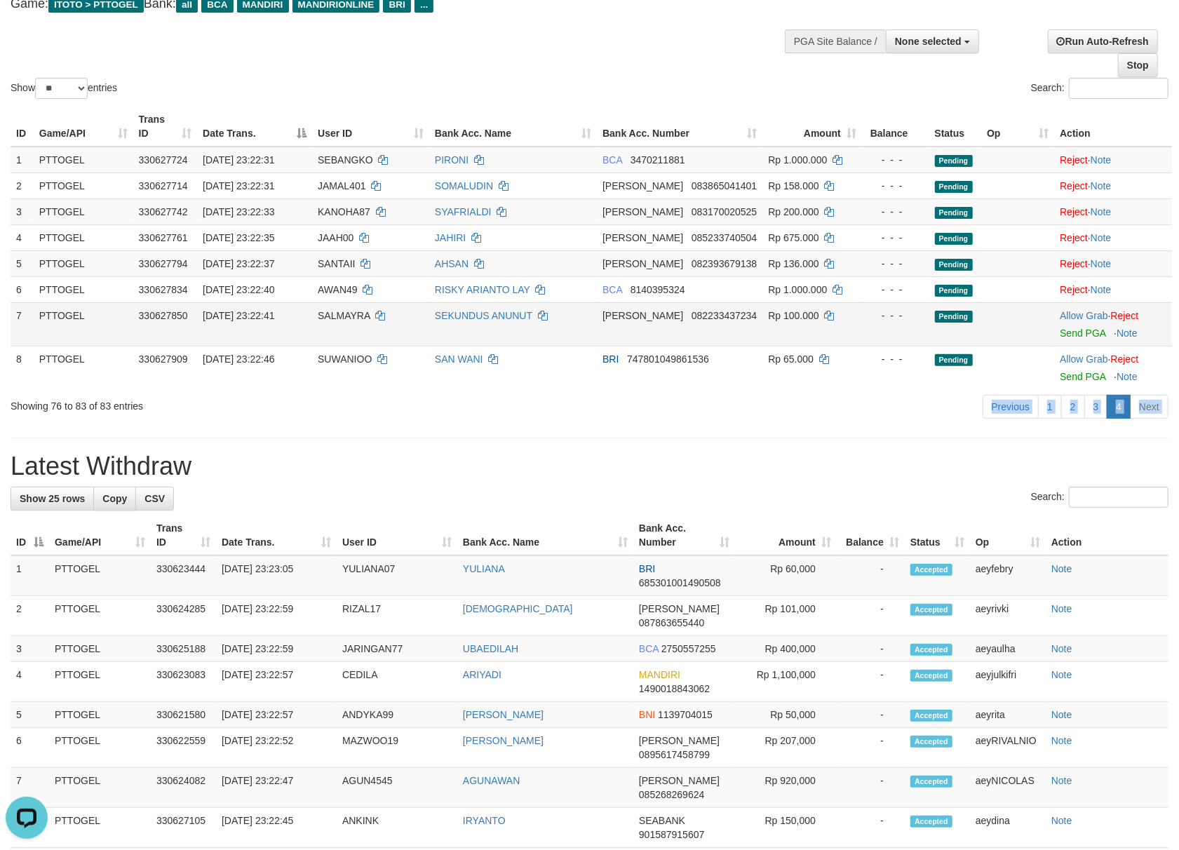
scroll to position [57, 0]
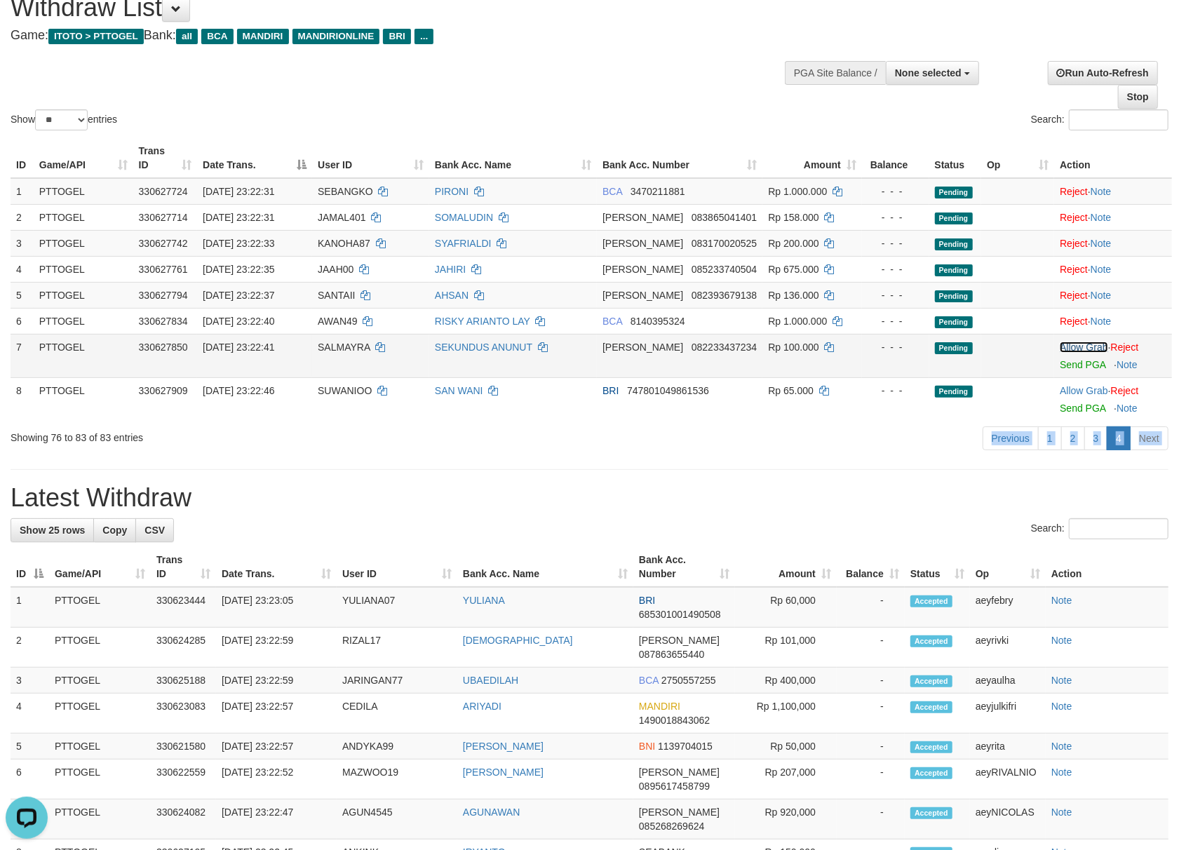
click at [1069, 346] on link "Allow Grab" at bounding box center [1083, 346] width 48 height 11
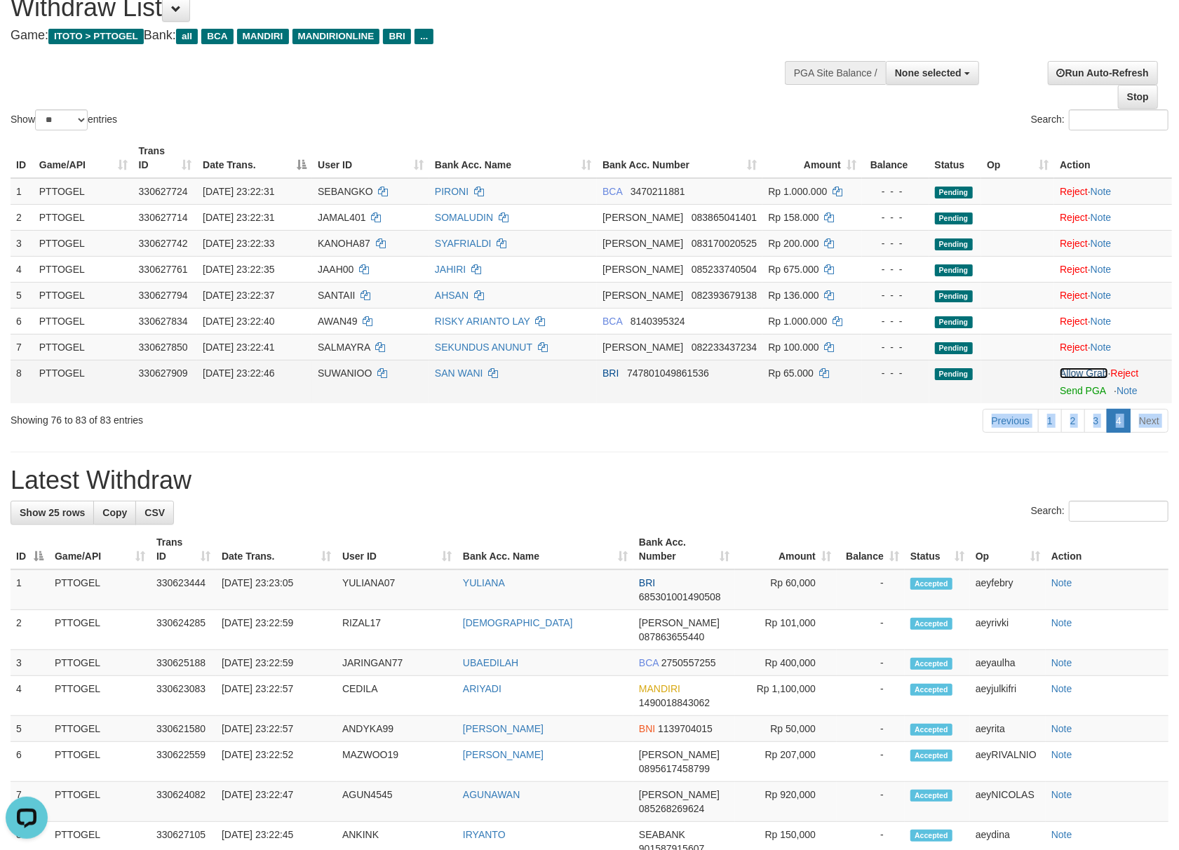
click at [1059, 367] on link "Allow Grab" at bounding box center [1083, 372] width 48 height 11
click at [1068, 371] on link "Allow Grab" at bounding box center [1083, 372] width 48 height 11
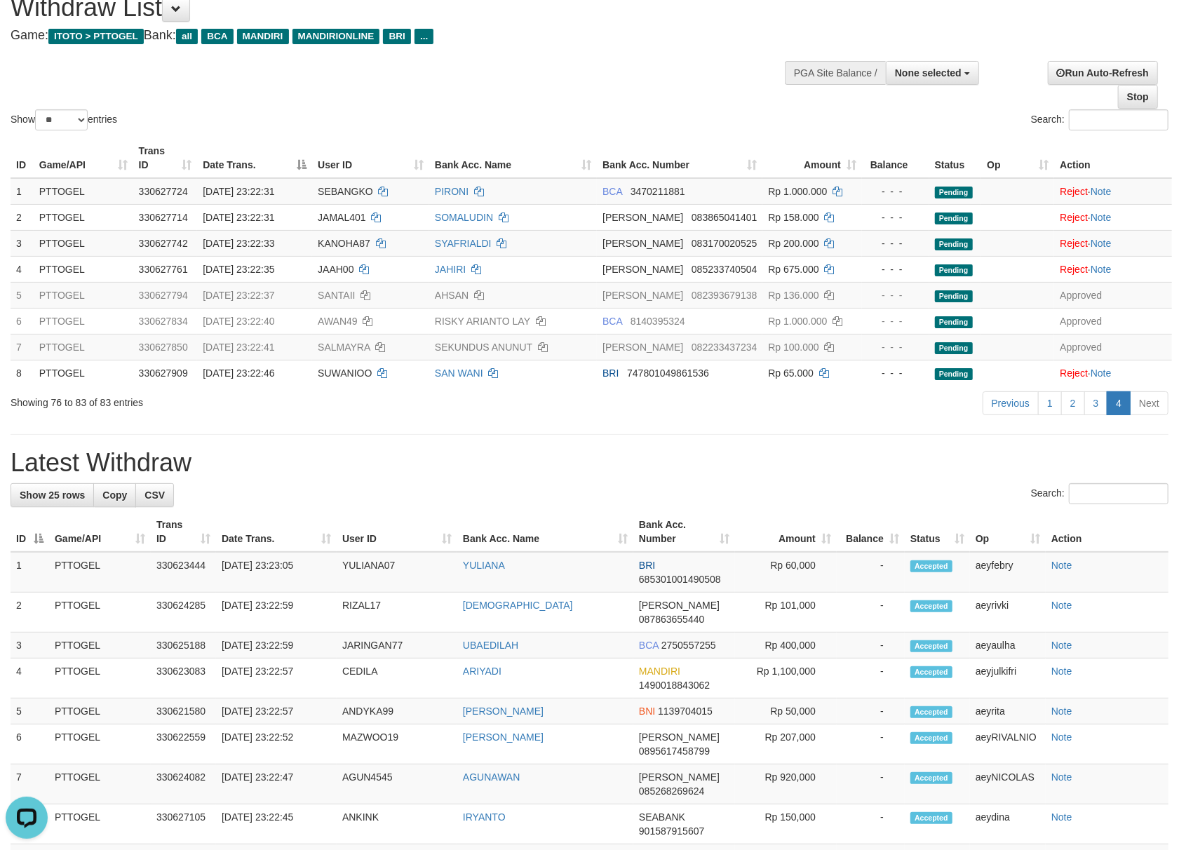
click at [660, 110] on div "Search:" at bounding box center [884, 121] width 569 height 25
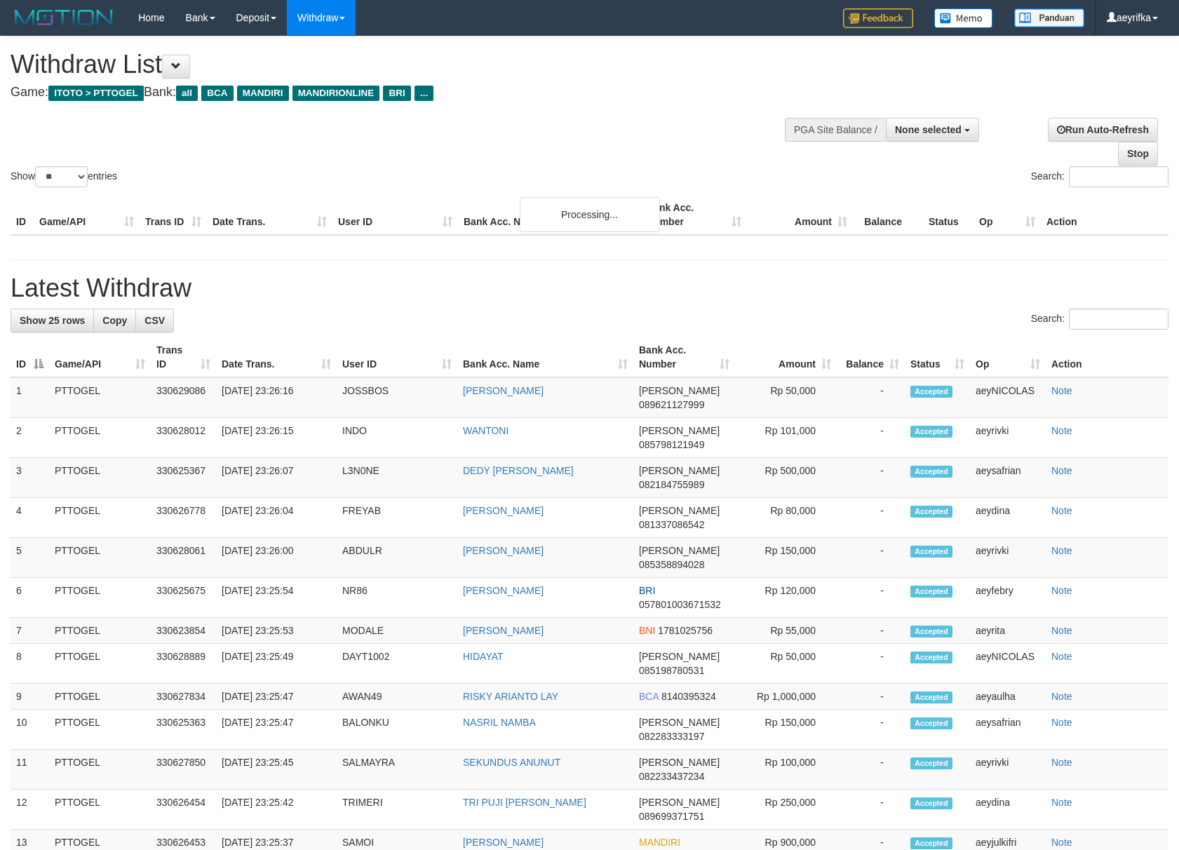
select select
select select "**"
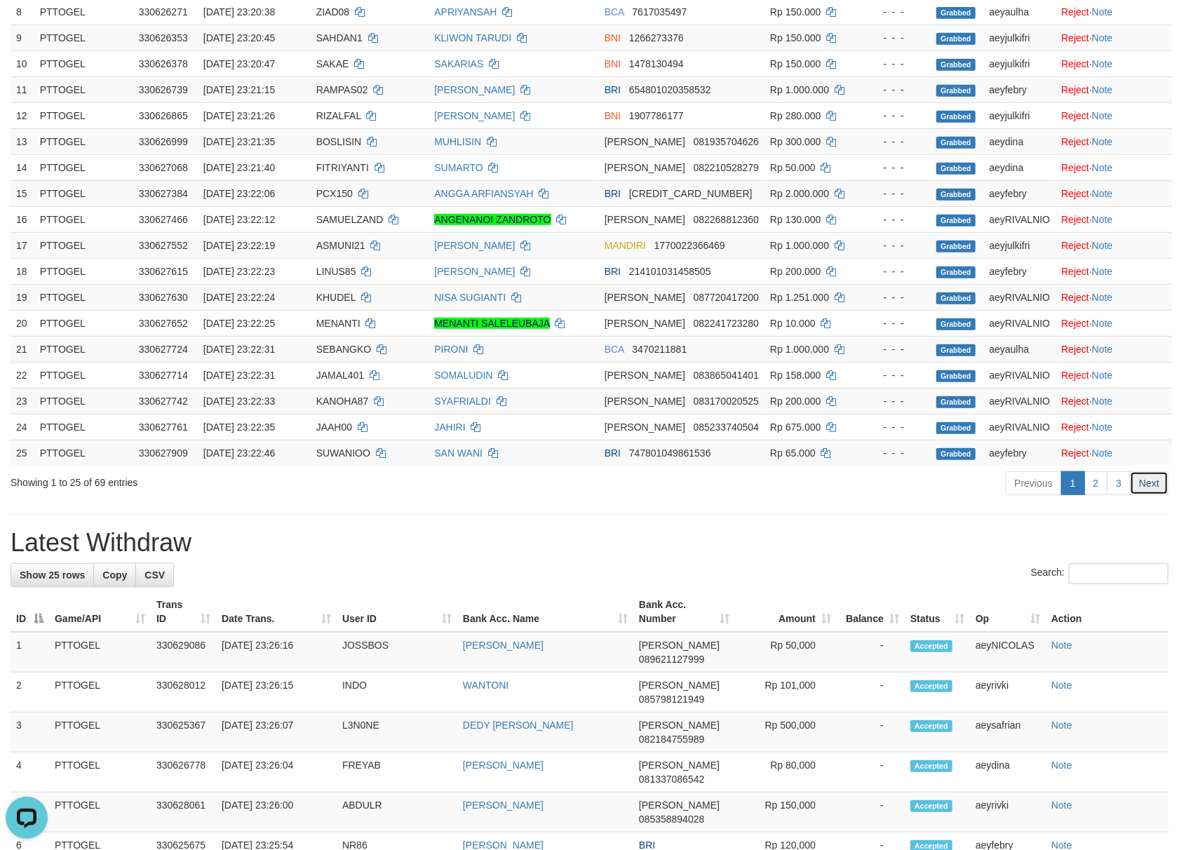
click at [1144, 473] on link "Next" at bounding box center [1148, 483] width 39 height 24
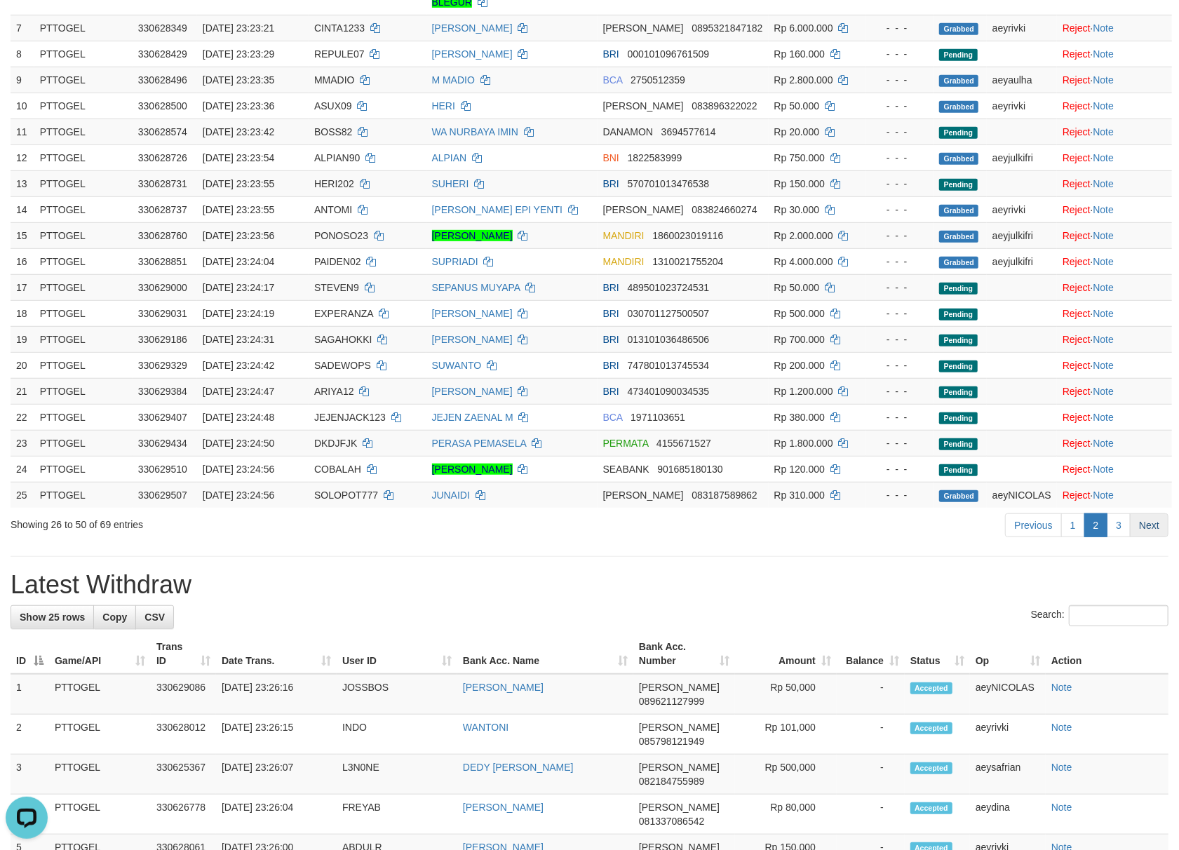
click at [1160, 513] on link "Next" at bounding box center [1148, 525] width 39 height 24
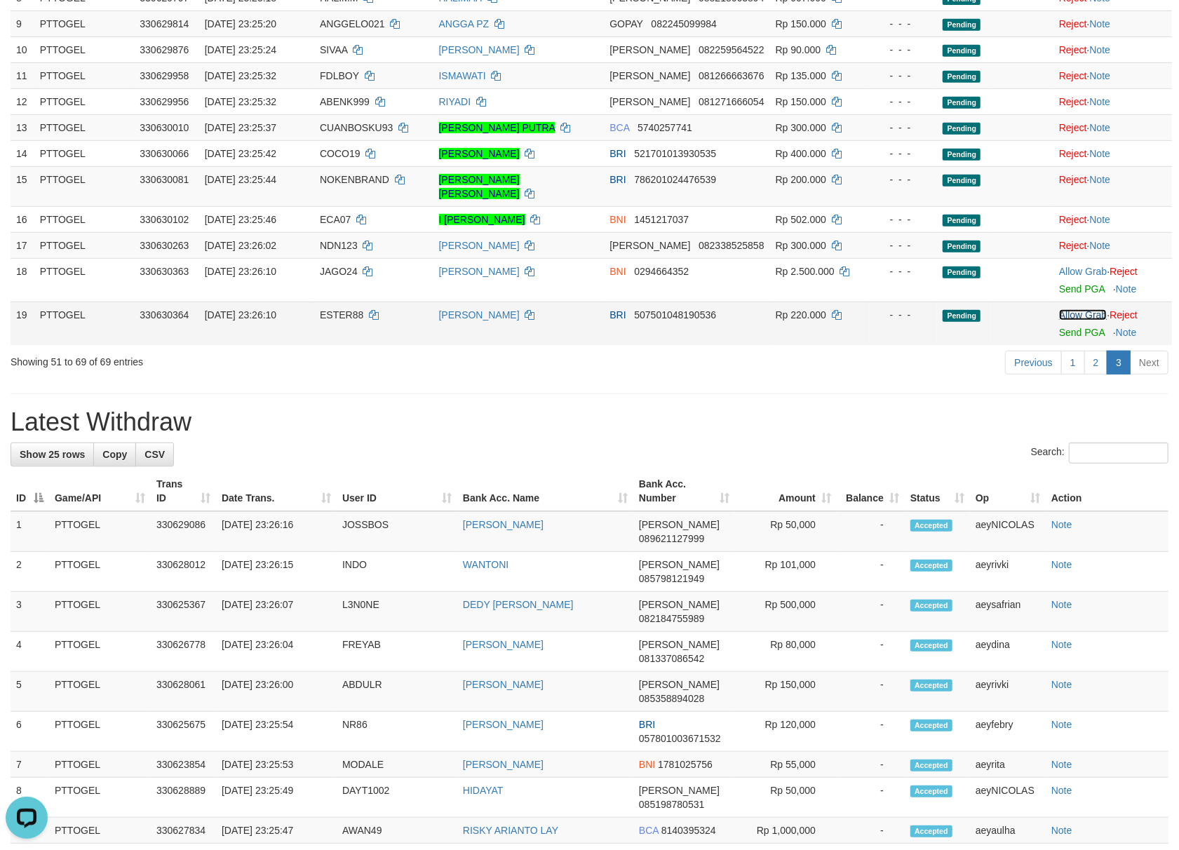
click at [1091, 309] on link "Allow Grab" at bounding box center [1083, 314] width 48 height 11
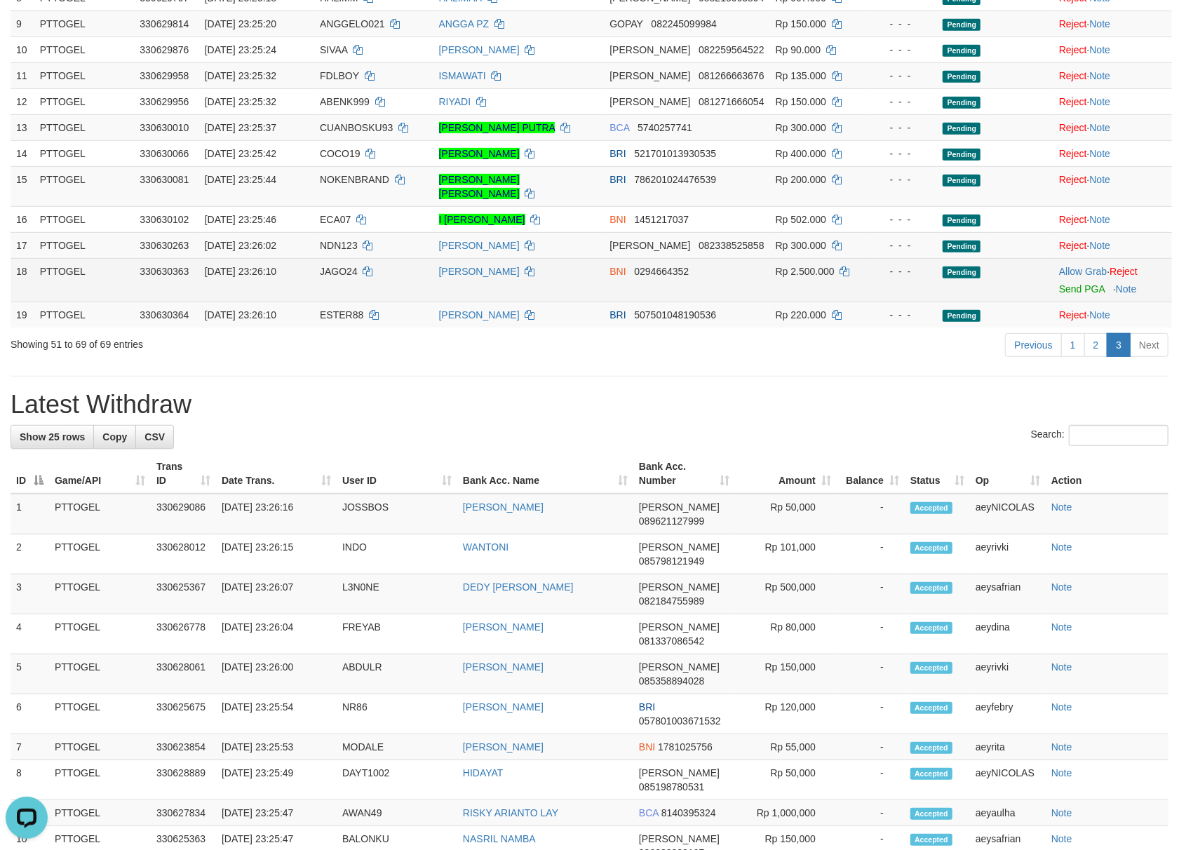
click at [349, 266] on span "JAGO24" at bounding box center [339, 271] width 38 height 11
copy td "JAGO24"
click at [1059, 266] on link "Allow Grab" at bounding box center [1083, 271] width 48 height 11
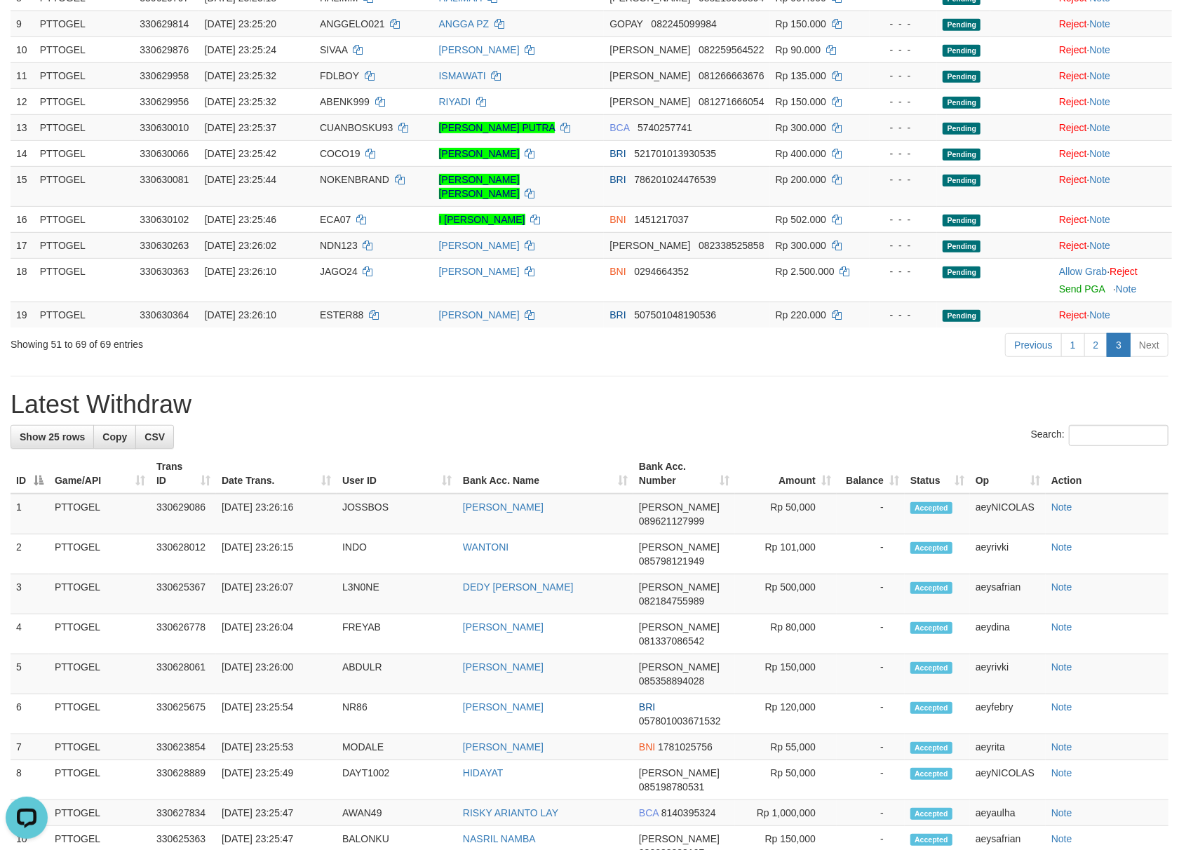
click at [814, 351] on div "**********" at bounding box center [589, 554] width 1179 height 1898
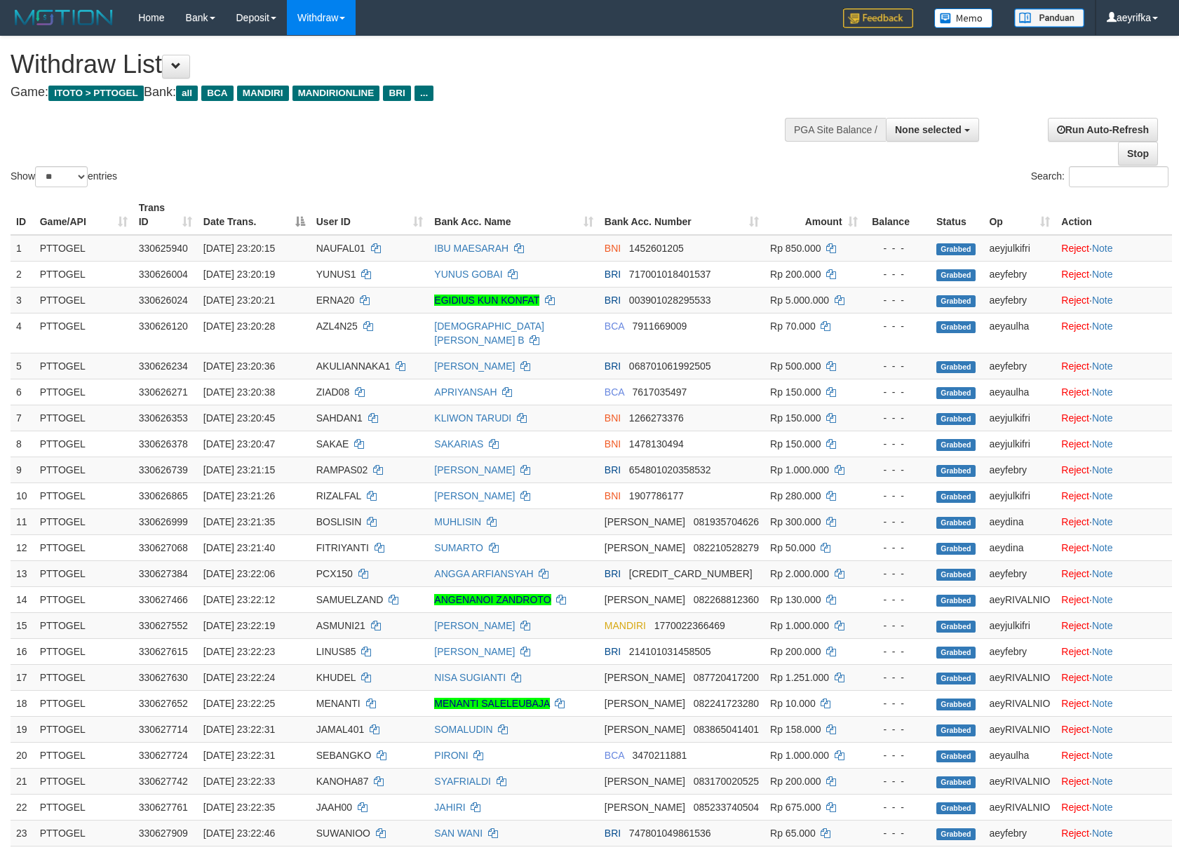
select select
select select "**"
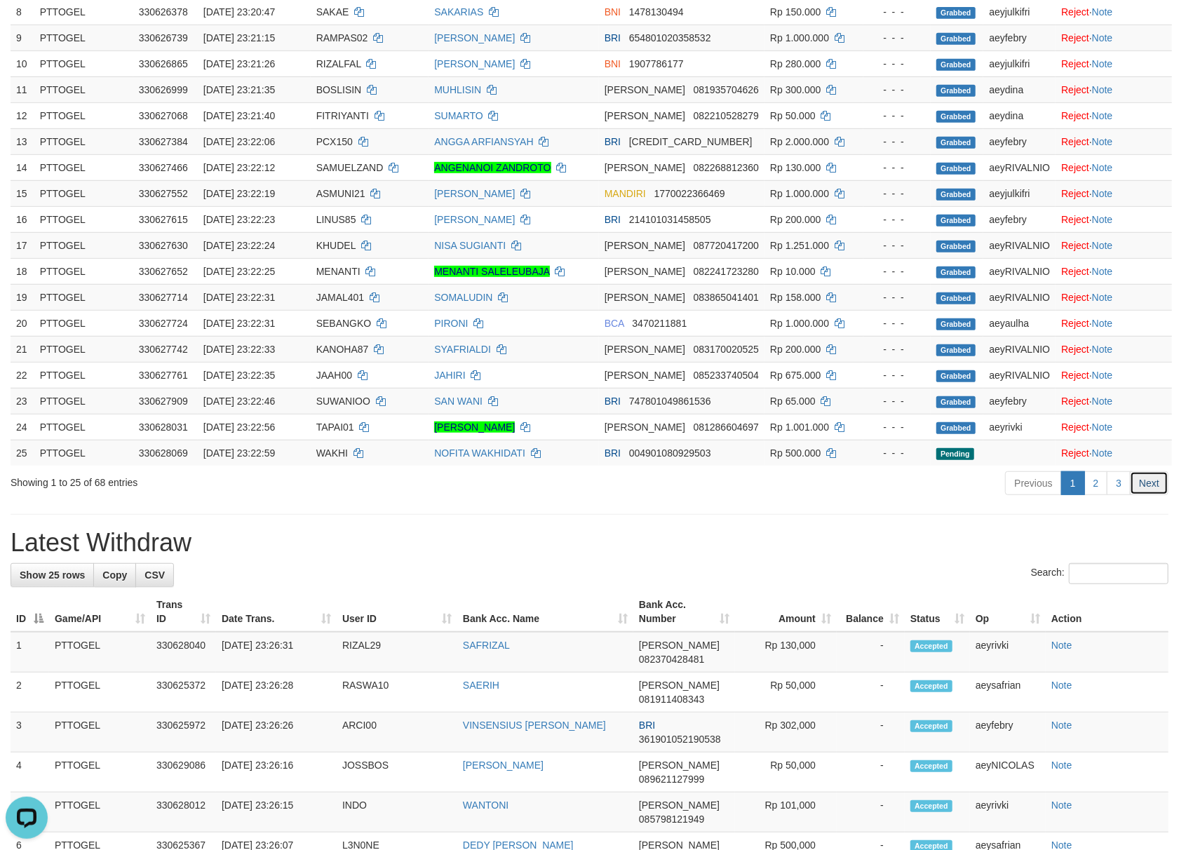
click at [1161, 471] on link "Next" at bounding box center [1148, 483] width 39 height 24
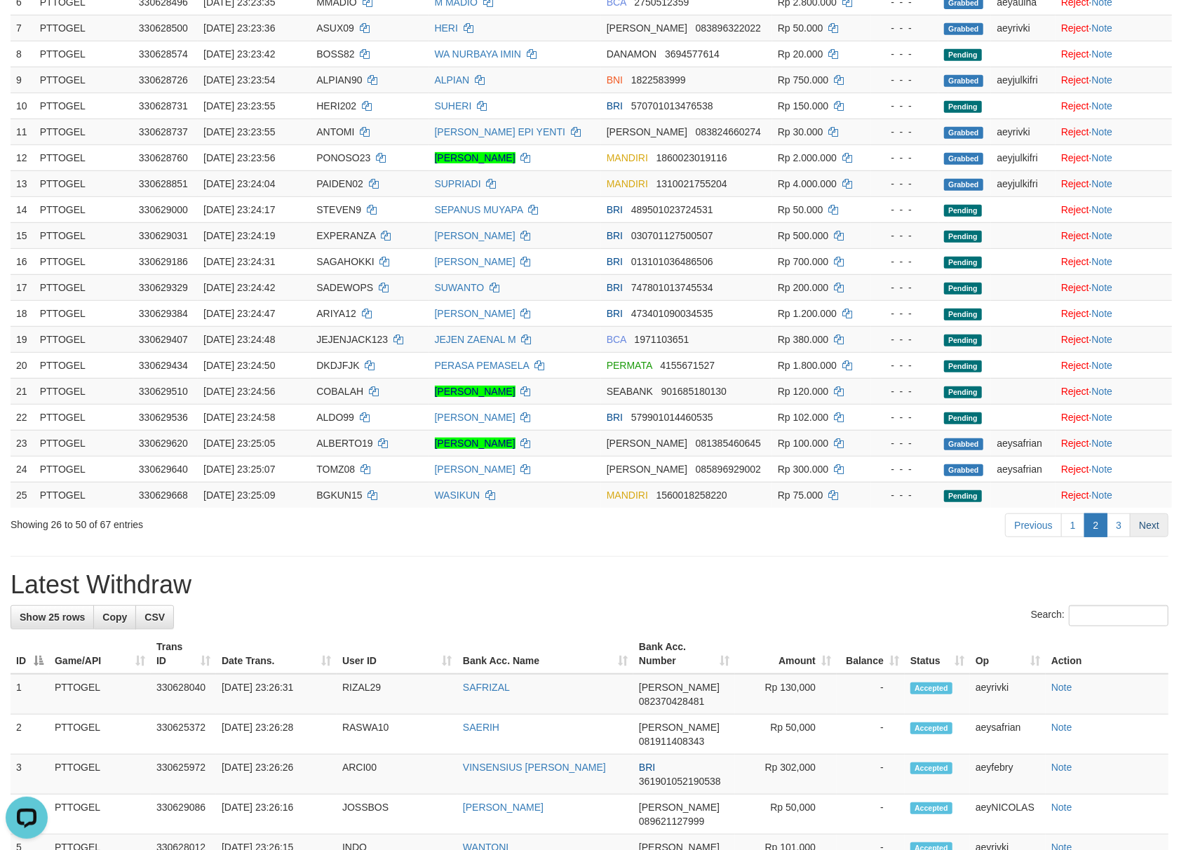
click at [1159, 513] on link "Next" at bounding box center [1148, 525] width 39 height 24
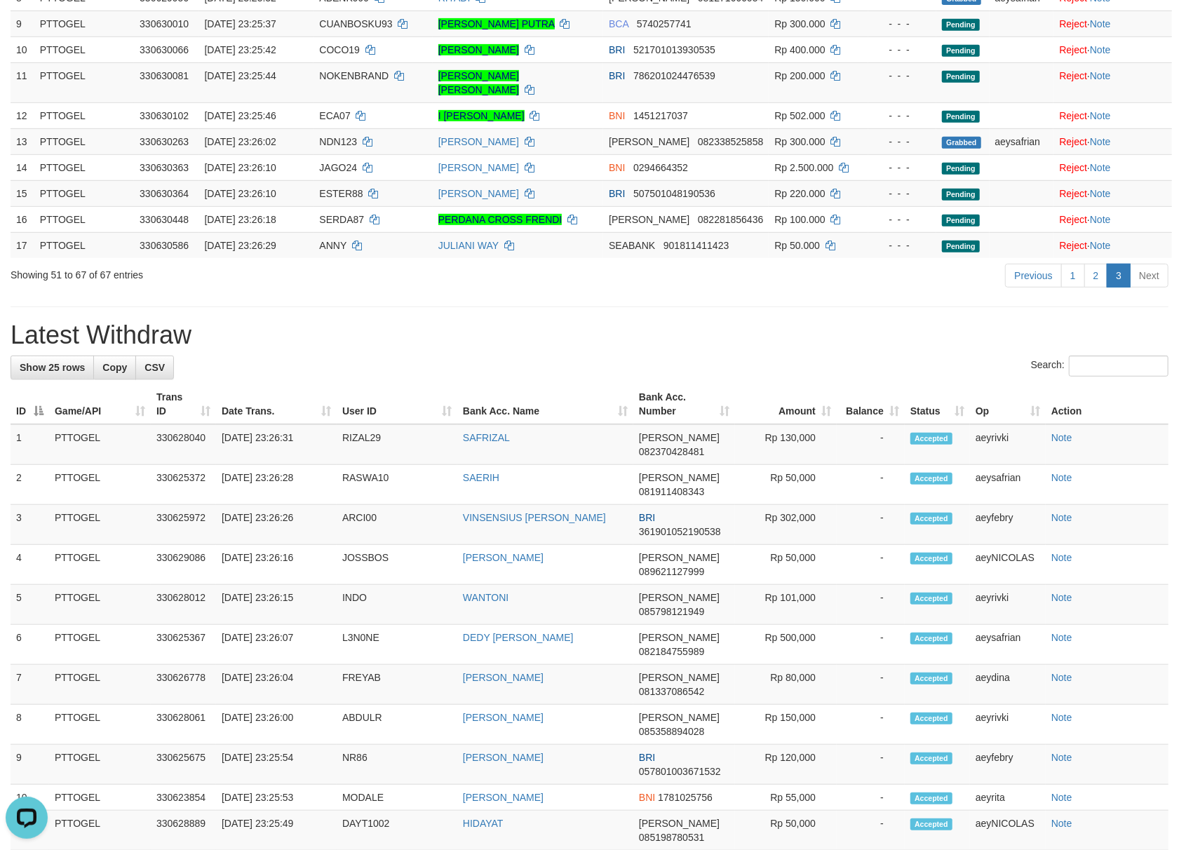
click at [889, 304] on div "**********" at bounding box center [589, 526] width 1179 height 1842
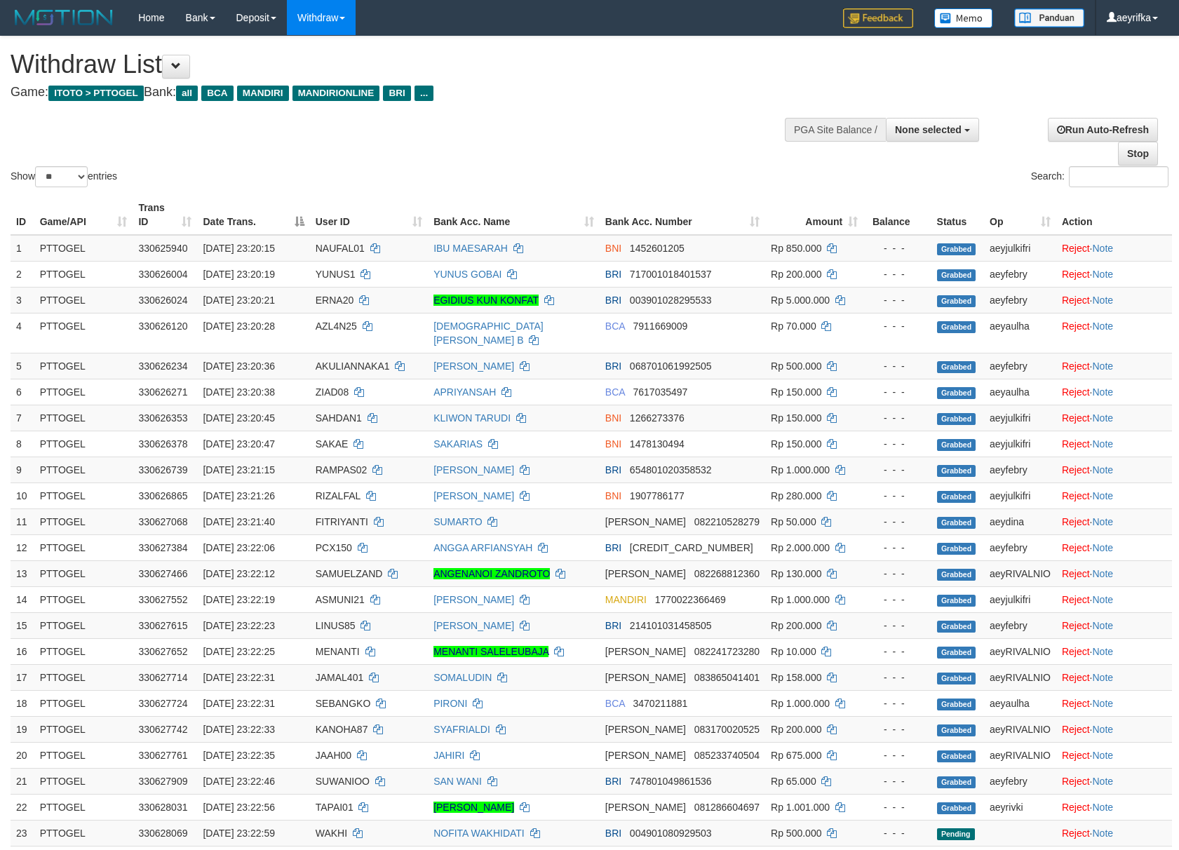
select select
select select "**"
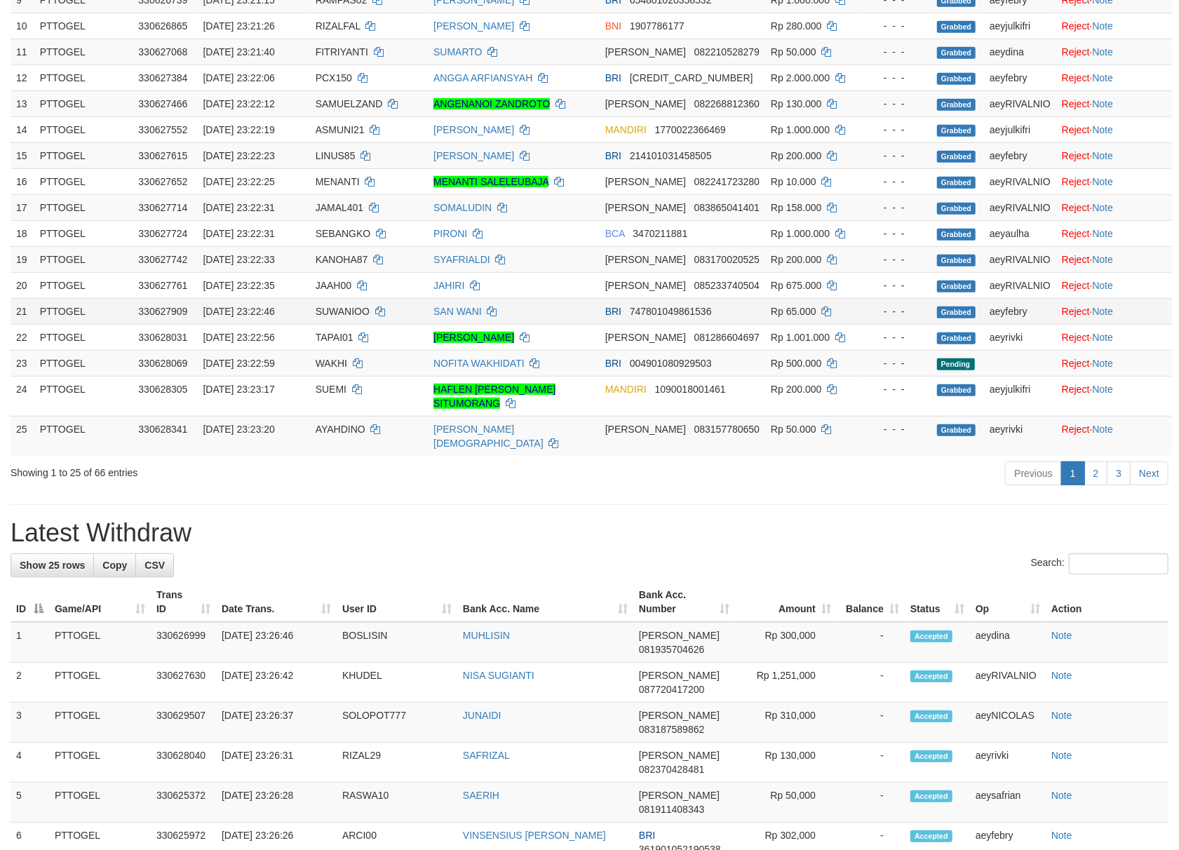
scroll to position [432, 0]
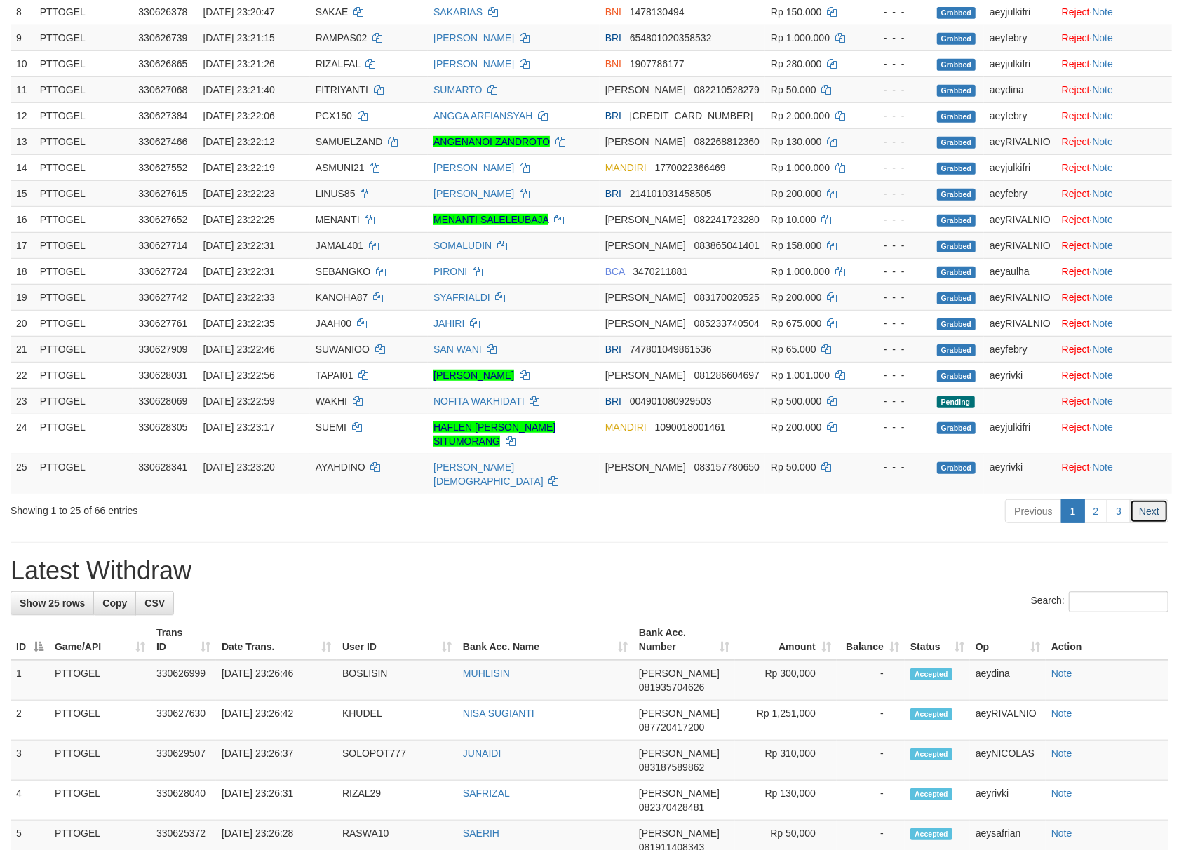
click at [1156, 499] on link "Next" at bounding box center [1148, 511] width 39 height 24
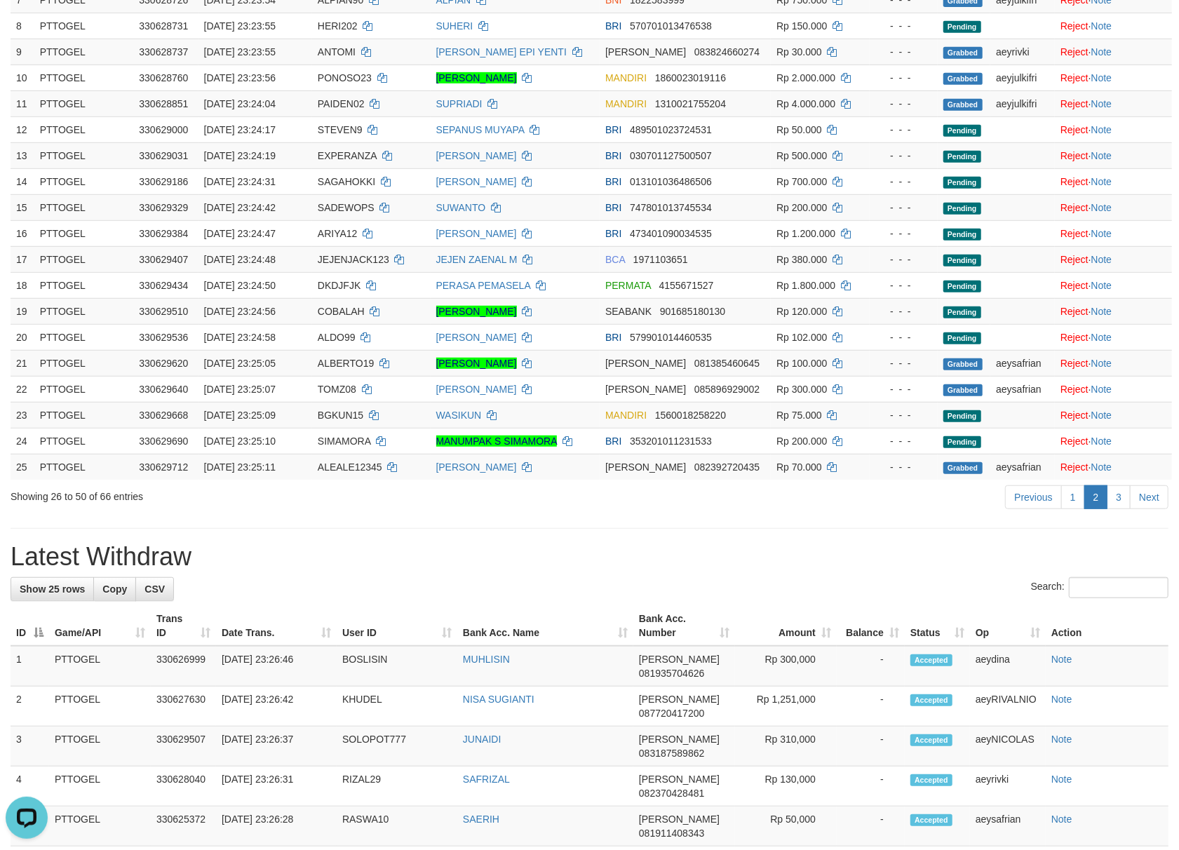
scroll to position [0, 0]
click at [1155, 489] on link "Next" at bounding box center [1148, 497] width 39 height 24
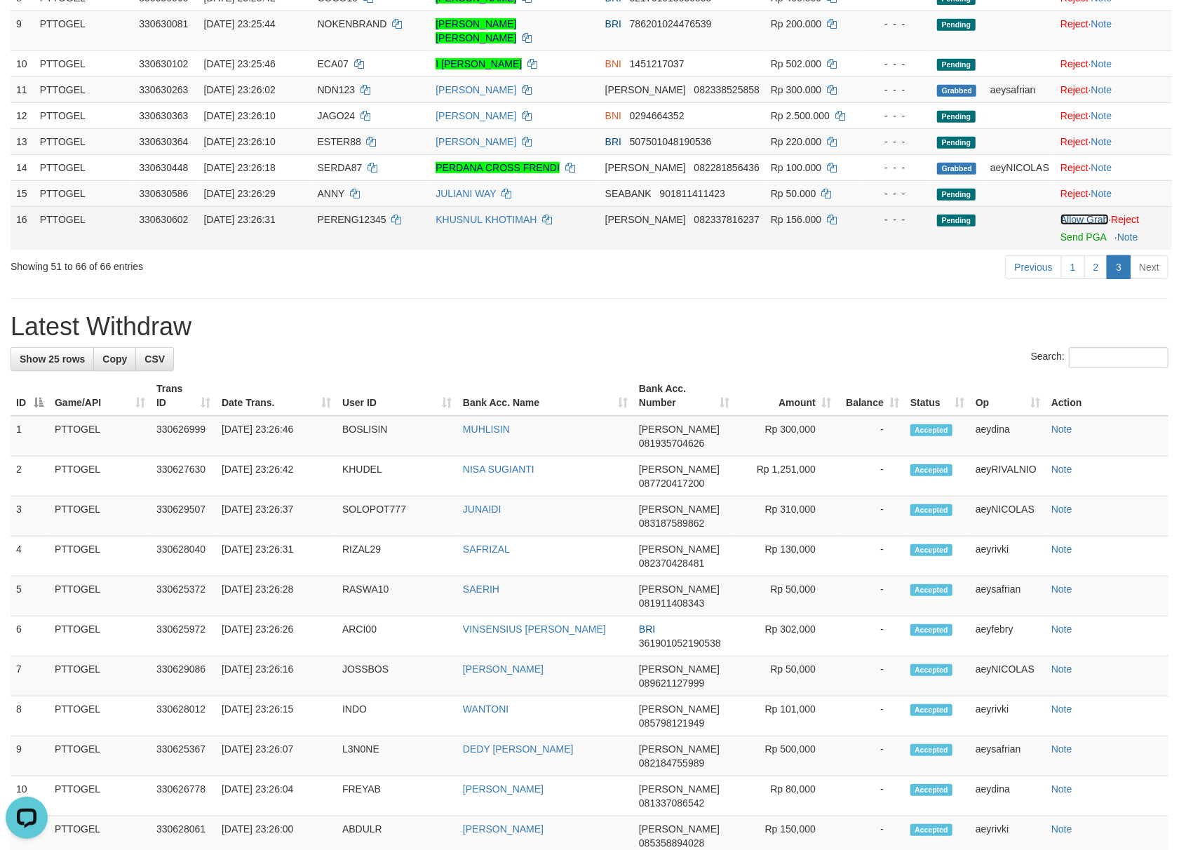
click at [1061, 214] on link "Allow Grab" at bounding box center [1084, 219] width 48 height 11
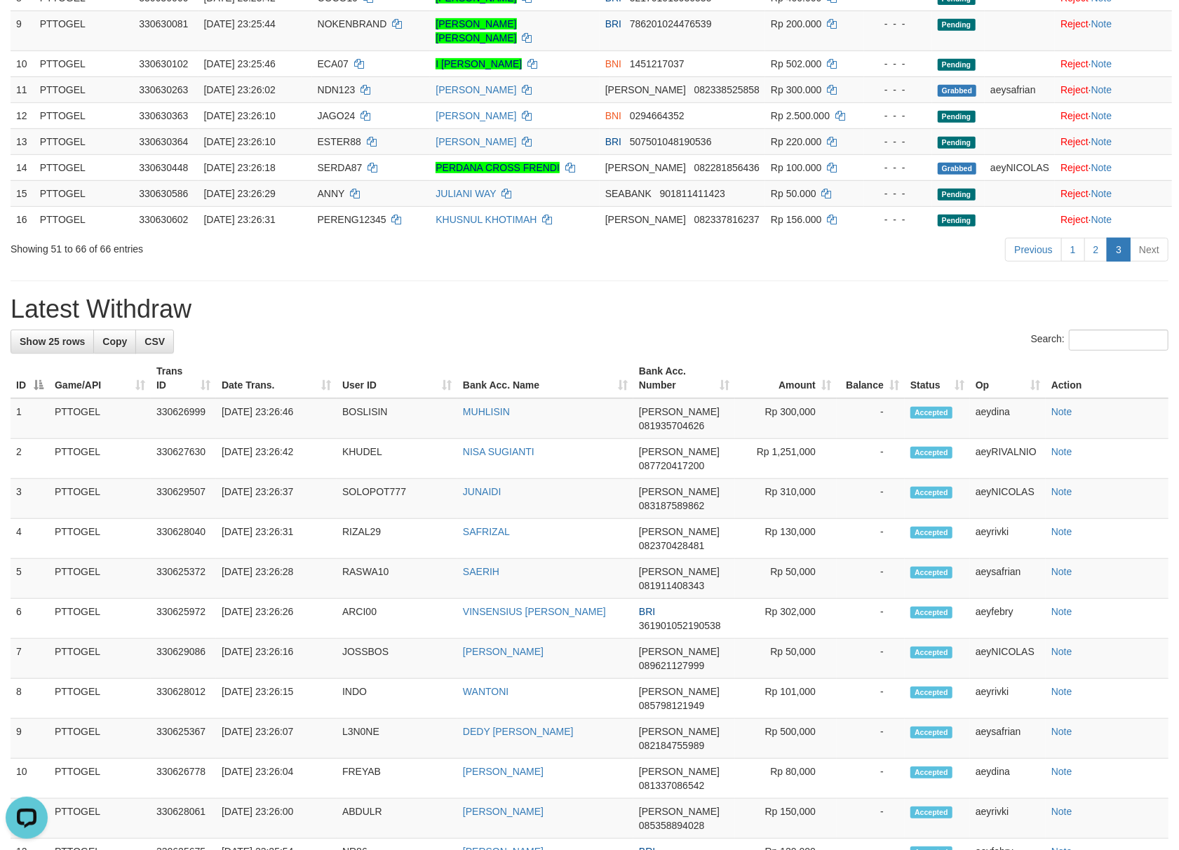
click at [833, 307] on h1 "Latest Withdraw" at bounding box center [590, 309] width 1158 height 28
click at [624, 308] on h1 "Latest Withdraw" at bounding box center [590, 309] width 1158 height 28
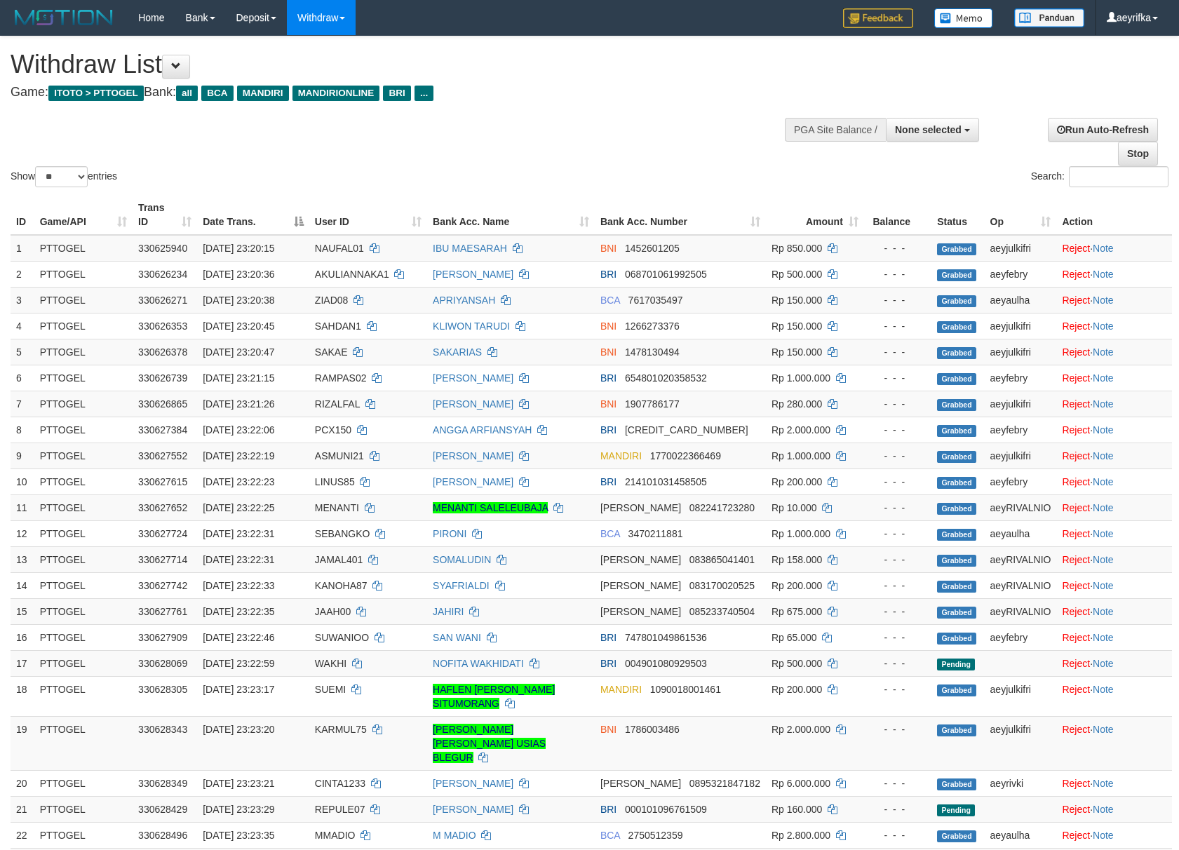
select select
select select "**"
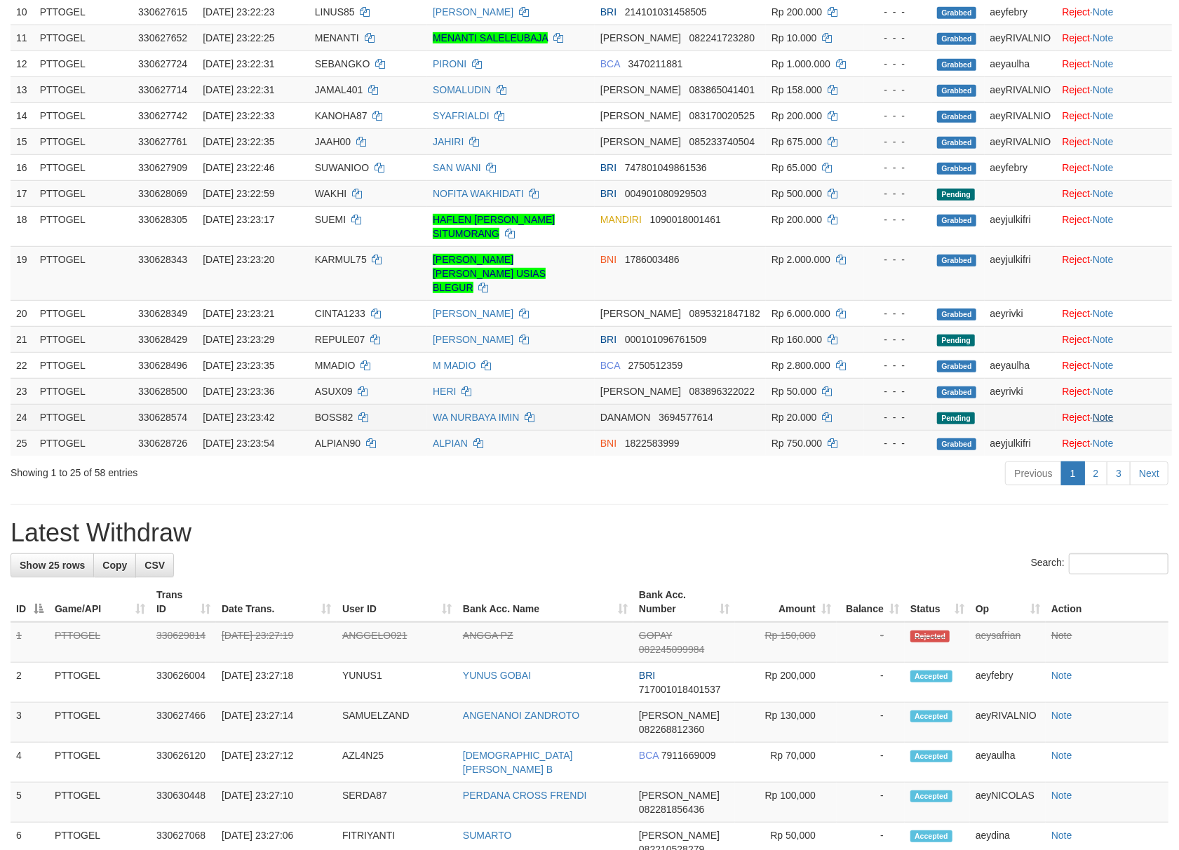
scroll to position [432, 0]
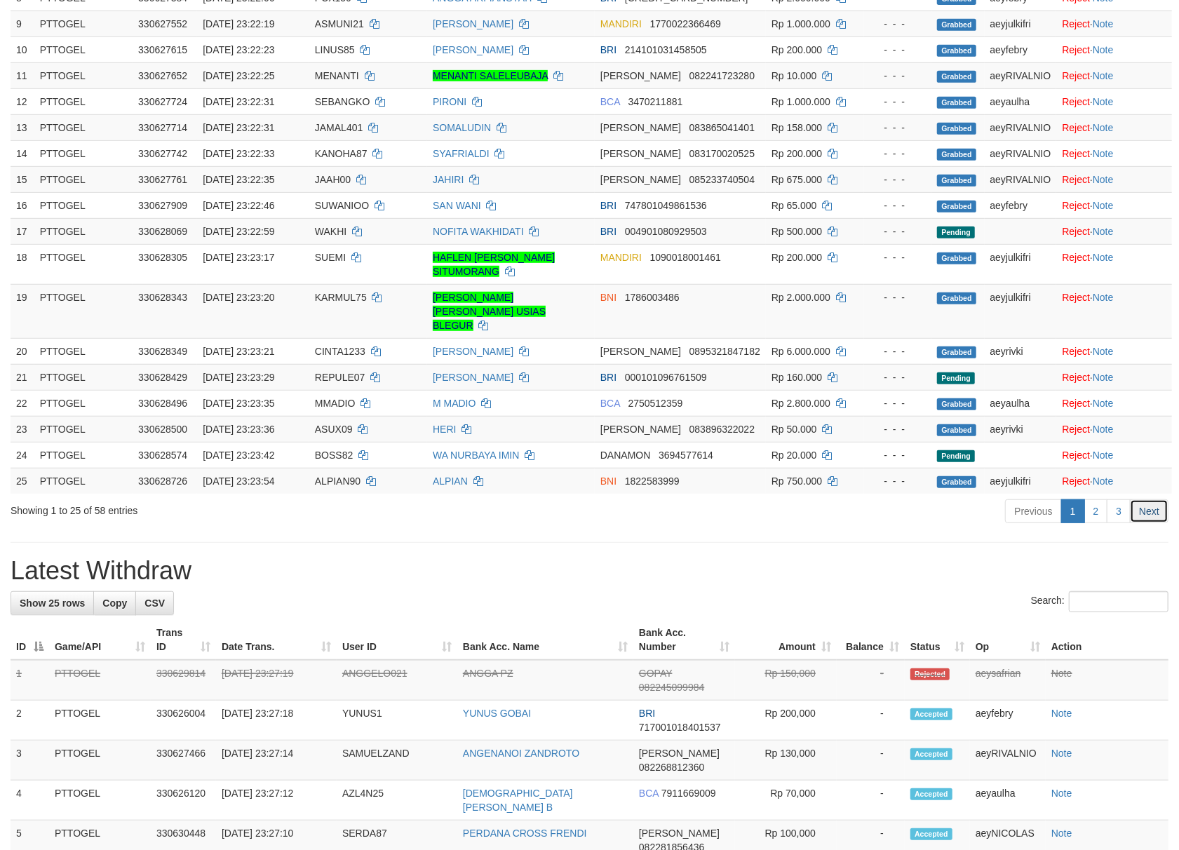
click at [1158, 502] on link "Next" at bounding box center [1148, 511] width 39 height 24
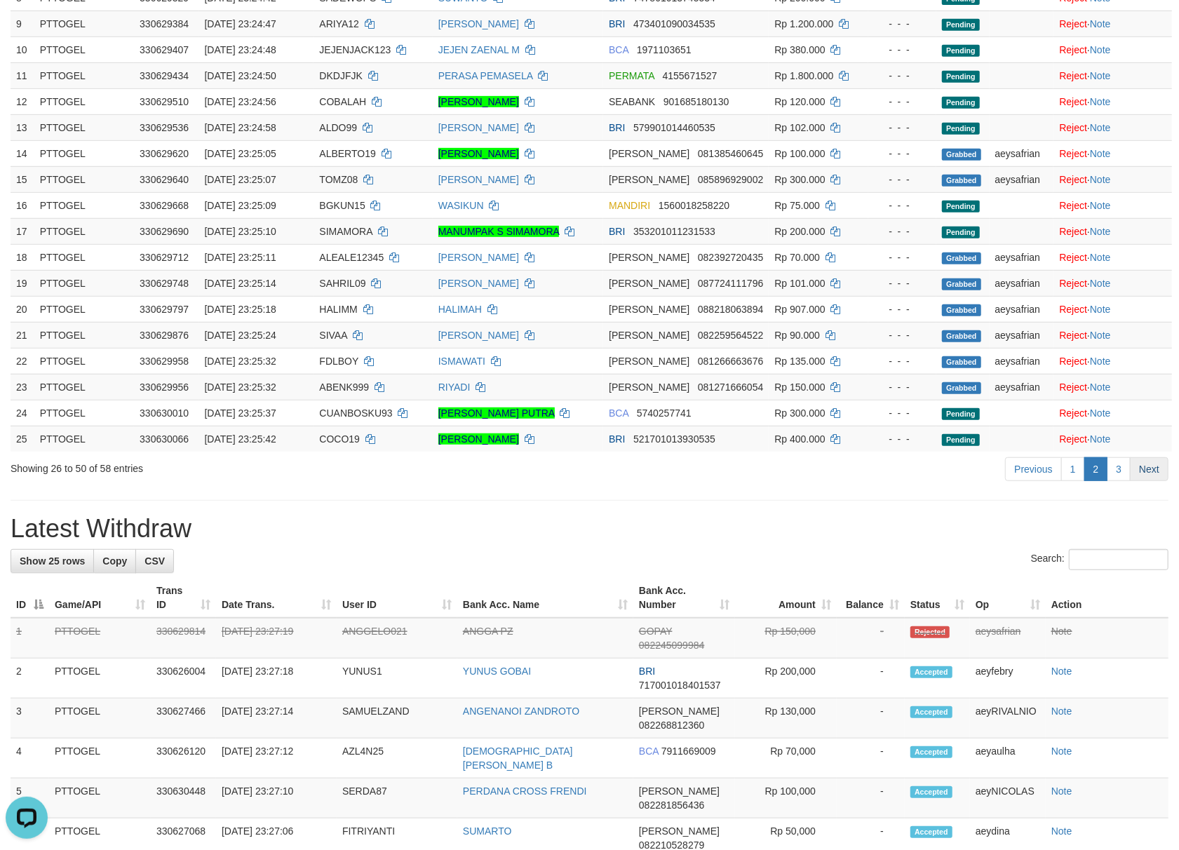
click at [1167, 471] on link "Next" at bounding box center [1148, 469] width 39 height 24
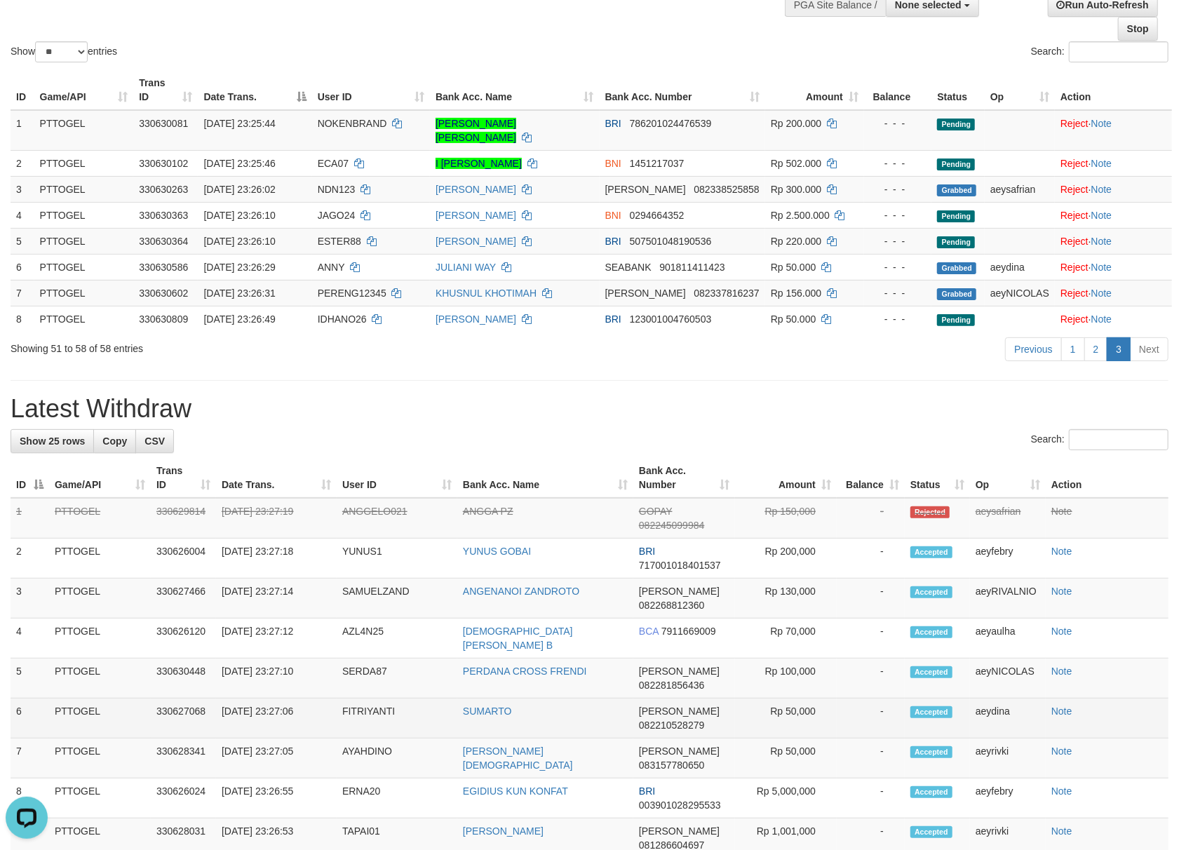
scroll to position [121, 0]
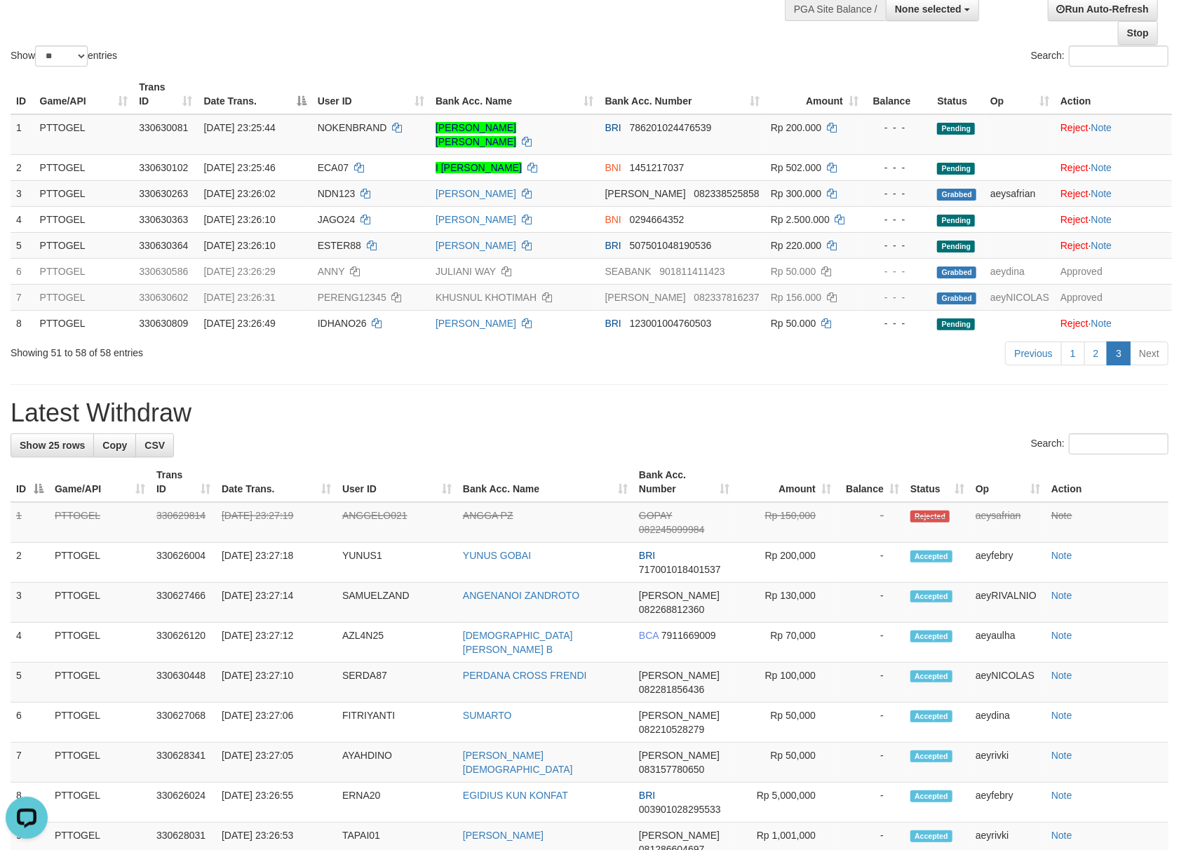
click at [681, 410] on h1 "Latest Withdraw" at bounding box center [590, 413] width 1158 height 28
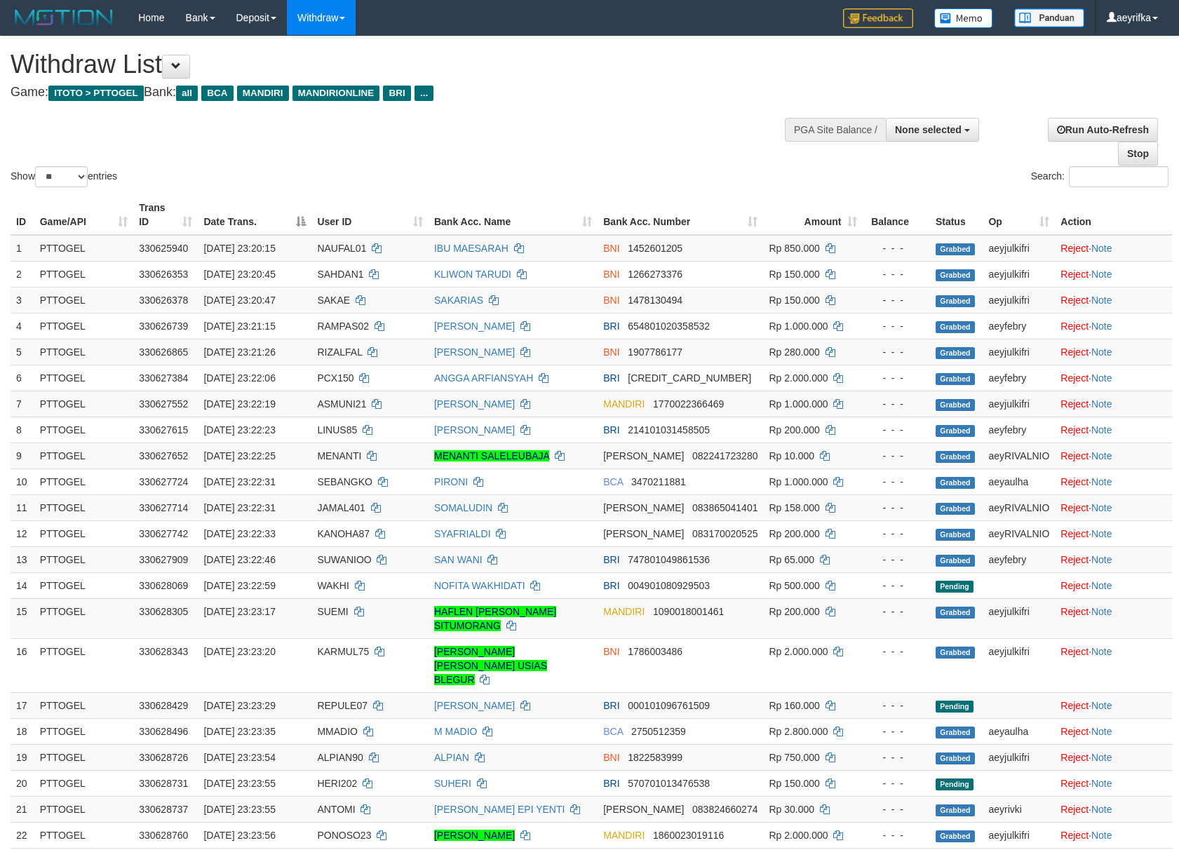
select select
select select "**"
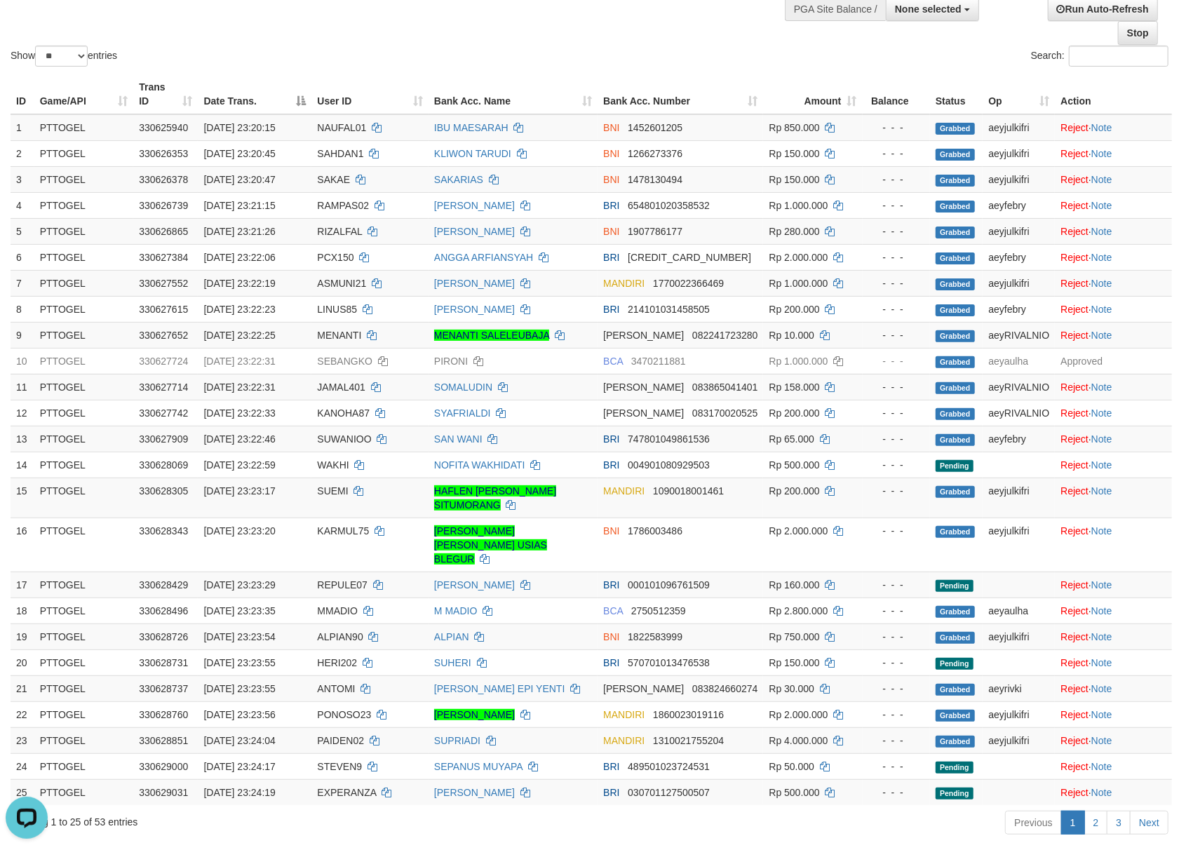
click at [786, 810] on div "Previous 1 2 3 Next" at bounding box center [834, 824] width 667 height 30
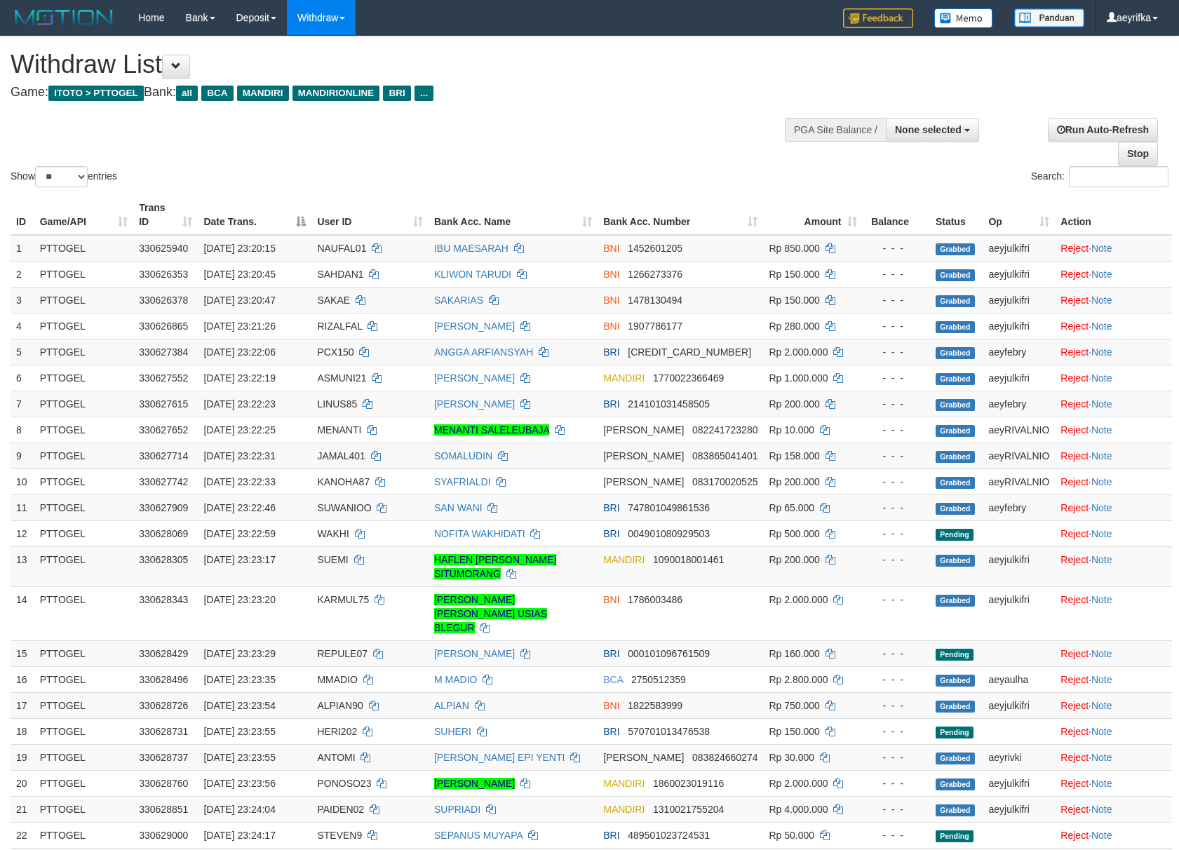
select select
select select "**"
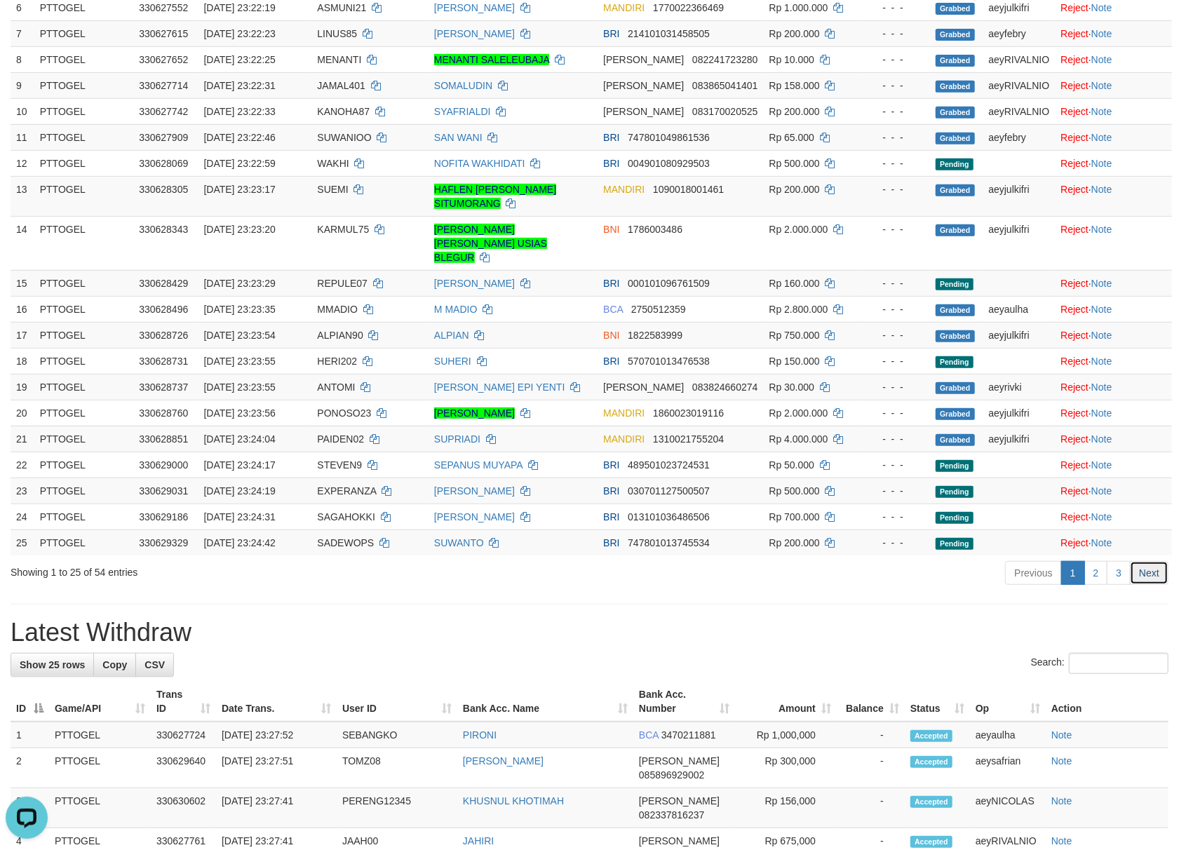
click at [1156, 571] on link "Next" at bounding box center [1148, 573] width 39 height 24
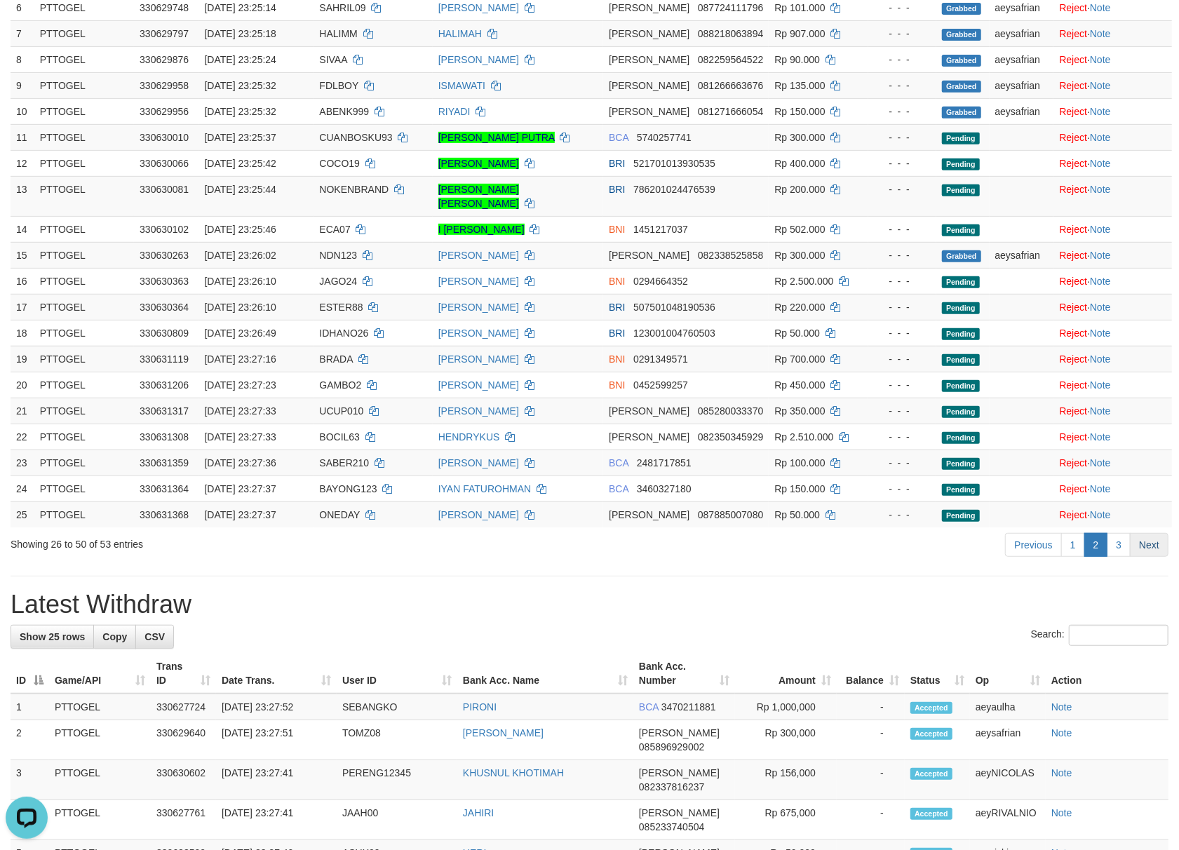
click at [1153, 533] on link "Next" at bounding box center [1148, 545] width 39 height 24
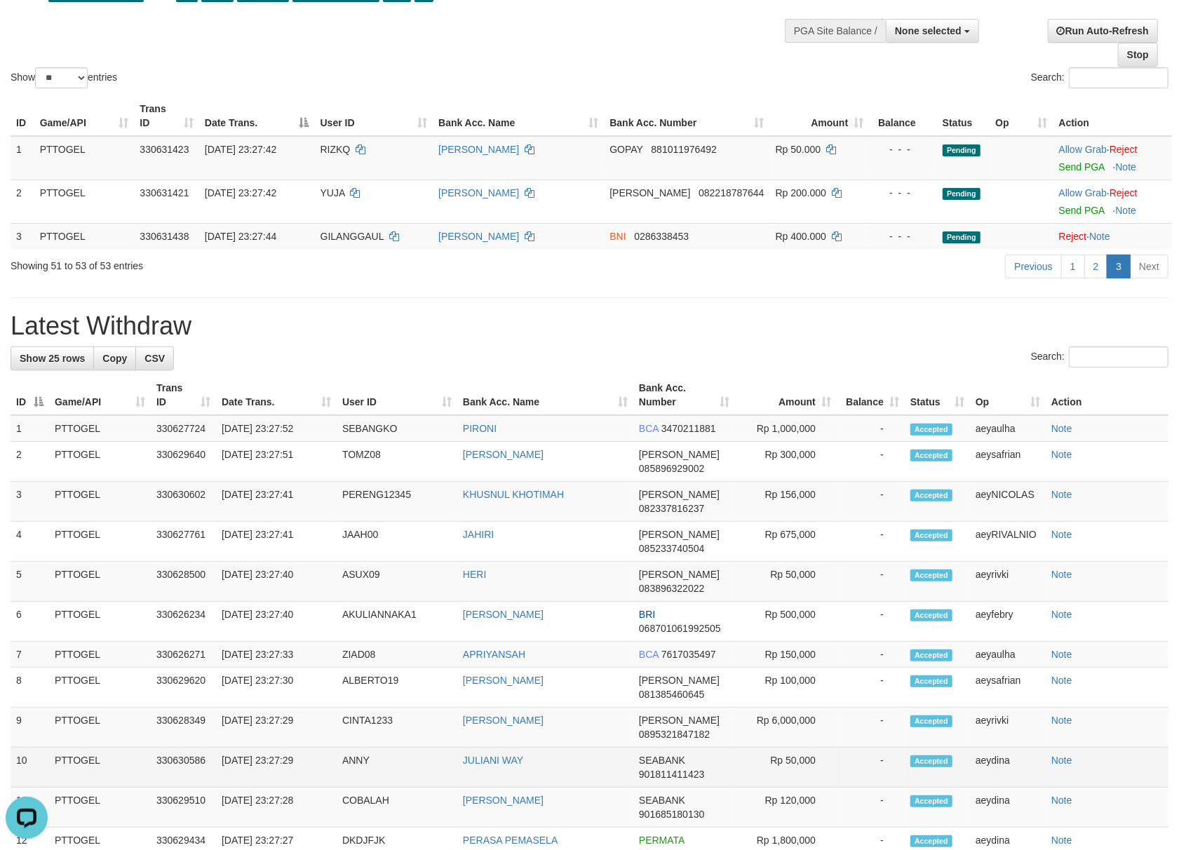
scroll to position [104, 0]
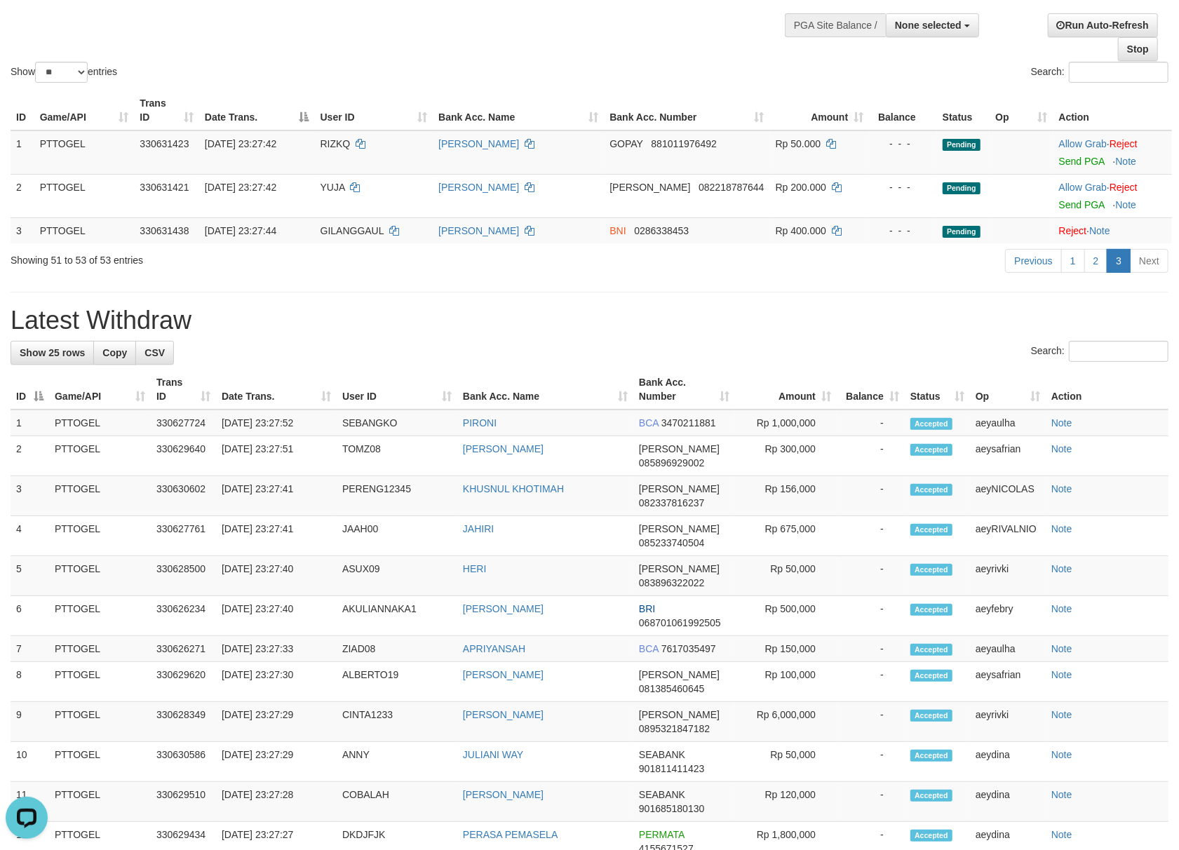
click at [656, 264] on div "Previous 1 2 3 Next" at bounding box center [834, 262] width 667 height 30
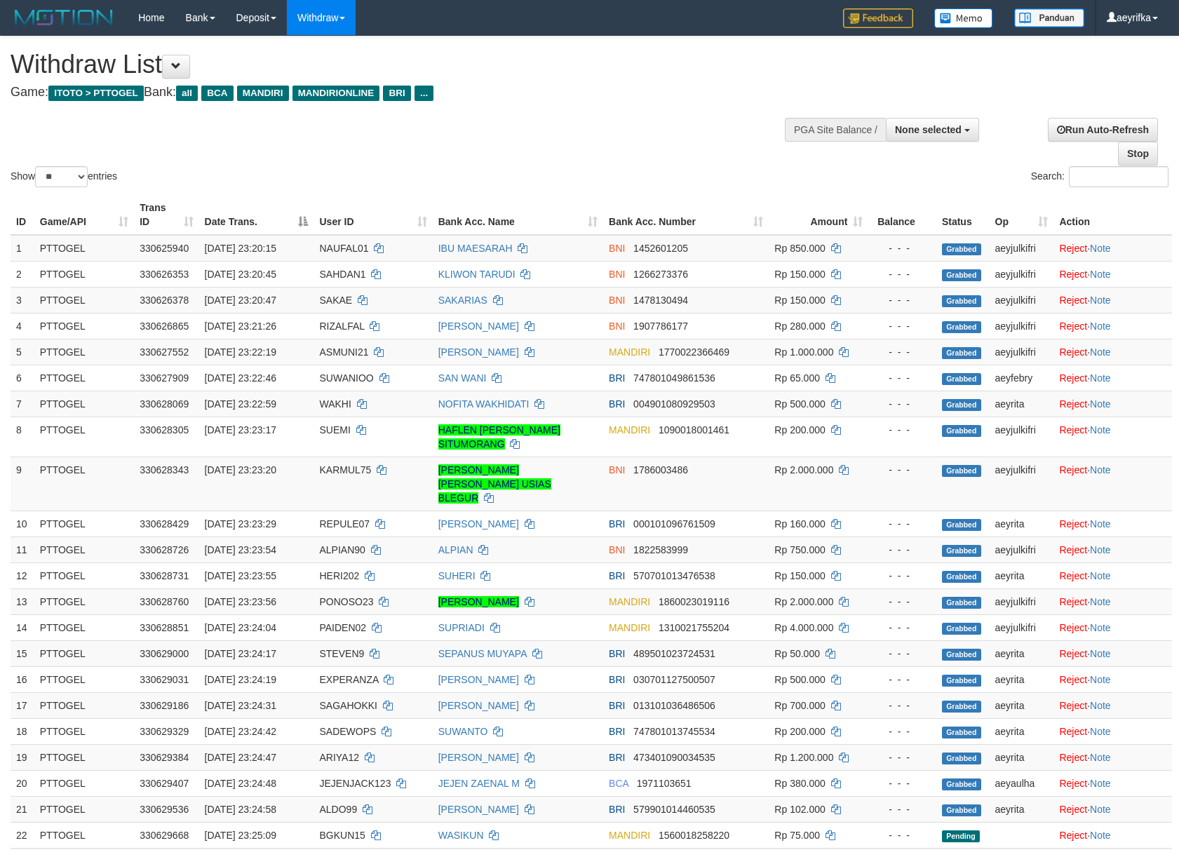
select select
select select "**"
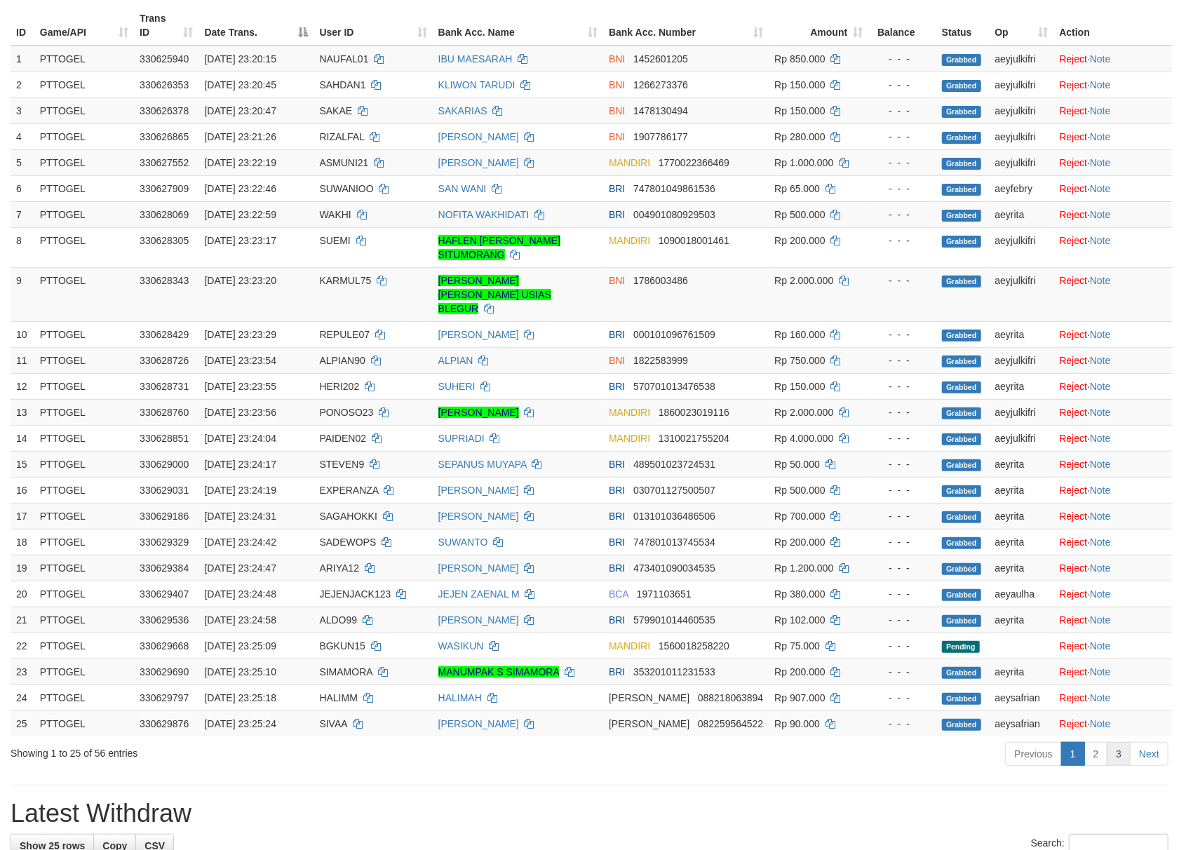
scroll to position [354, 0]
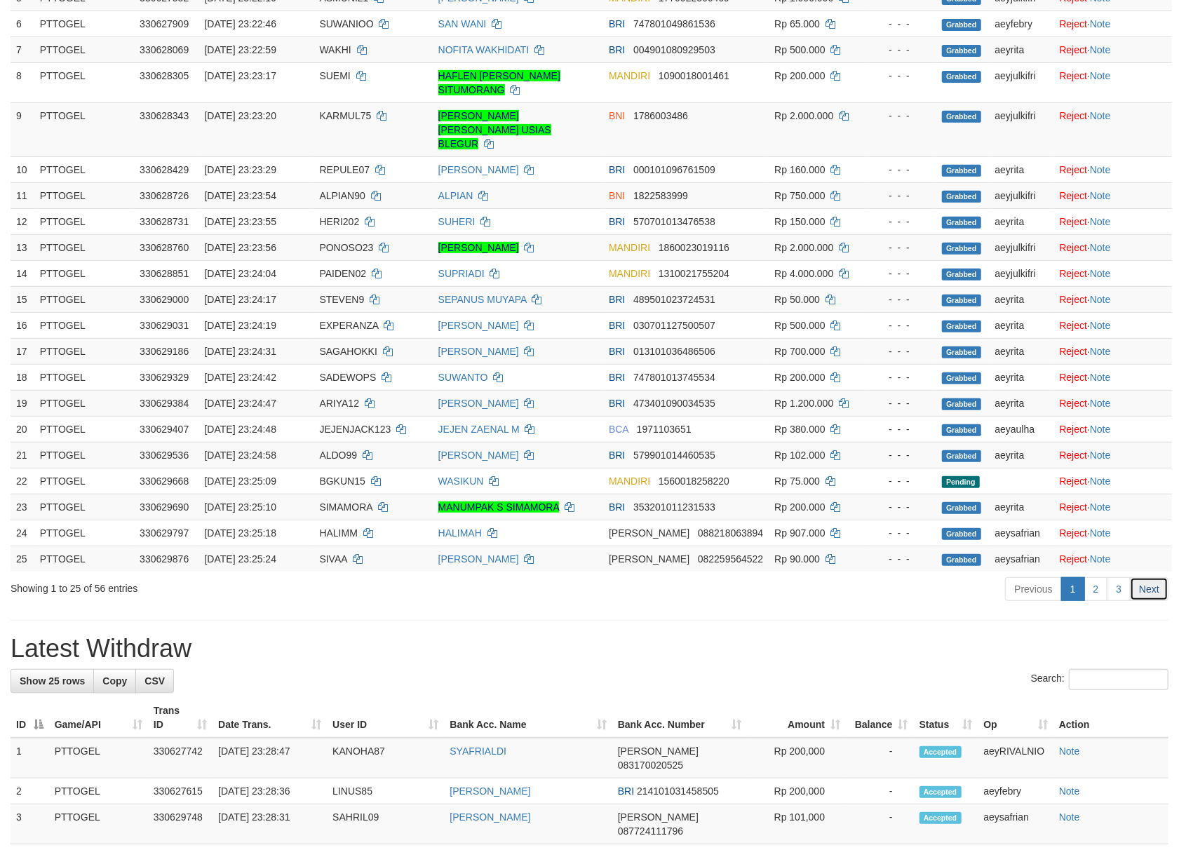
click at [1160, 577] on link "Next" at bounding box center [1148, 589] width 39 height 24
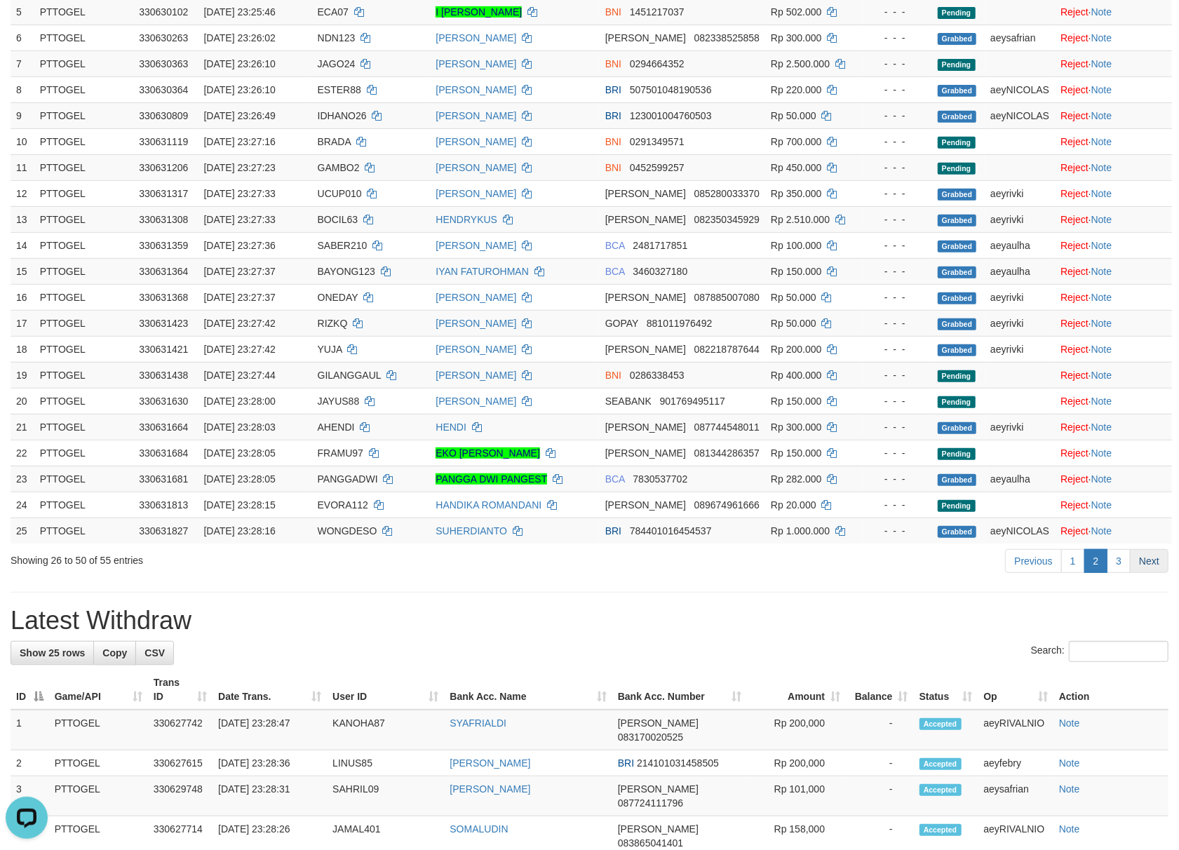
click at [1159, 555] on link "Next" at bounding box center [1148, 561] width 39 height 24
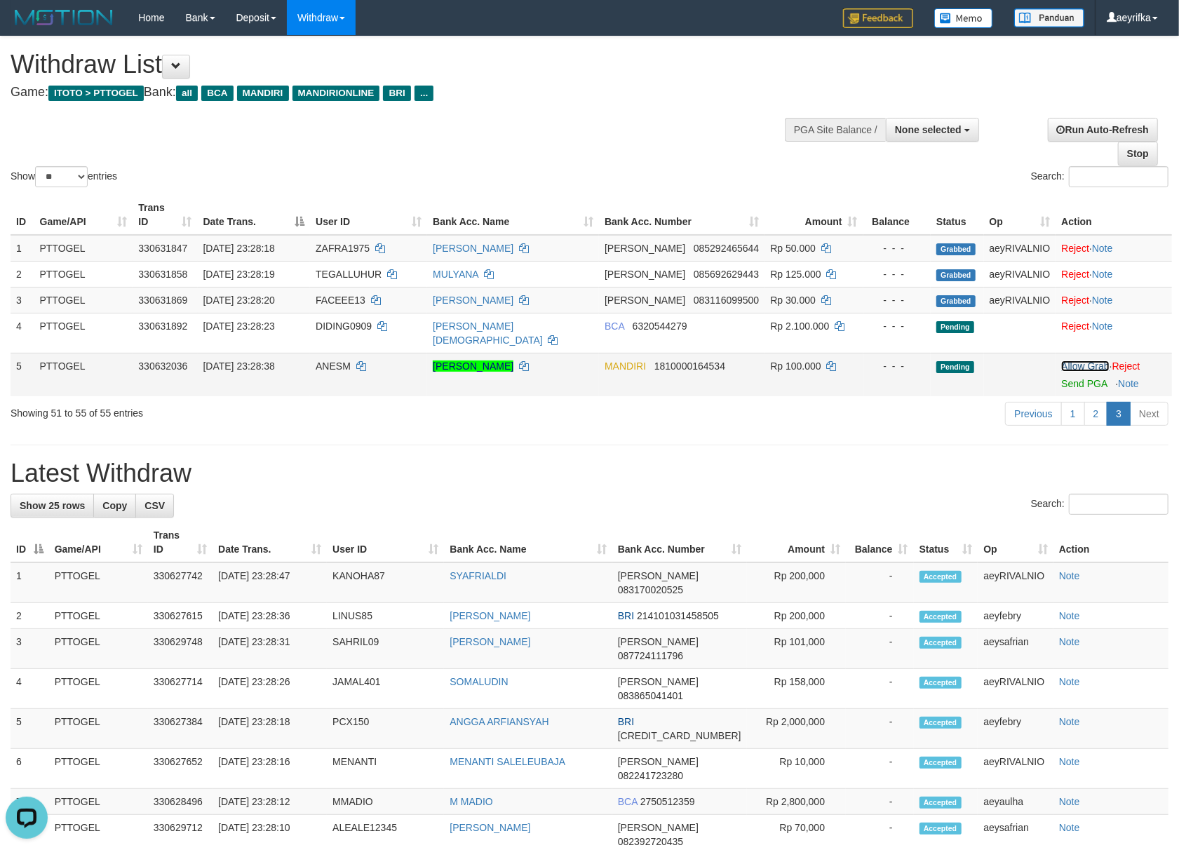
click at [1091, 360] on link "Allow Grab" at bounding box center [1085, 365] width 48 height 11
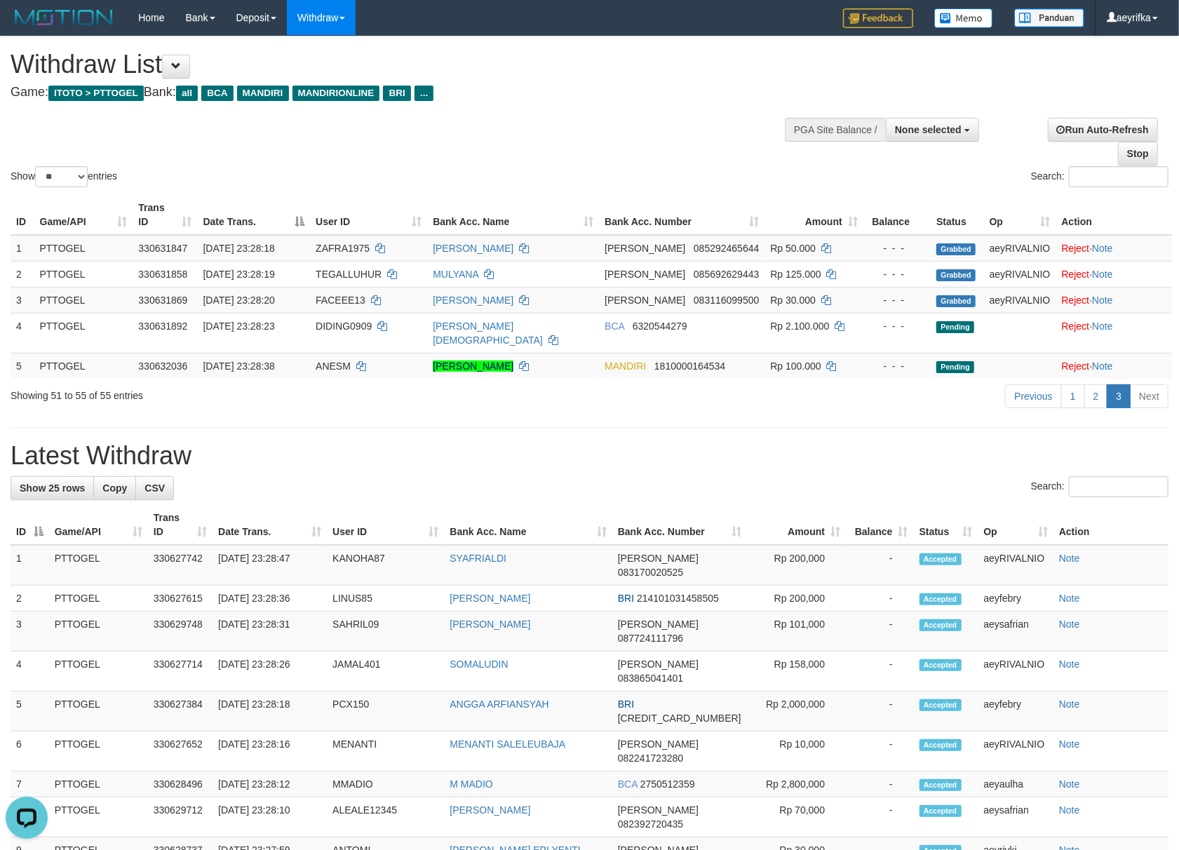
click at [640, 88] on h4 "Game: ITOTO > PTTOGEL Bank: all BCA MANDIRI MANDIRIONLINE BRI ..." at bounding box center [391, 93] width 761 height 14
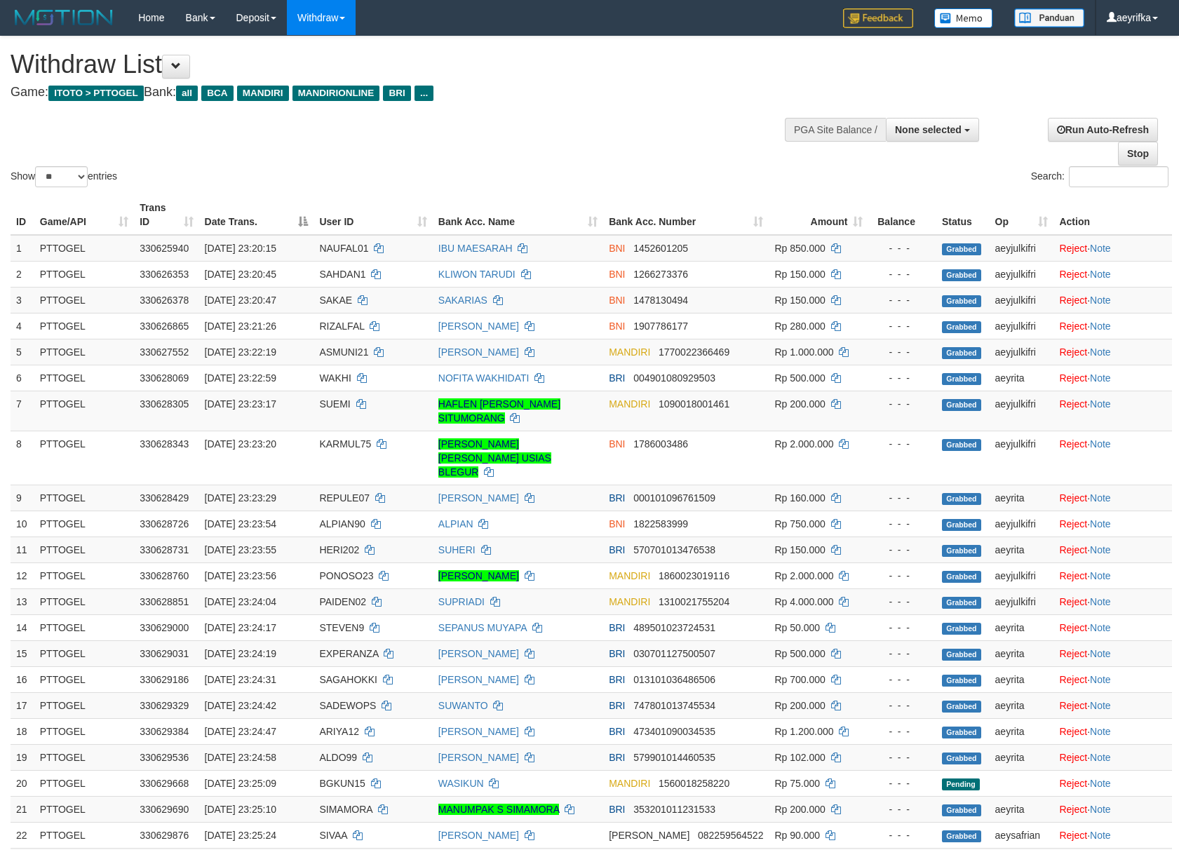
select select
select select "**"
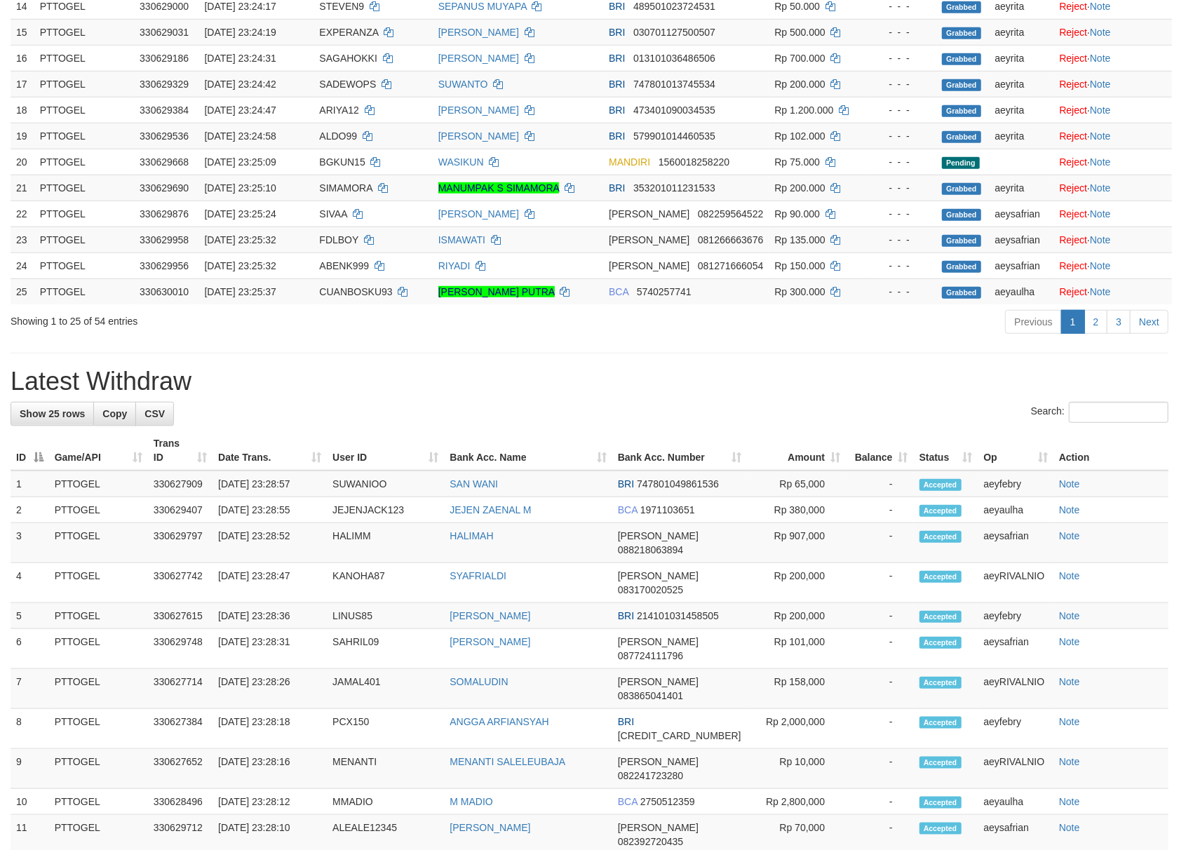
scroll to position [623, 0]
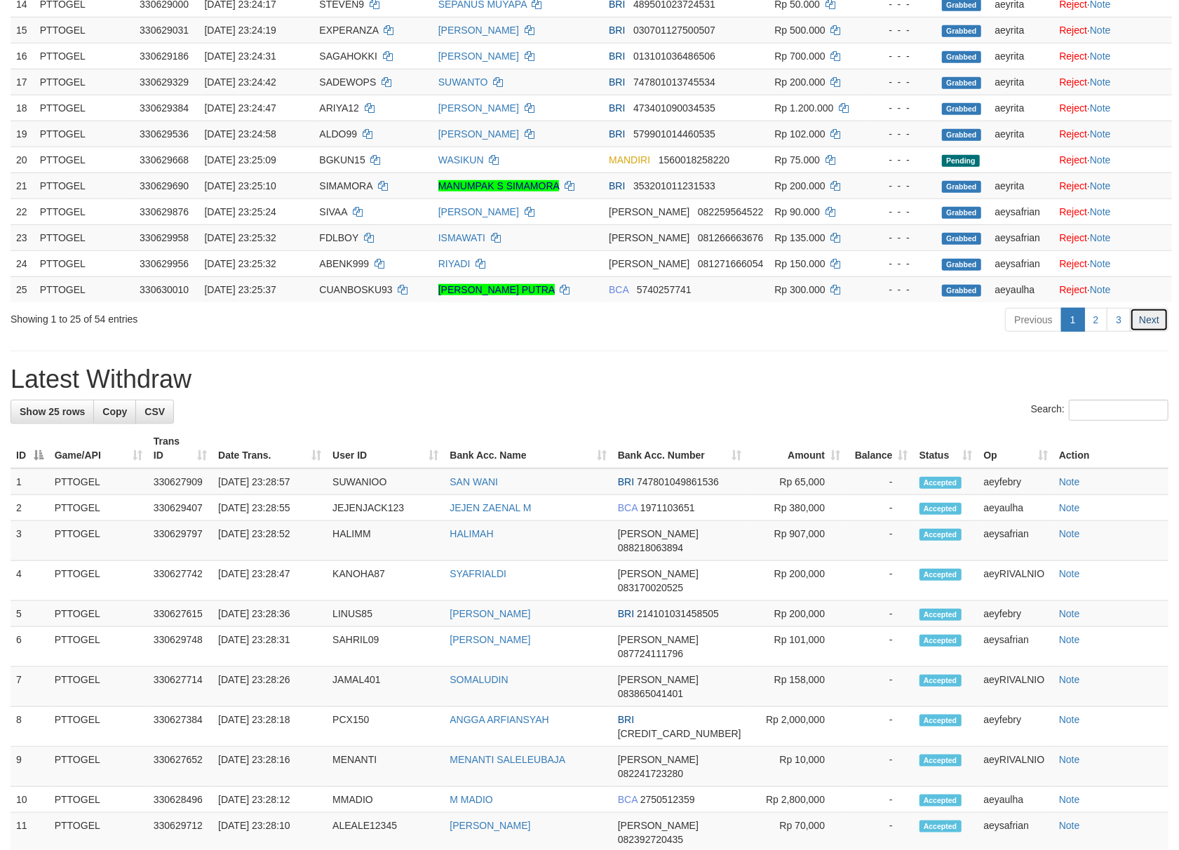
click at [1153, 313] on link "Next" at bounding box center [1148, 320] width 39 height 24
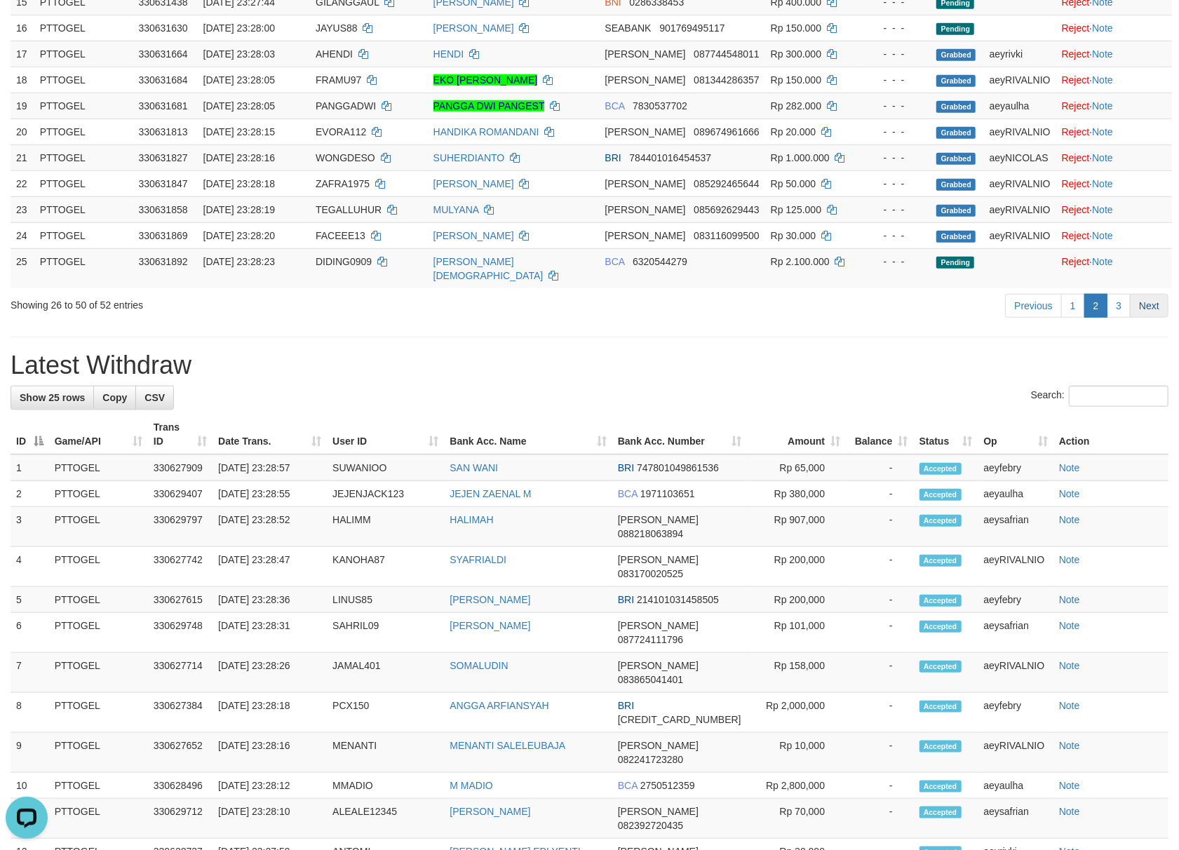
click at [1160, 294] on link "Next" at bounding box center [1148, 306] width 39 height 24
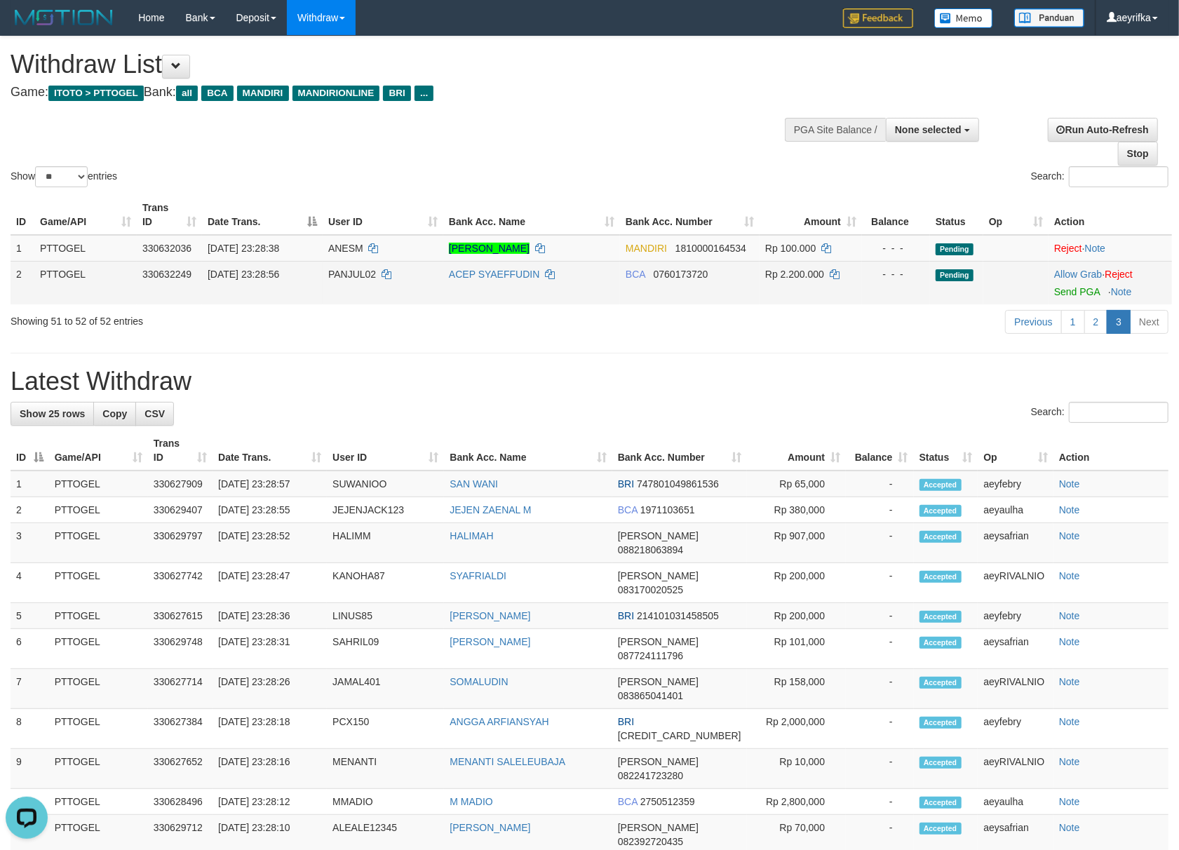
click at [349, 271] on span "PANJUL02" at bounding box center [352, 274] width 48 height 11
copy td "PANJUL02"
click at [1073, 272] on link "Allow Grab" at bounding box center [1078, 274] width 48 height 11
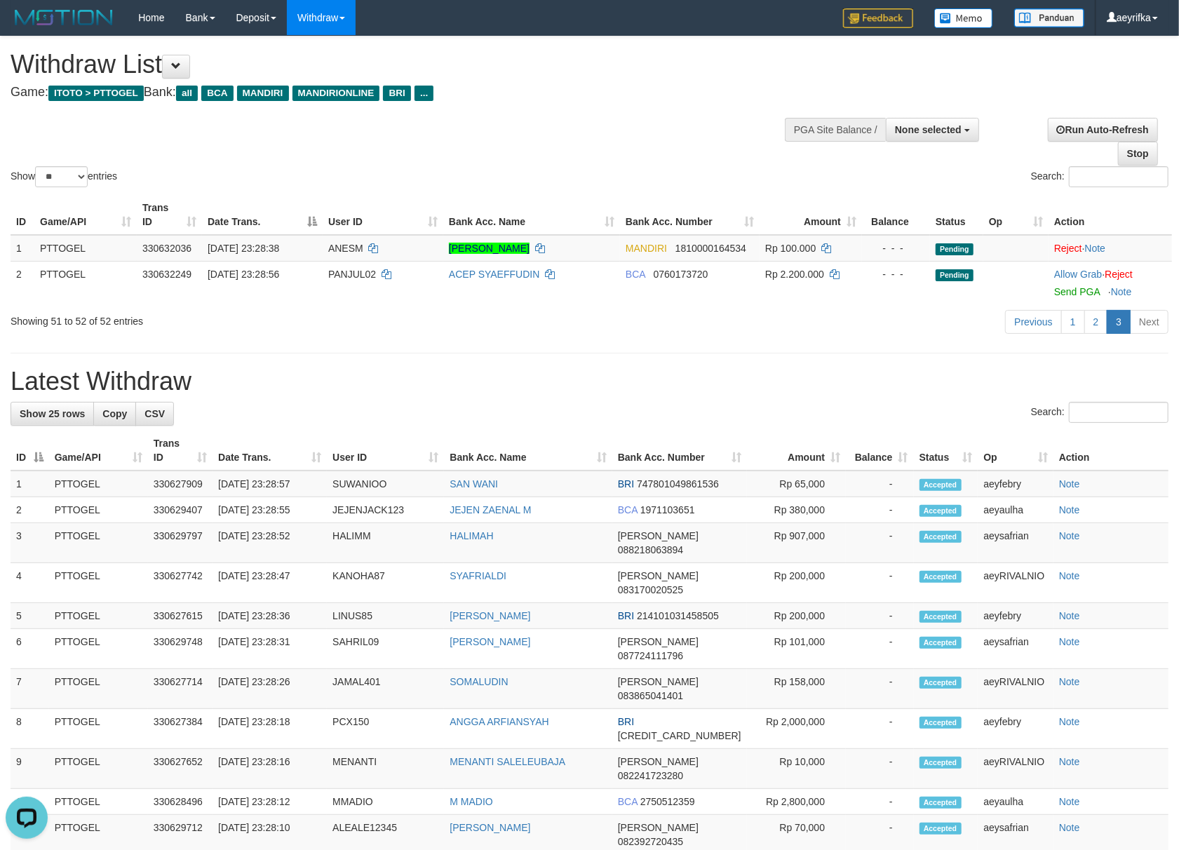
click at [870, 379] on h1 "Latest Withdraw" at bounding box center [590, 381] width 1158 height 28
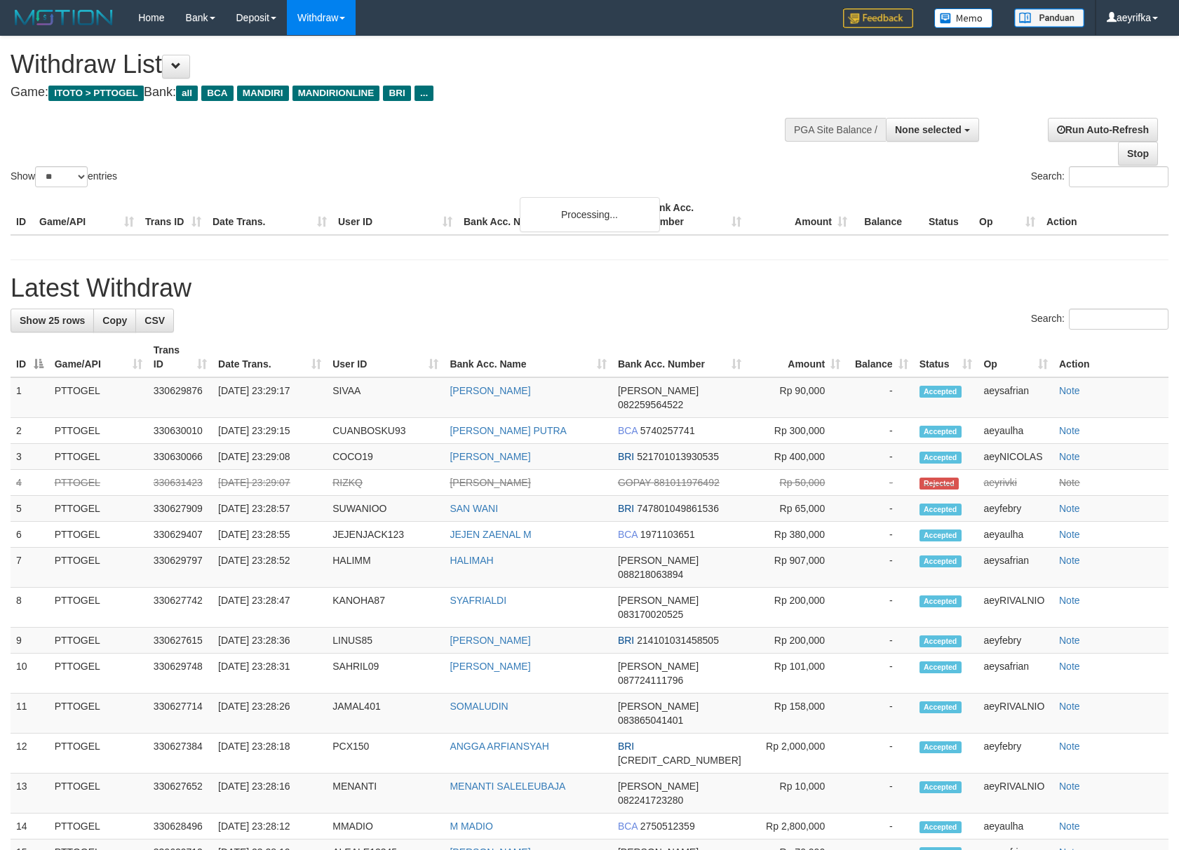
select select
select select "**"
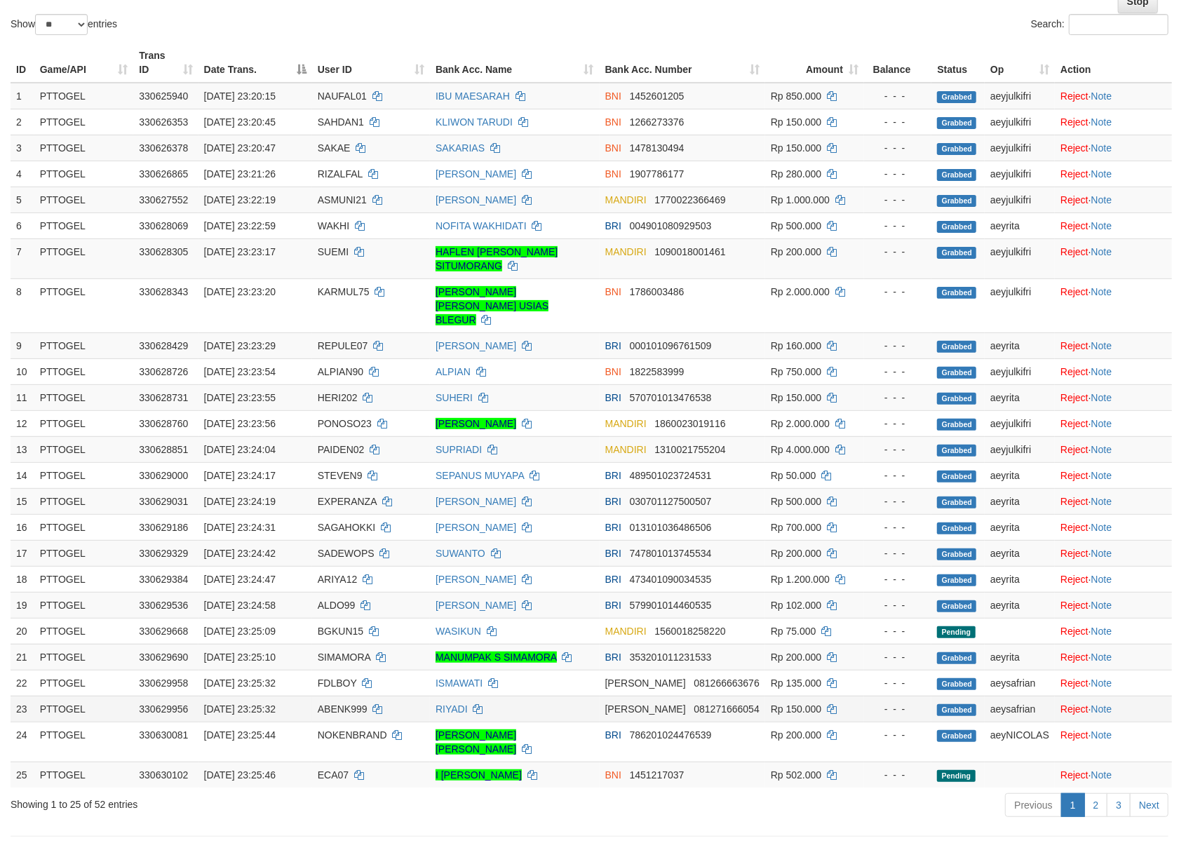
scroll to position [374, 0]
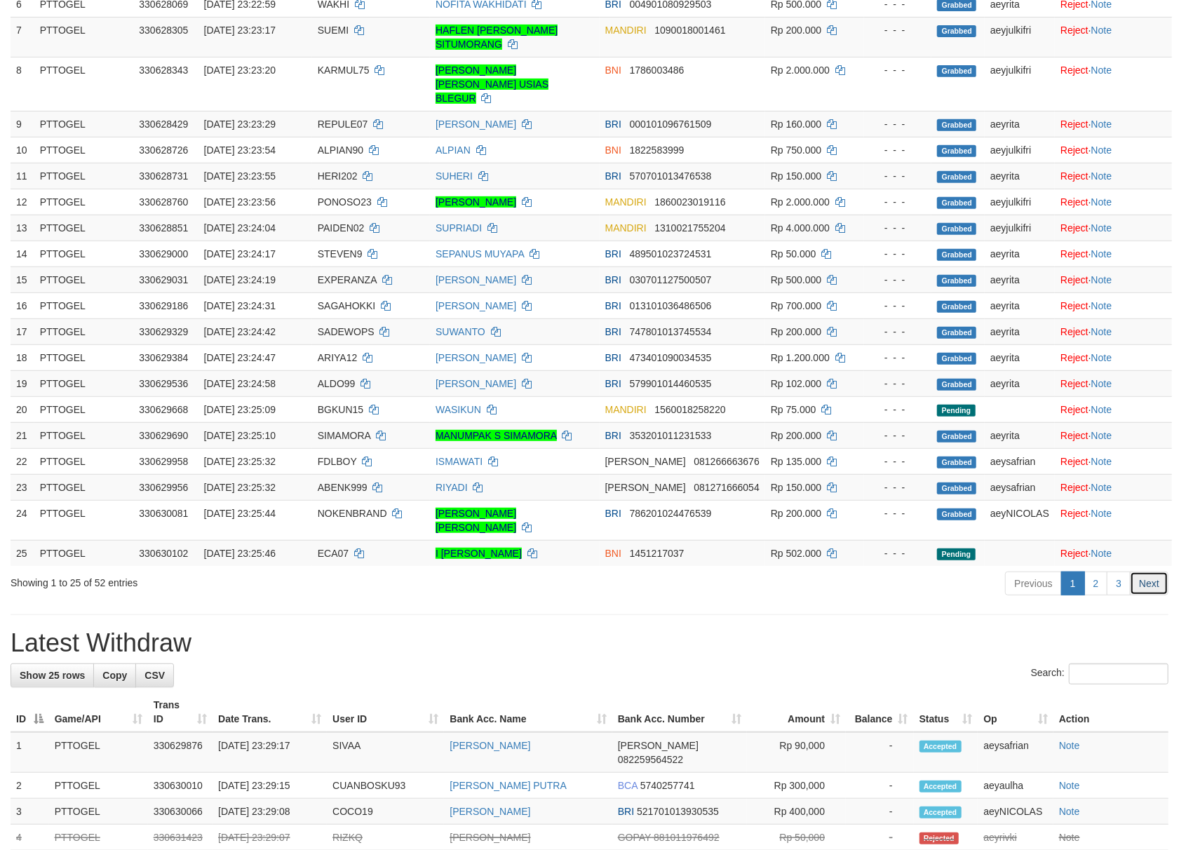
click at [1153, 571] on link "Next" at bounding box center [1148, 583] width 39 height 24
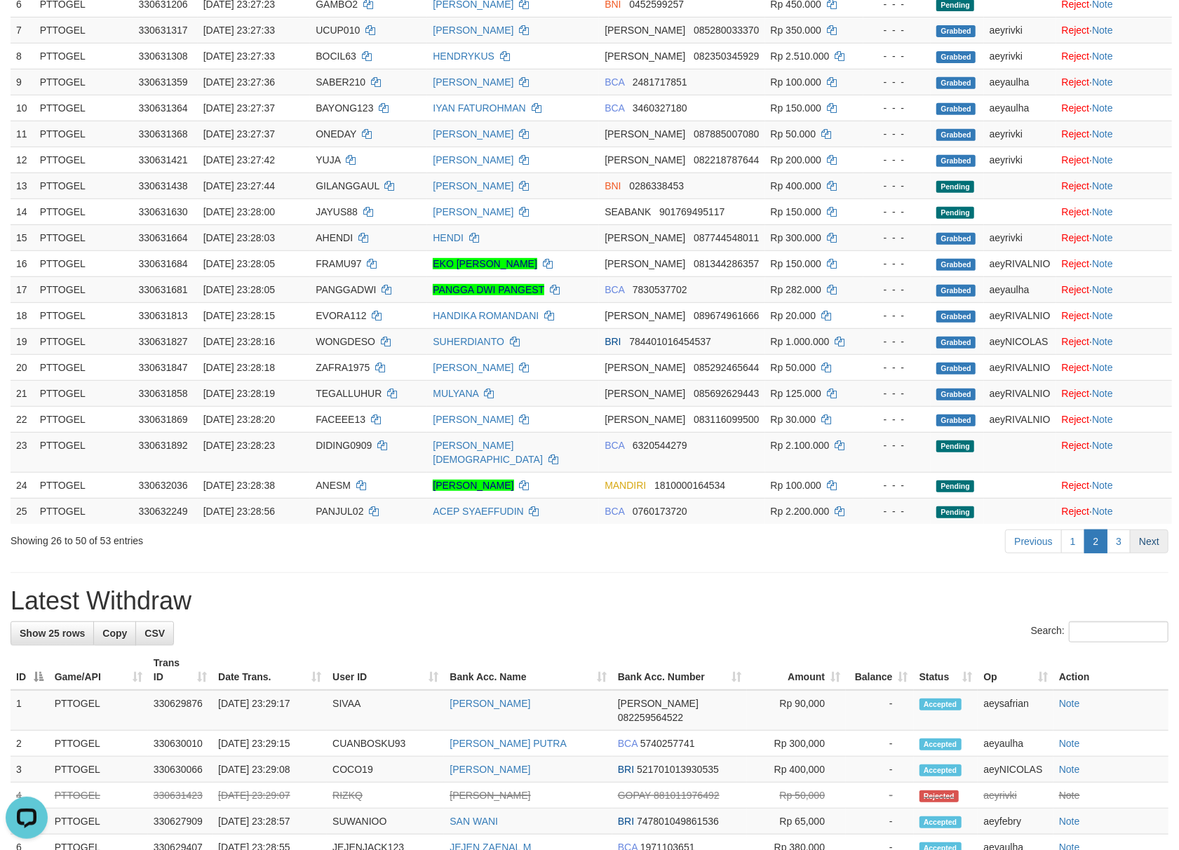
scroll to position [0, 0]
click at [1147, 534] on link "Next" at bounding box center [1148, 541] width 39 height 24
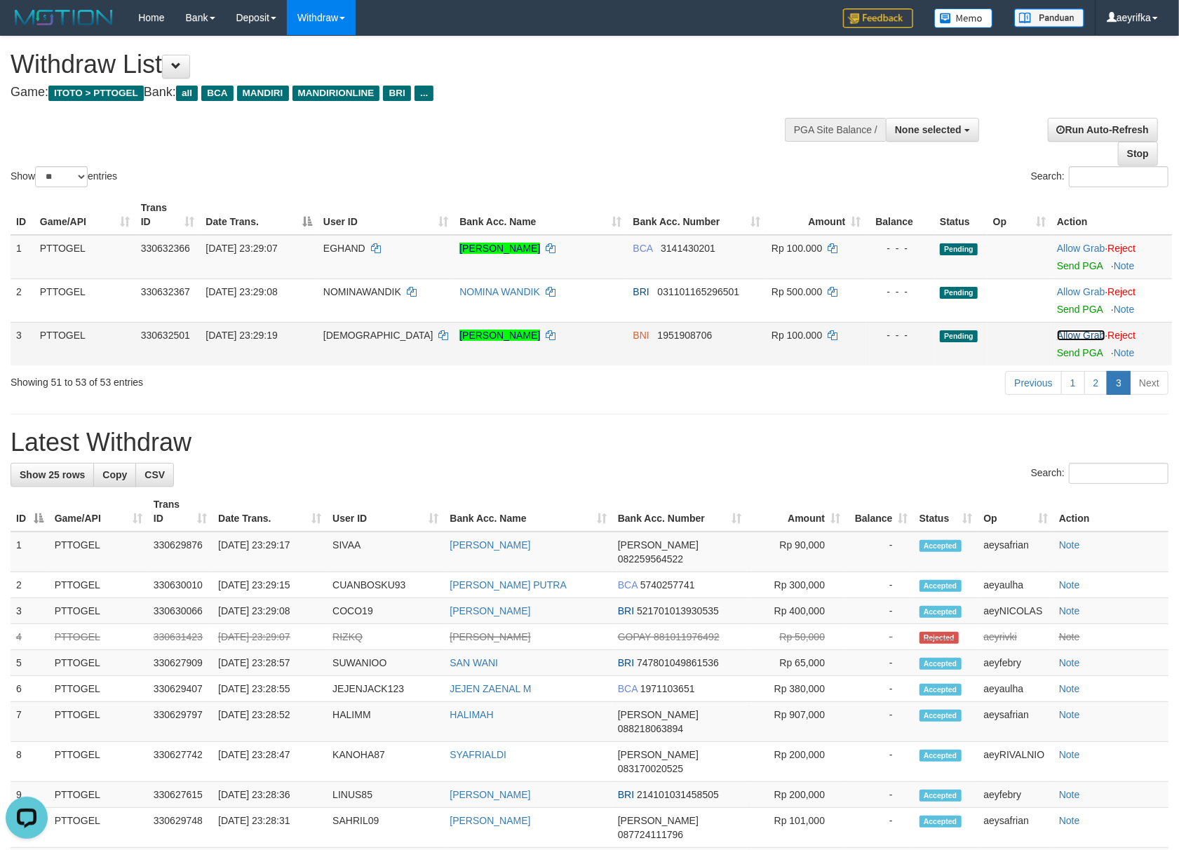
click at [1080, 331] on link "Allow Grab" at bounding box center [1081, 335] width 48 height 11
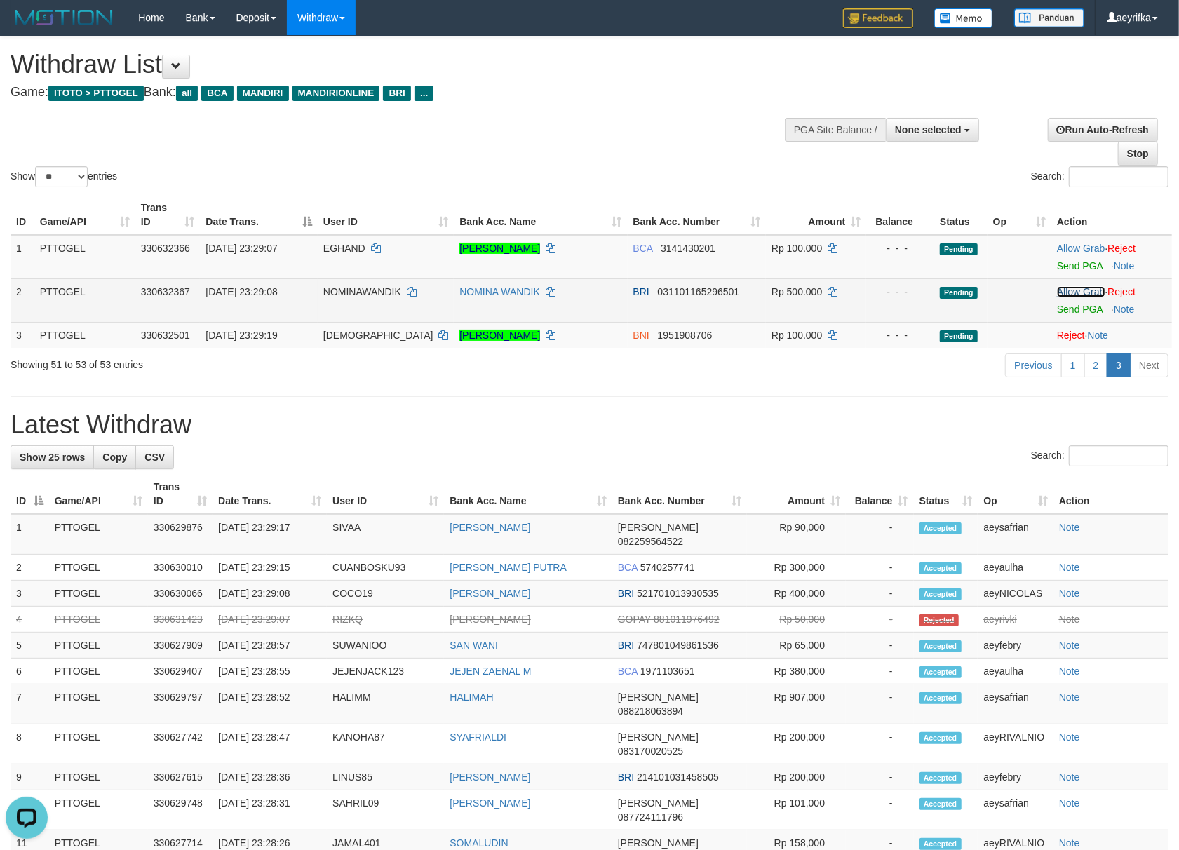
click at [1080, 292] on link "Allow Grab" at bounding box center [1081, 291] width 48 height 11
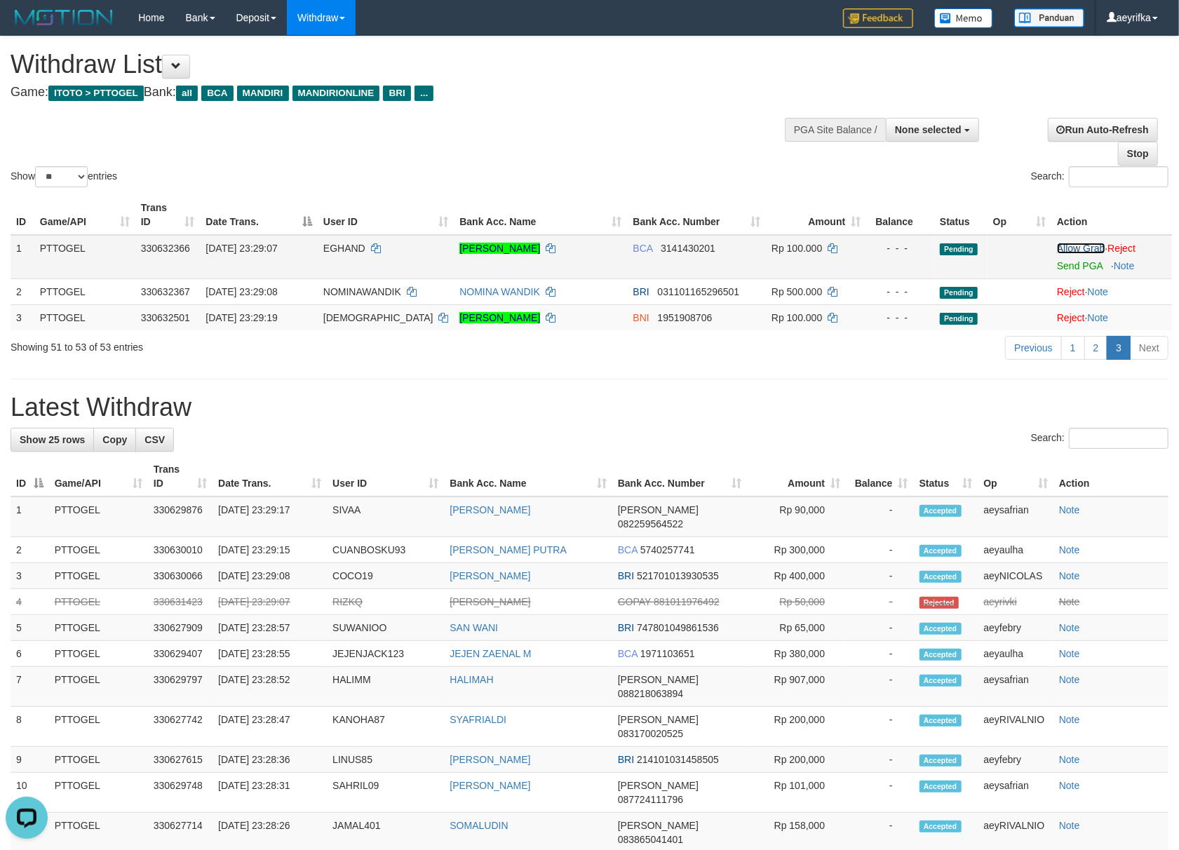
click at [1071, 245] on link "Allow Grab" at bounding box center [1081, 248] width 48 height 11
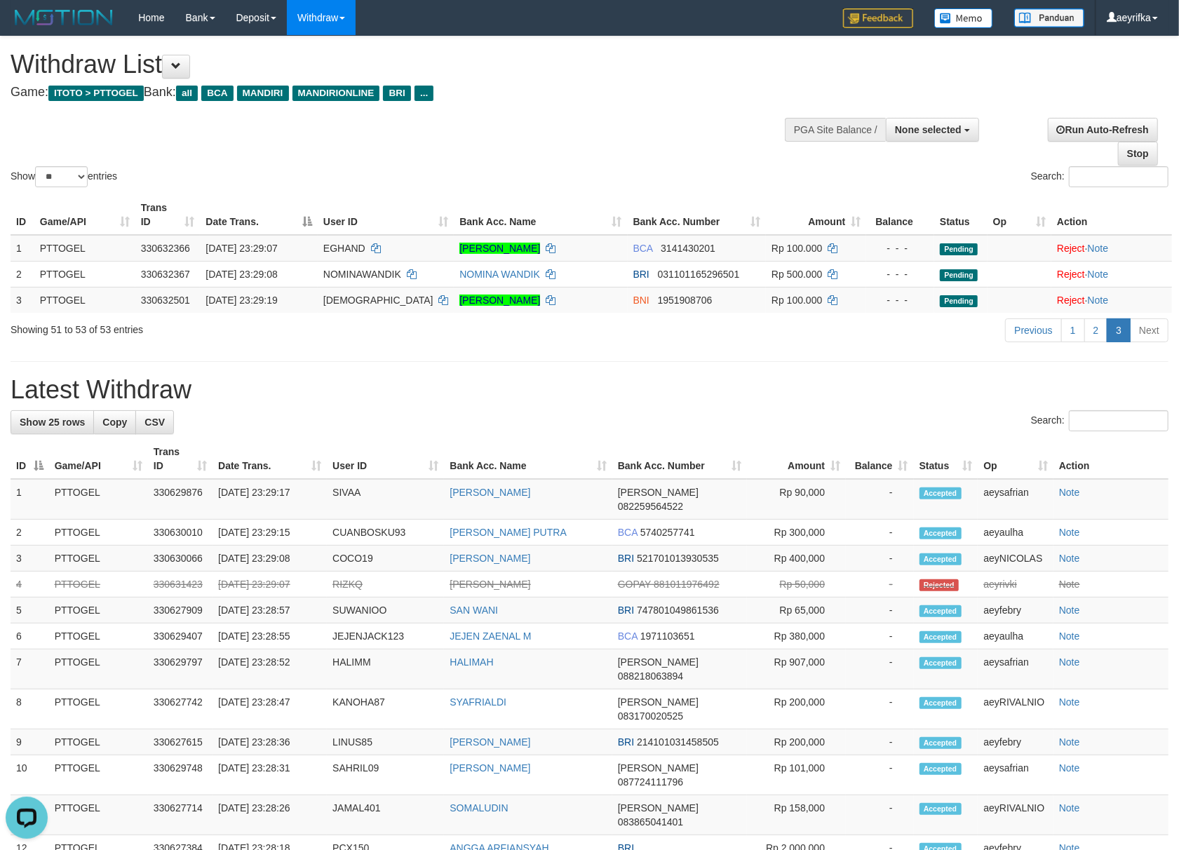
click at [601, 127] on div "Show ** ** ** *** entries Search:" at bounding box center [589, 113] width 1179 height 154
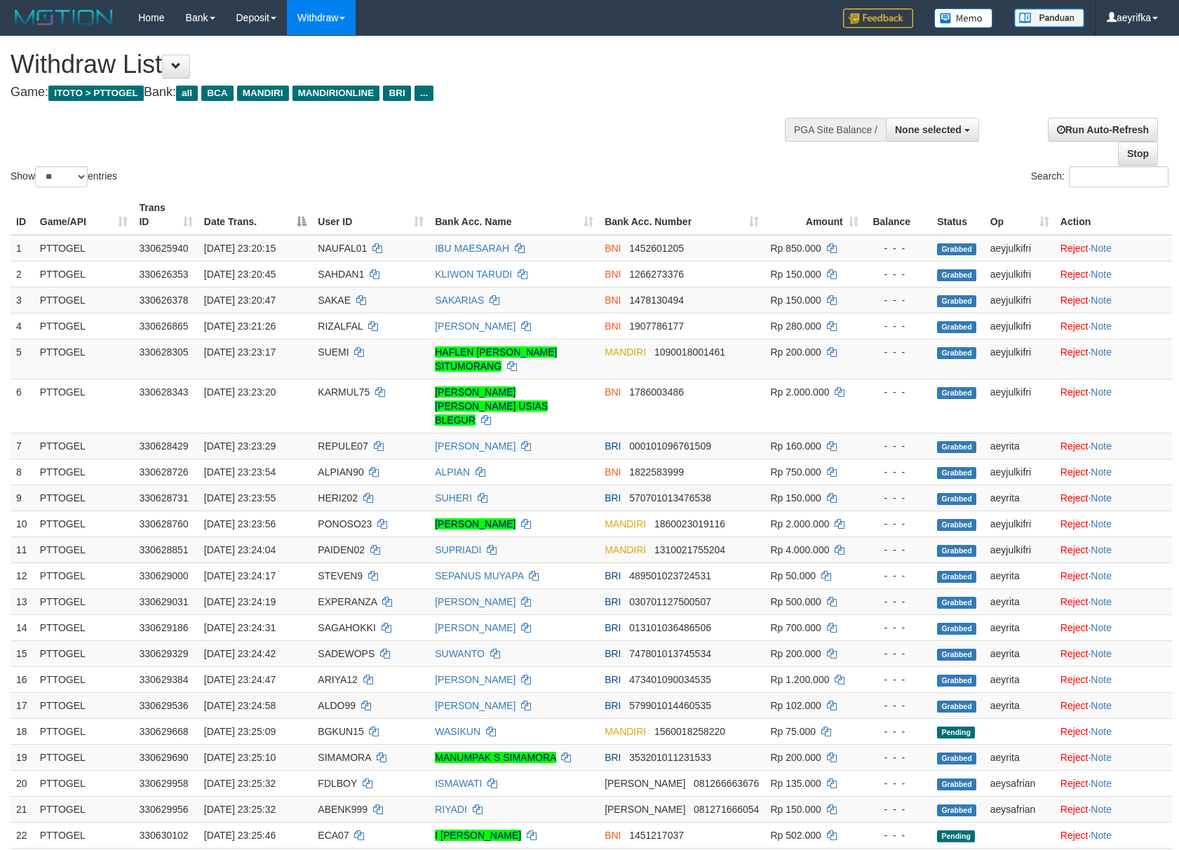
select select
select select "**"
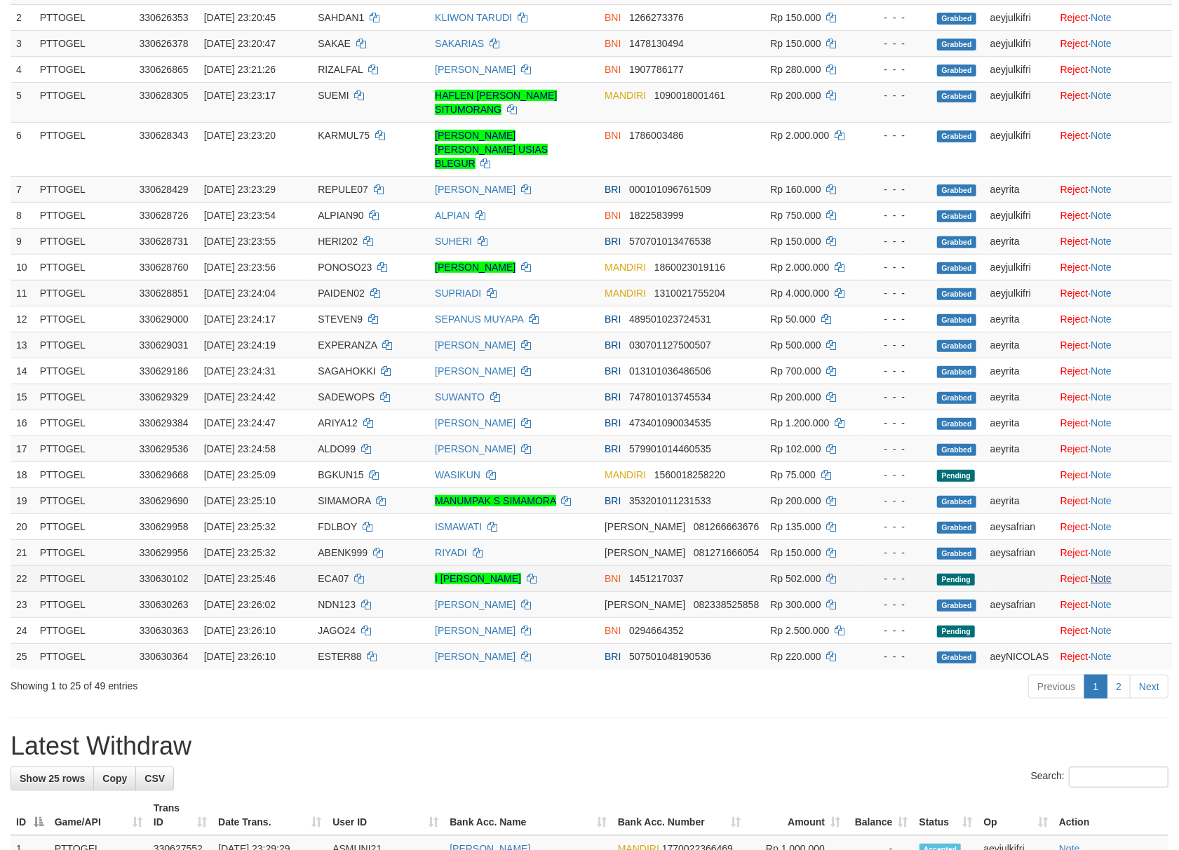
scroll to position [311, 0]
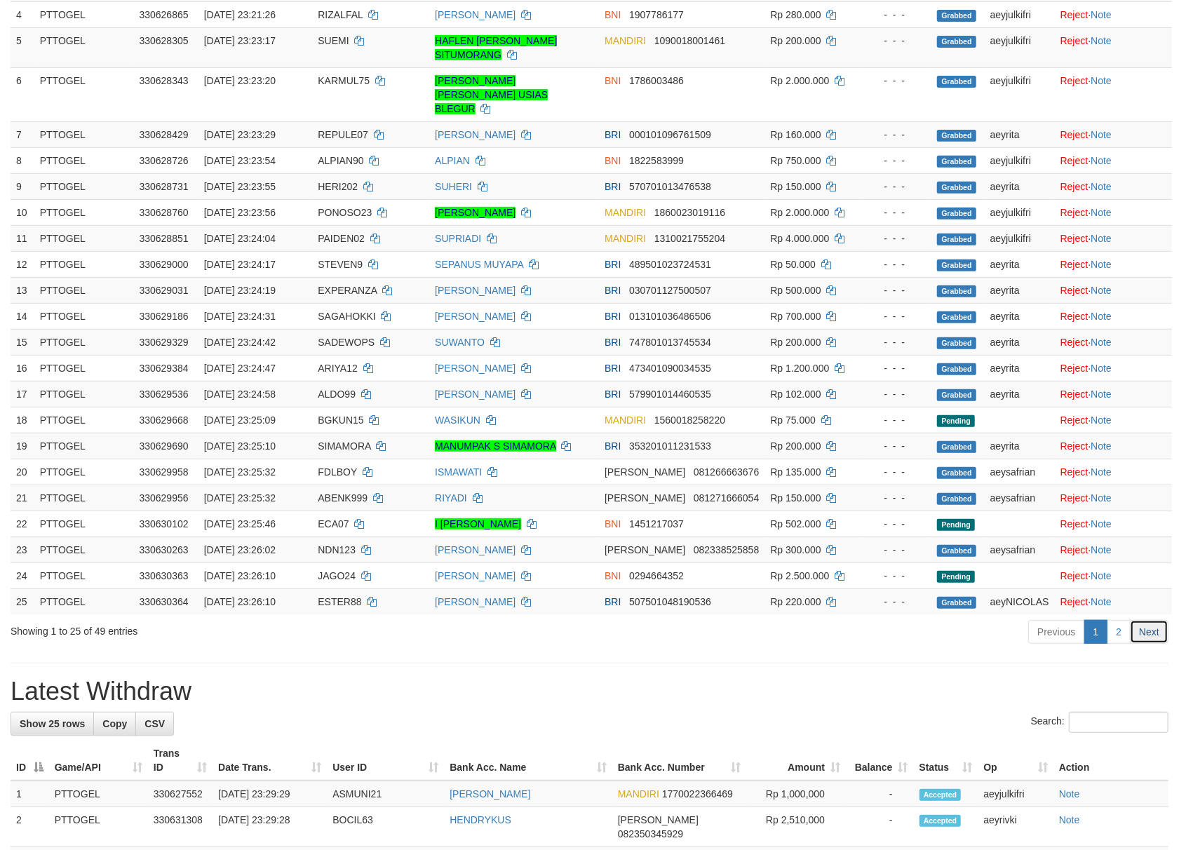
click at [1147, 620] on link "Next" at bounding box center [1148, 632] width 39 height 24
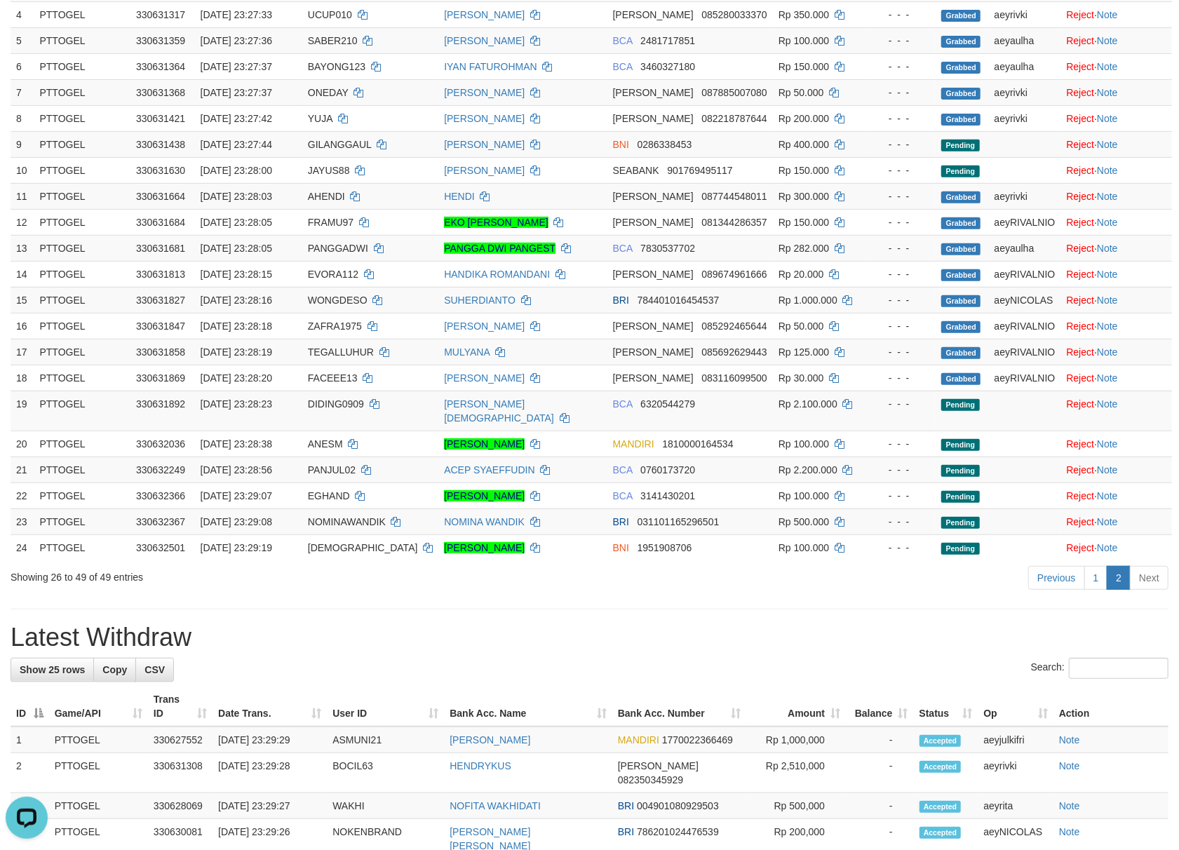
click at [1156, 571] on link "Next" at bounding box center [1148, 578] width 39 height 24
click at [758, 609] on hr at bounding box center [590, 609] width 1158 height 1
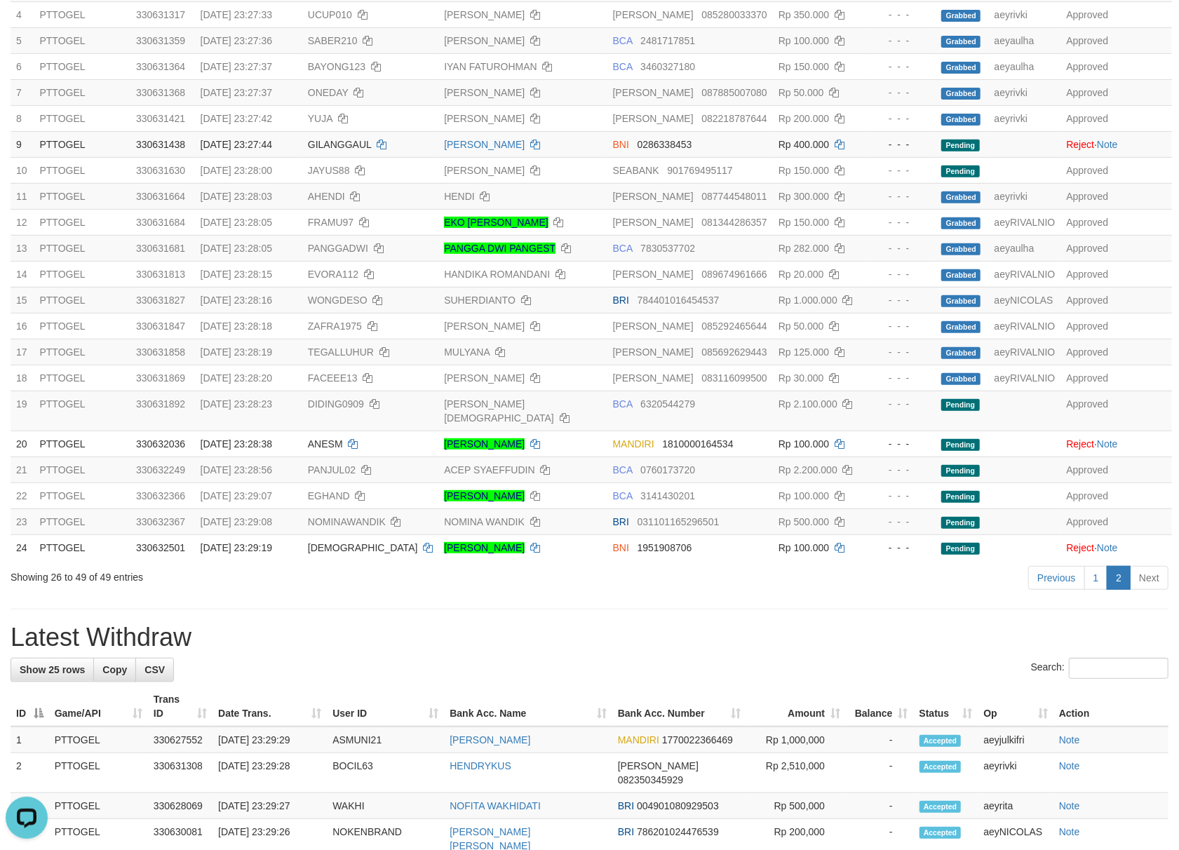
click at [667, 660] on div "Search:" at bounding box center [590, 670] width 1158 height 25
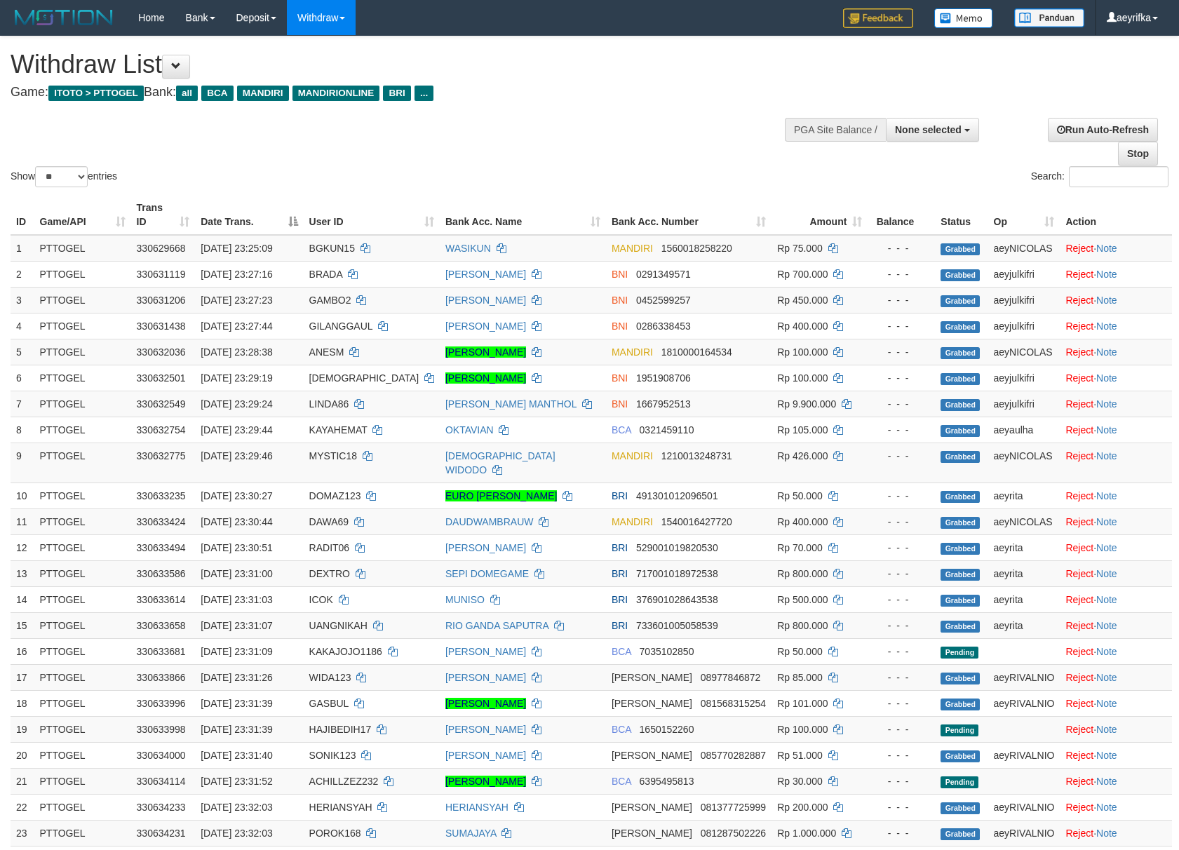
select select
select select "**"
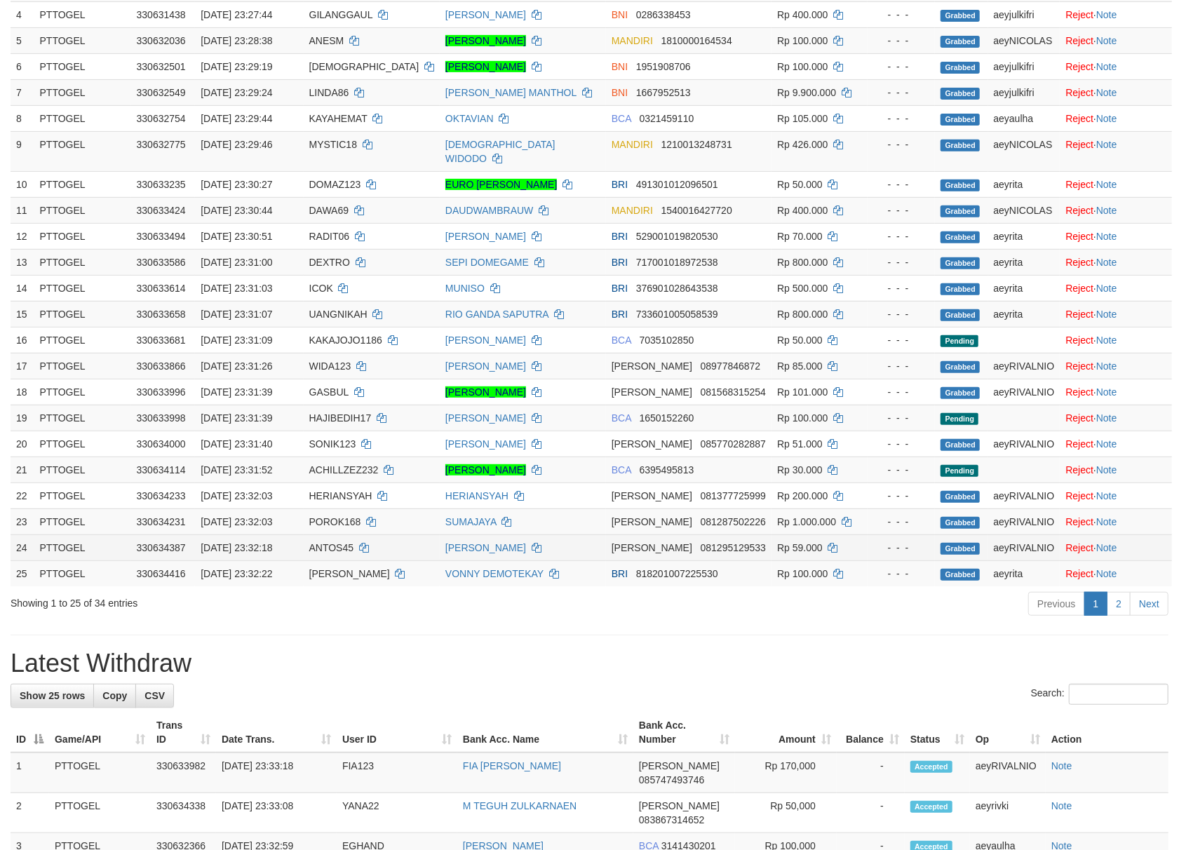
click at [1154, 560] on td "Reject · Note" at bounding box center [1115, 547] width 112 height 26
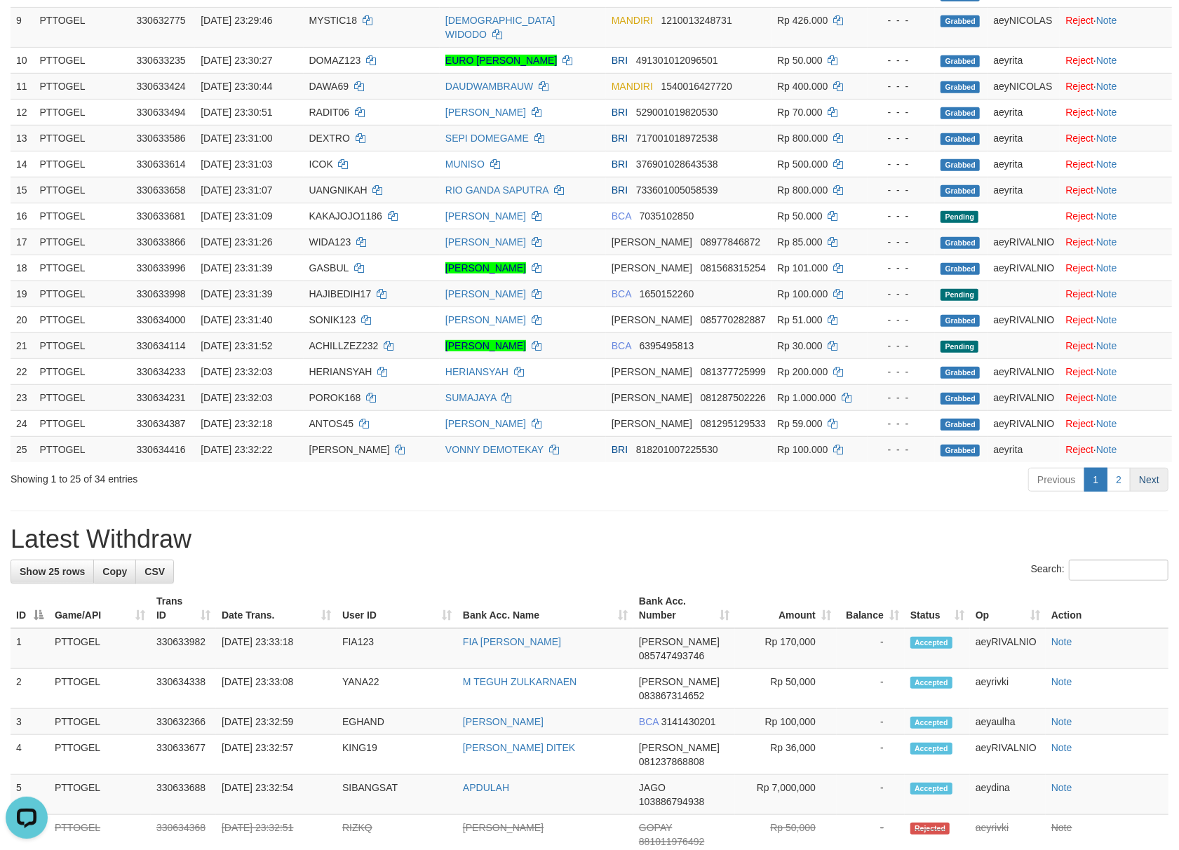
scroll to position [0, 0]
click at [1151, 483] on link "Next" at bounding box center [1148, 480] width 39 height 24
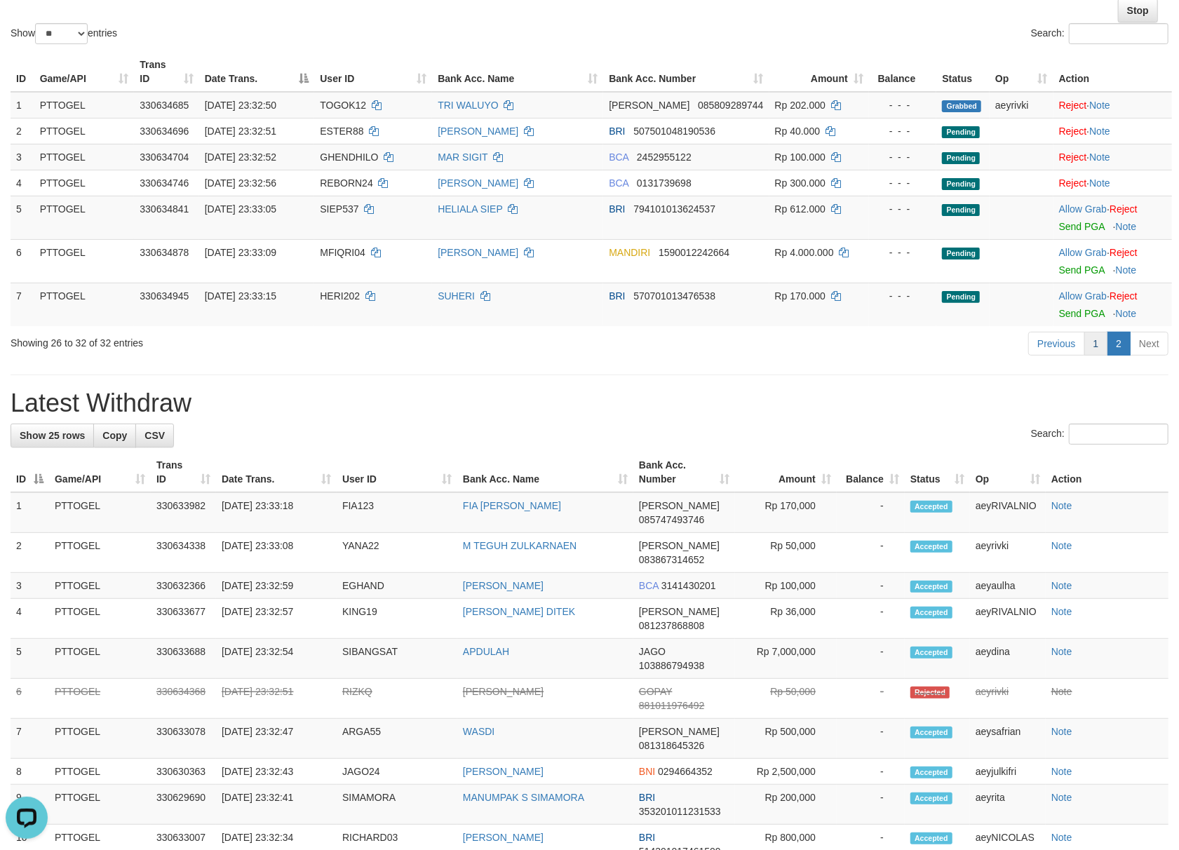
scroll to position [124, 0]
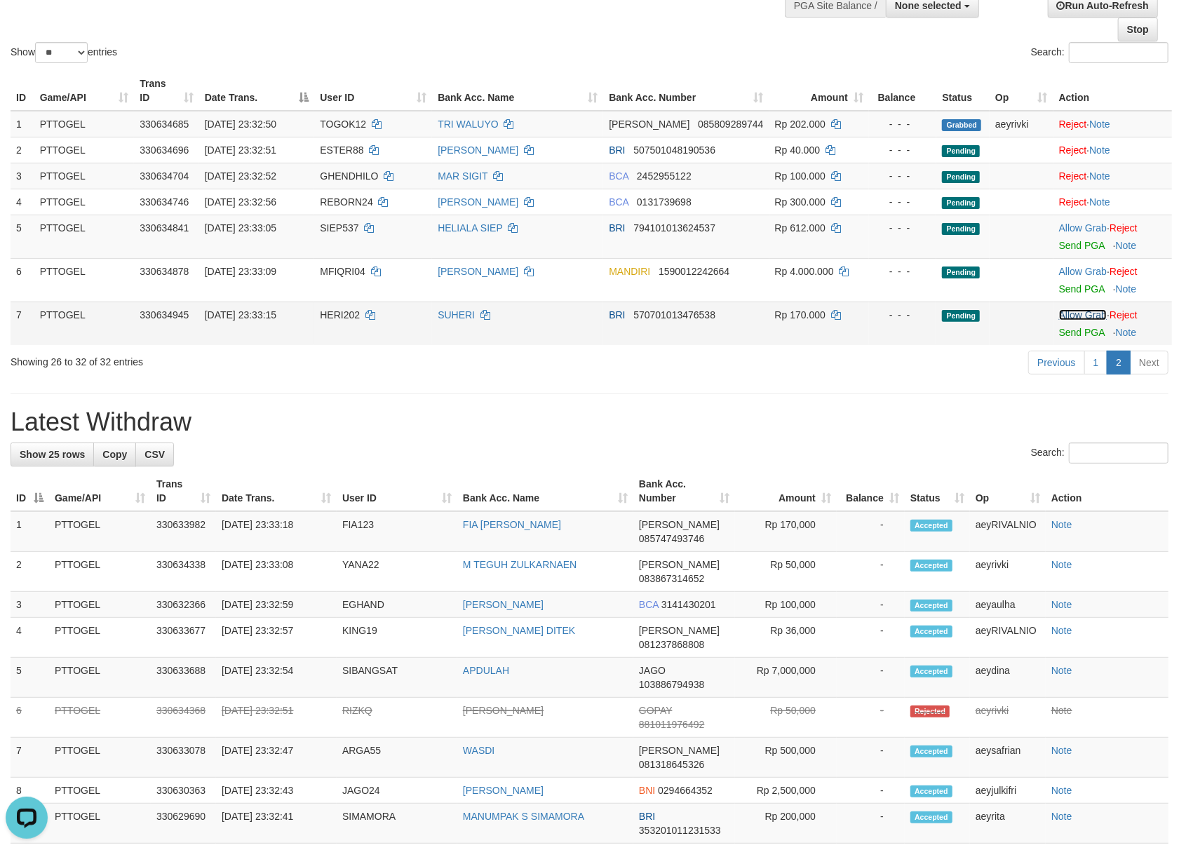
click at [1080, 311] on link "Allow Grab" at bounding box center [1083, 314] width 48 height 11
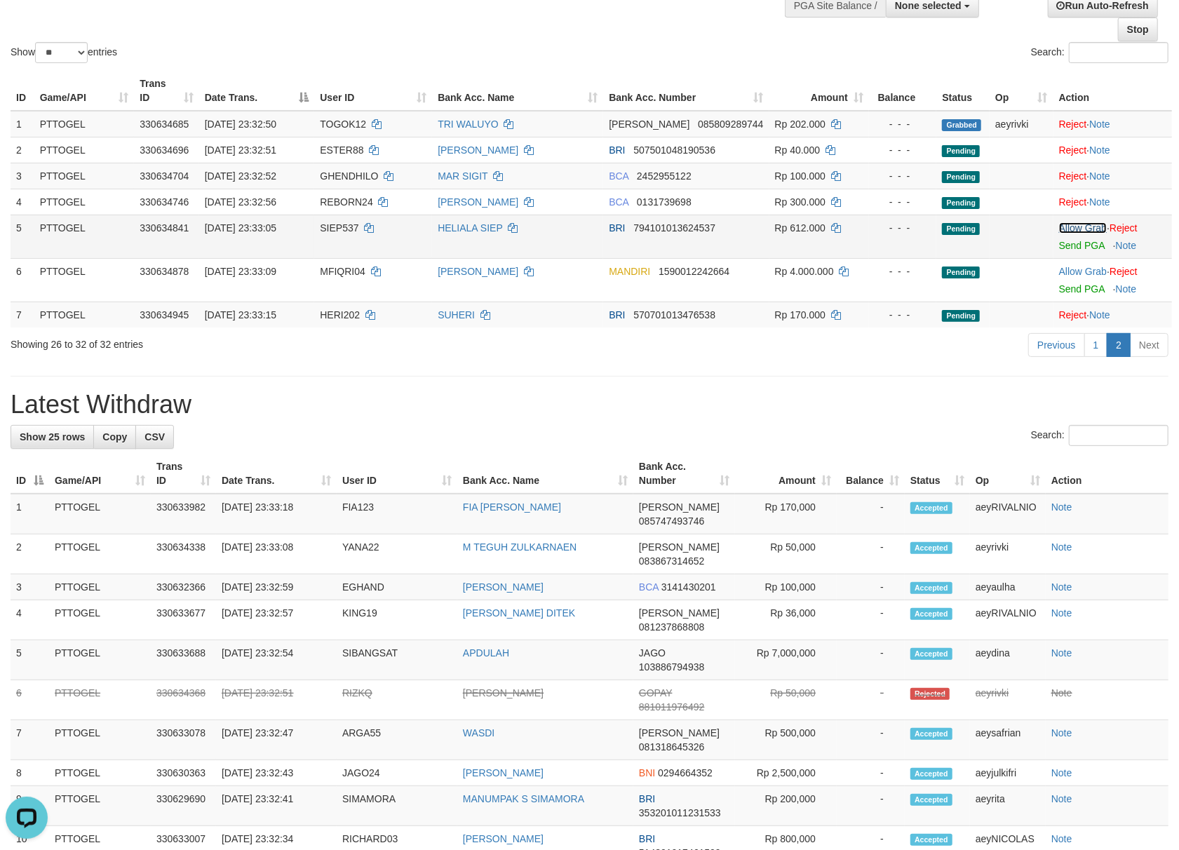
click at [1071, 231] on link "Allow Grab" at bounding box center [1083, 227] width 48 height 11
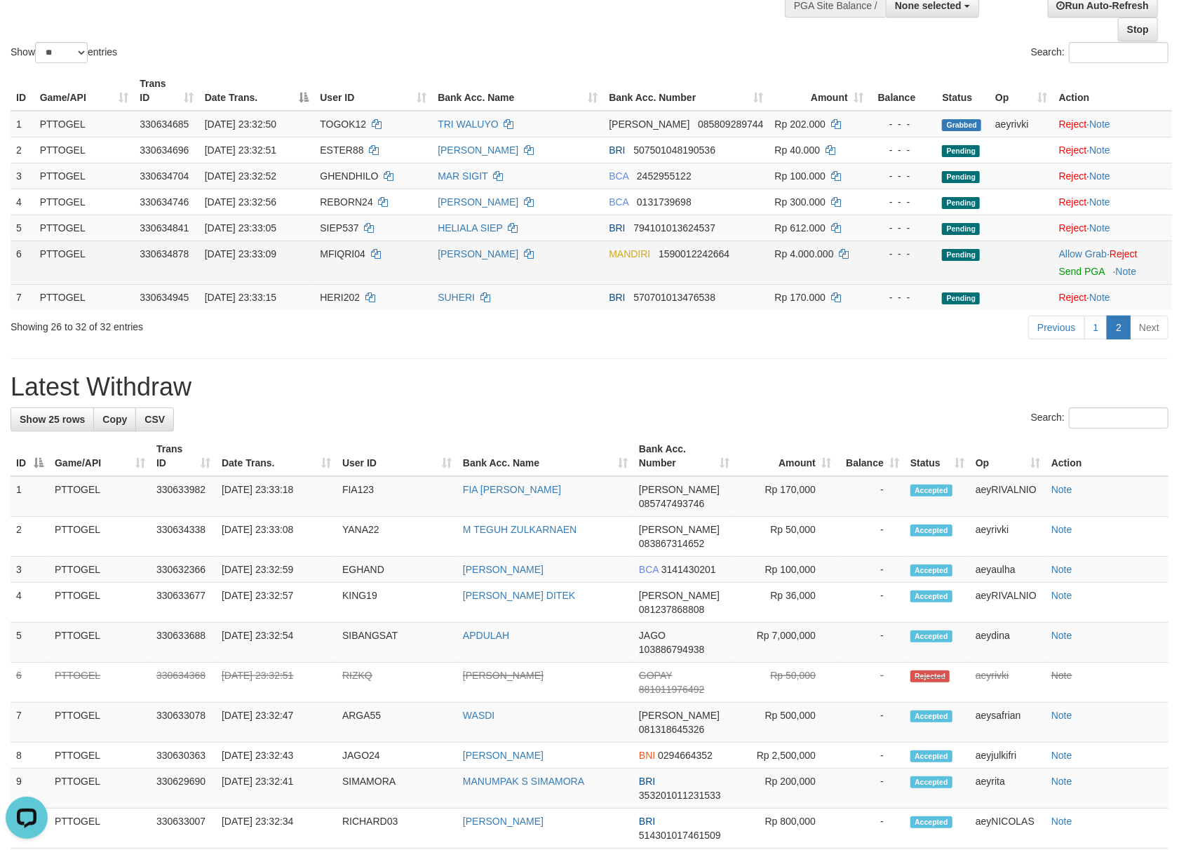
click at [339, 253] on span "MFIQRI04" at bounding box center [343, 253] width 46 height 11
copy td "MFIQRI04"
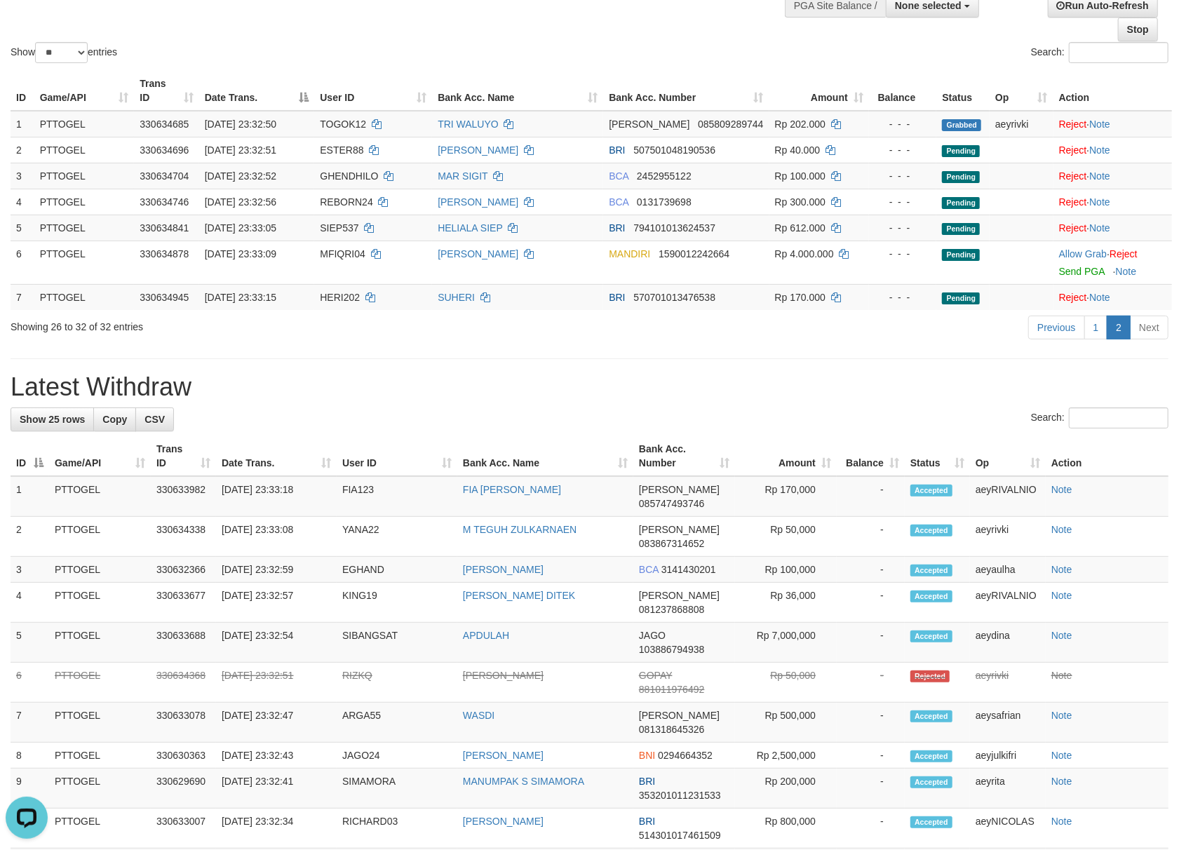
click at [630, 367] on div "**********" at bounding box center [589, 698] width 1179 height 1573
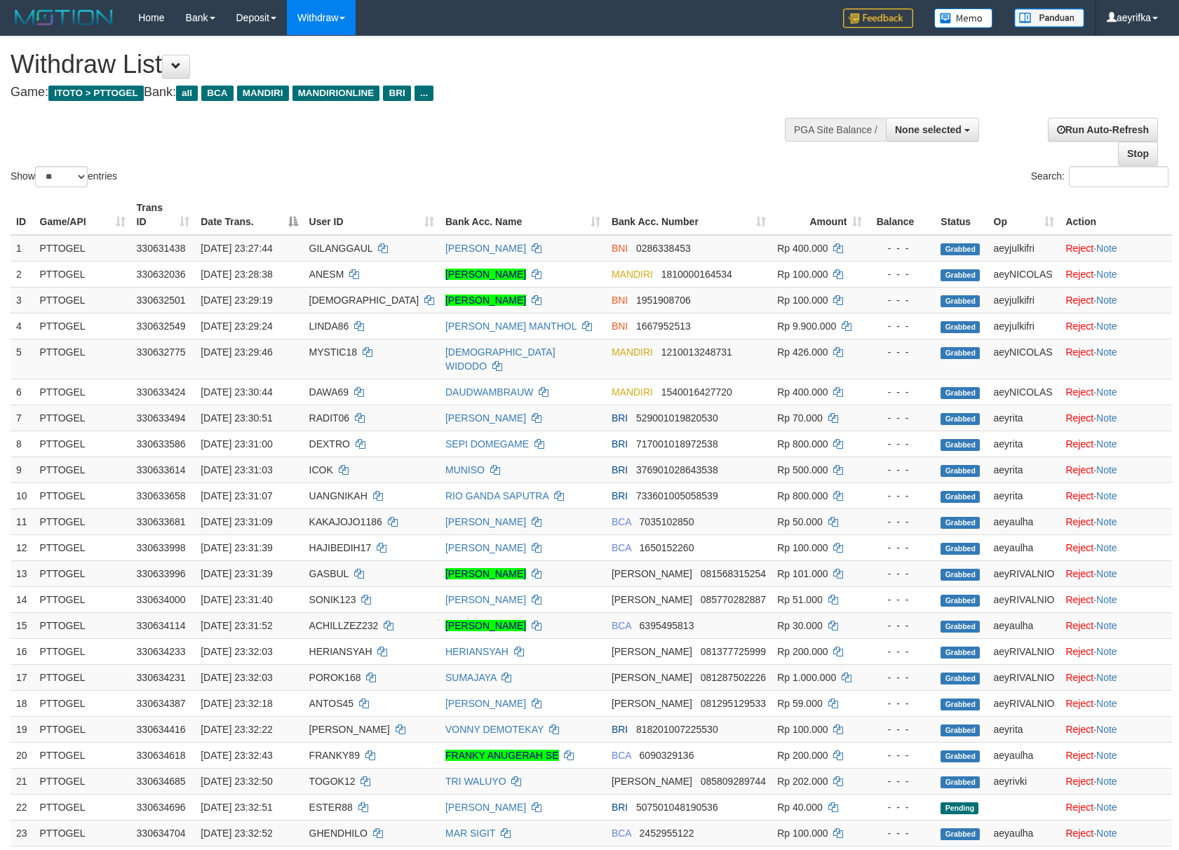
select select
select select "**"
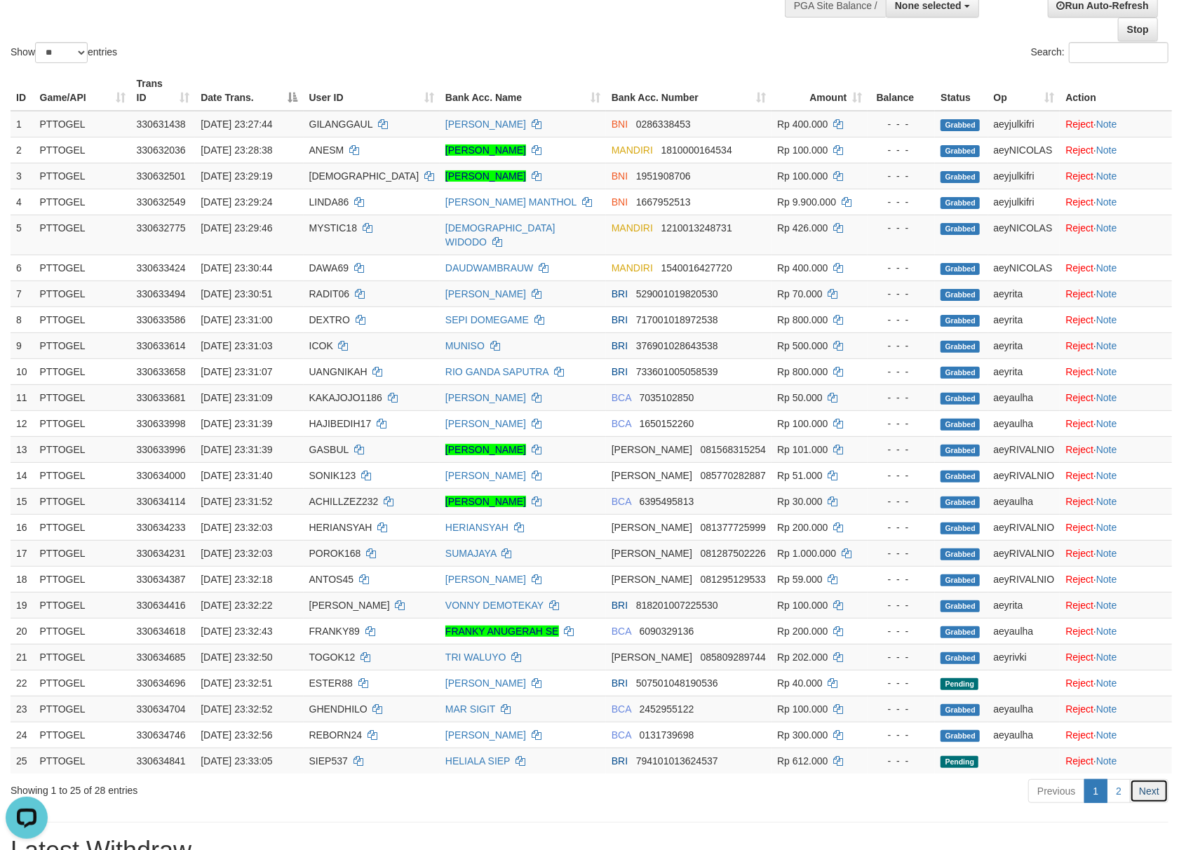
click at [1150, 803] on link "Next" at bounding box center [1148, 791] width 39 height 24
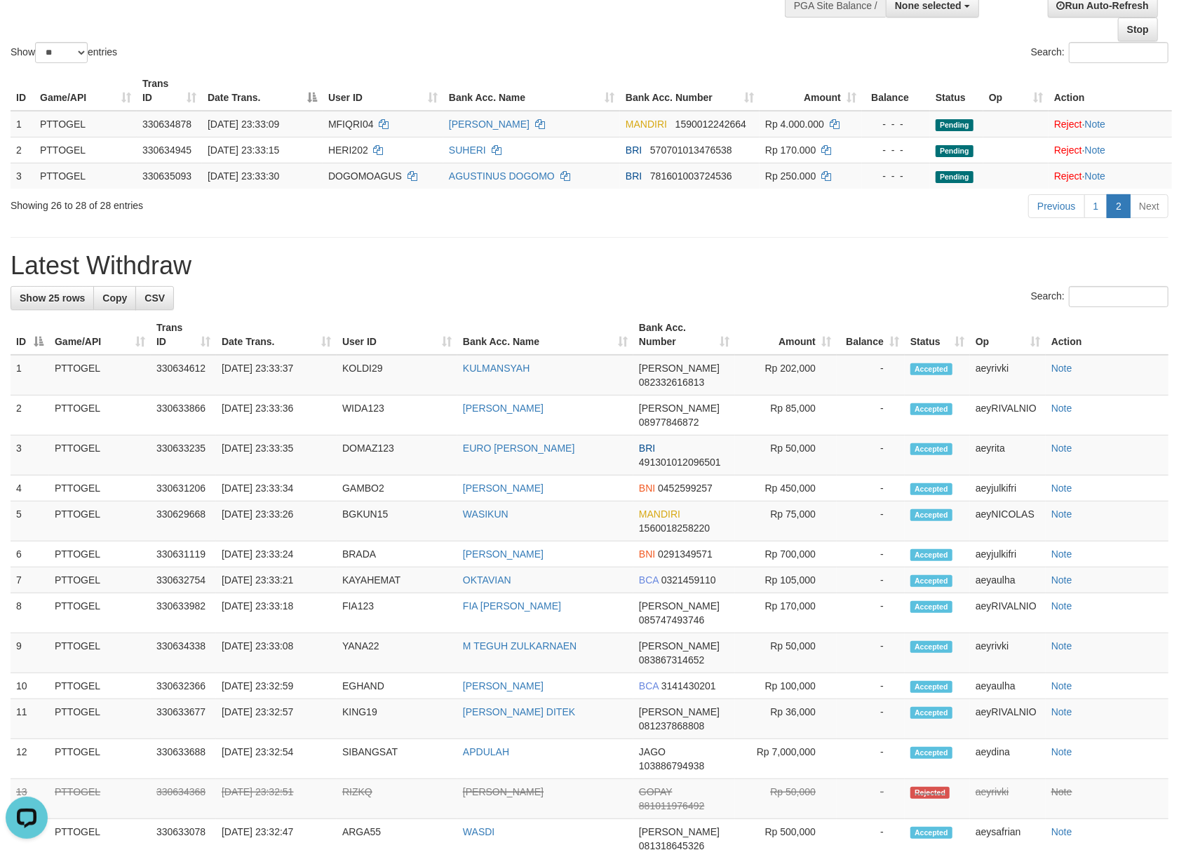
click at [662, 261] on h1 "Latest Withdraw" at bounding box center [590, 266] width 1158 height 28
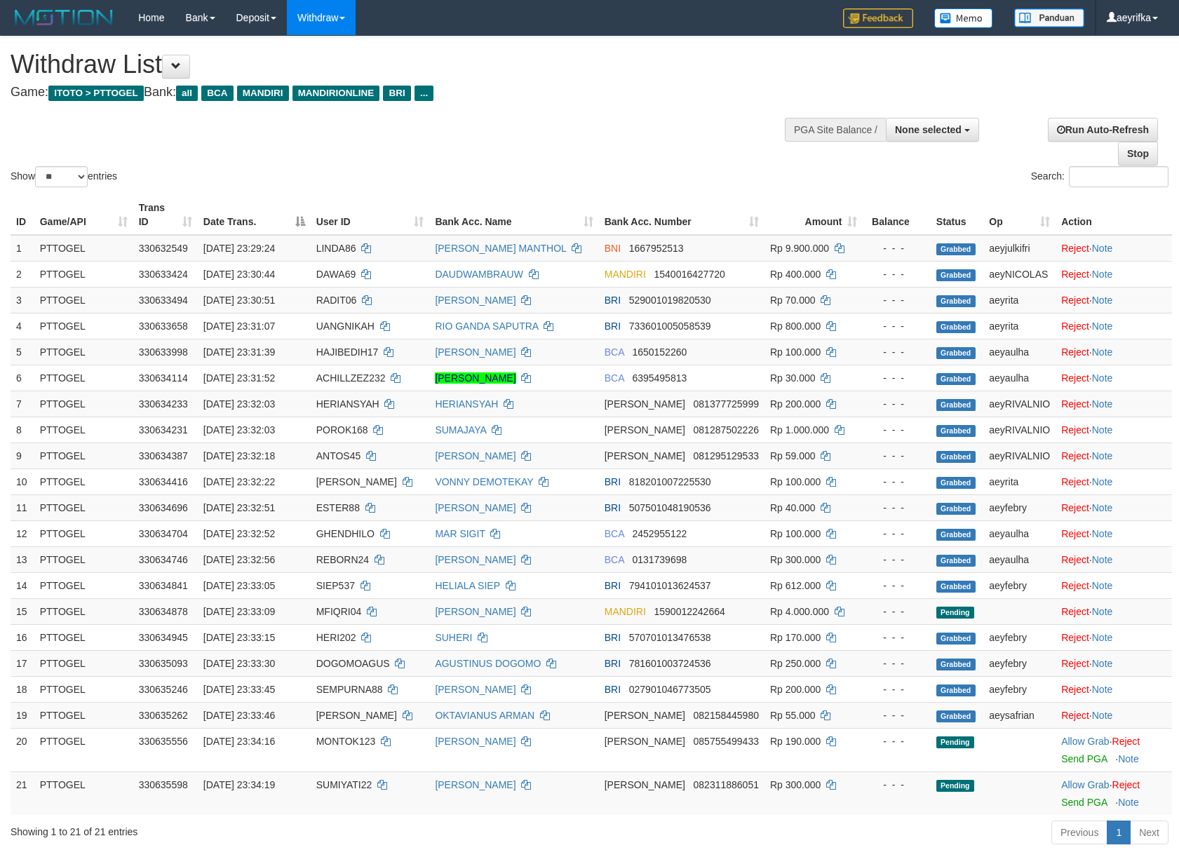
select select
select select "**"
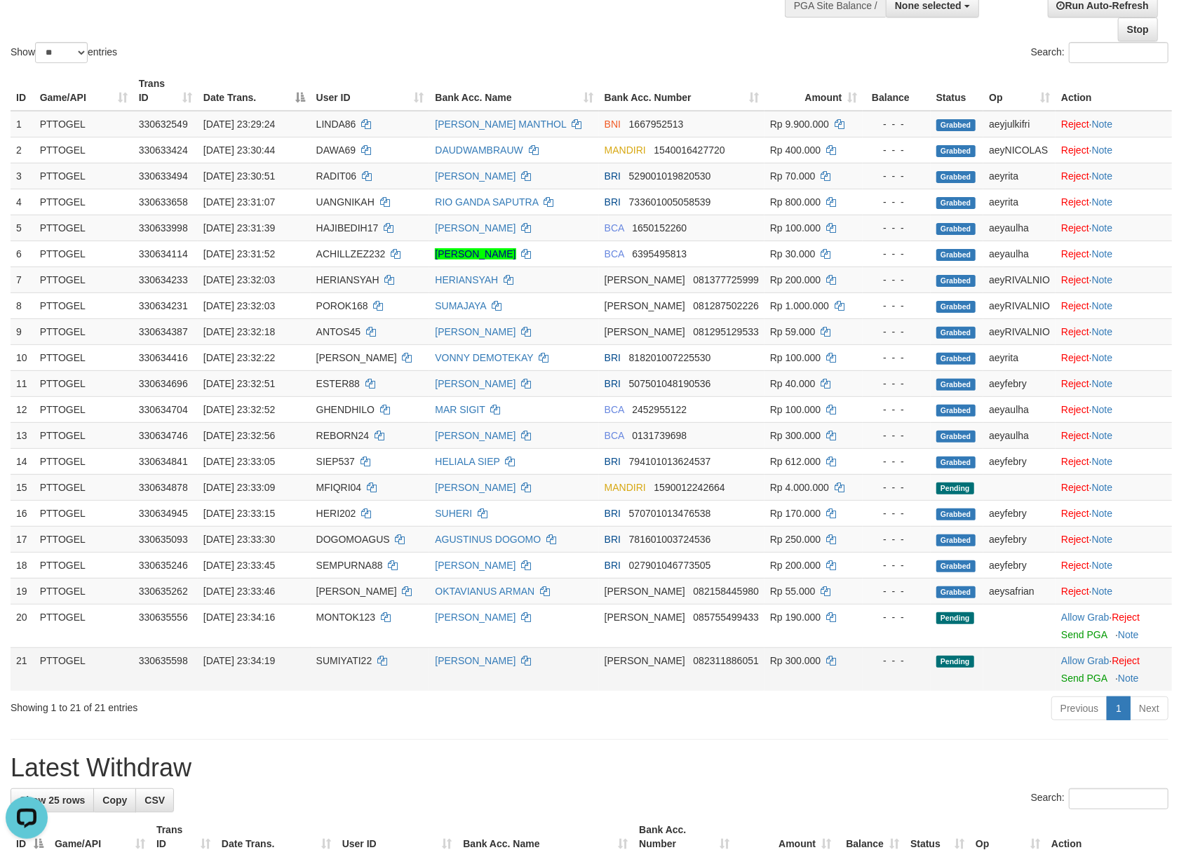
click at [1070, 672] on td "Allow Grab · Reject Send PGA · Note" at bounding box center [1113, 668] width 116 height 43
click at [1074, 666] on link "Allow Grab" at bounding box center [1085, 660] width 48 height 11
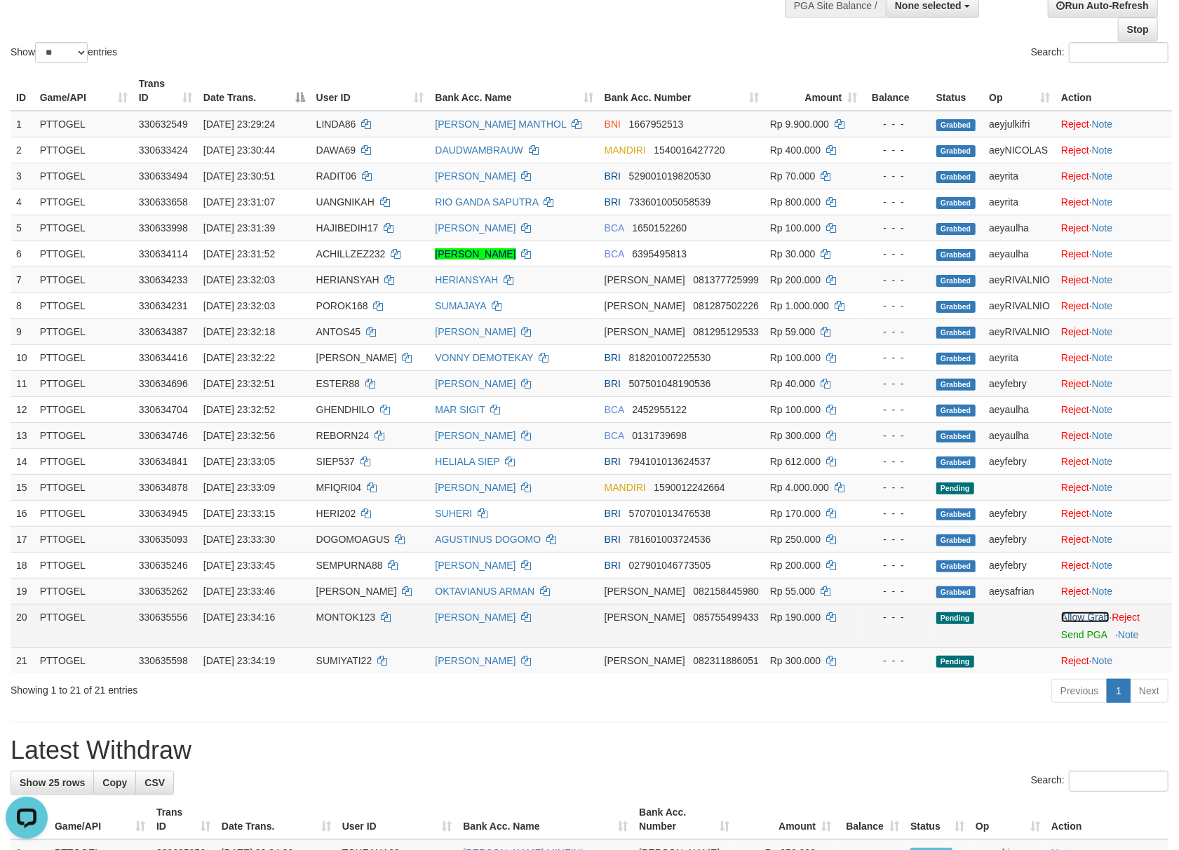
click at [1081, 623] on link "Allow Grab" at bounding box center [1085, 616] width 48 height 11
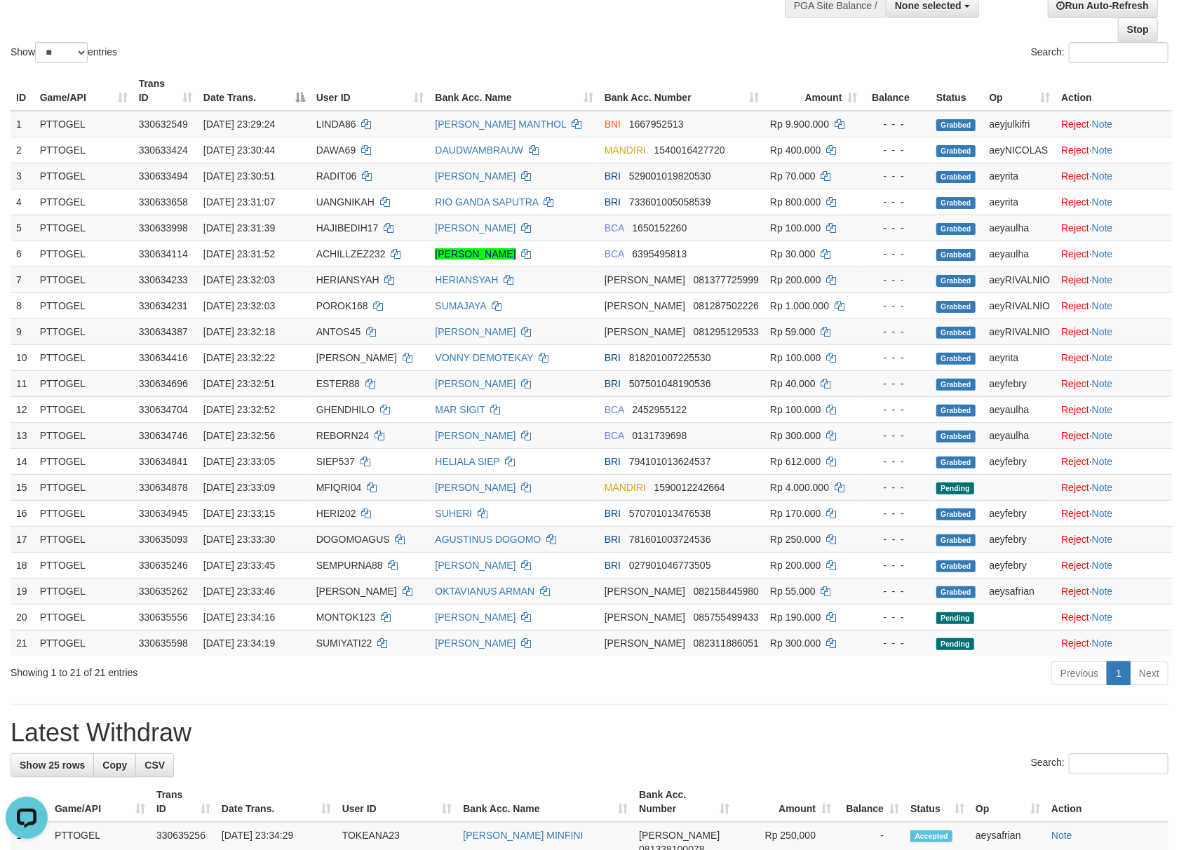
click at [924, 717] on div "**********" at bounding box center [589, 850] width 1179 height 1876
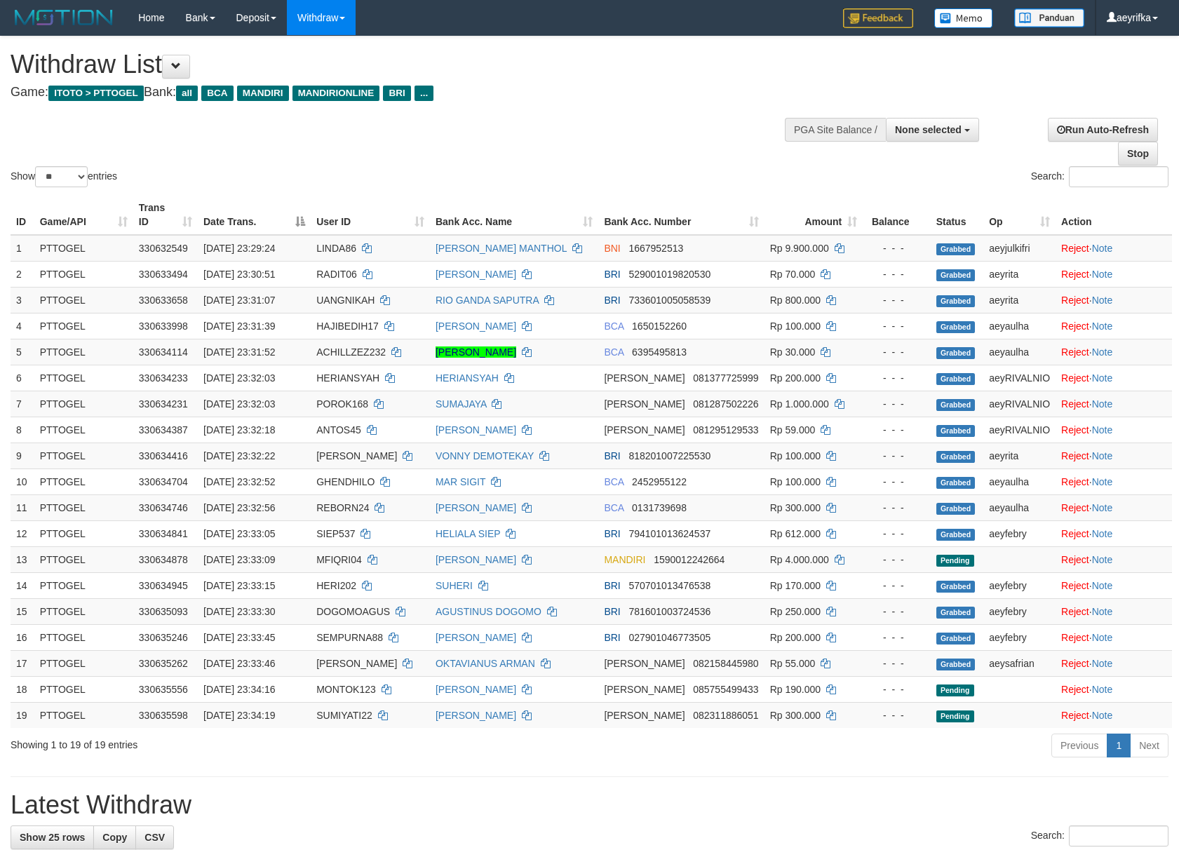
select select
select select "**"
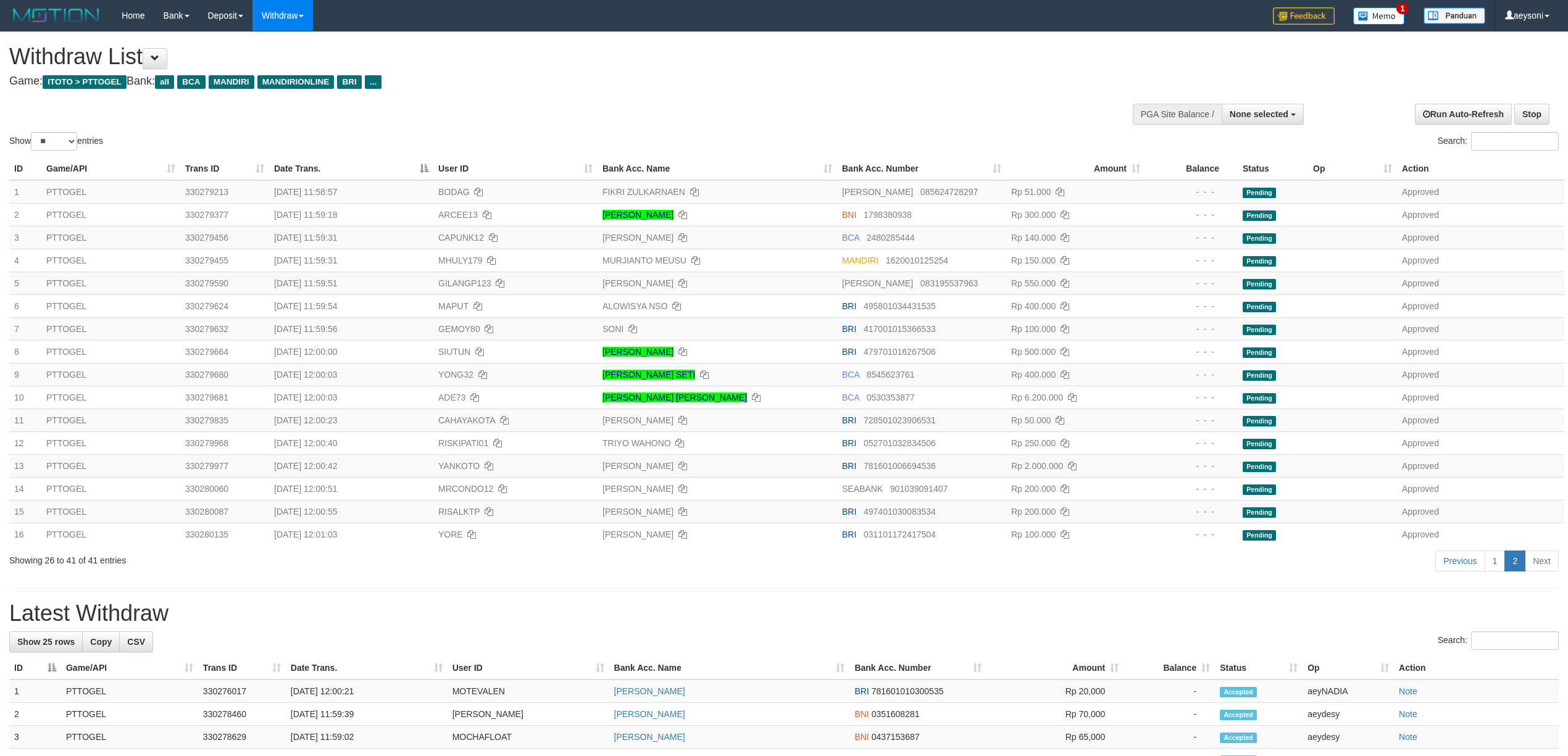
select select
select select "**"
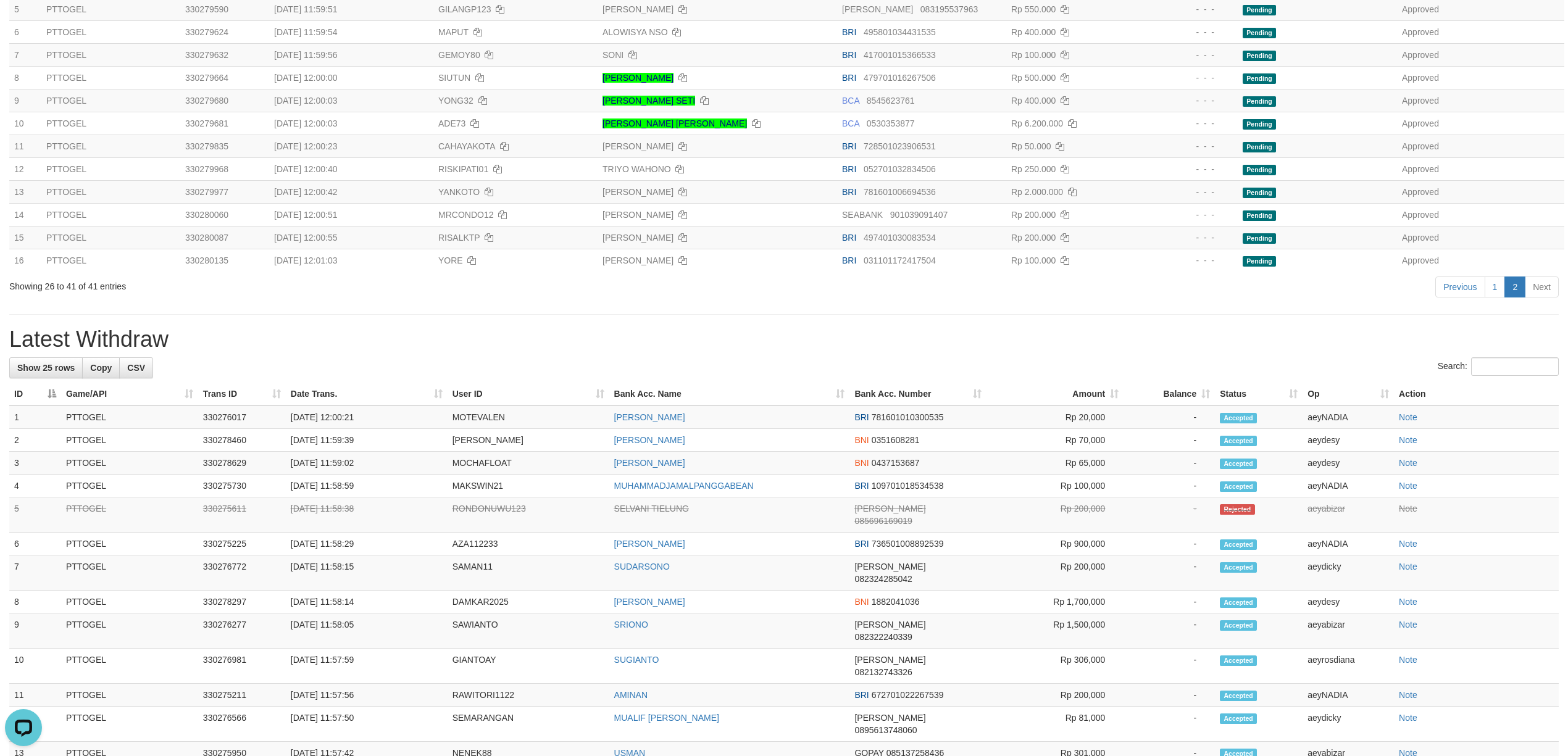
scroll to position [274, 0]
drag, startPoint x: 1280, startPoint y: 337, endPoint x: 1271, endPoint y: 337, distance: 9.0
click at [1280, 337] on h1 "Latest Withdraw" at bounding box center [784, 340] width 1550 height 25
drag, startPoint x: 840, startPoint y: 329, endPoint x: 827, endPoint y: 322, distance: 14.8
click at [837, 329] on h1 "Latest Withdraw" at bounding box center [784, 340] width 1550 height 25
